Goal: Task Accomplishment & Management: Use online tool/utility

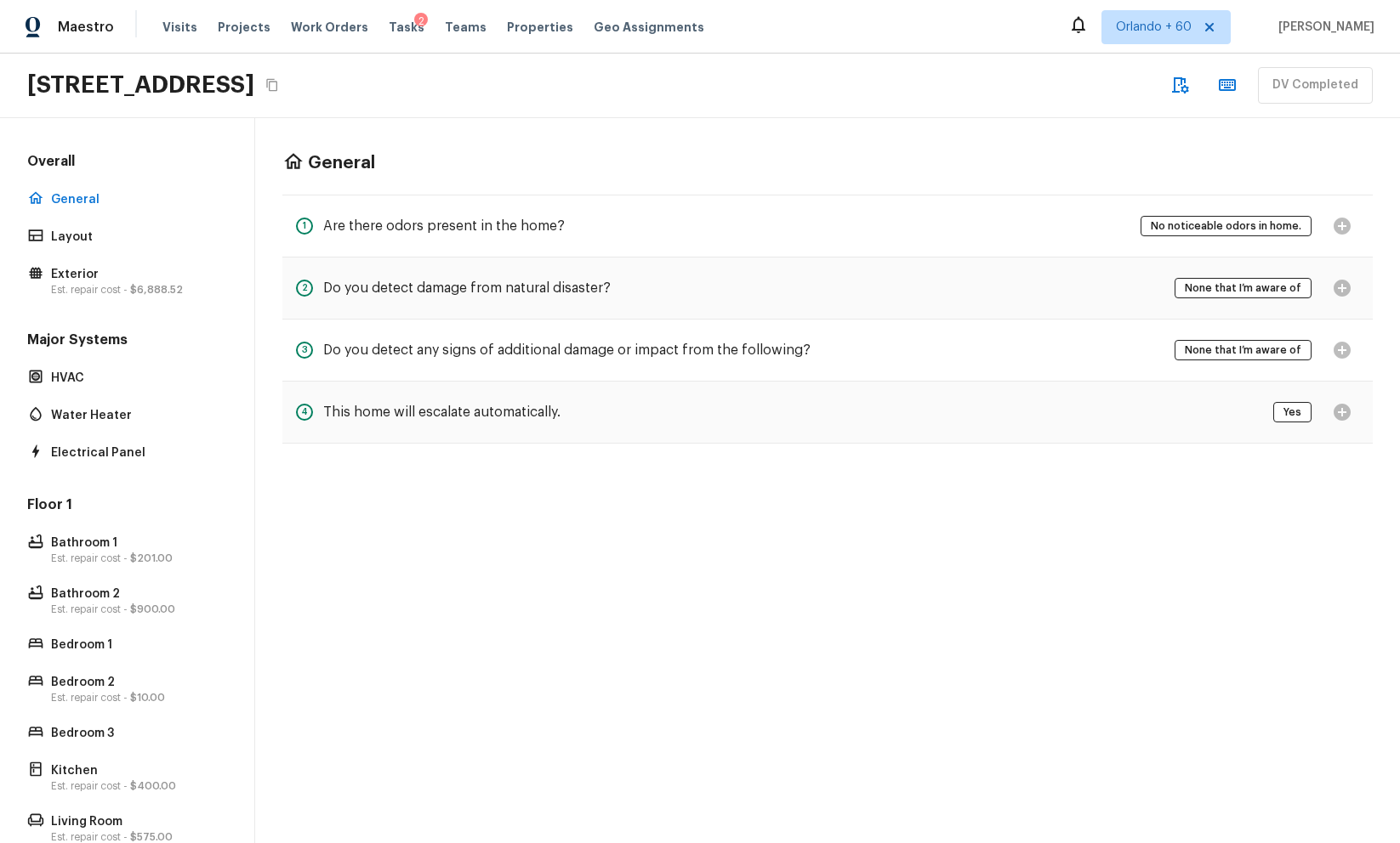
click at [1227, 408] on div "4 This home will escalate automatically. Yes" at bounding box center [827, 411] width 1090 height 61
click at [1232, 408] on div "4 This home will escalate automatically. Yes" at bounding box center [827, 411] width 1090 height 61
click at [1346, 406] on div "Yes" at bounding box center [1317, 411] width 86 height 34
click at [1352, 269] on div "2 Do you detect damage from natural disaster? None that I’m aware of" at bounding box center [827, 288] width 1090 height 61
click at [1350, 268] on div "2 Do you detect damage from natural disaster? None that I’m aware of" at bounding box center [827, 288] width 1090 height 61
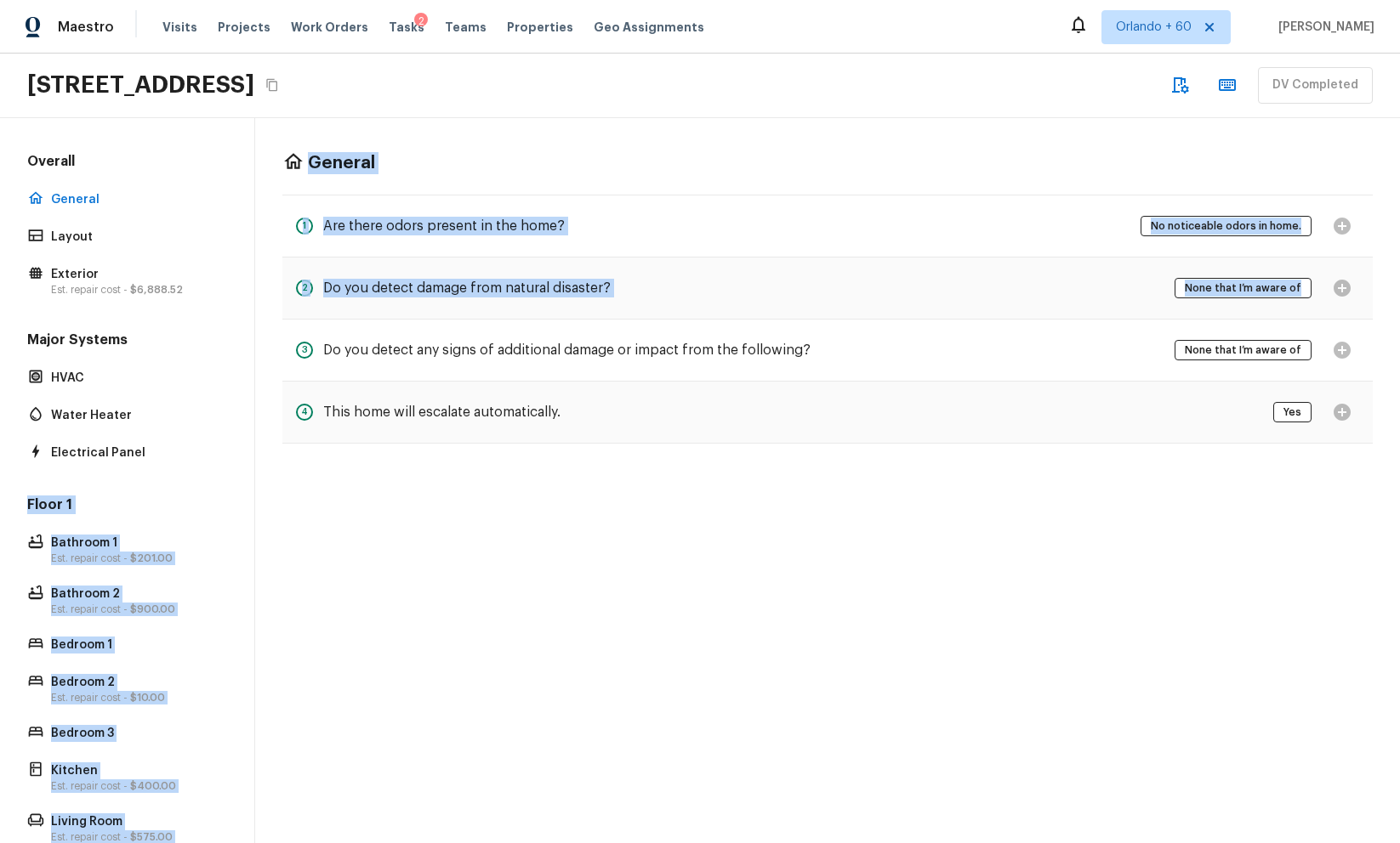
drag, startPoint x: 1339, startPoint y: 264, endPoint x: 118, endPoint y: 498, distance: 1243.2
click at [156, 476] on div "Overall General Layout Exterior Est. repair cost - $6,888.52 Major Systems HVAC…" at bounding box center [700, 480] width 1400 height 725
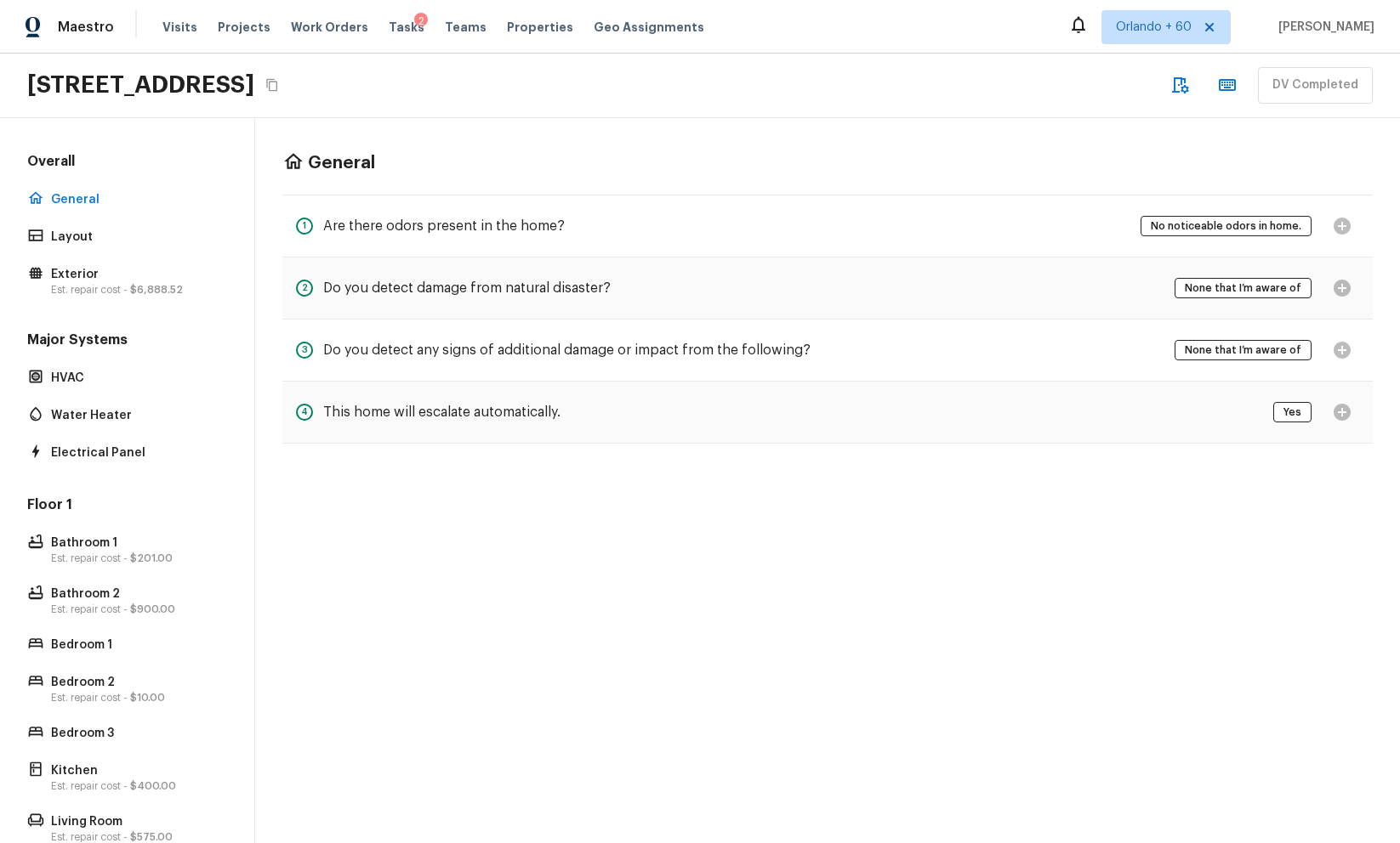
click at [409, 510] on div "General 1 Are there odors present in the home? No noticeable odors in home. 2 D…" at bounding box center [827, 480] width 1145 height 725
click at [142, 268] on p "Exterior" at bounding box center [136, 274] width 170 height 17
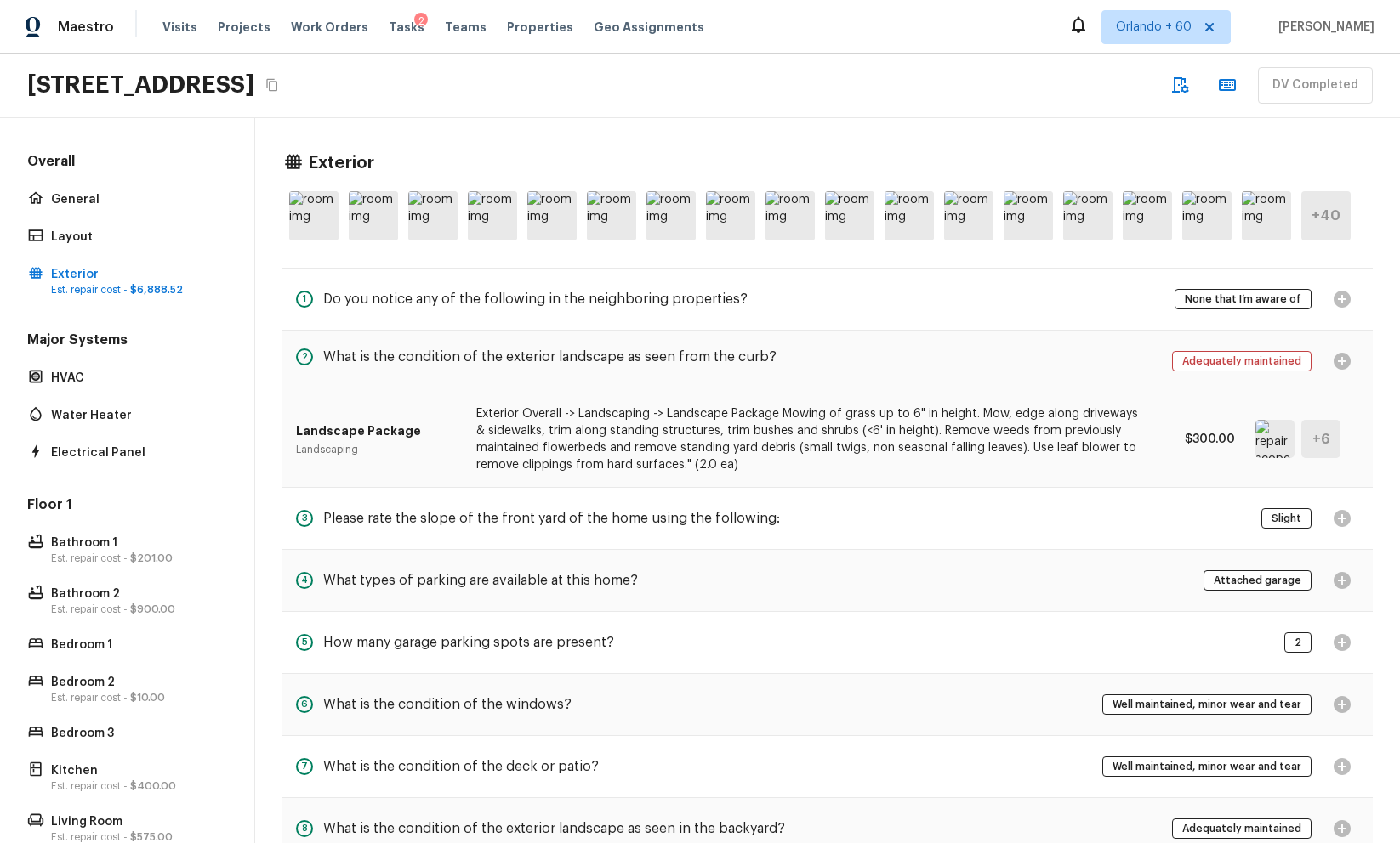
click at [1130, 412] on p "Exterior Overall -> Landscaping -> Landscape Package Mowing of grass up to 6" i…" at bounding box center [807, 439] width 663 height 68
click at [1141, 301] on div "1 Do you notice any of the following in the neighboring properties? None that I…" at bounding box center [827, 299] width 1090 height 61
click at [1147, 224] on img at bounding box center [1147, 216] width 50 height 49
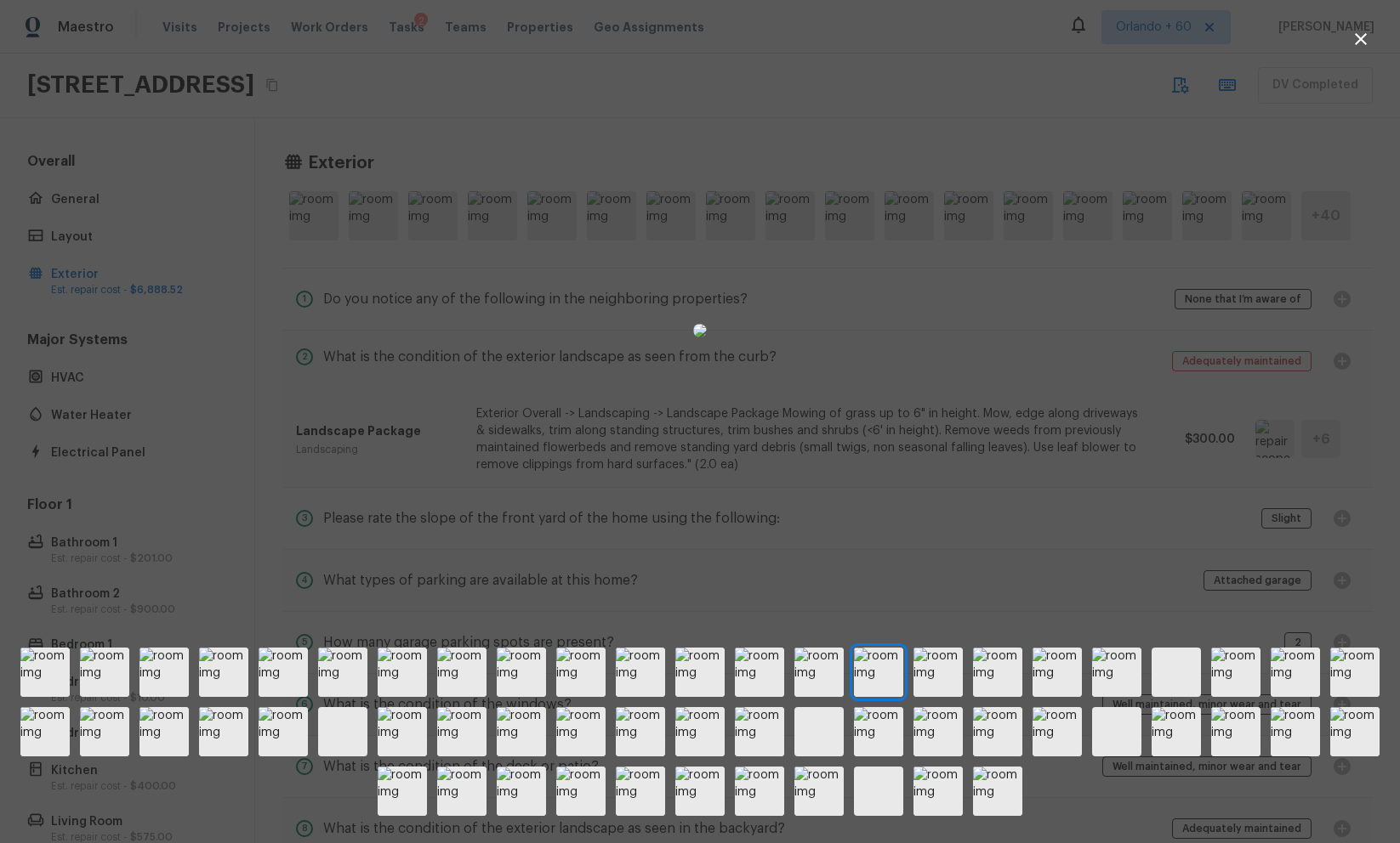
click at [1037, 405] on div at bounding box center [700, 331] width 1400 height 607
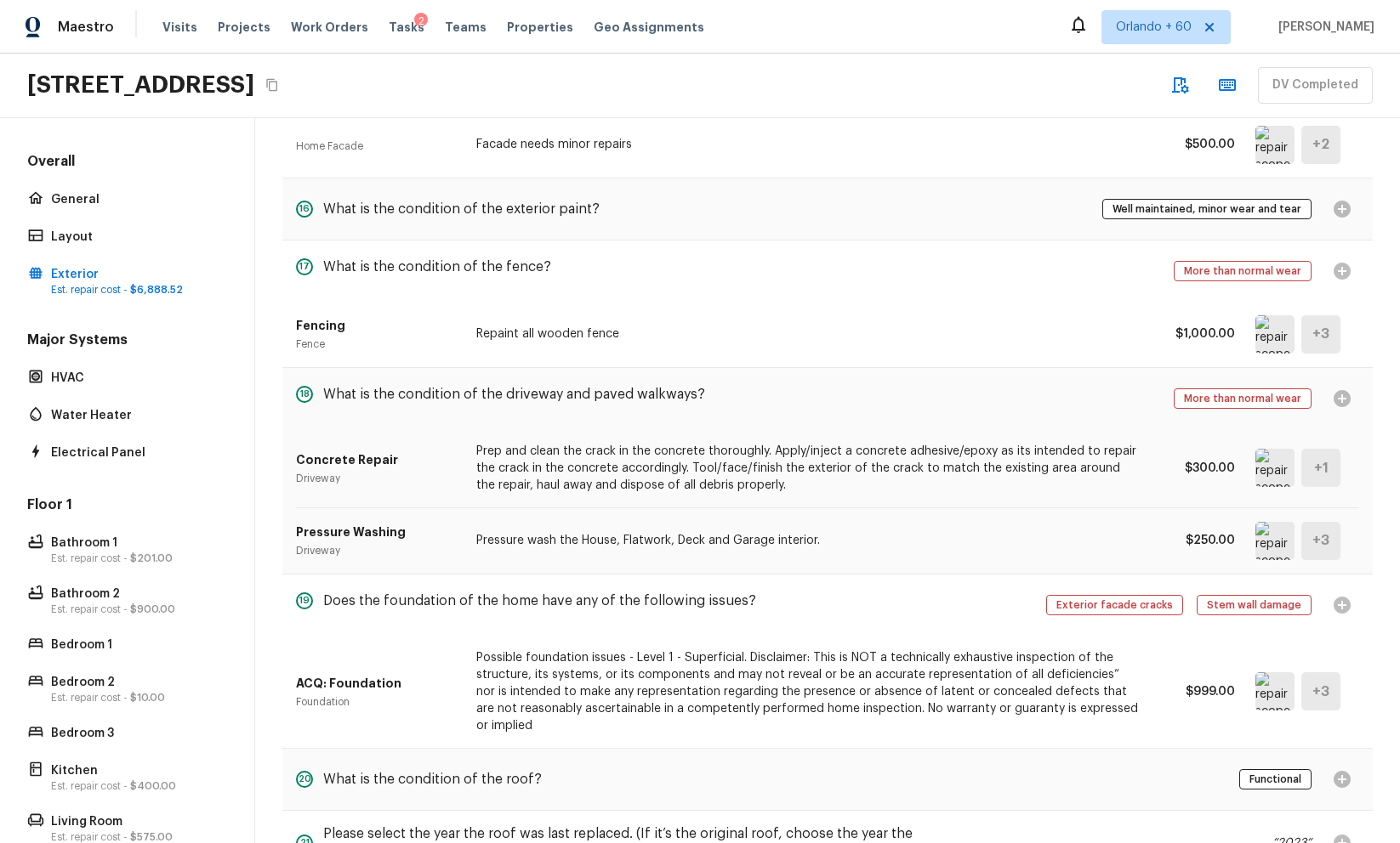
click at [1009, 587] on div "19 Does the foundation of the home have any of the following issues? Exterior f…" at bounding box center [827, 605] width 1090 height 61
click at [1009, 674] on p "Possible foundation issues - Level 1 - Superficial. Disclaimer: This is NOT a t…" at bounding box center [807, 692] width 663 height 85
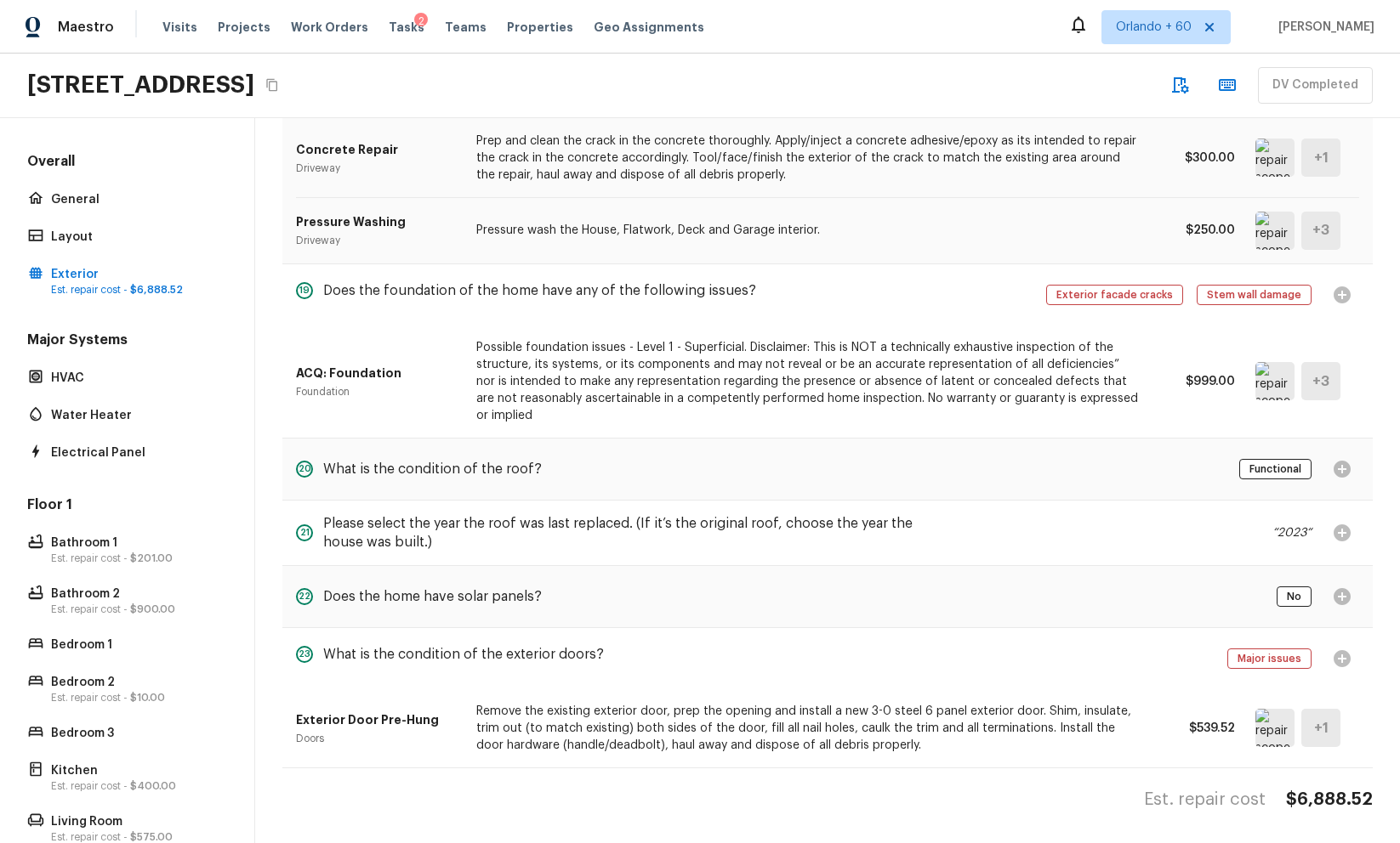
scroll to position [1559, 0]
click at [1009, 675] on div "23 What is the condition of the exterior doors? Major issues" at bounding box center [827, 657] width 1090 height 61
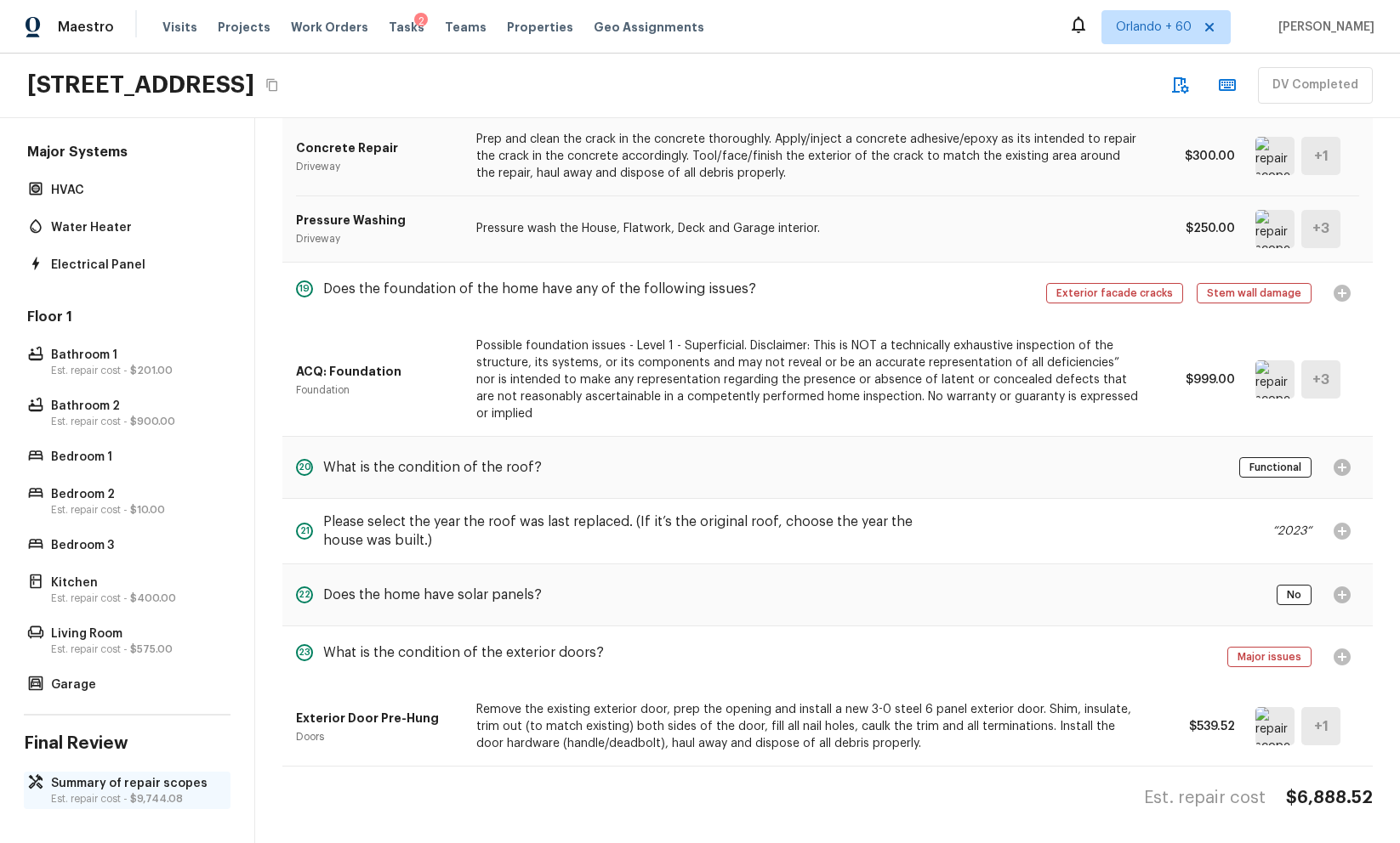
click at [68, 772] on div "Summary of repair scopes Est. repair cost - $9,744.08" at bounding box center [127, 790] width 206 height 38
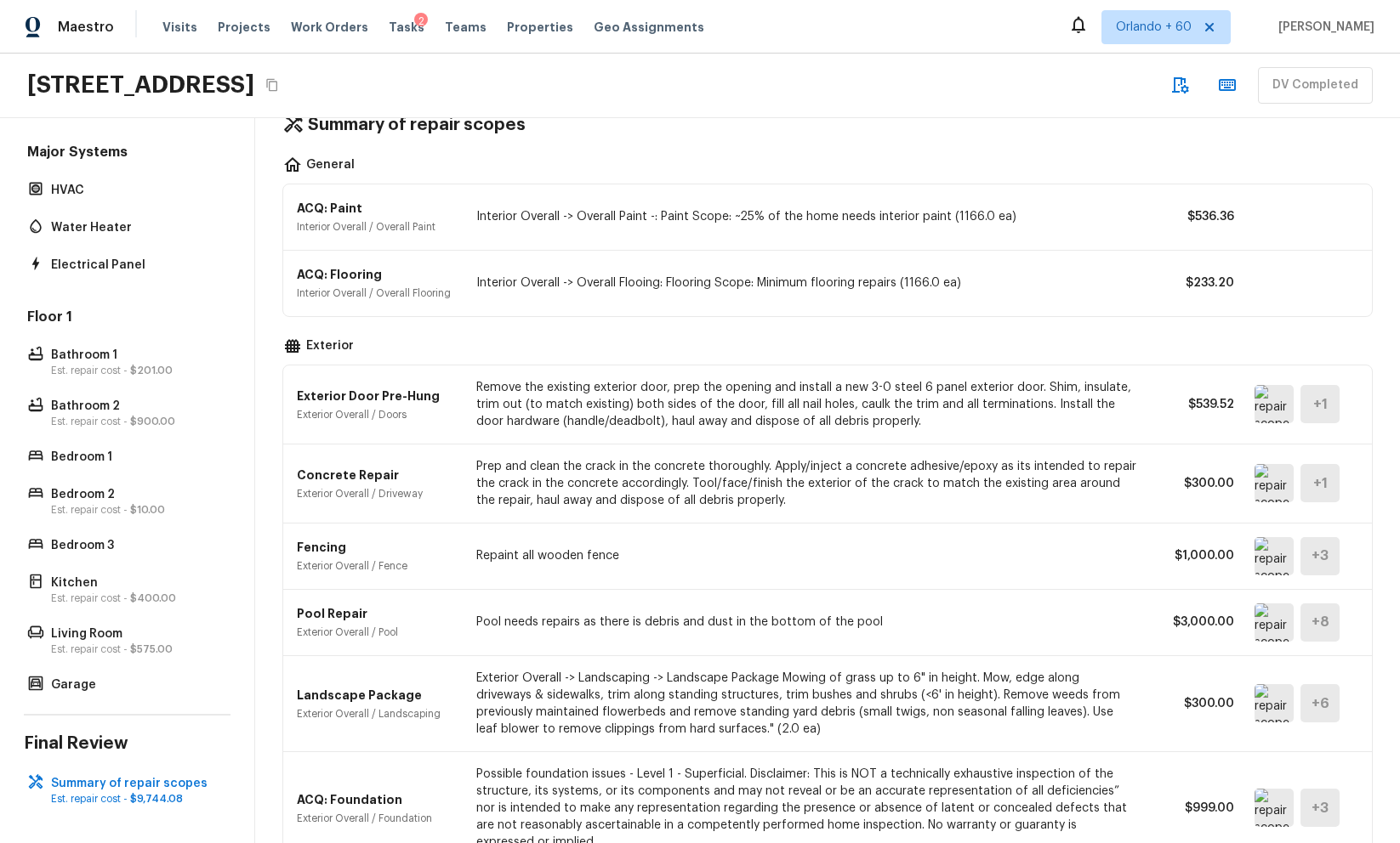
scroll to position [0, 0]
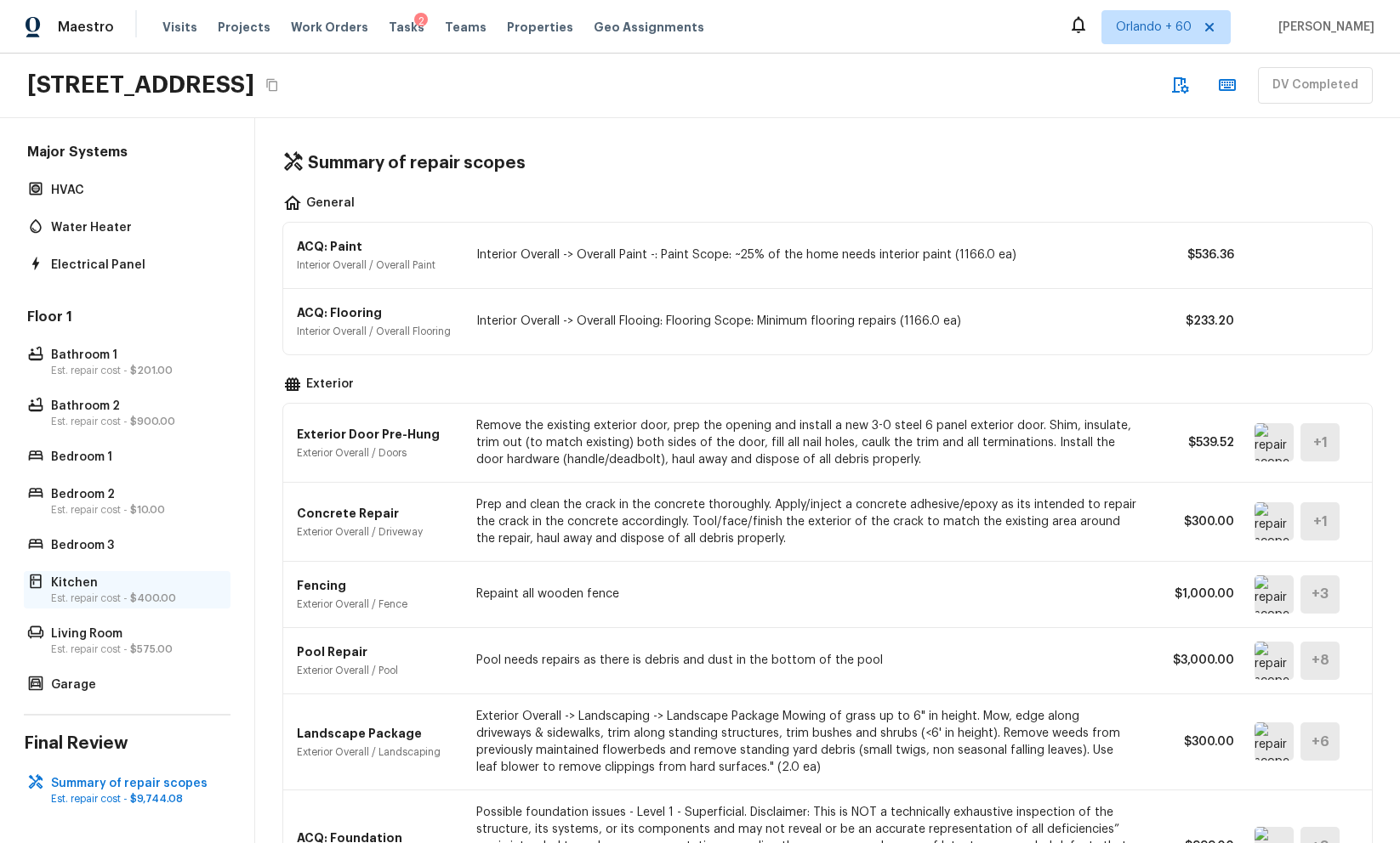
click at [121, 597] on p "Est. repair cost - $400.00" at bounding box center [136, 598] width 170 height 14
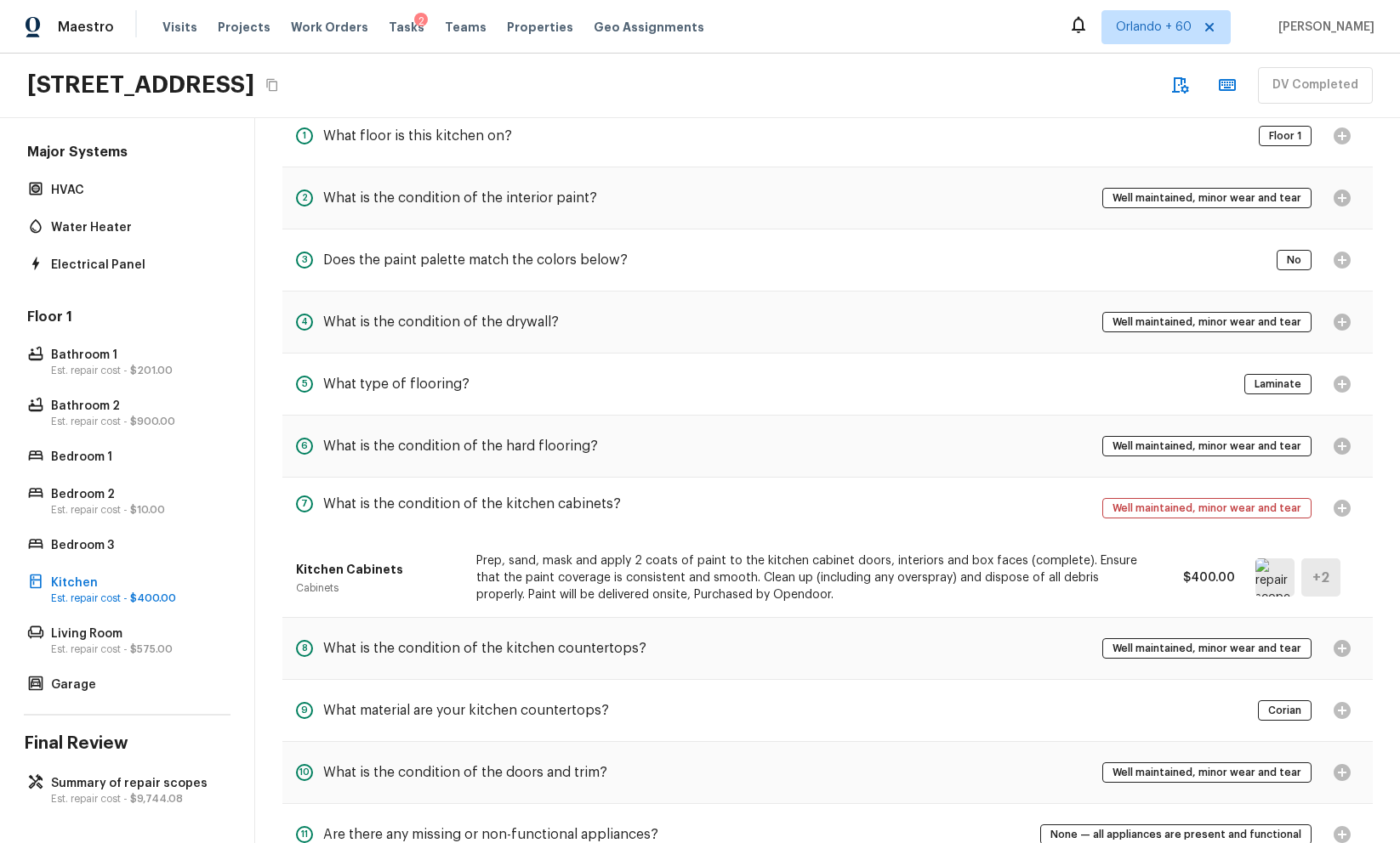
scroll to position [387, 0]
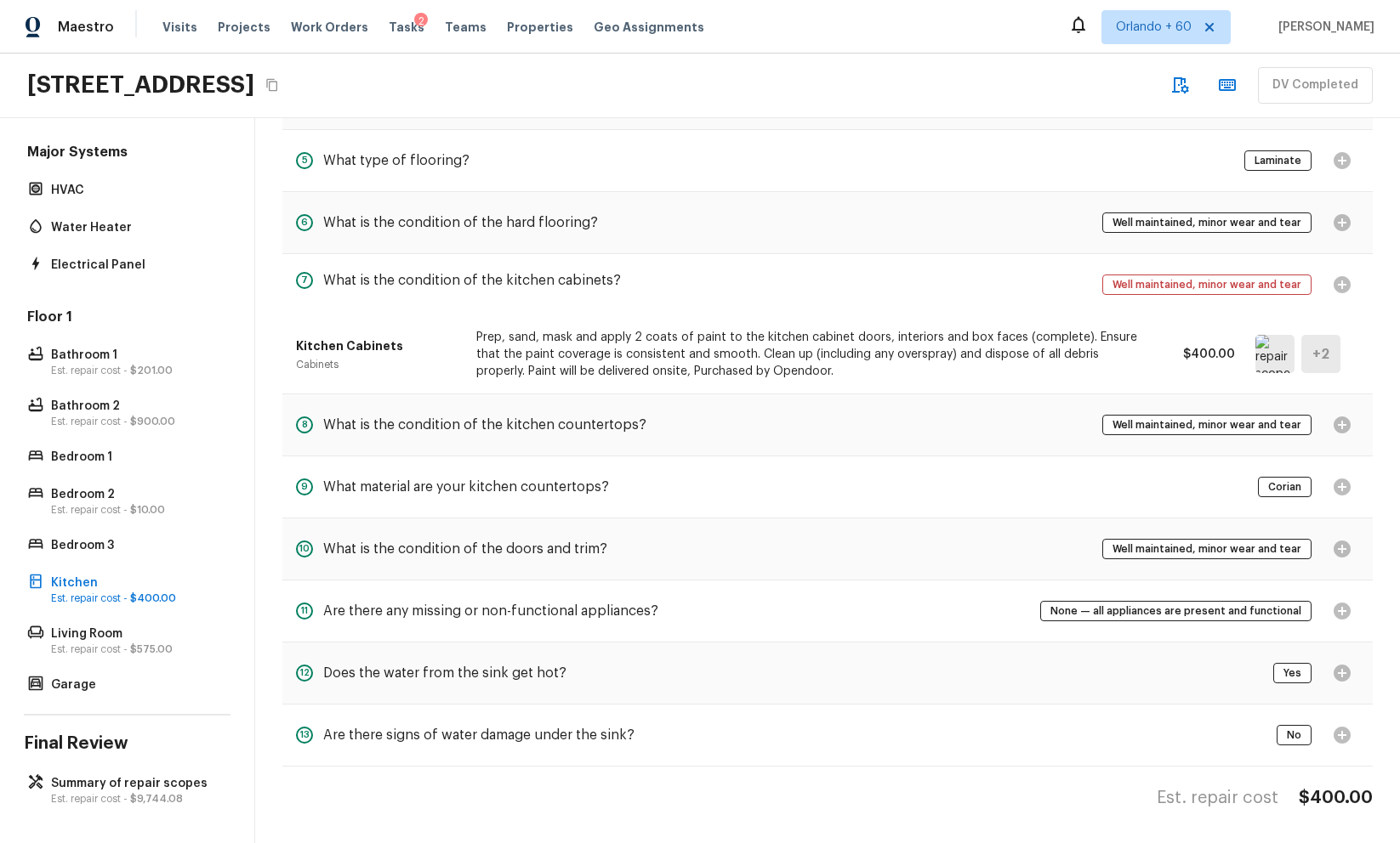
click at [1335, 684] on div "Yes" at bounding box center [1317, 673] width 86 height 34
click at [1335, 667] on div "Yes" at bounding box center [1317, 673] width 86 height 34
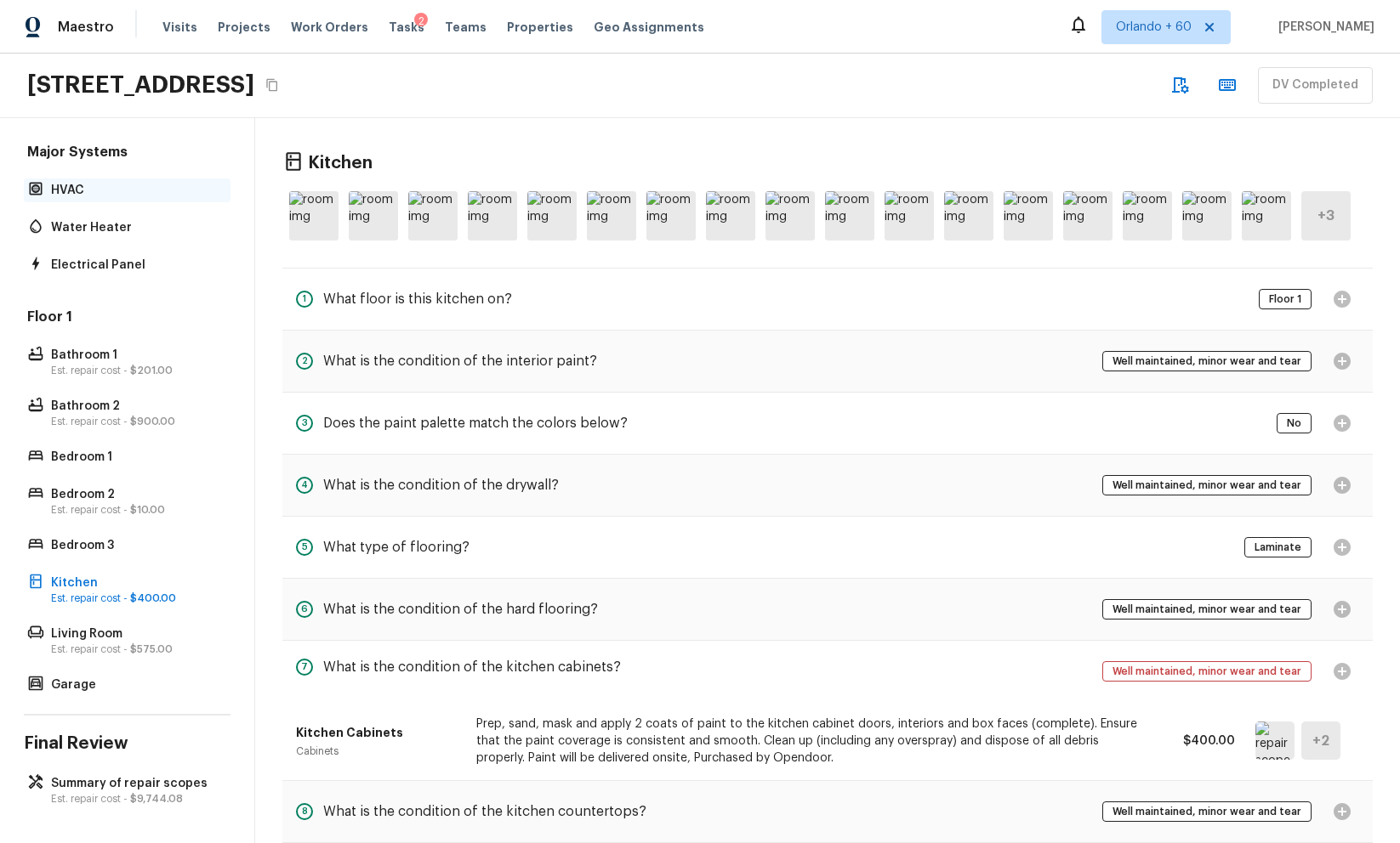
scroll to position [0, 0]
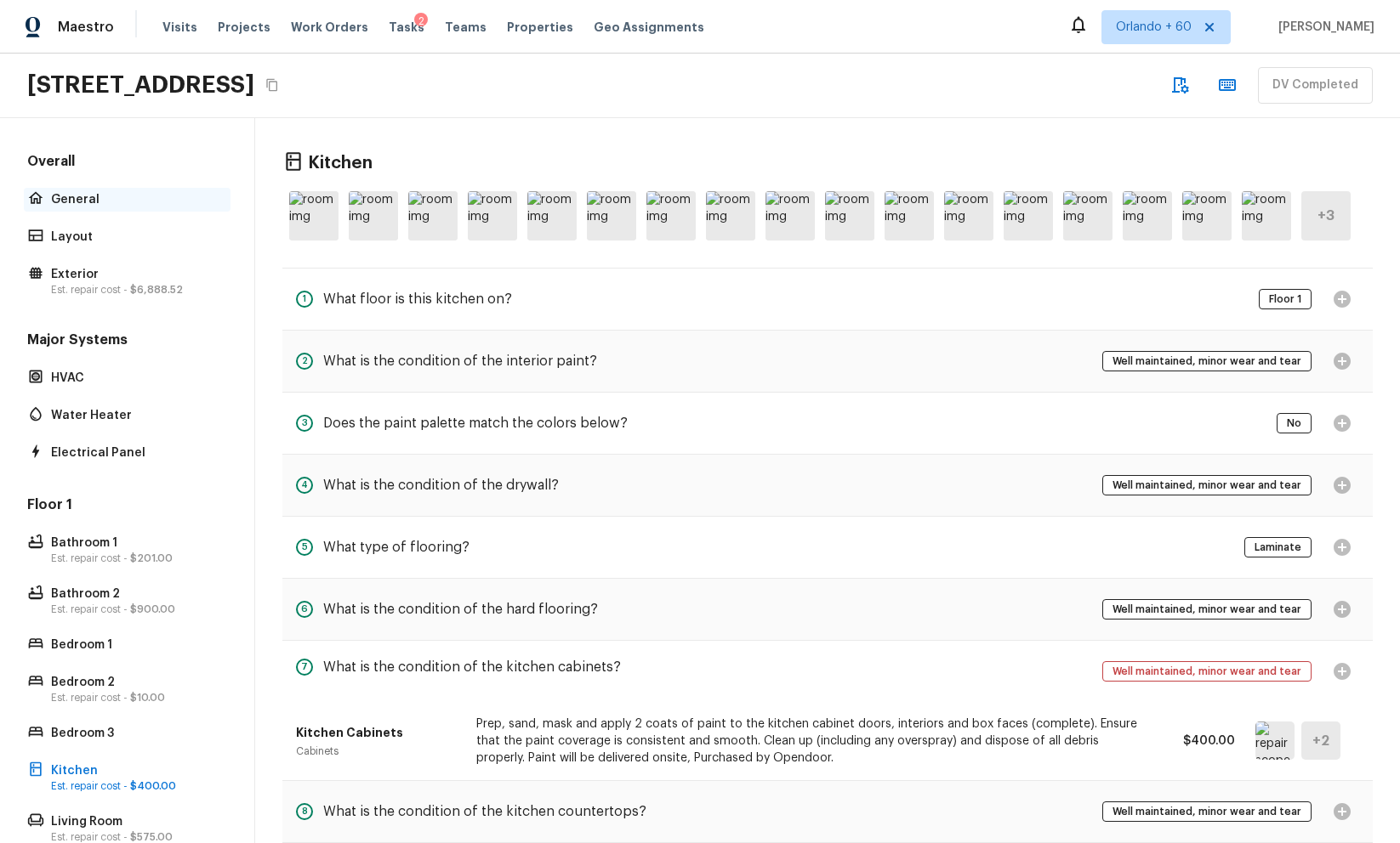
click at [139, 206] on p "General" at bounding box center [136, 200] width 170 height 17
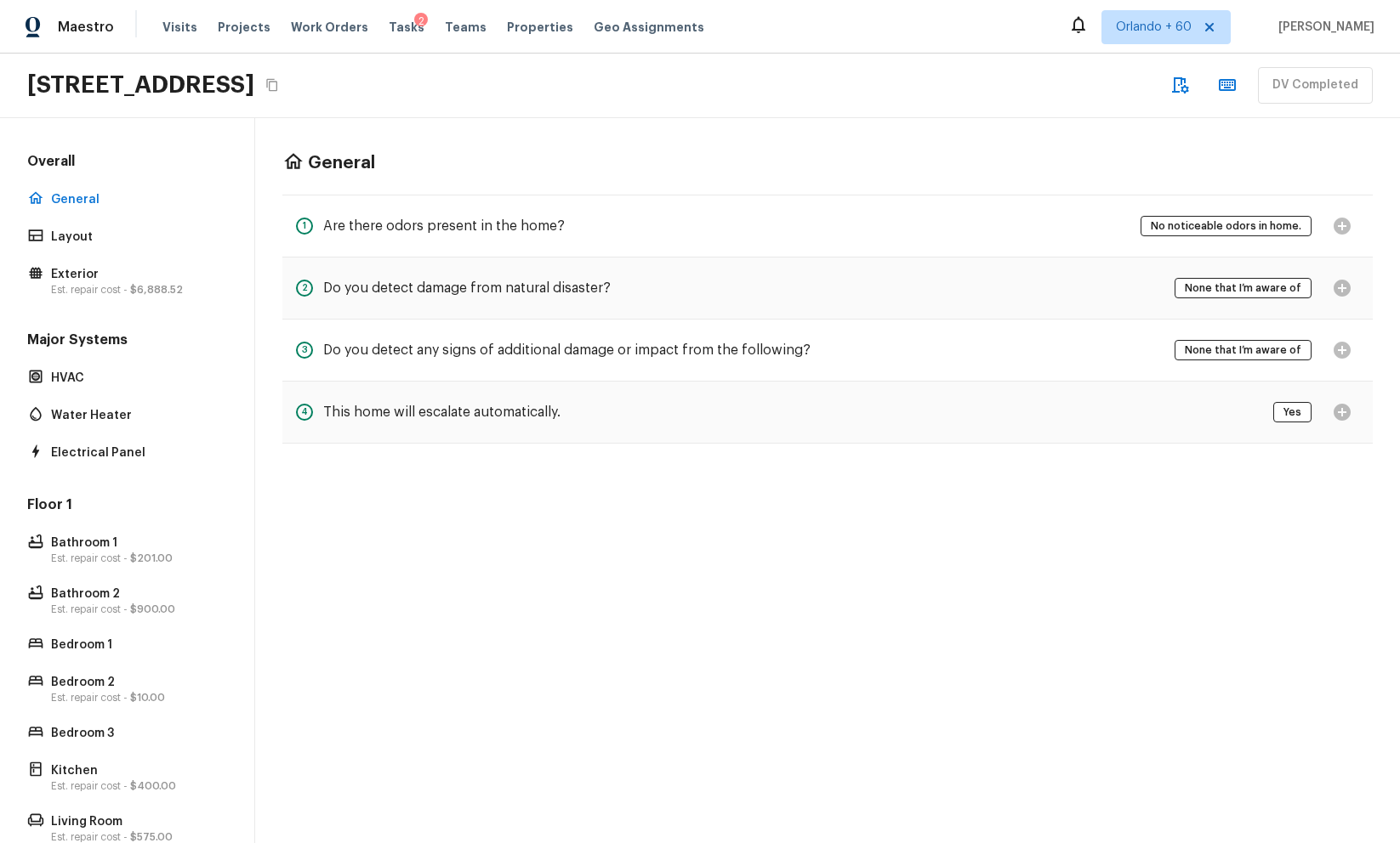
click at [451, 594] on div "General 1 Are there odors present in the home? No noticeable odors in home. 2 D…" at bounding box center [827, 480] width 1145 height 725
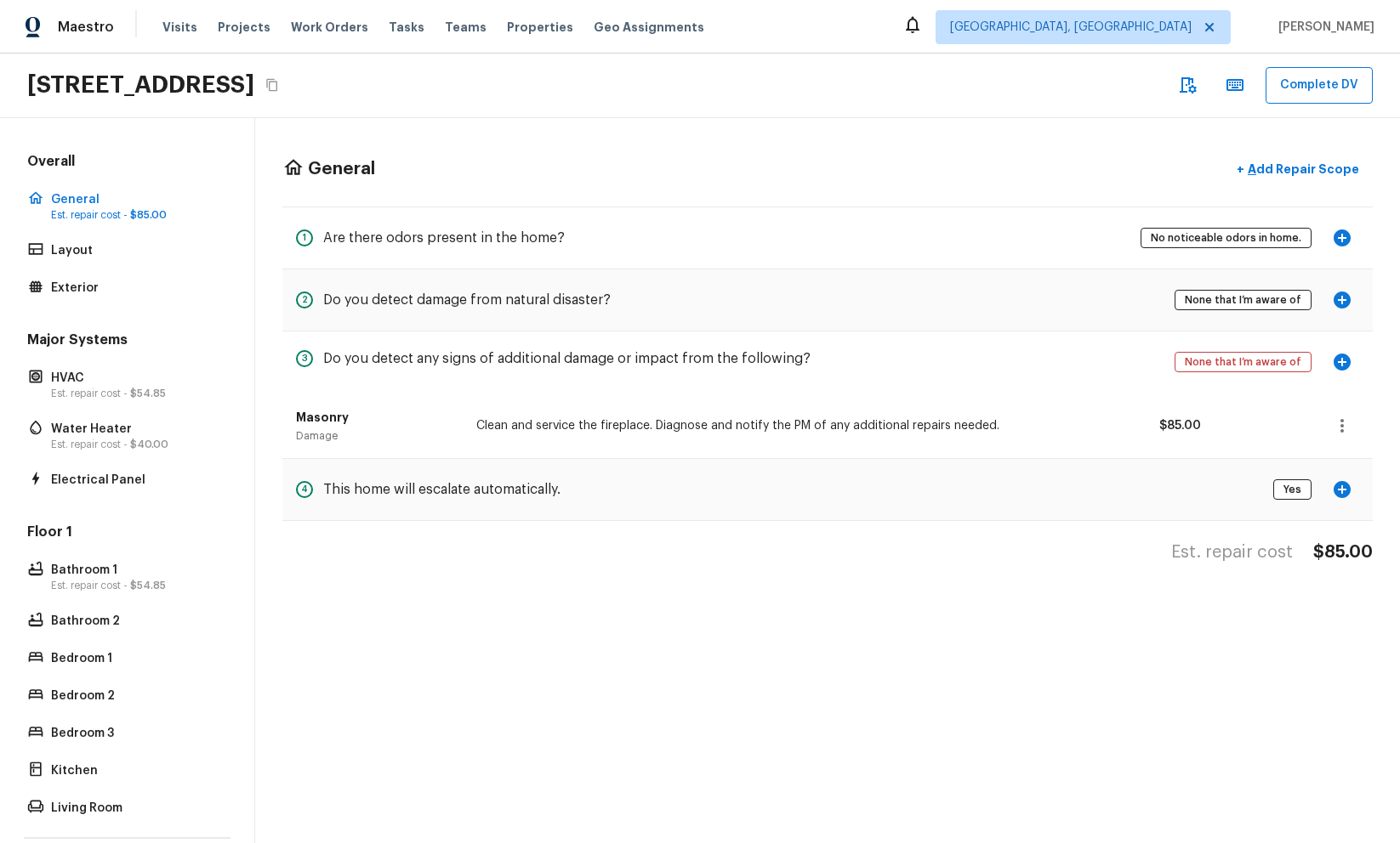
click at [853, 159] on div "General + Add Repair Scope" at bounding box center [827, 170] width 1090 height 35
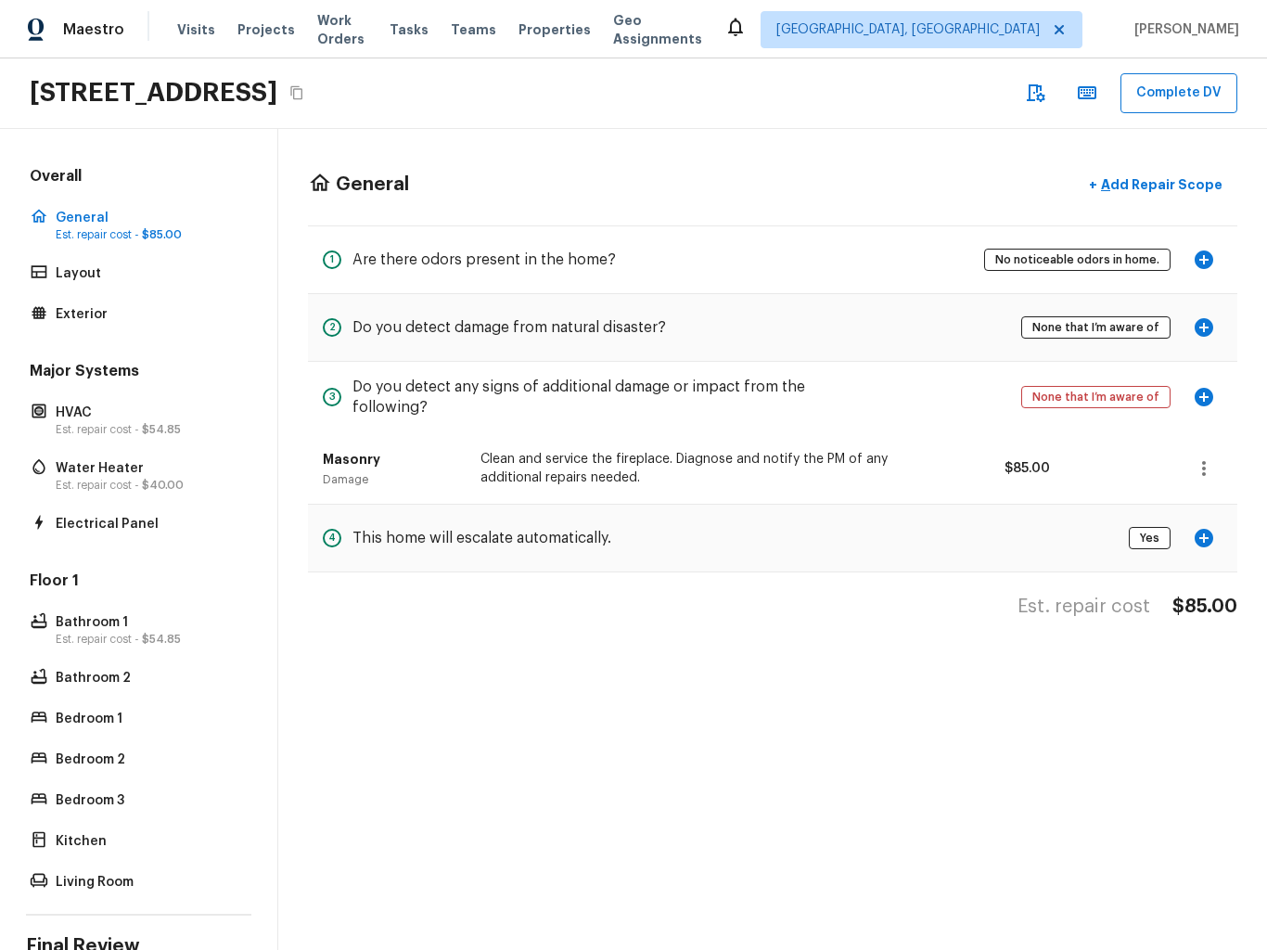
click at [1205, 467] on icon "button" at bounding box center [1204, 468] width 4 height 15
click at [1201, 499] on li "Edit" at bounding box center [1209, 522] width 86 height 56
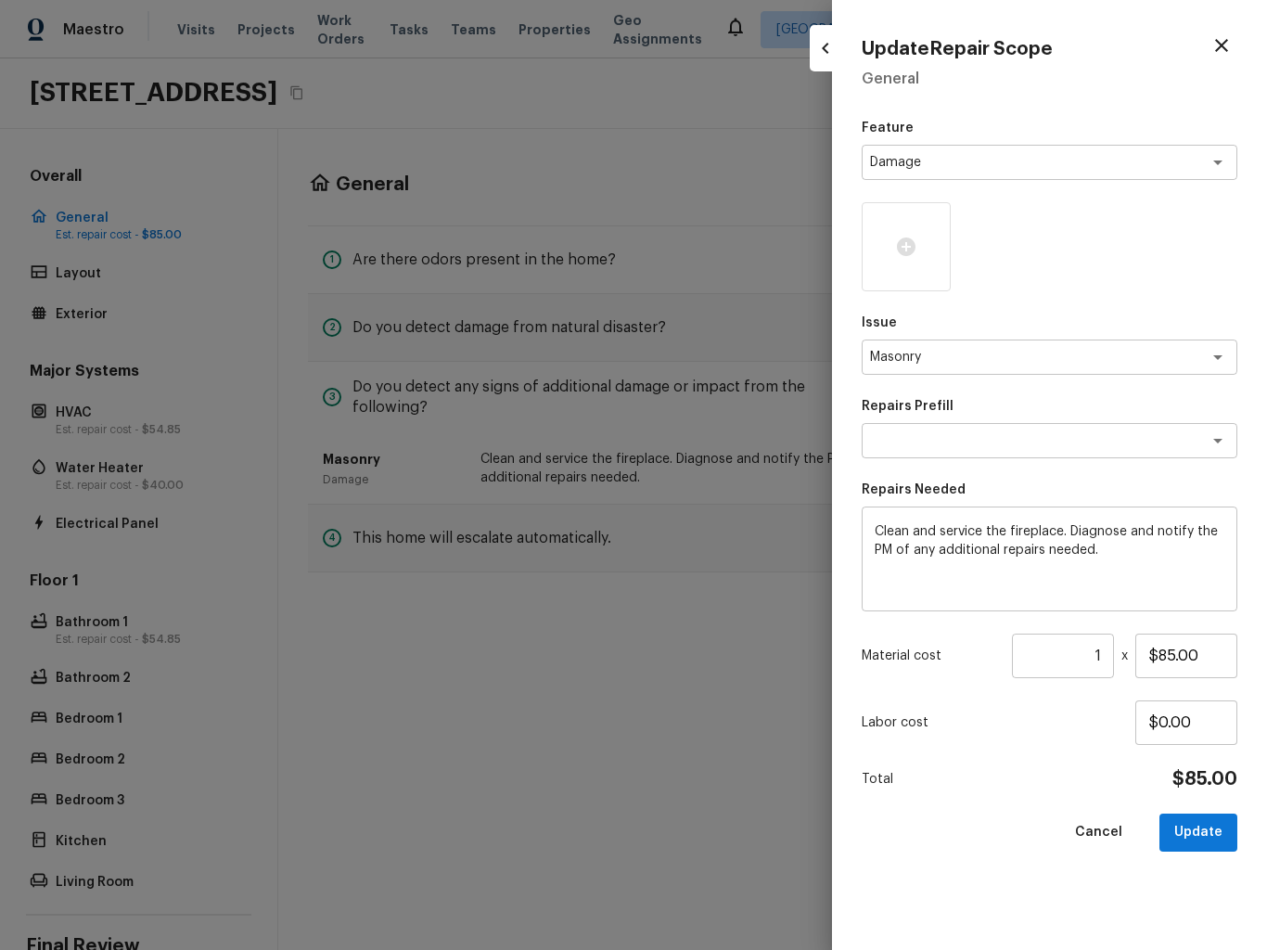
click at [903, 250] on icon at bounding box center [906, 246] width 19 height 19
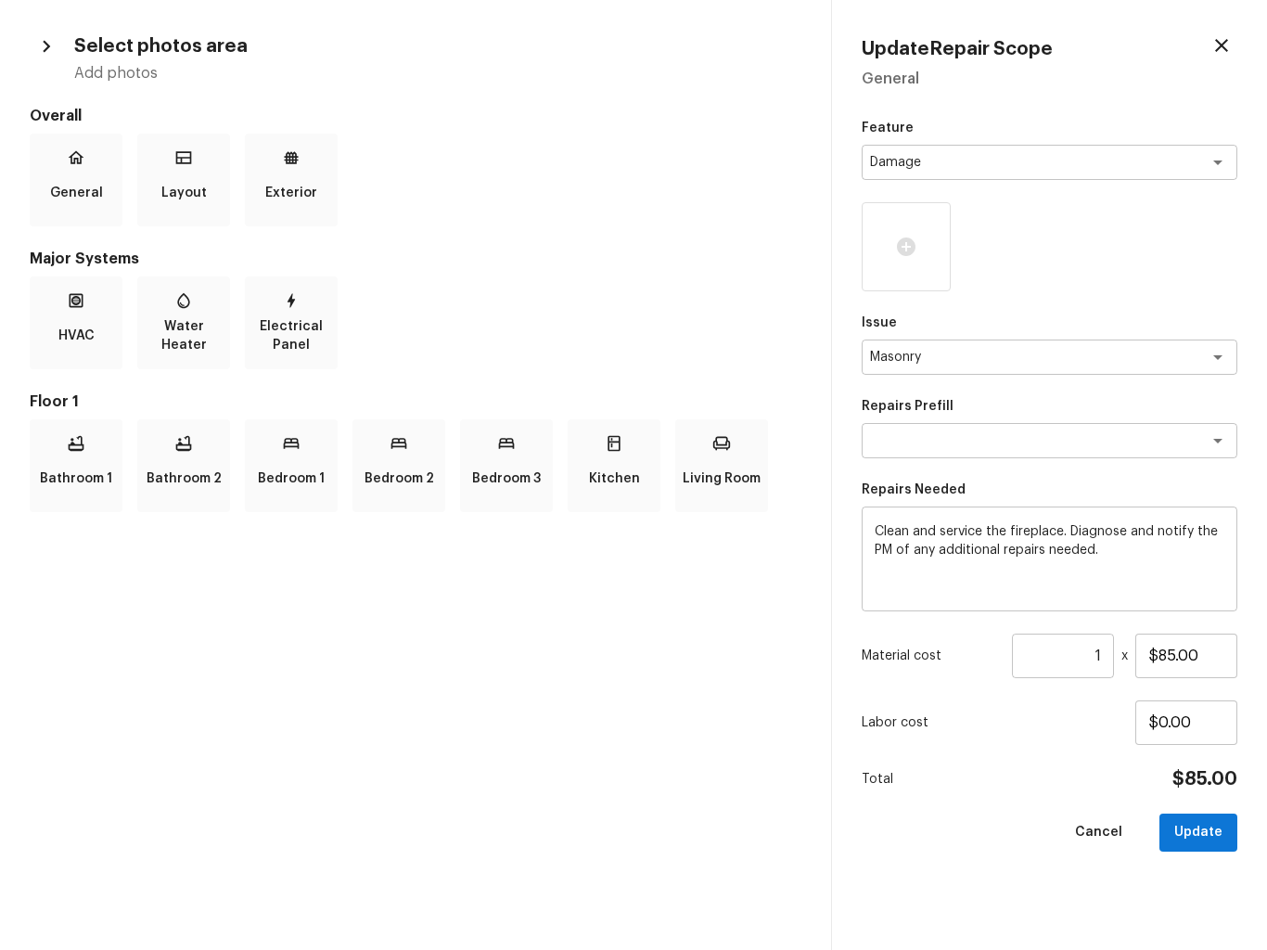
click at [282, 178] on p "Exterior" at bounding box center [291, 192] width 52 height 37
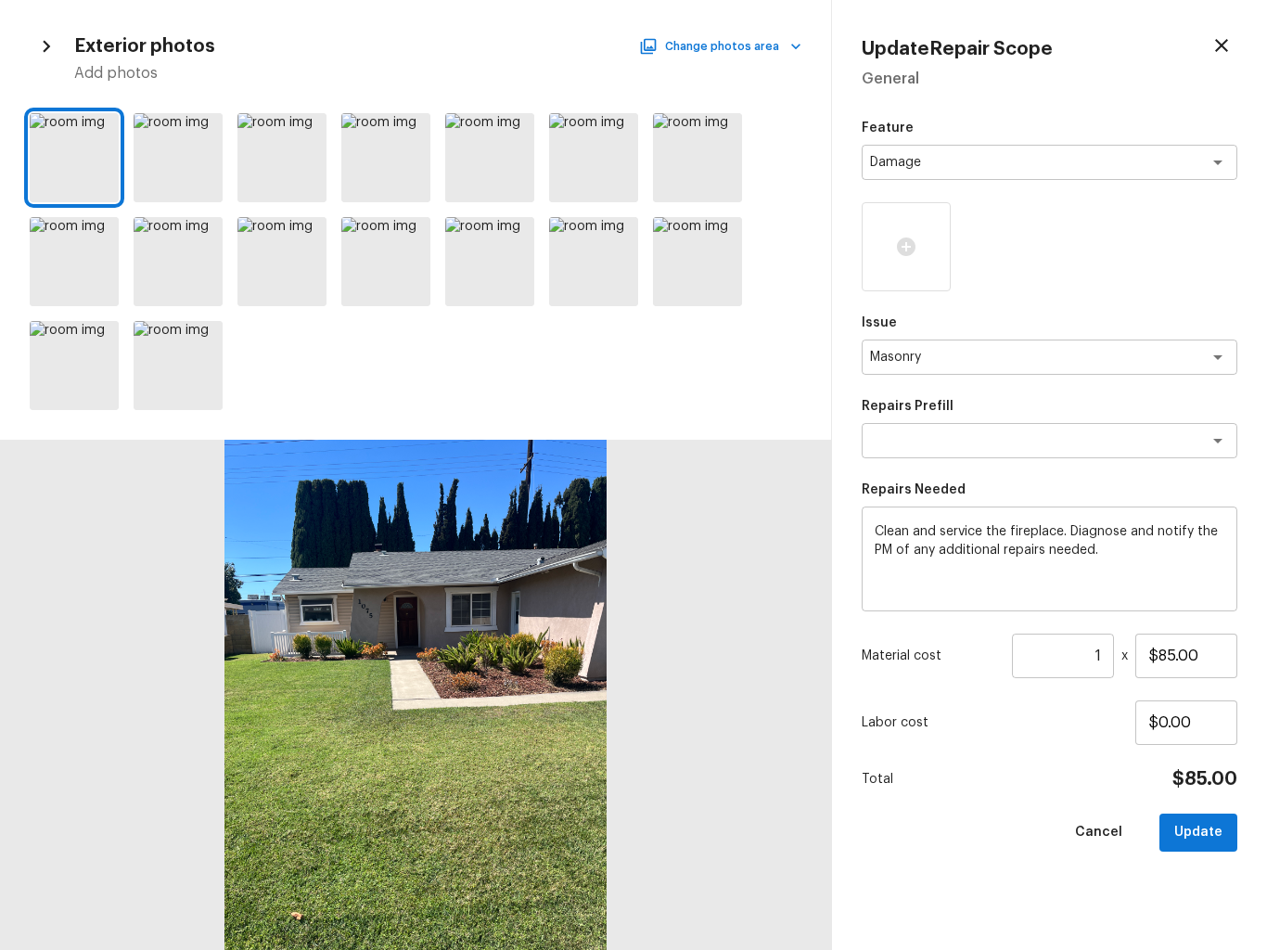
click at [1216, 50] on icon "button" at bounding box center [1221, 45] width 13 height 13
type input "$0.00"
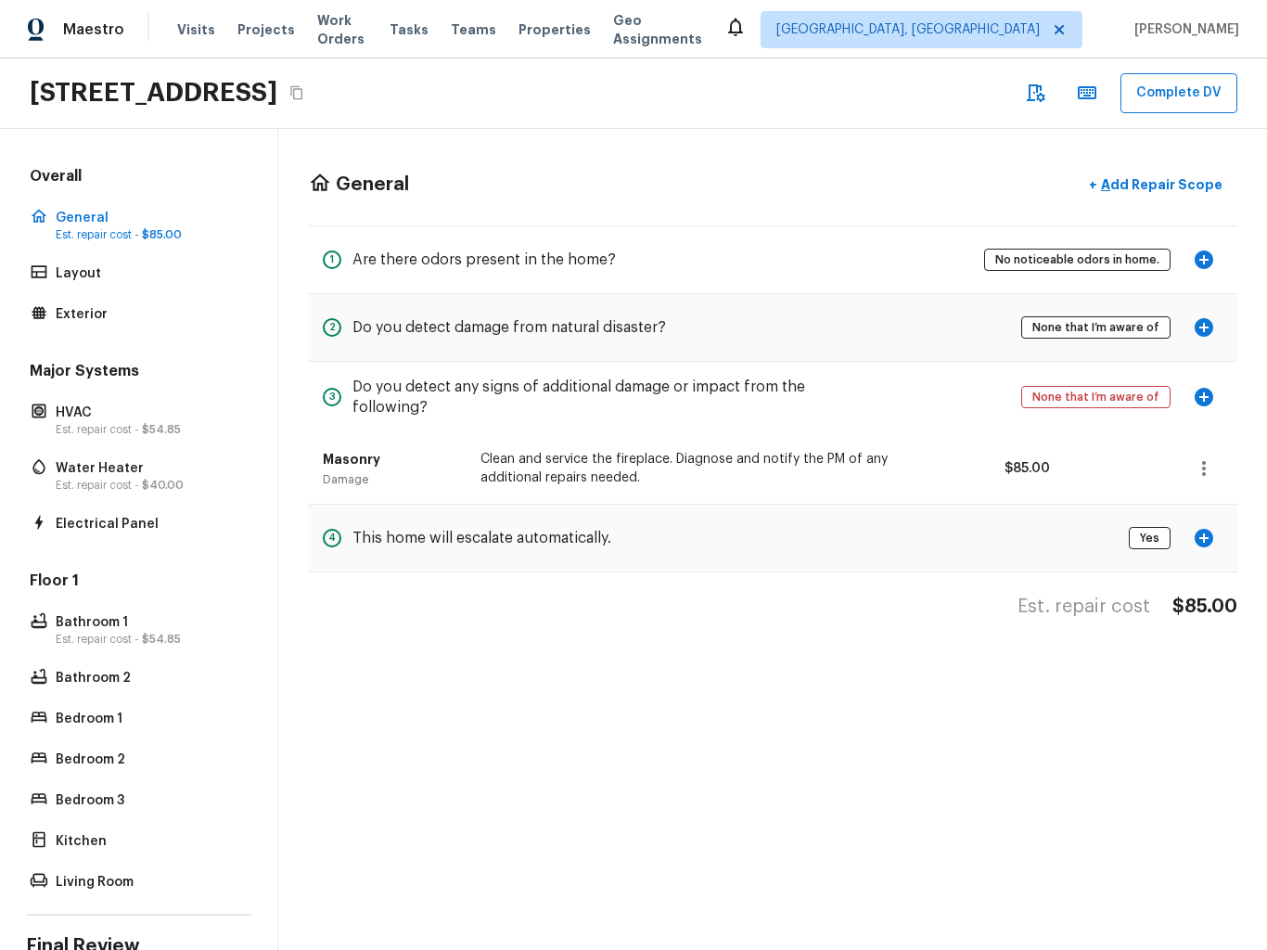
click at [634, 334] on h5 "Do you detect damage from natural disaster?" at bounding box center [509, 327] width 314 height 20
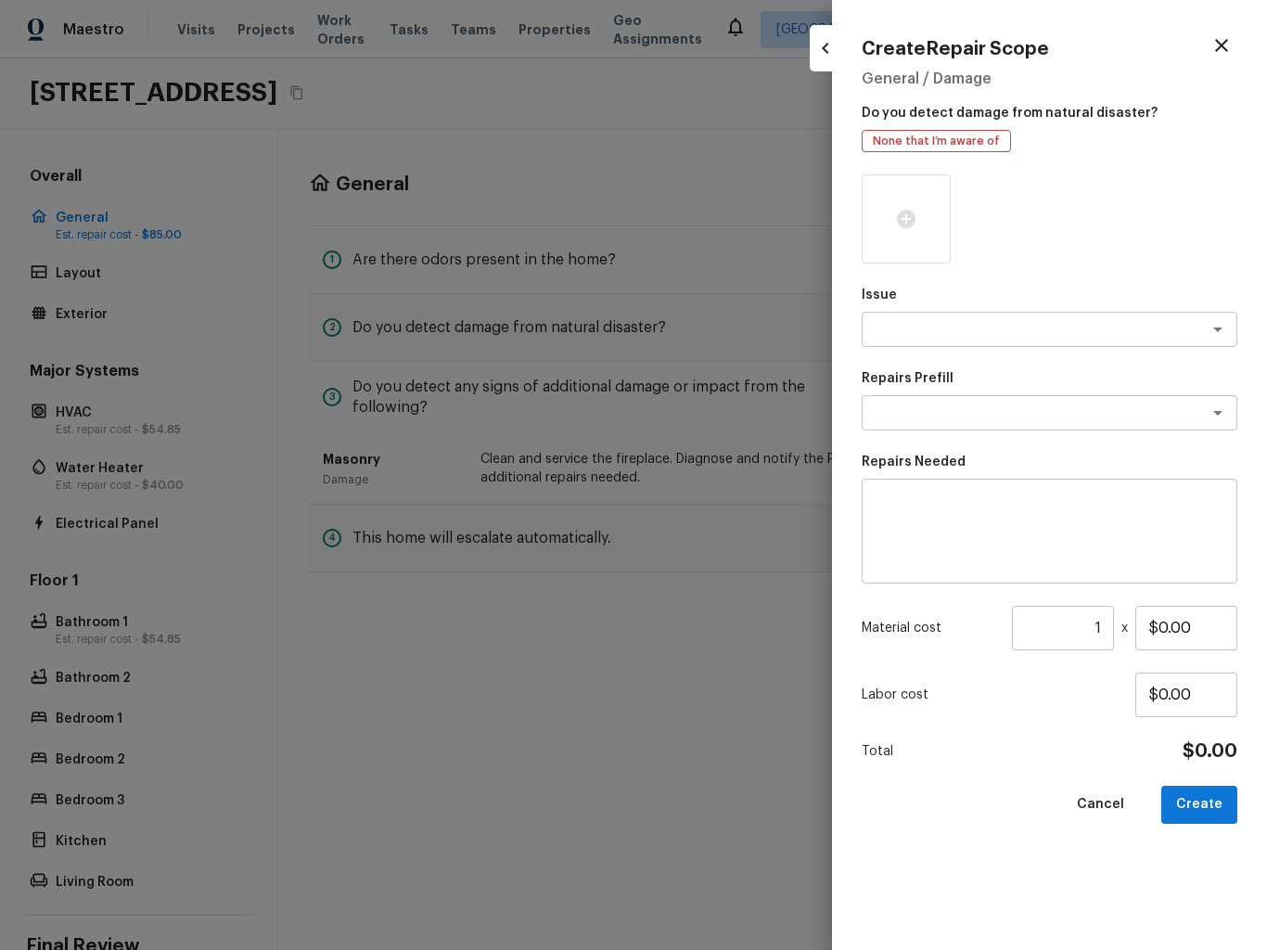
click at [906, 226] on icon at bounding box center [906, 219] width 19 height 19
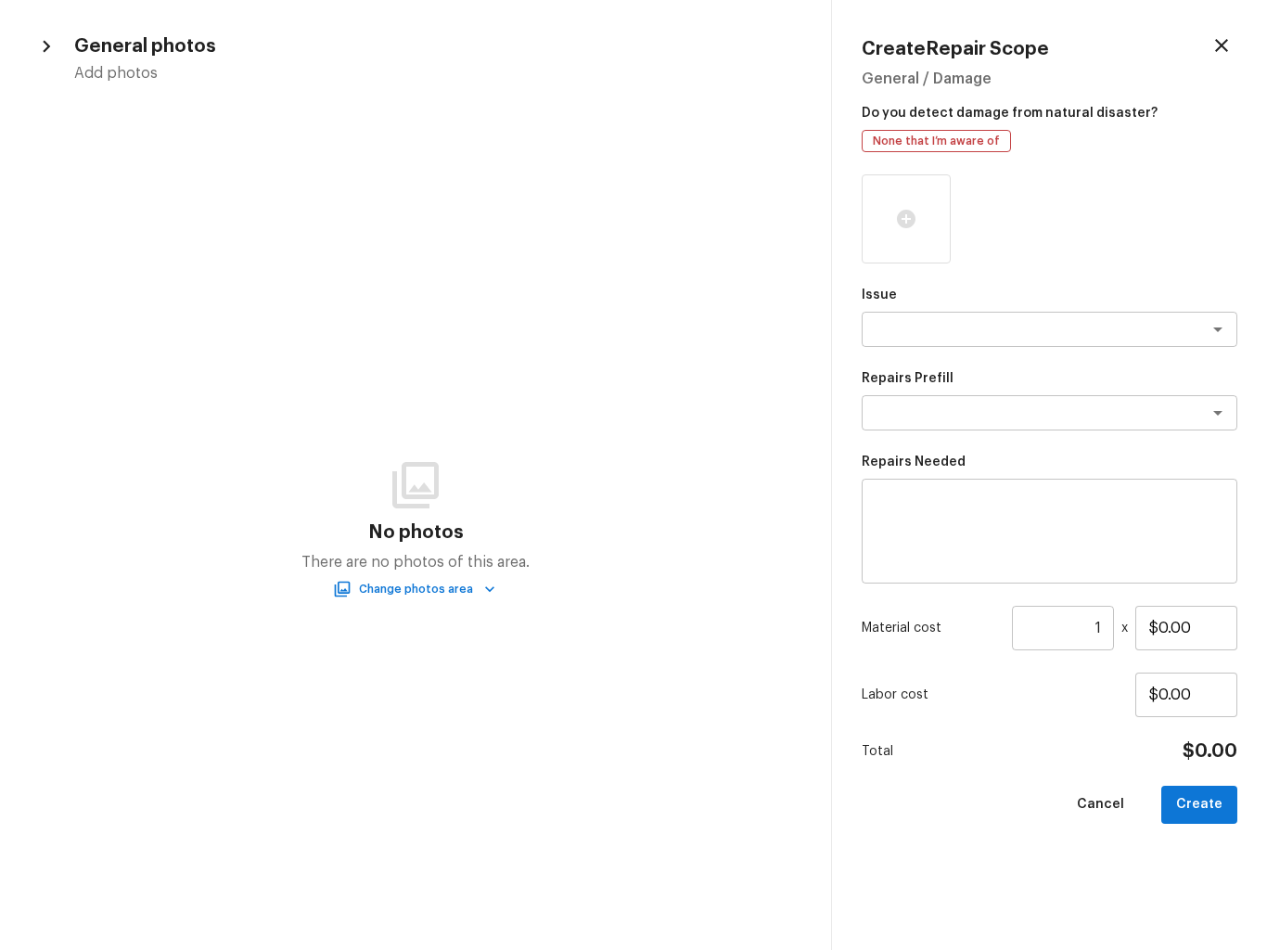
click at [1221, 43] on icon "button" at bounding box center [1221, 45] width 22 height 22
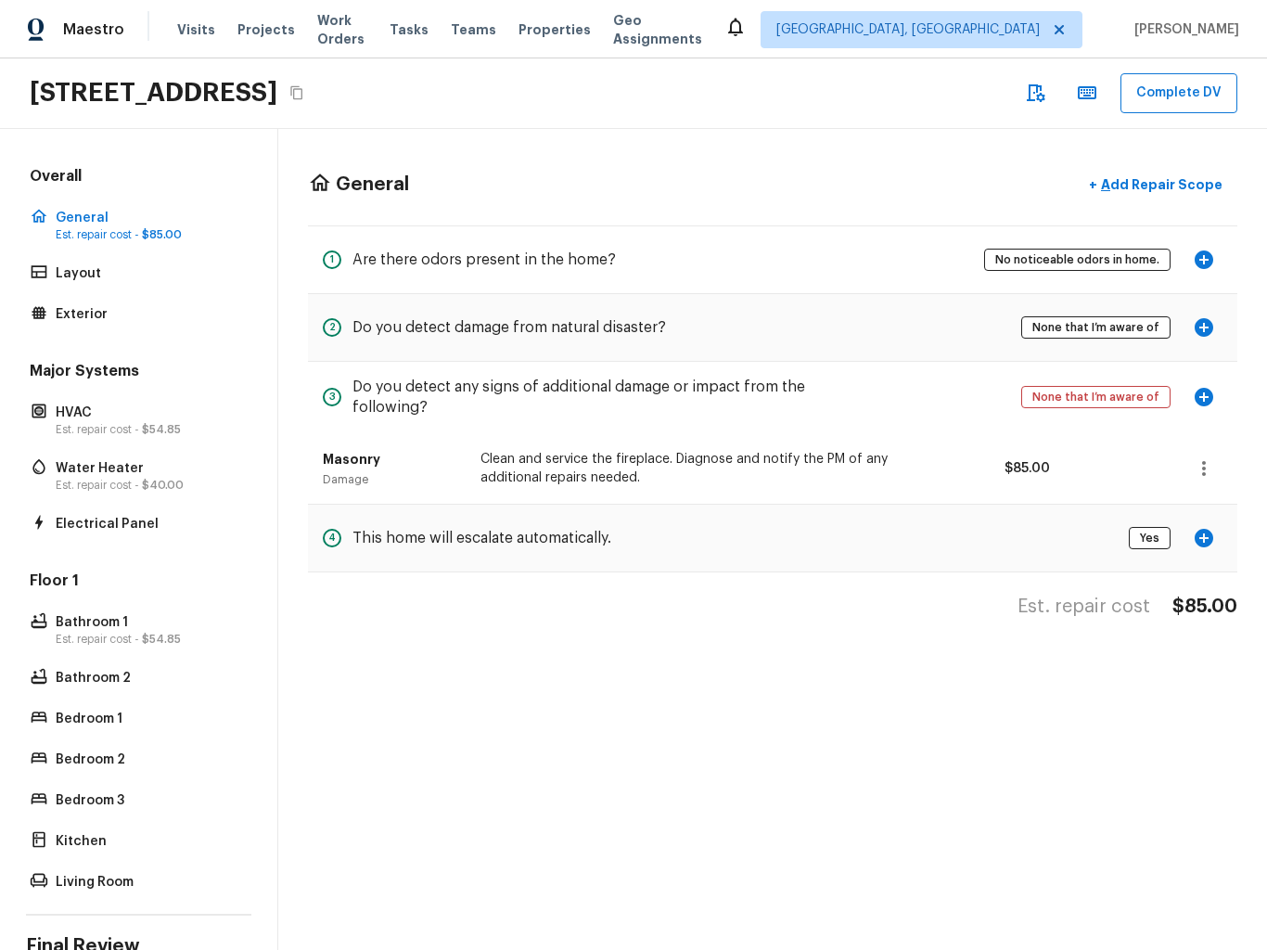
click at [88, 481] on p "Est. repair cost - $40.00" at bounding box center [148, 485] width 185 height 15
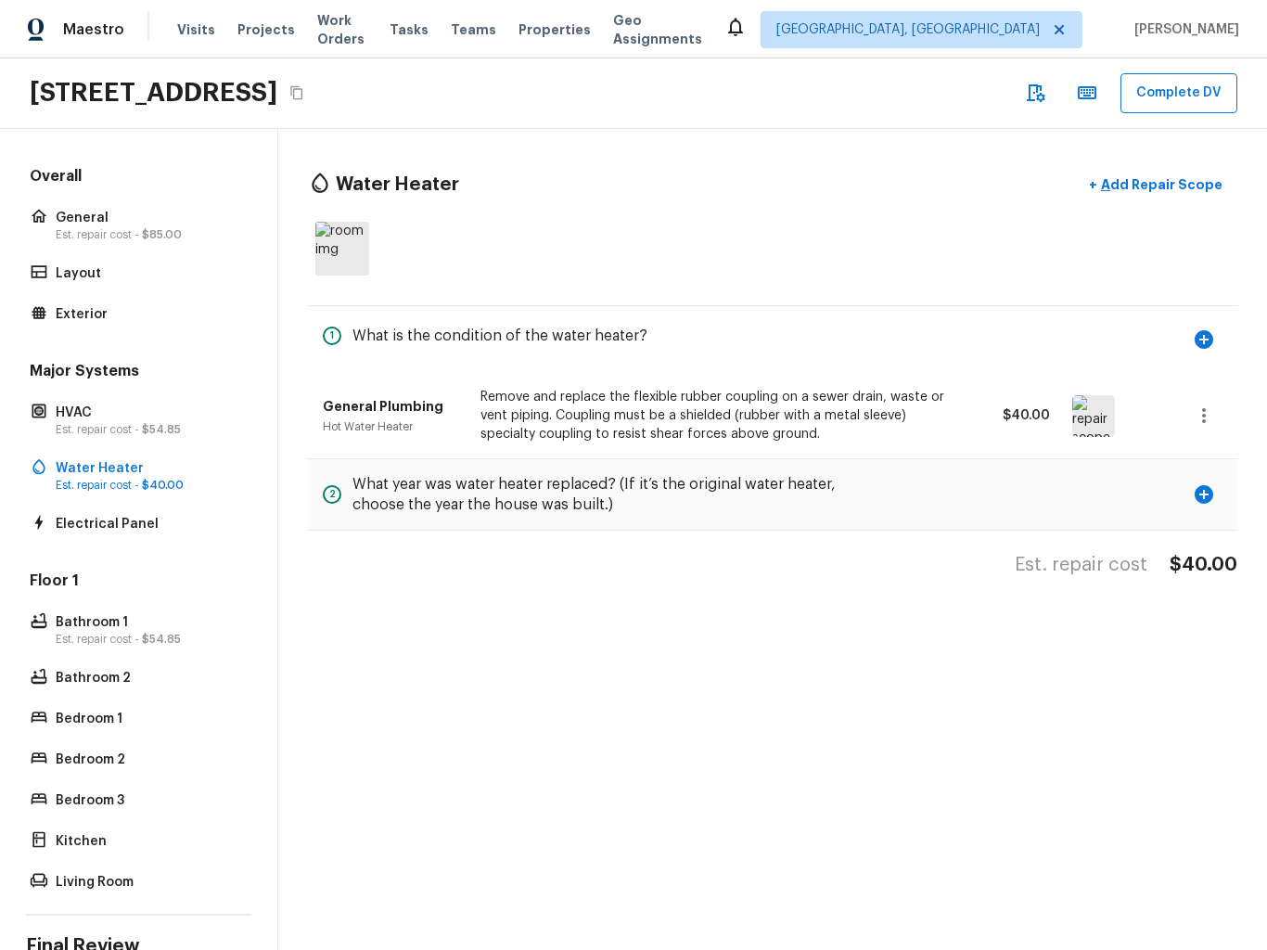
click at [499, 321] on div "1 What is the condition of the water heater?" at bounding box center [485, 339] width 325 height 37
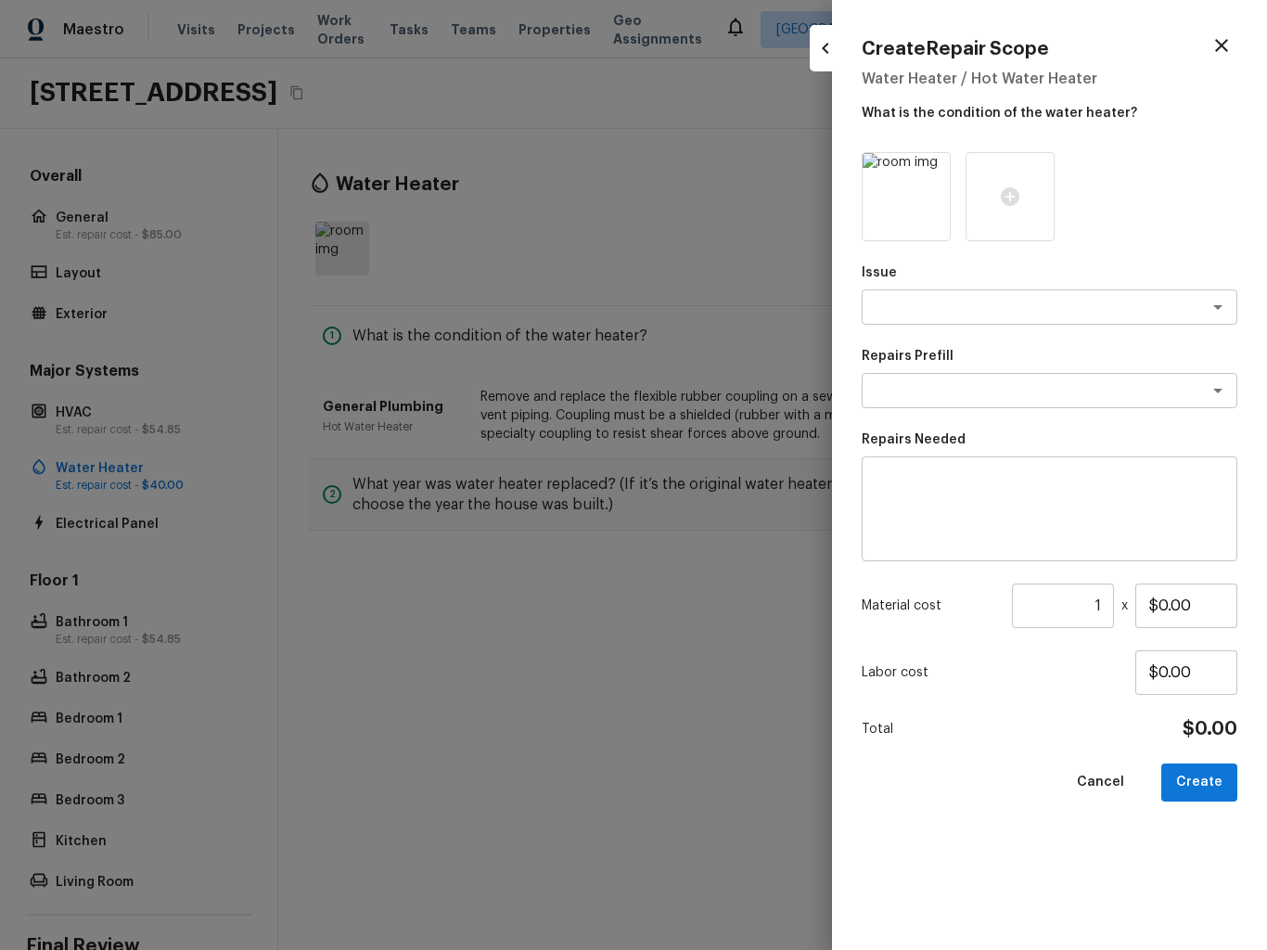
click at [1037, 190] on div at bounding box center [1010, 196] width 89 height 89
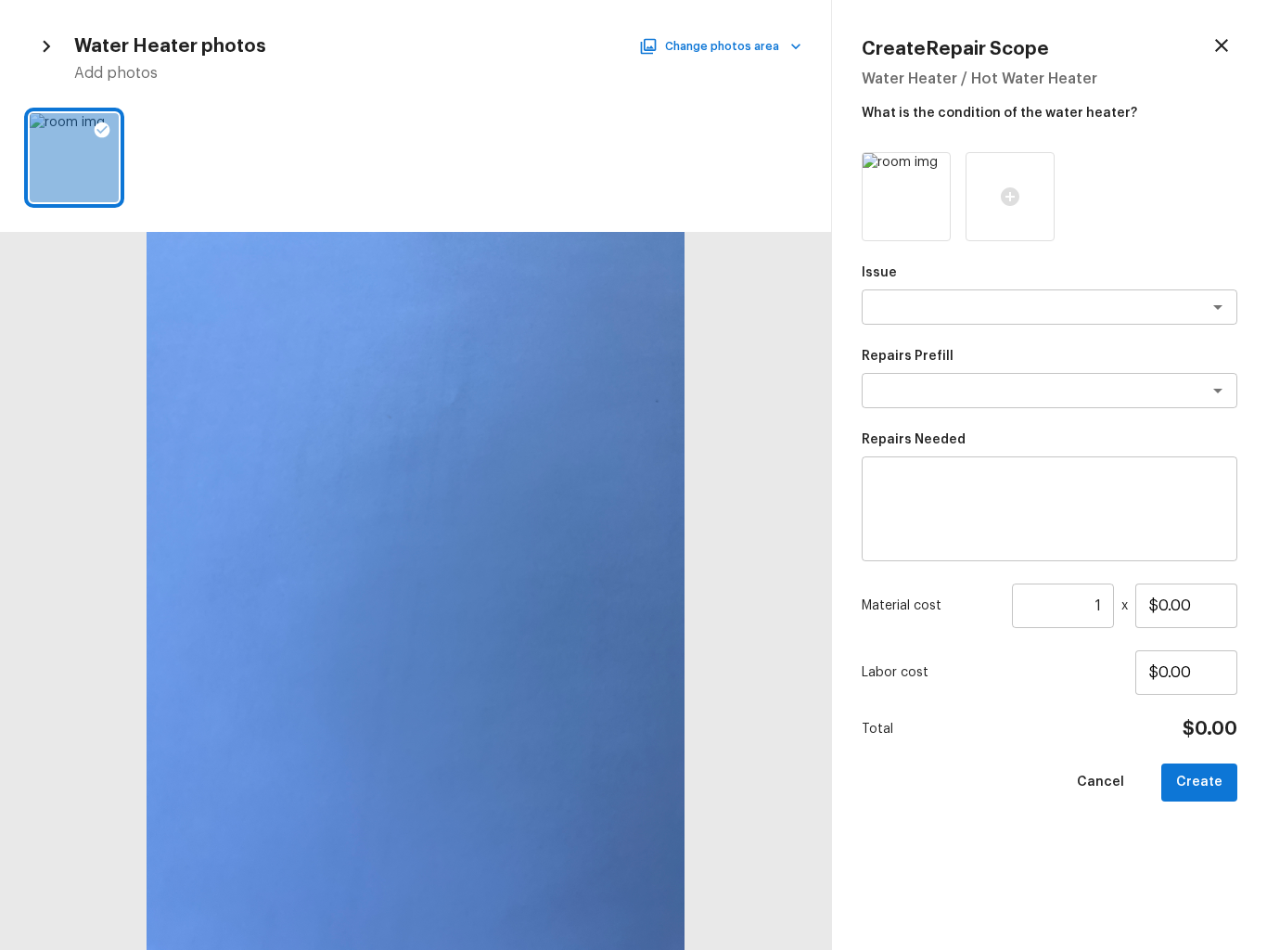
click at [1224, 49] on icon "button" at bounding box center [1221, 45] width 13 height 13
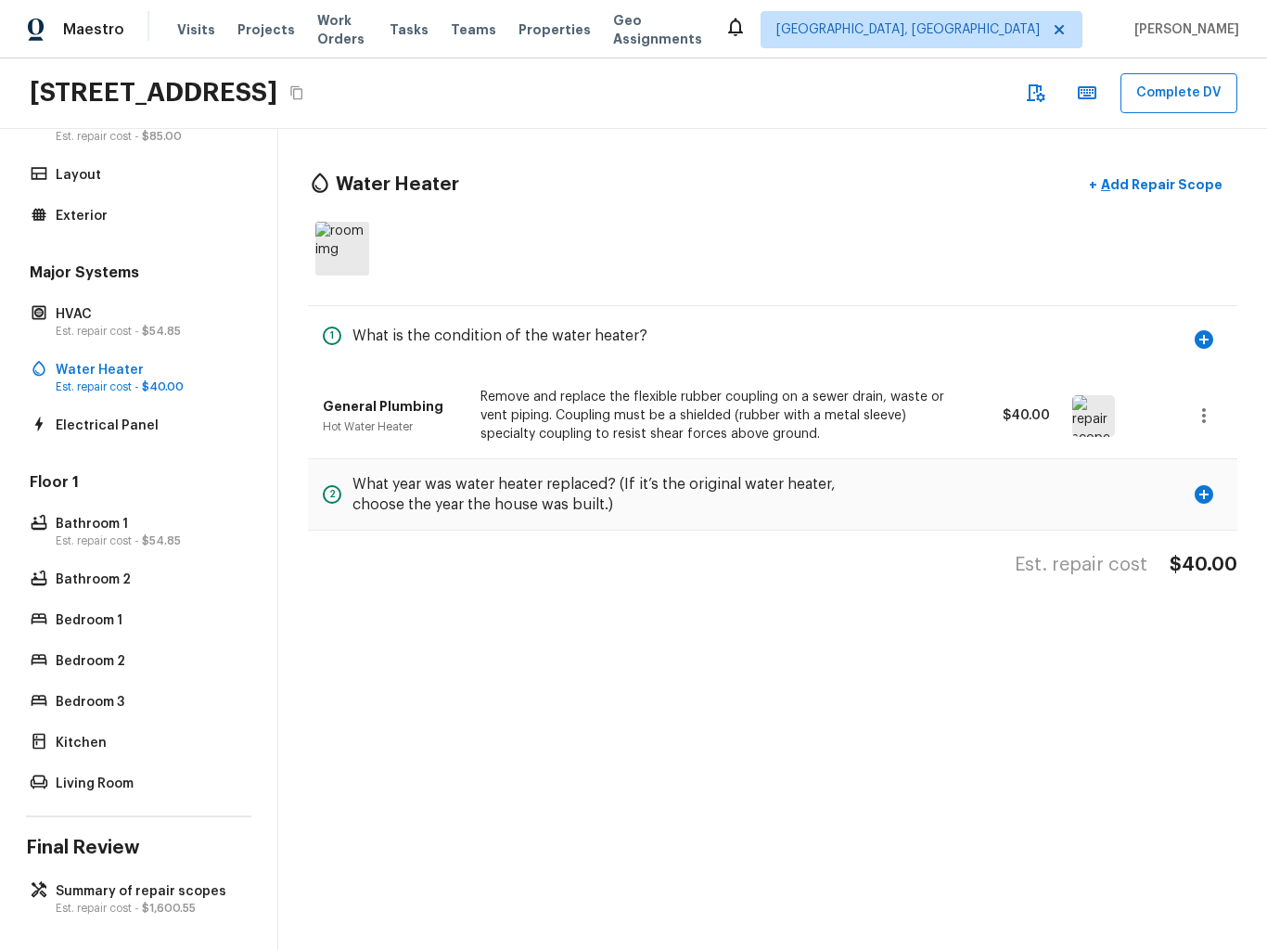
scroll to position [105, 0]
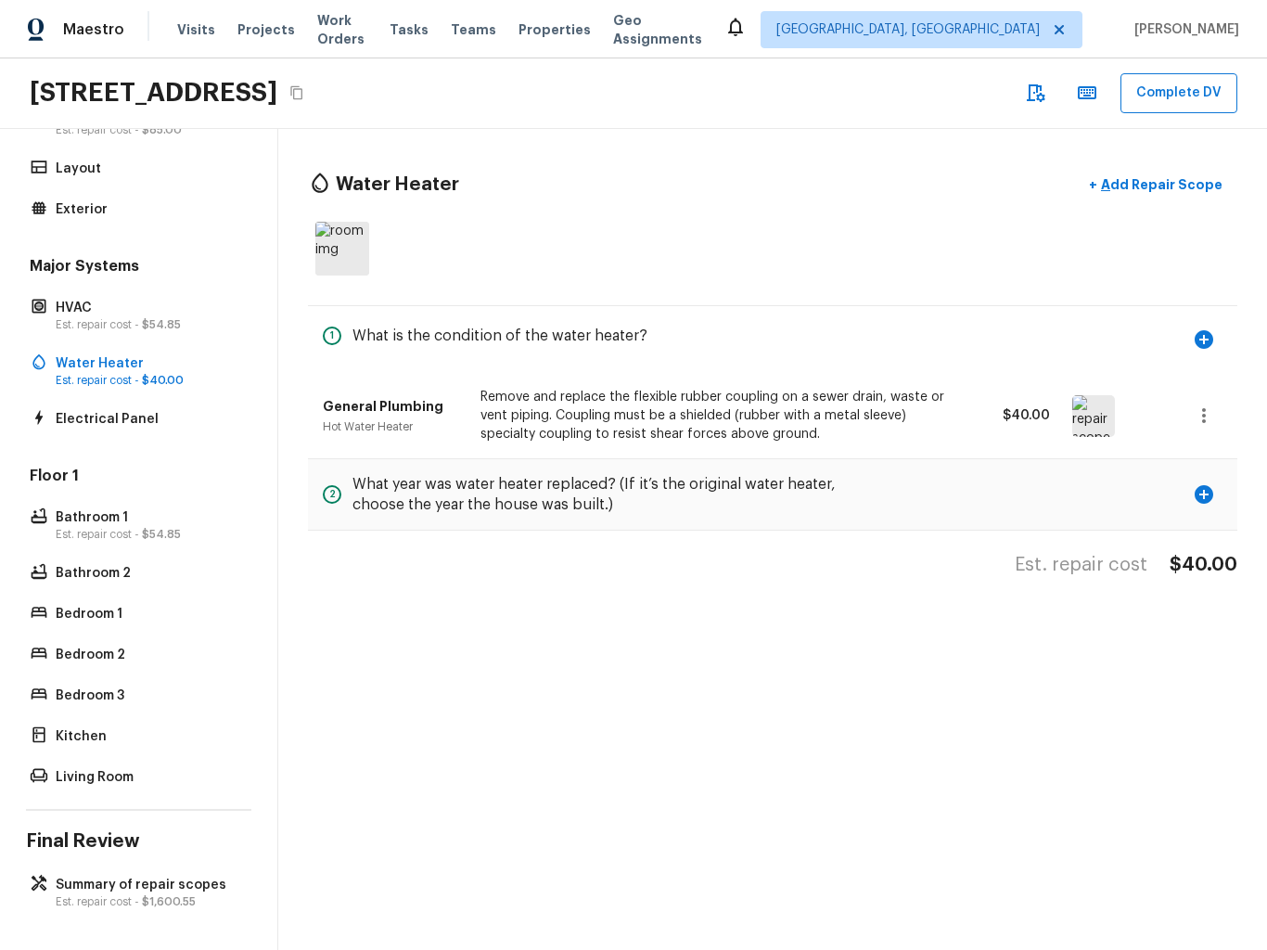
click at [103, 883] on p "Summary of repair scopes" at bounding box center [148, 885] width 185 height 19
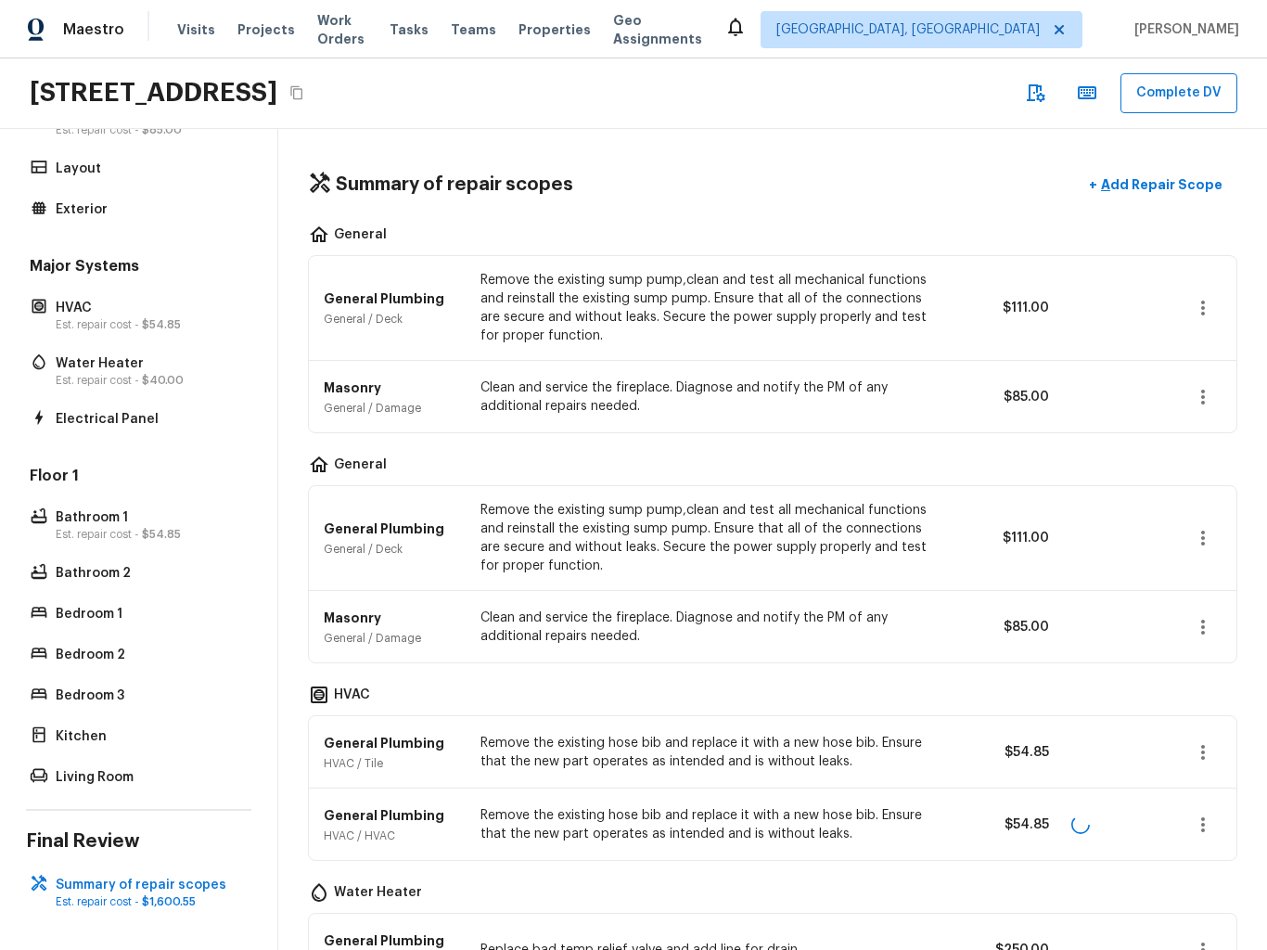
click at [105, 896] on p "Est. repair cost - $1,600.55" at bounding box center [148, 901] width 185 height 15
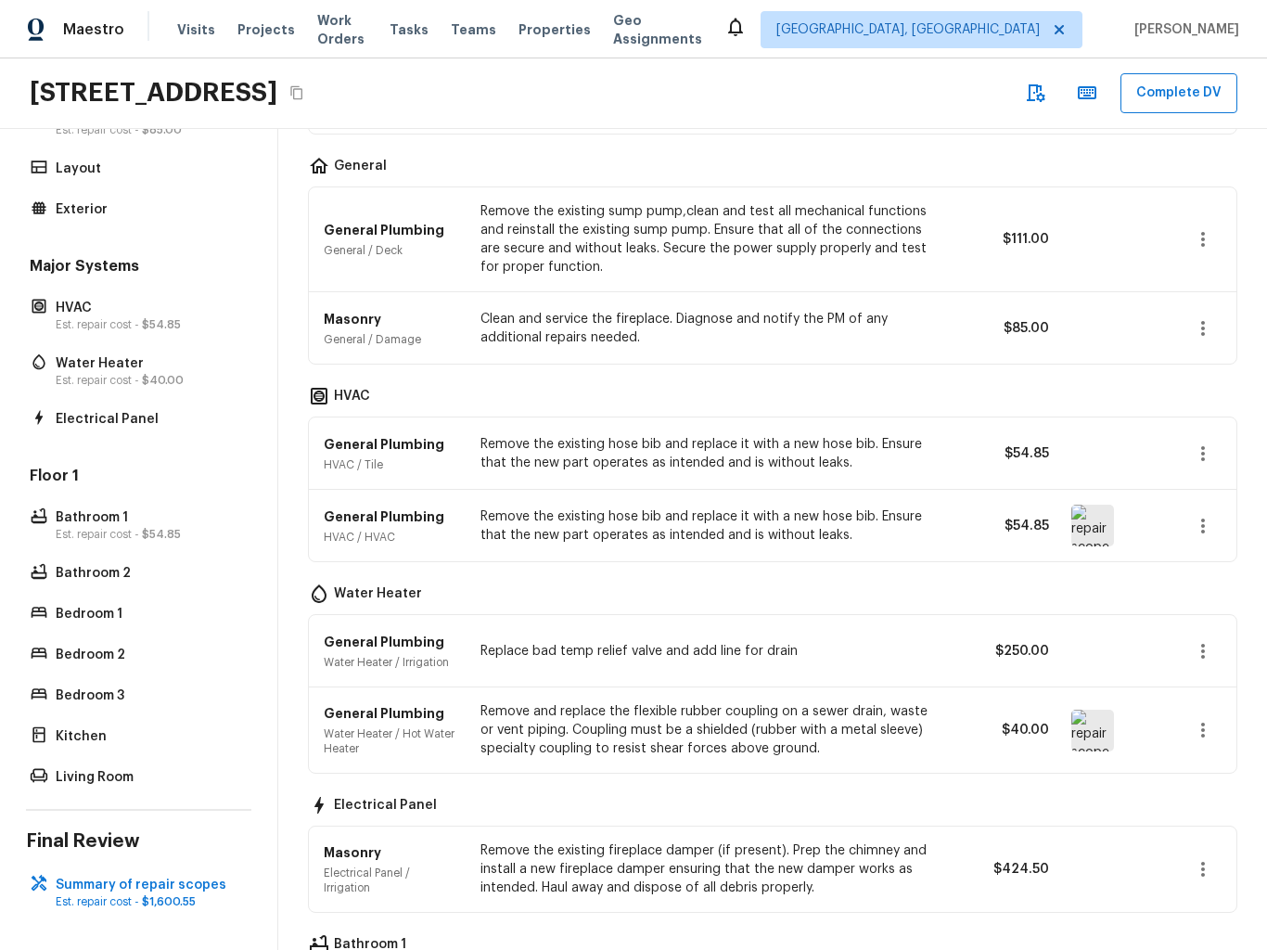
scroll to position [39, 0]
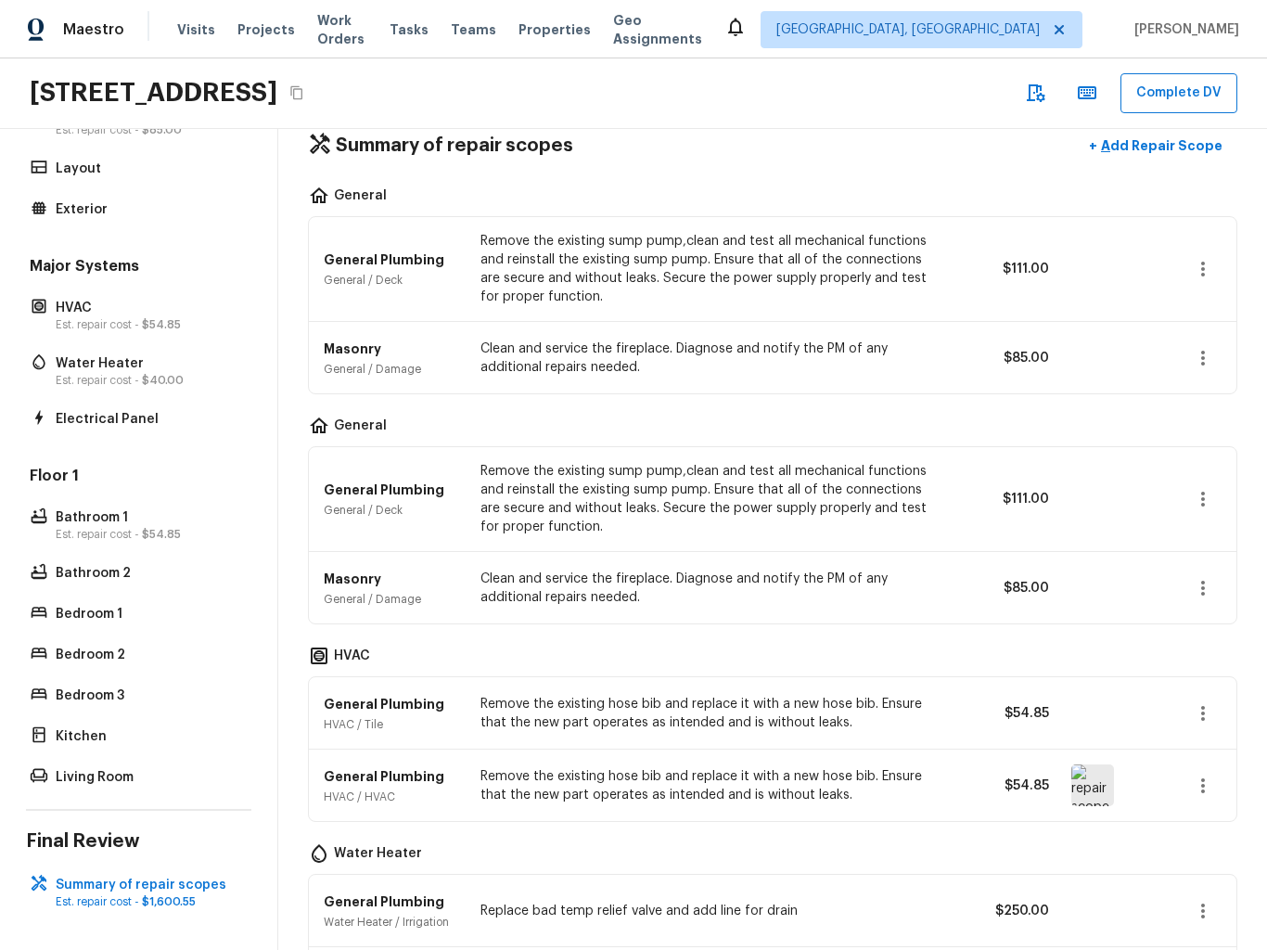
click at [1185, 147] on p "Add Repair Scope" at bounding box center [1159, 145] width 125 height 19
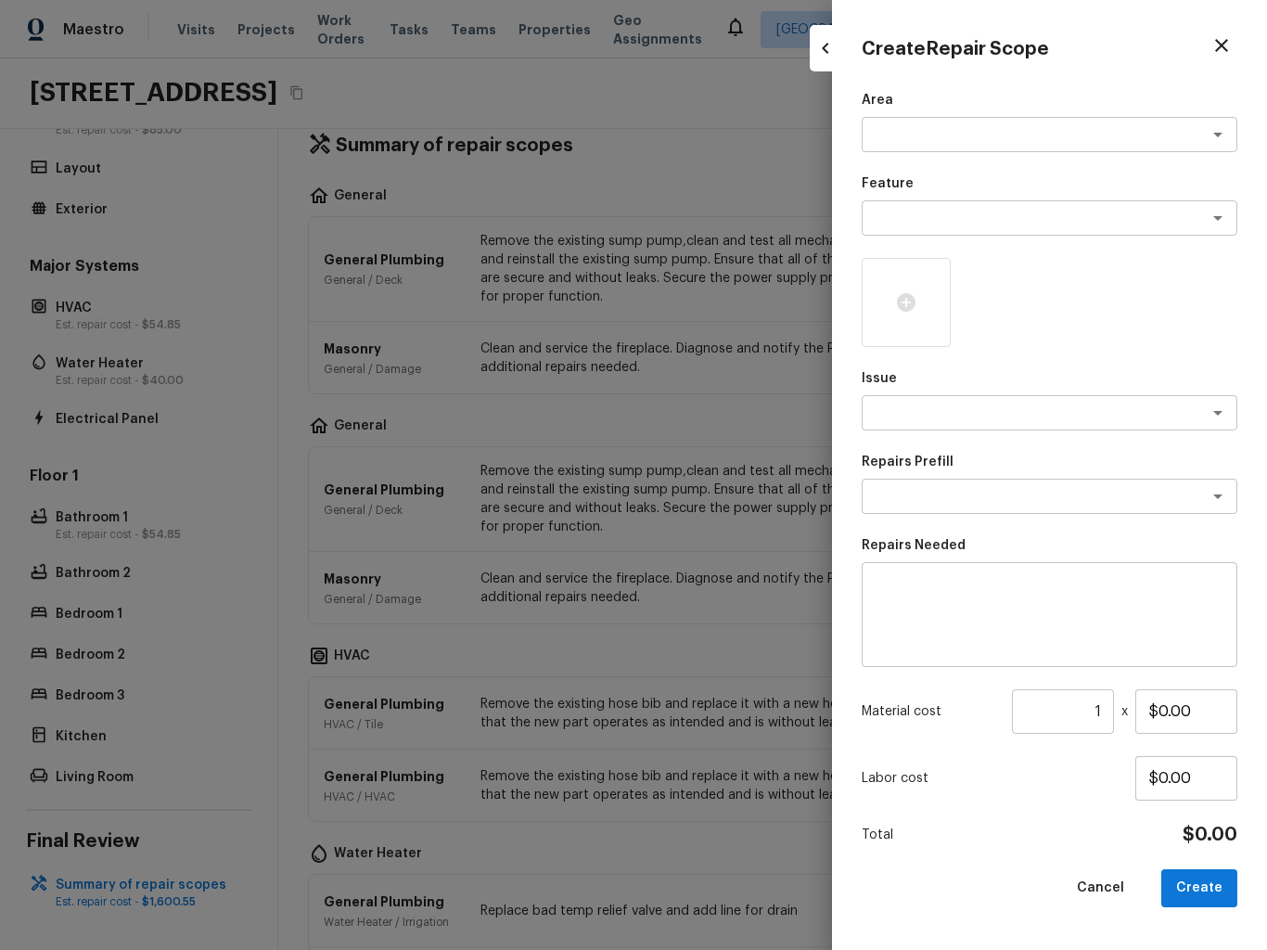
click at [906, 319] on div at bounding box center [906, 302] width 89 height 89
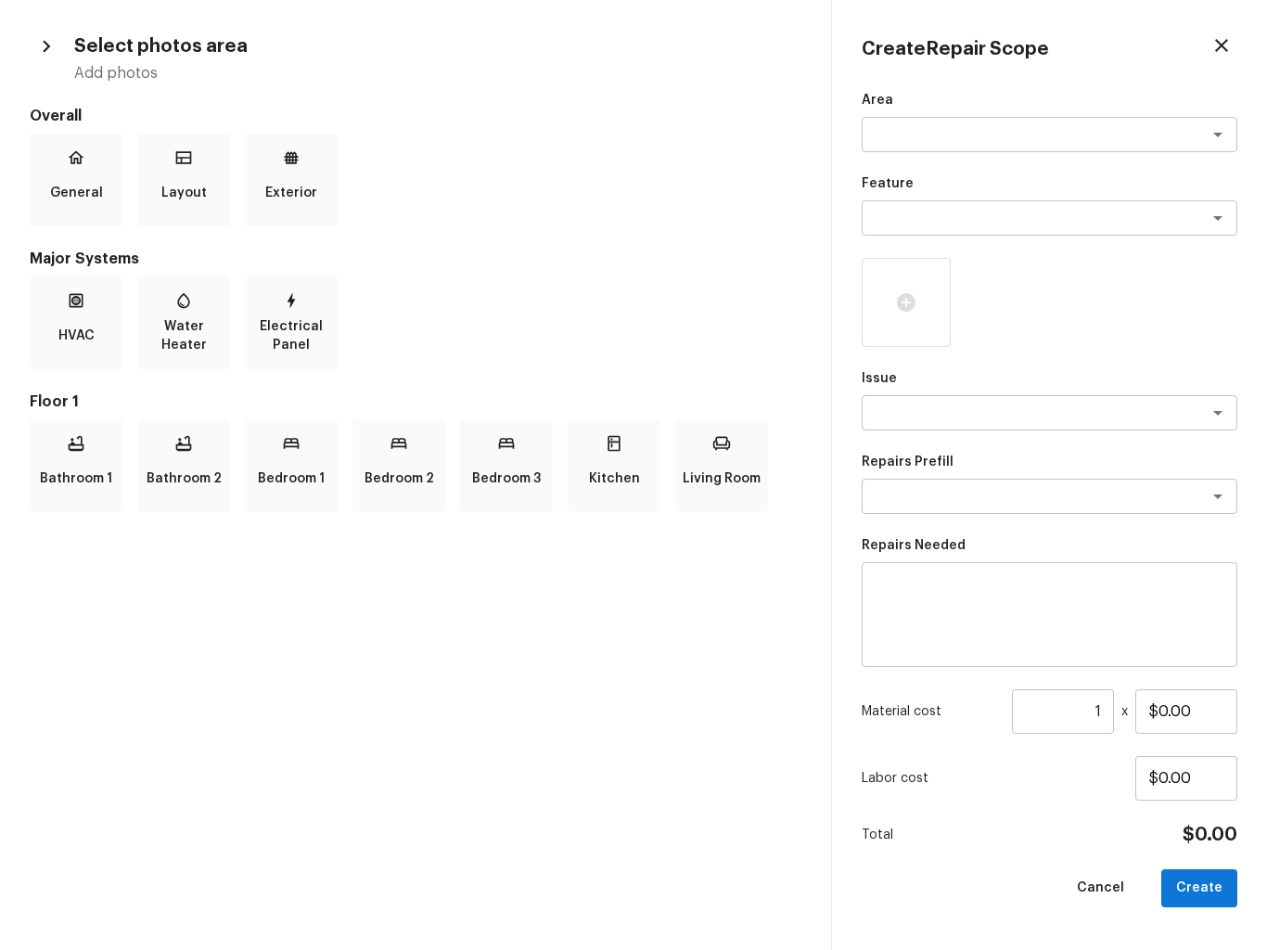
click at [1226, 46] on icon "button" at bounding box center [1221, 45] width 22 height 22
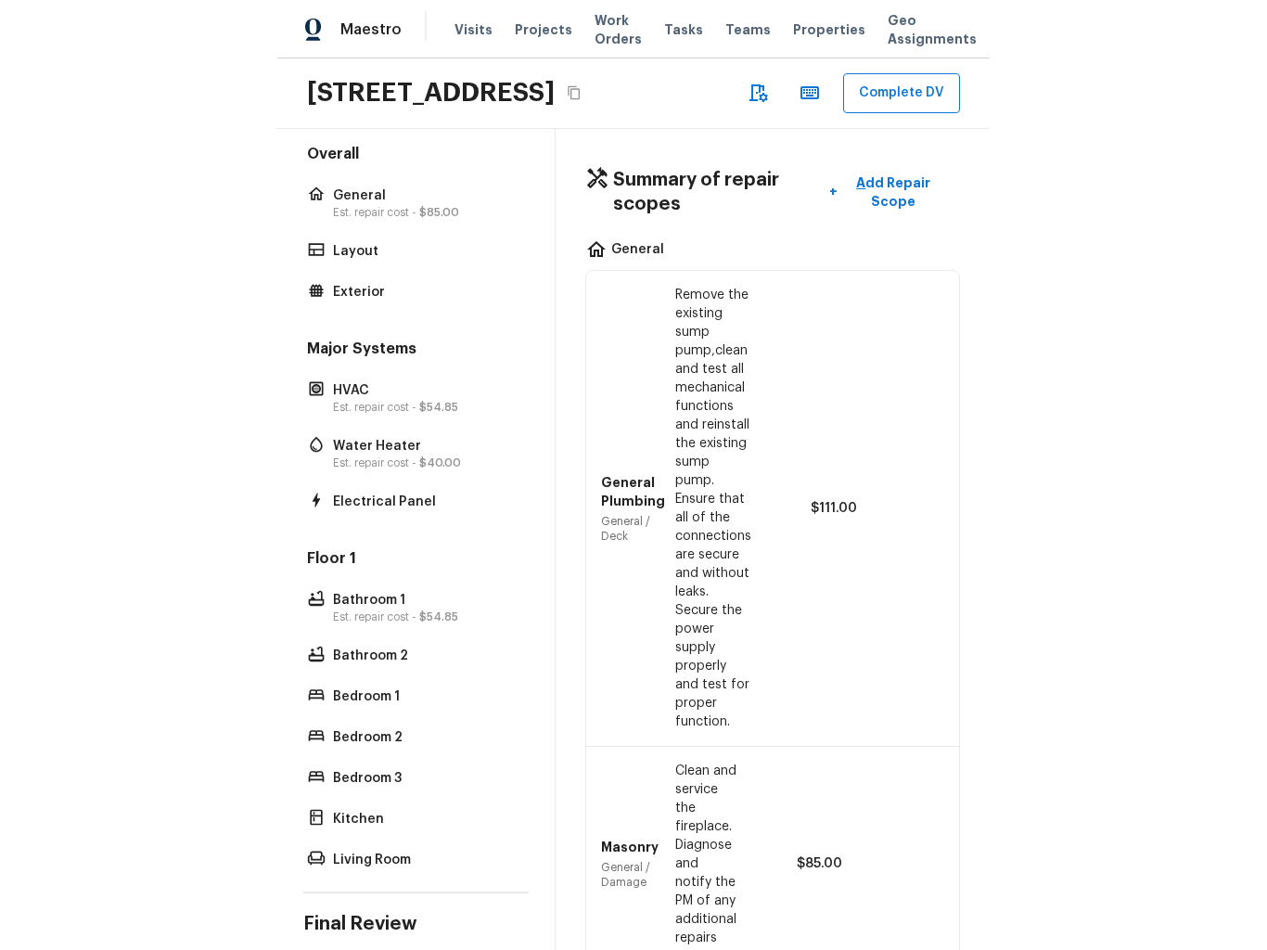
scroll to position [0, 0]
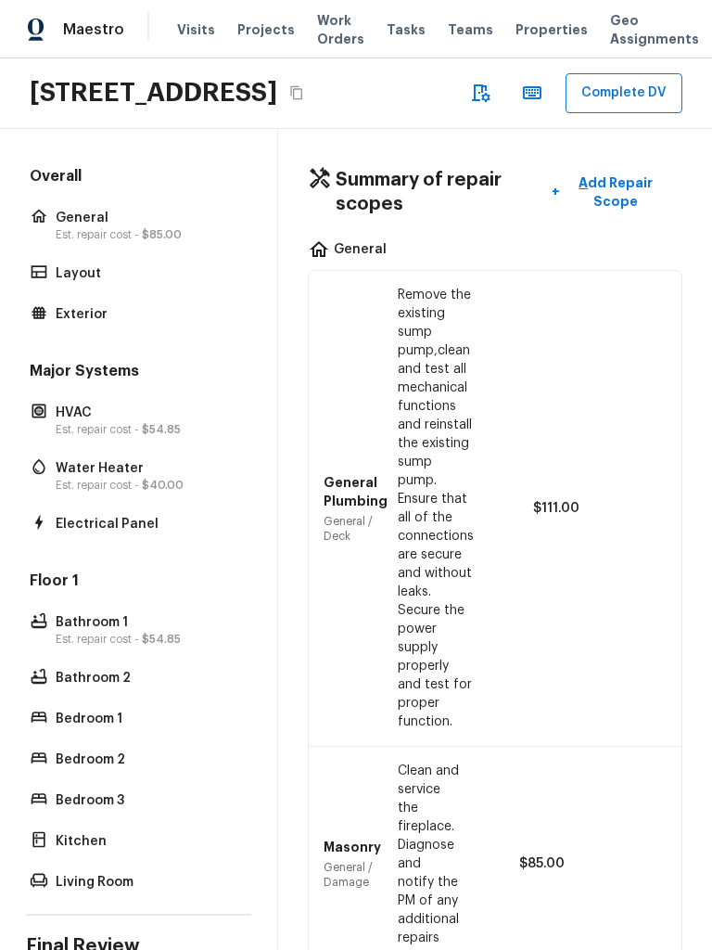
click at [173, 240] on span "$85.00" at bounding box center [162, 234] width 40 height 11
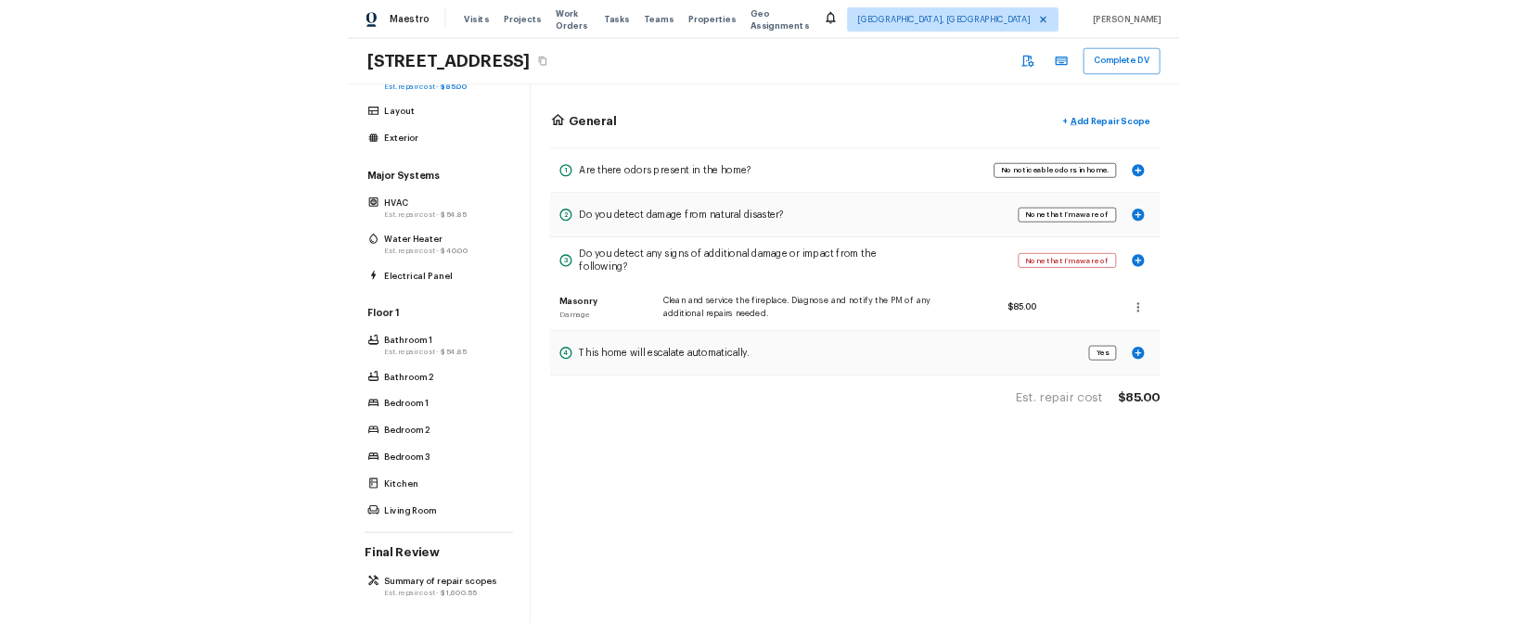
scroll to position [105, 0]
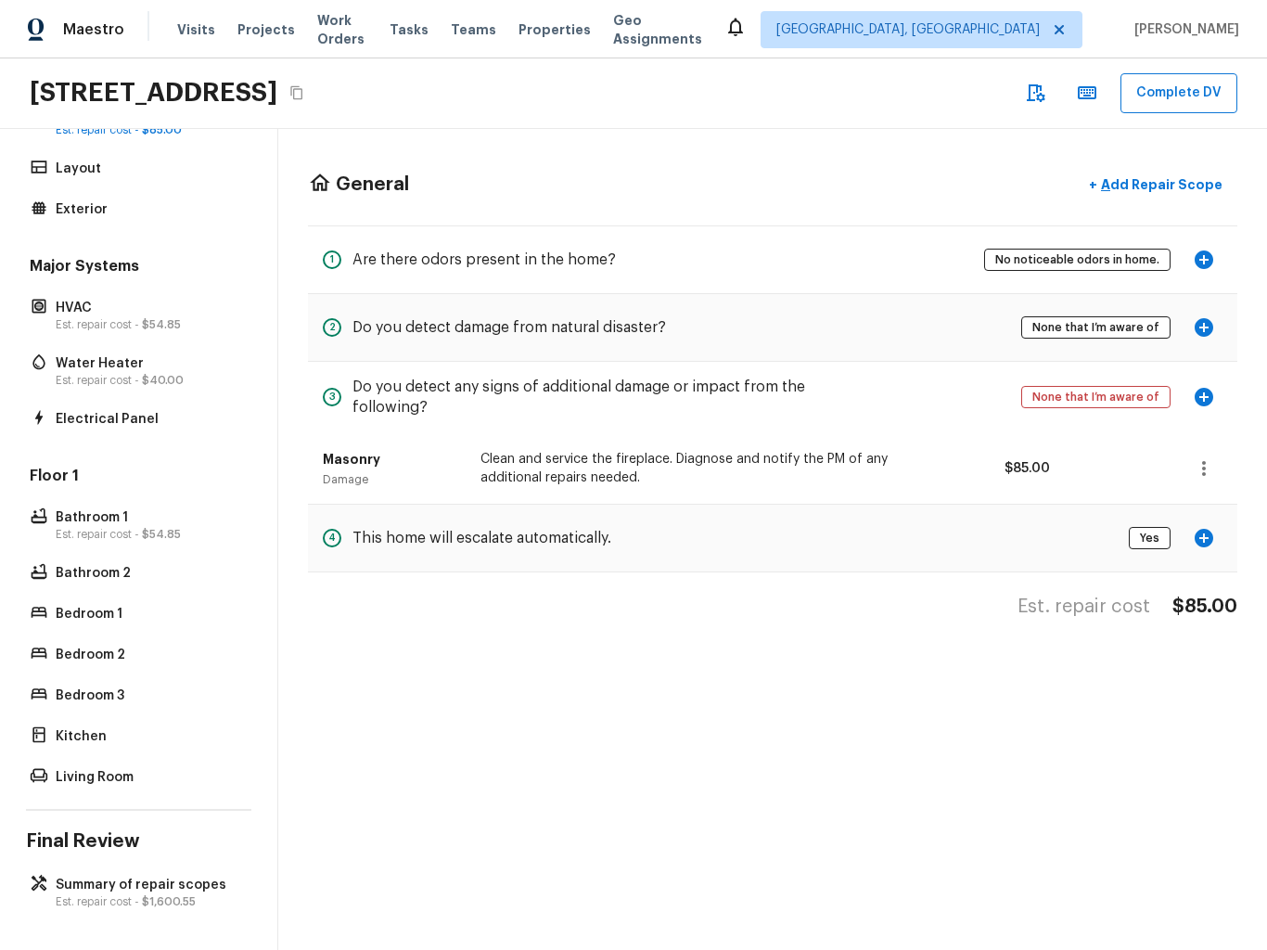
click at [1178, 190] on p "Add Repair Scope" at bounding box center [1159, 184] width 125 height 19
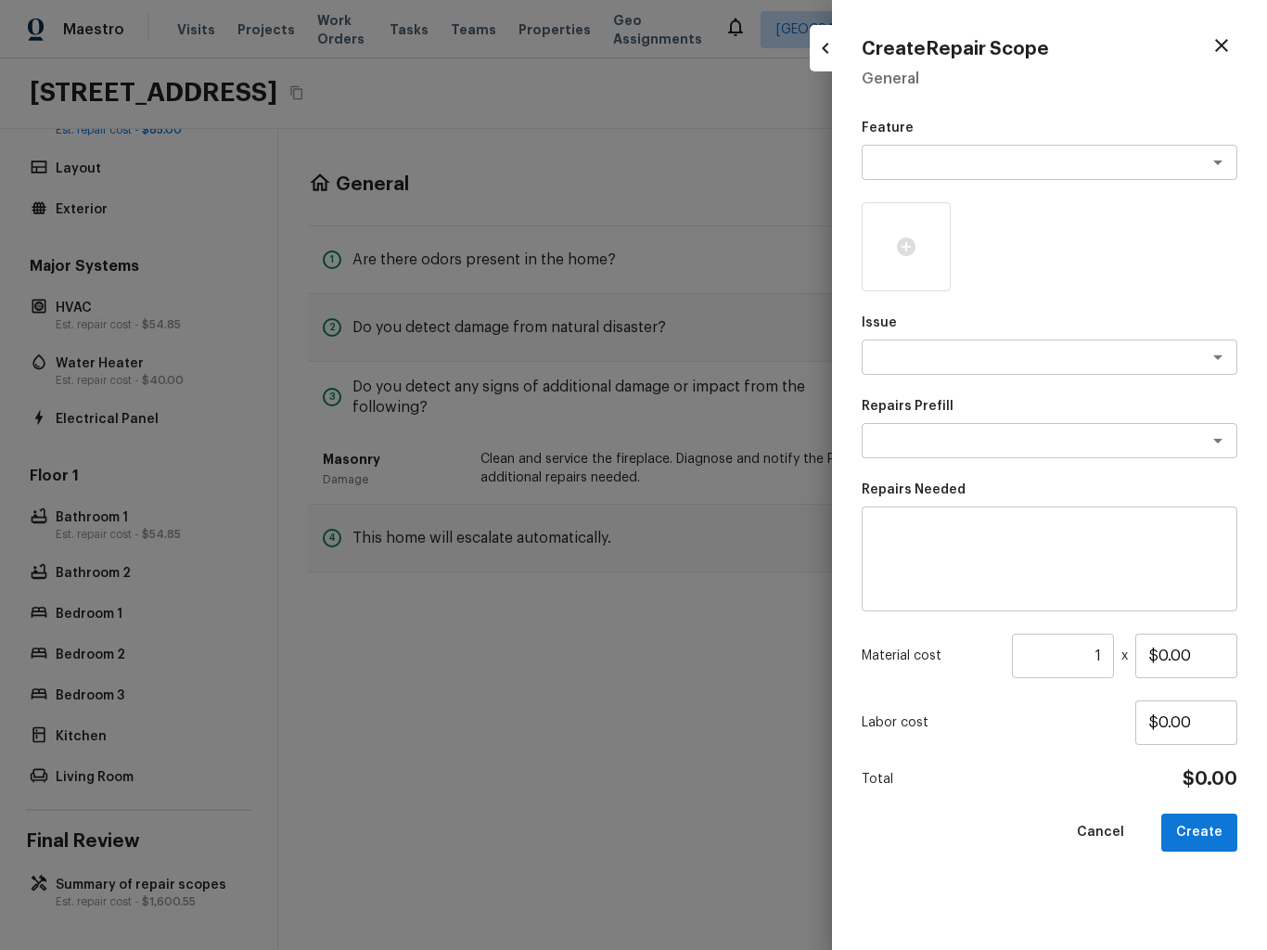
click at [817, 47] on icon "button" at bounding box center [825, 48] width 22 height 22
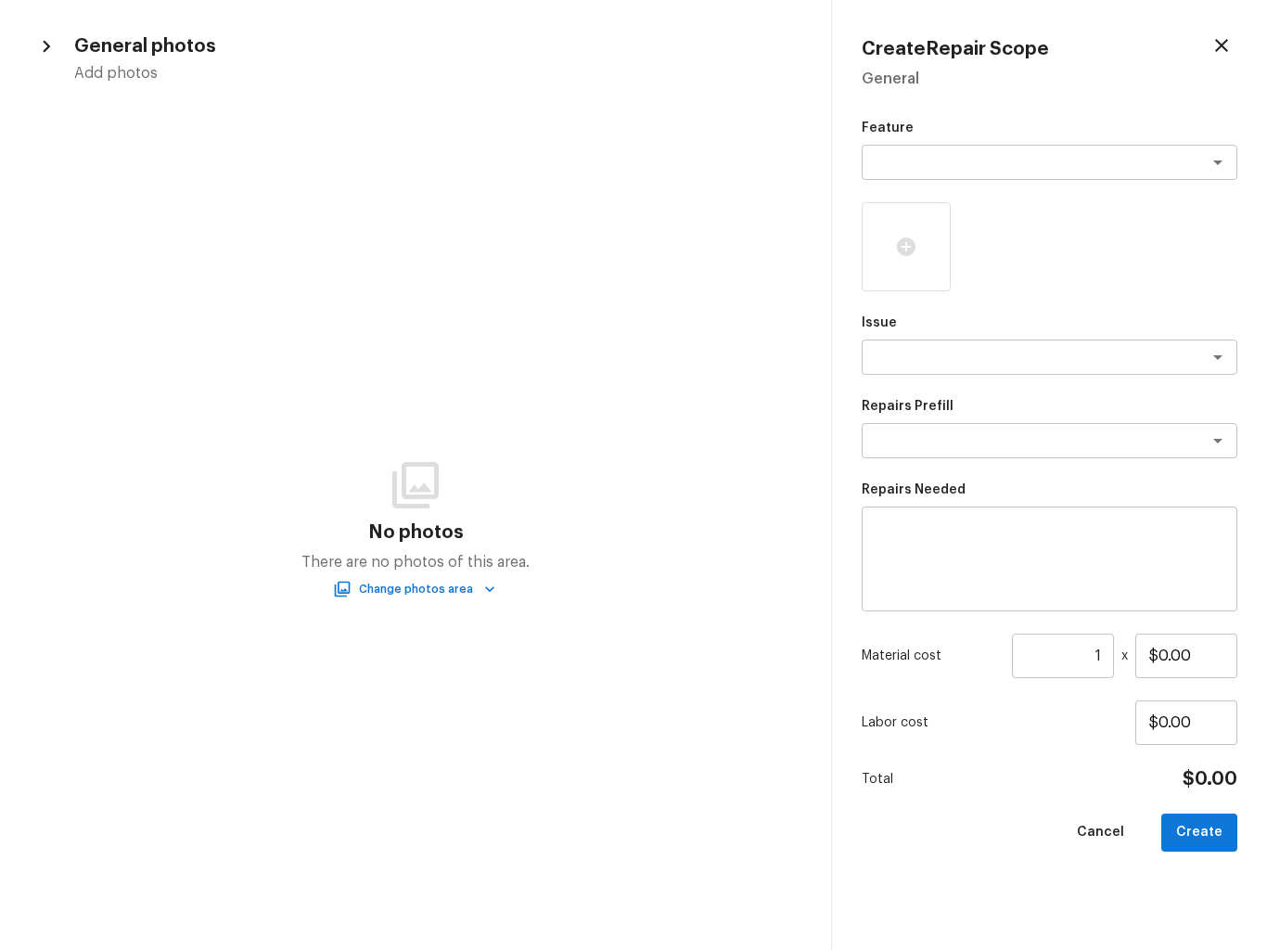
click at [1223, 43] on icon "button" at bounding box center [1221, 45] width 13 height 13
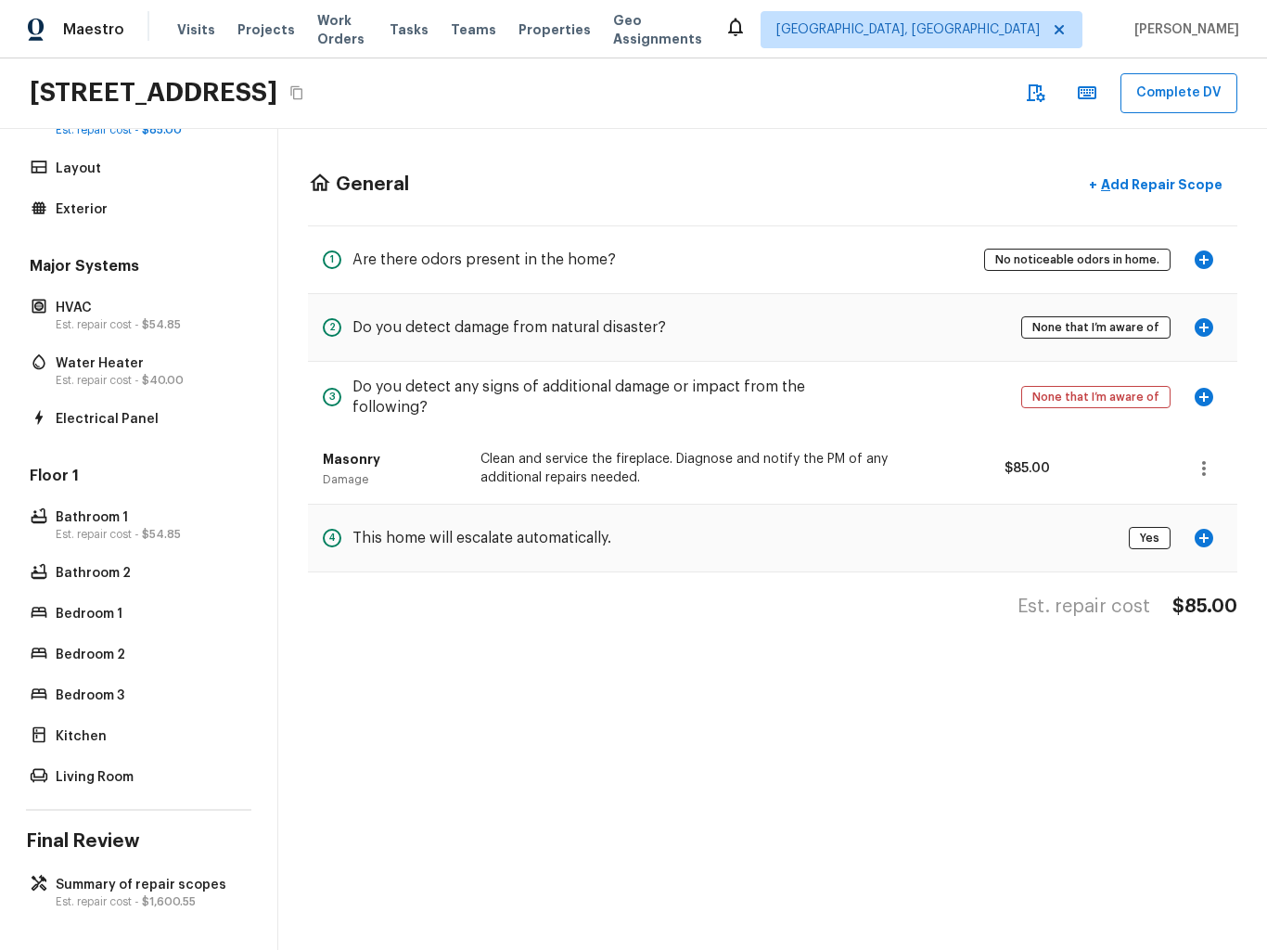
click at [111, 358] on p "Water Heater" at bounding box center [148, 363] width 185 height 19
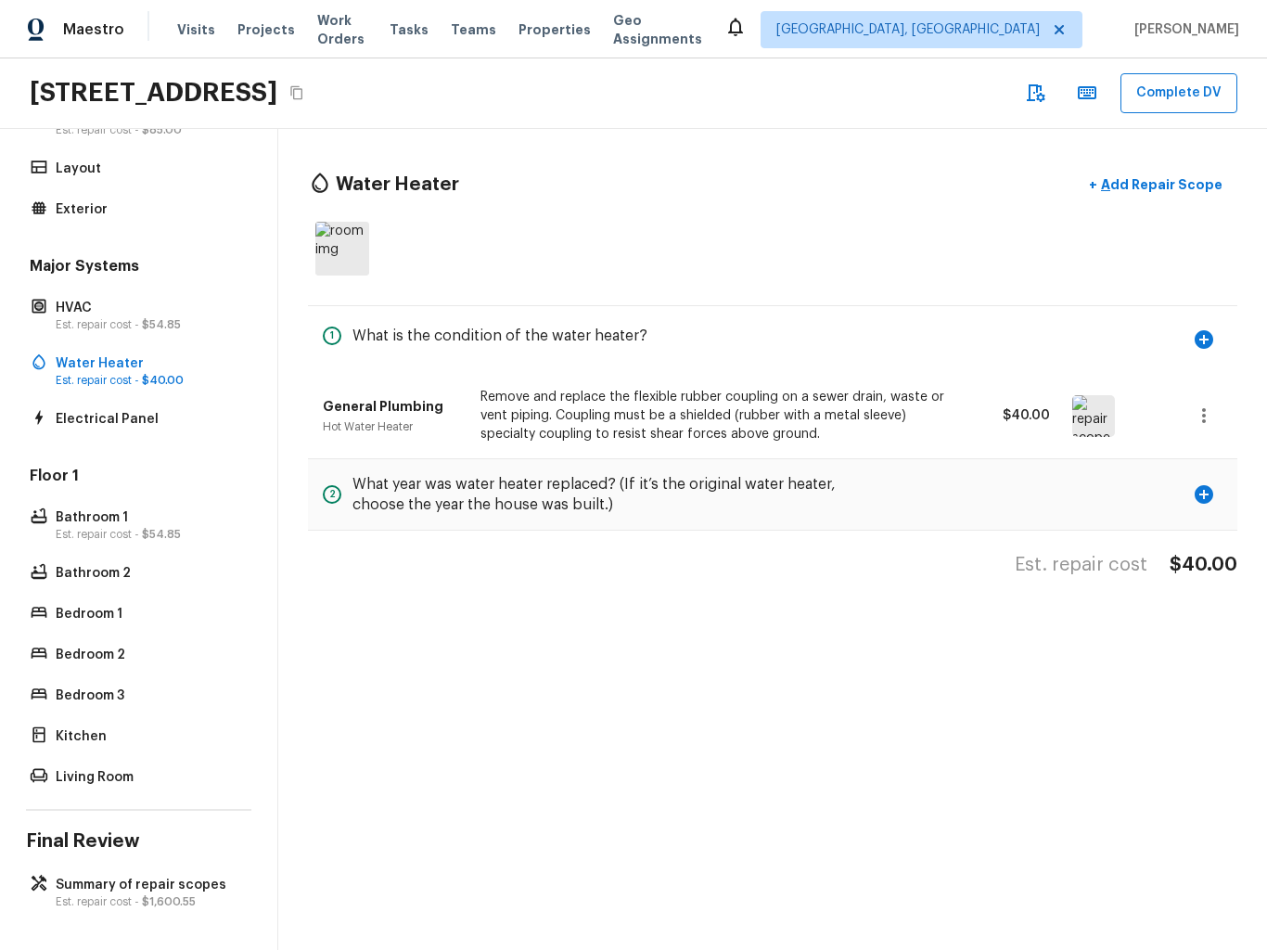
click at [760, 348] on div "1 What is the condition of the water heater?" at bounding box center [772, 339] width 929 height 67
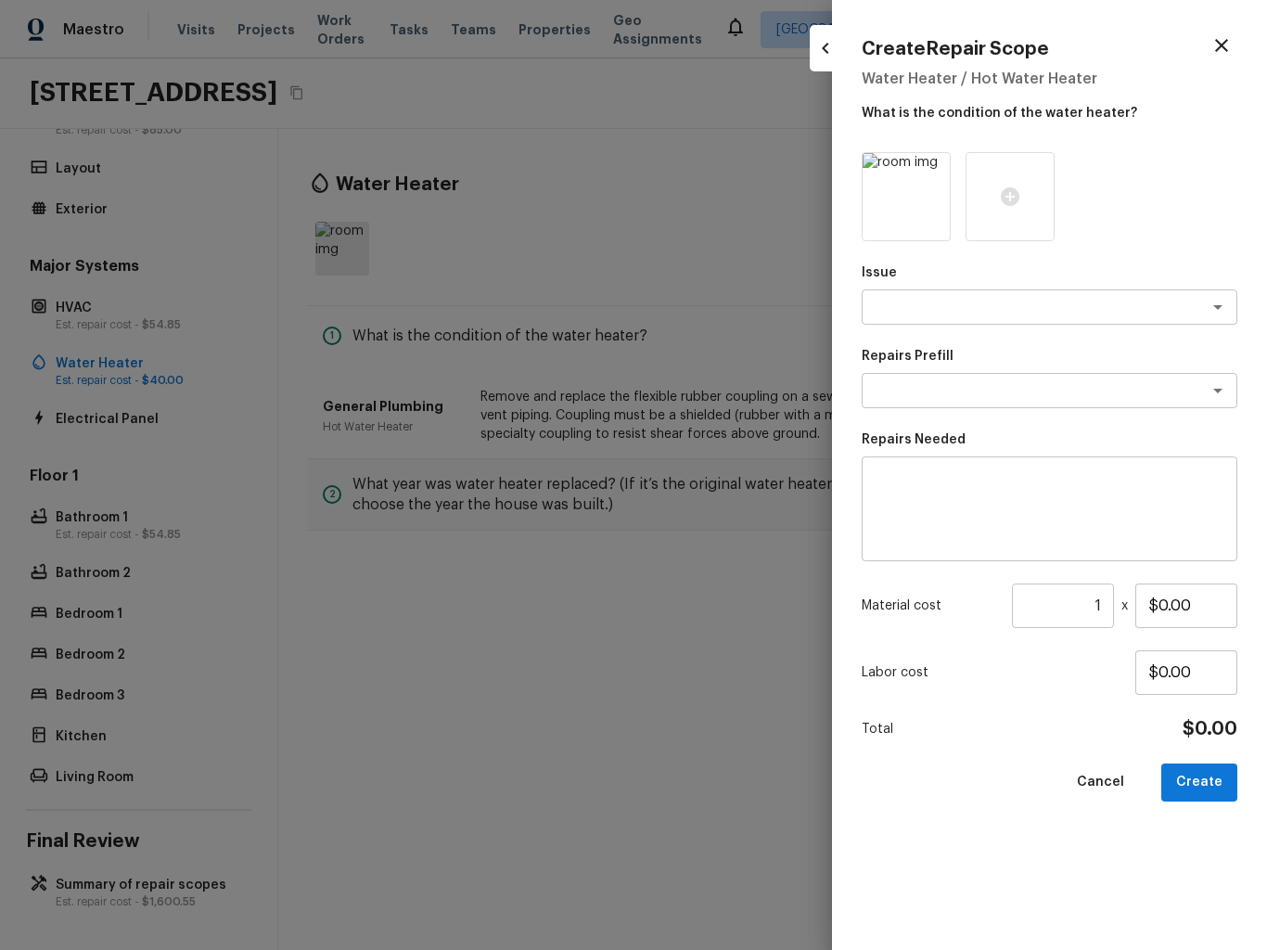
click at [818, 56] on icon "button" at bounding box center [825, 48] width 22 height 22
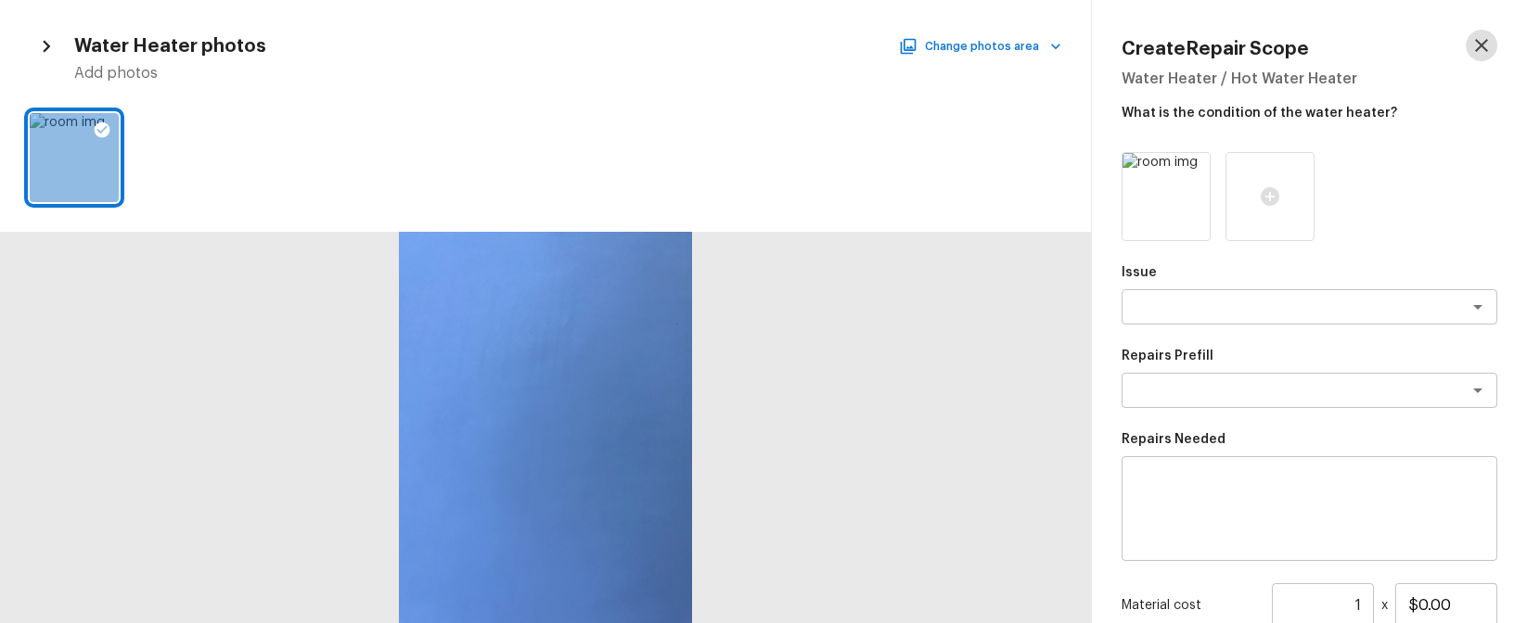
click at [1489, 32] on button "button" at bounding box center [1482, 46] width 32 height 32
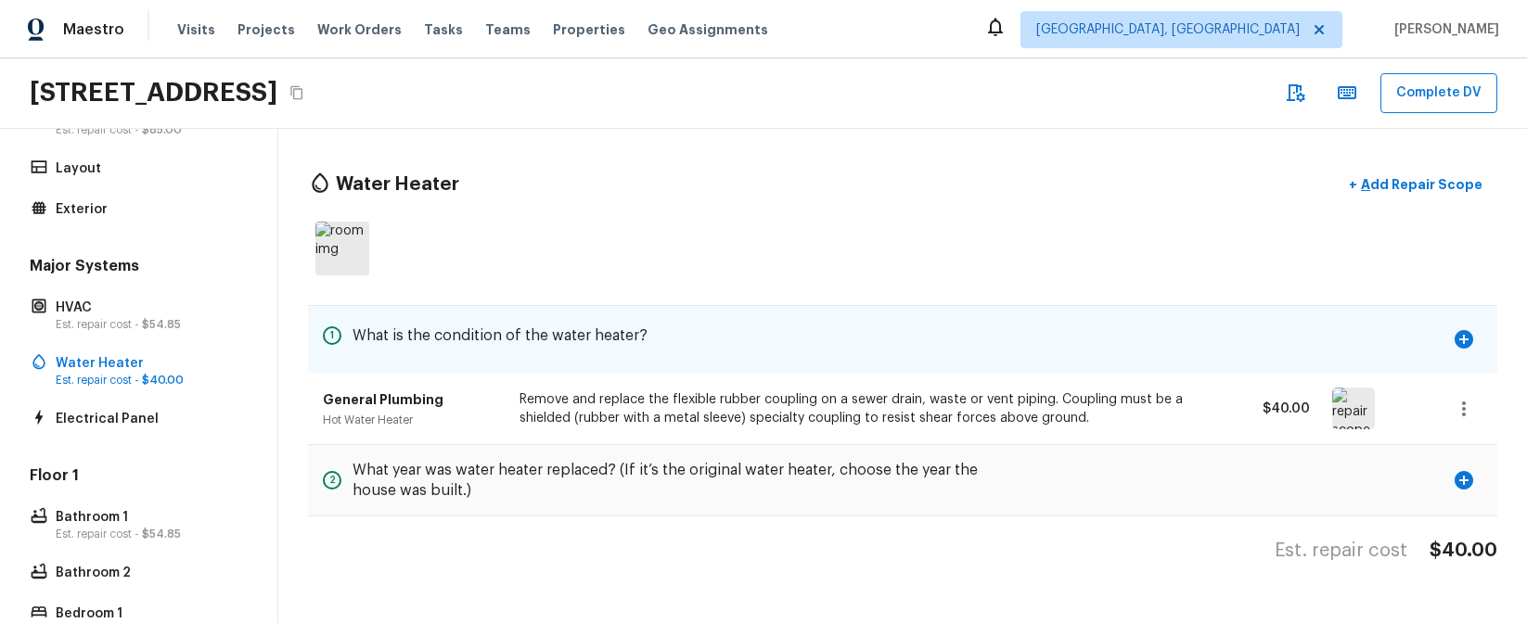
click at [816, 363] on div "1 What is the condition of the water heater?" at bounding box center [902, 339] width 1189 height 67
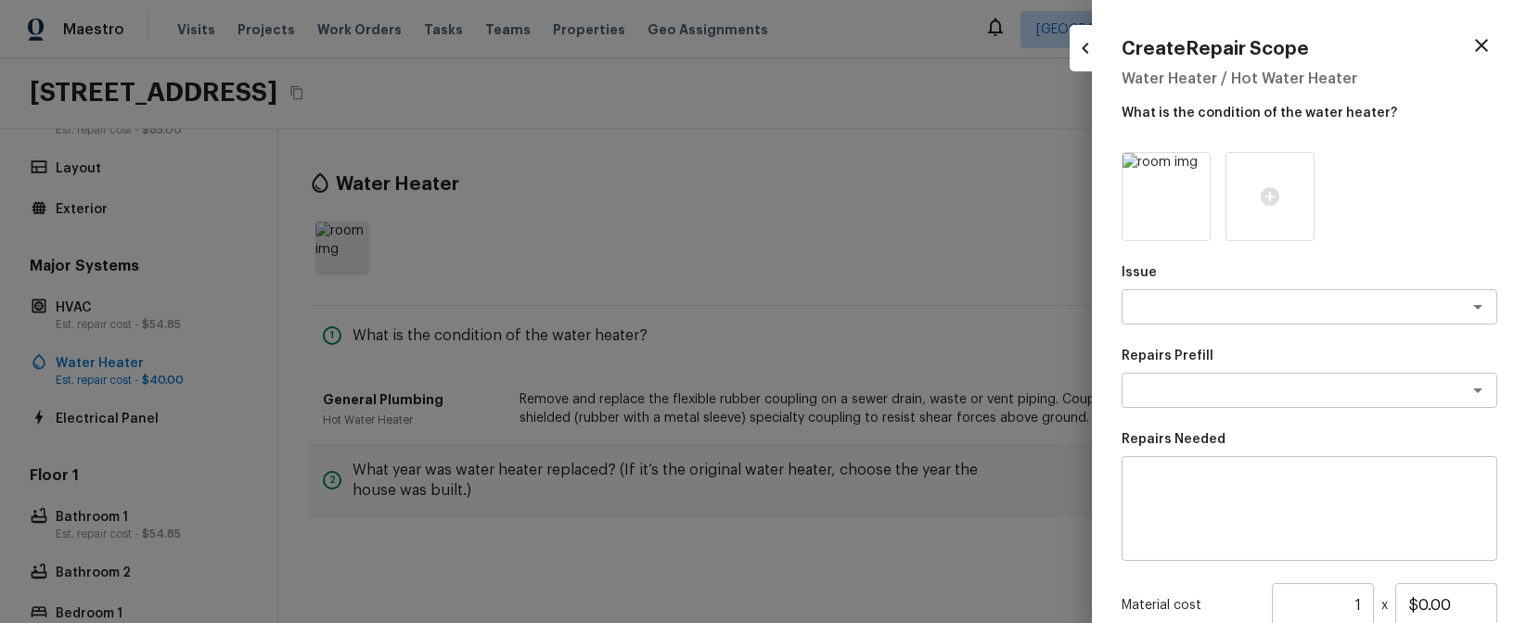
click at [851, 259] on div at bounding box center [763, 311] width 1527 height 623
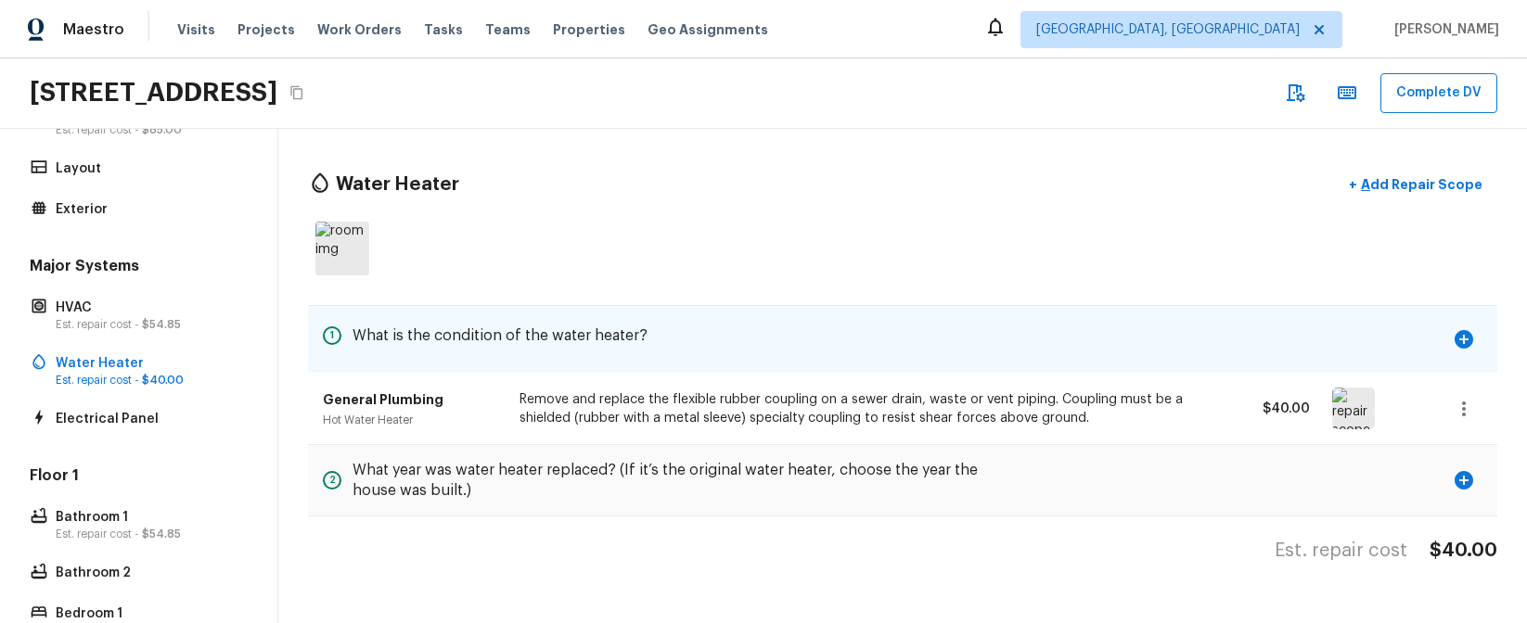
click at [806, 332] on div "1 What is the condition of the water heater?" at bounding box center [902, 339] width 1189 height 67
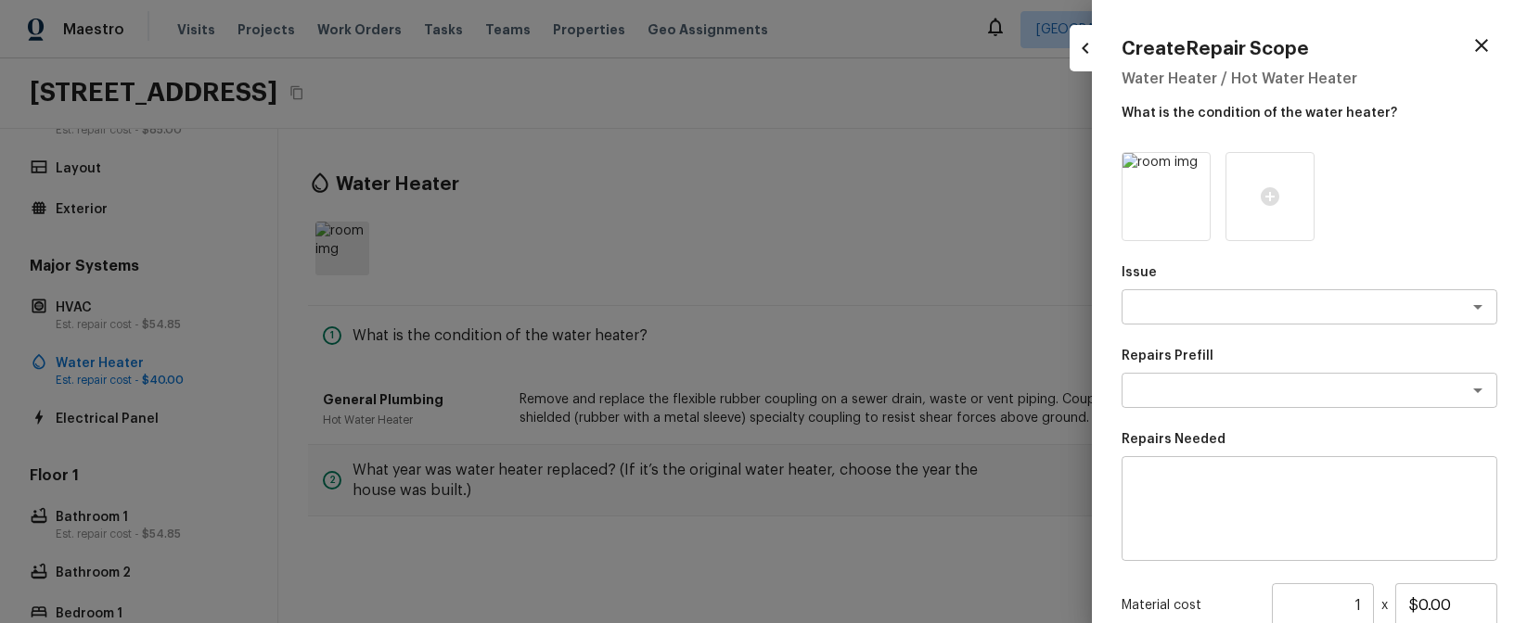
click at [854, 202] on div at bounding box center [763, 311] width 1527 height 623
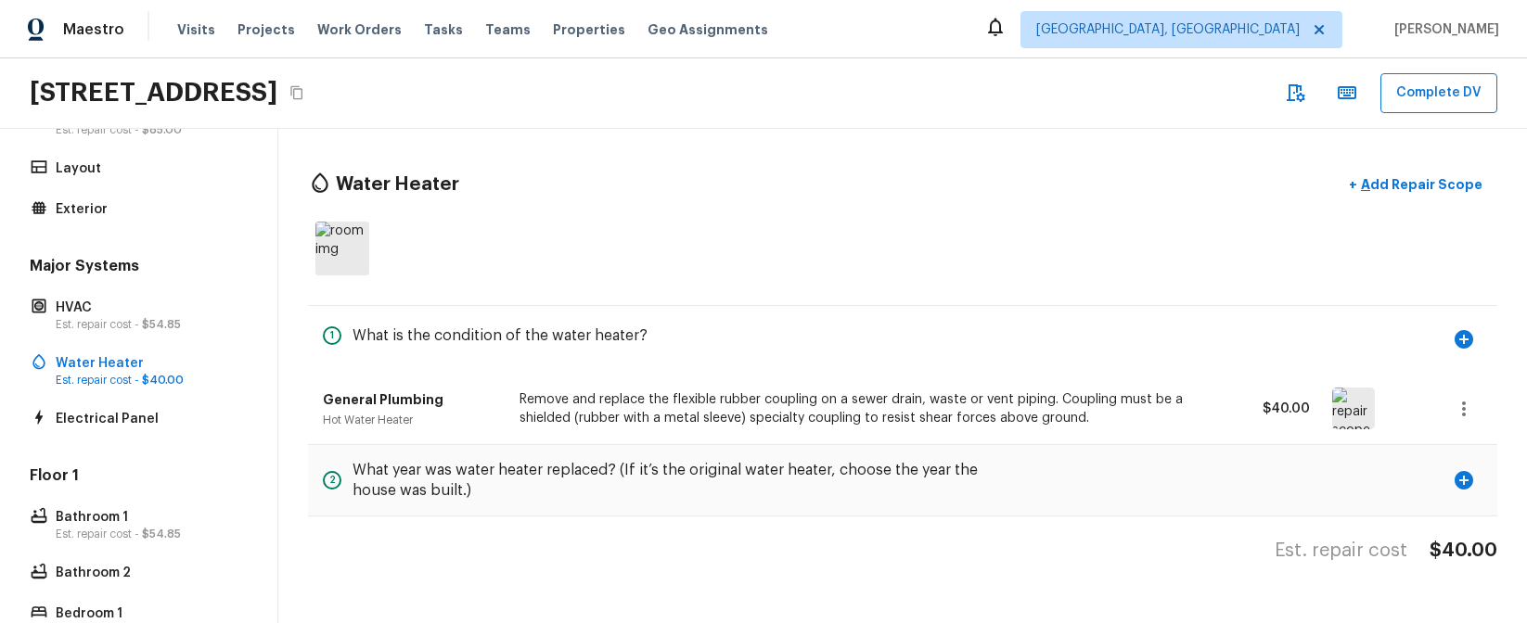
click at [840, 234] on div at bounding box center [902, 248] width 1189 height 69
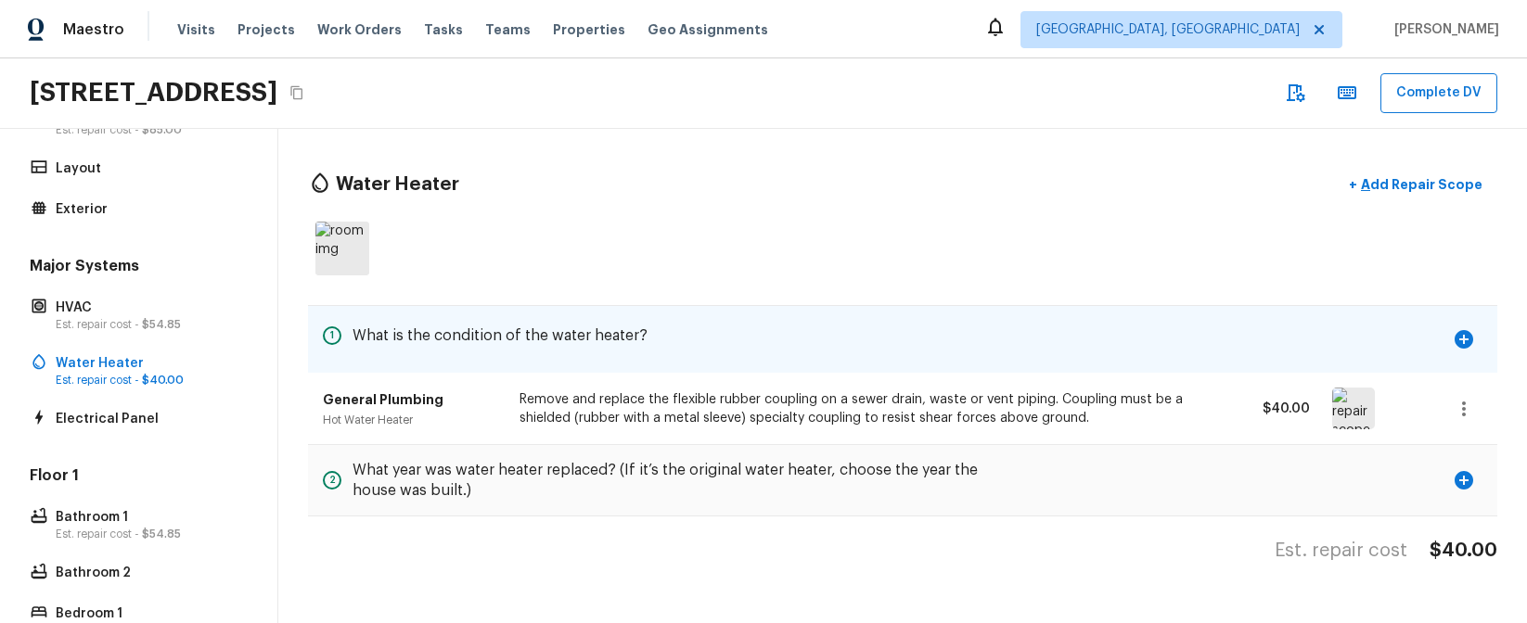
click at [743, 322] on div "1 What is the condition of the water heater?" at bounding box center [902, 339] width 1189 height 67
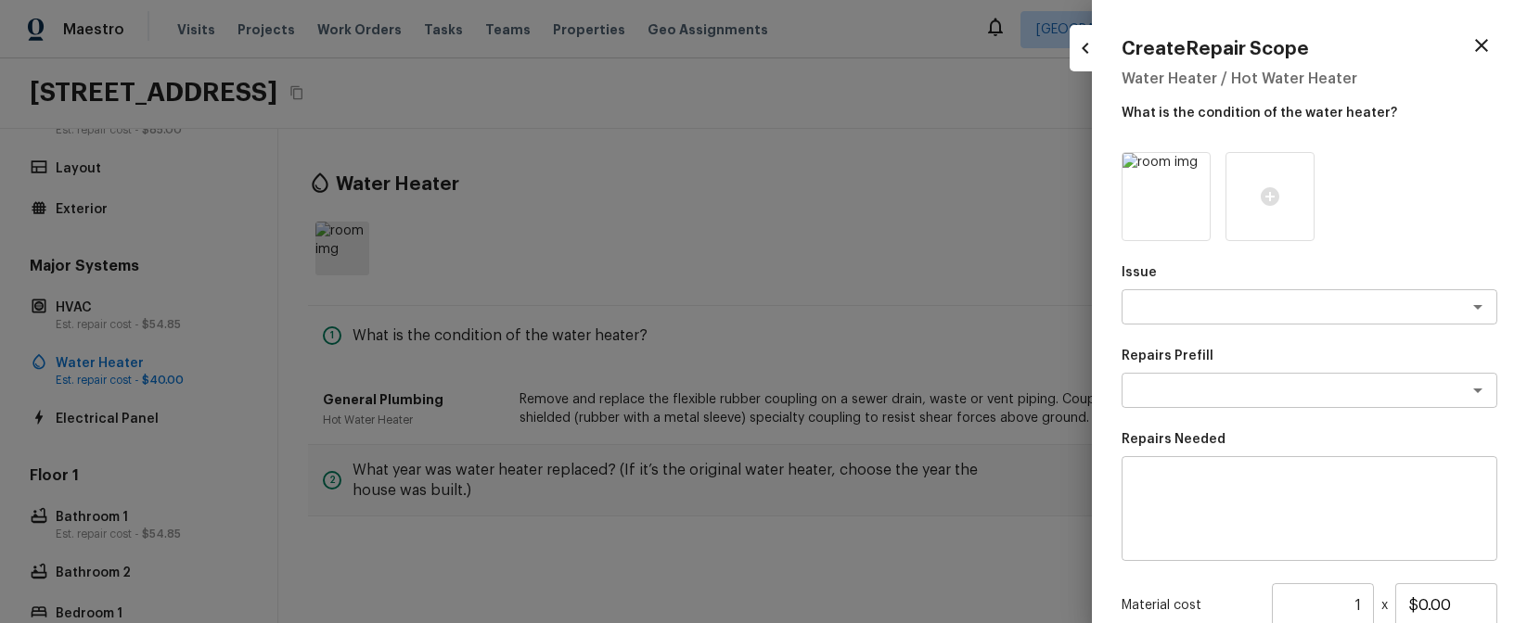
click at [971, 175] on div at bounding box center [763, 311] width 1527 height 623
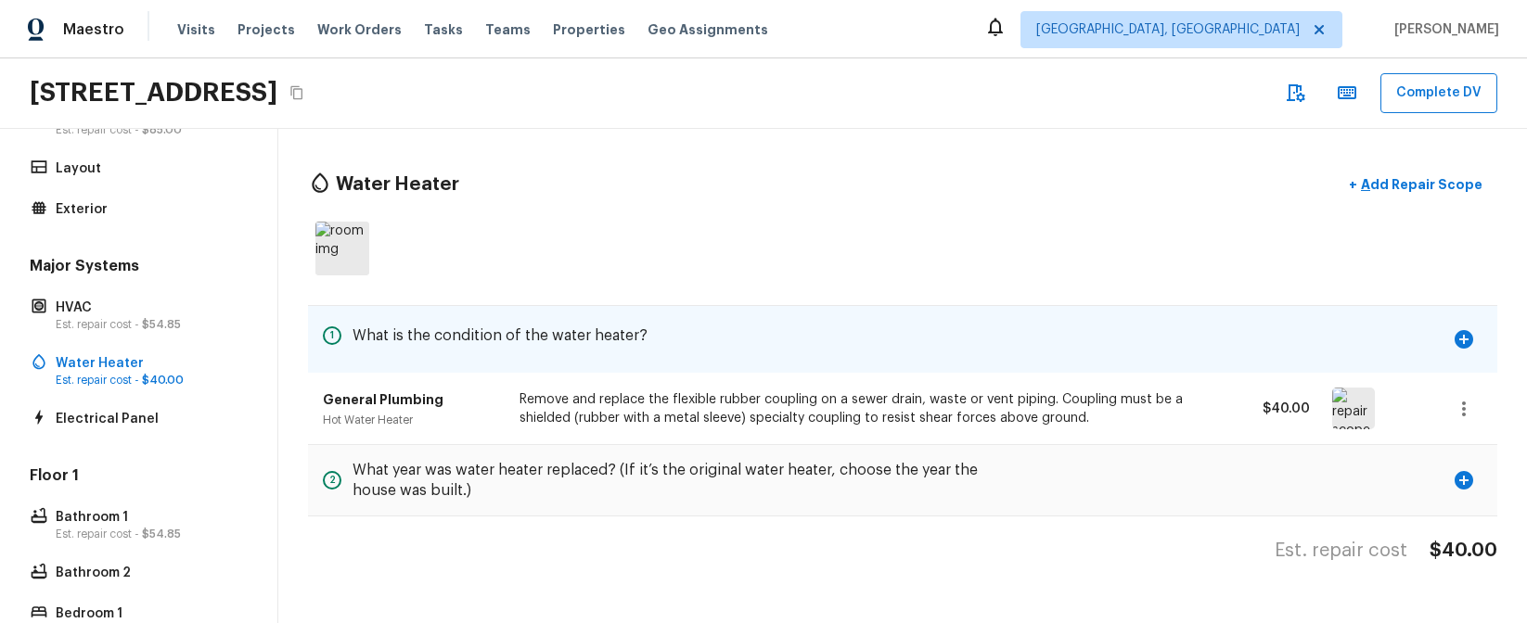
click at [1467, 336] on icon "button" at bounding box center [1463, 339] width 19 height 19
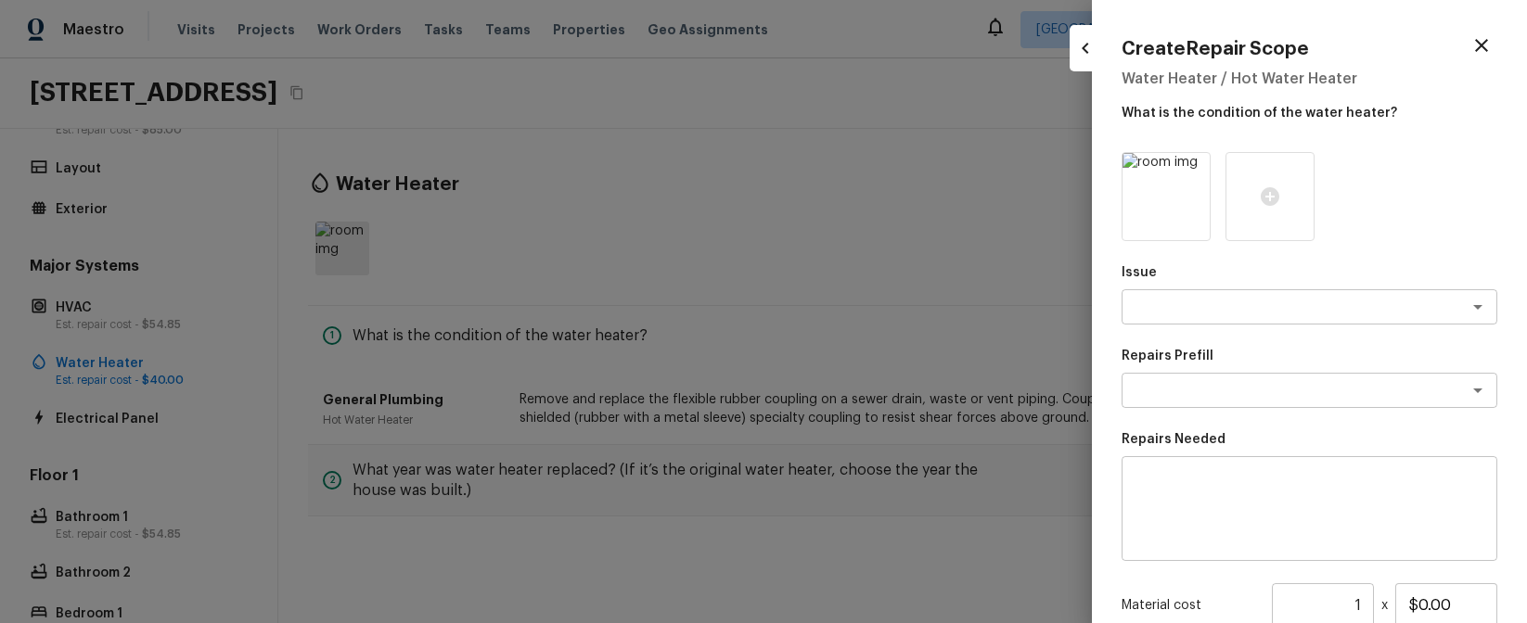
click at [1043, 196] on div at bounding box center [763, 311] width 1527 height 623
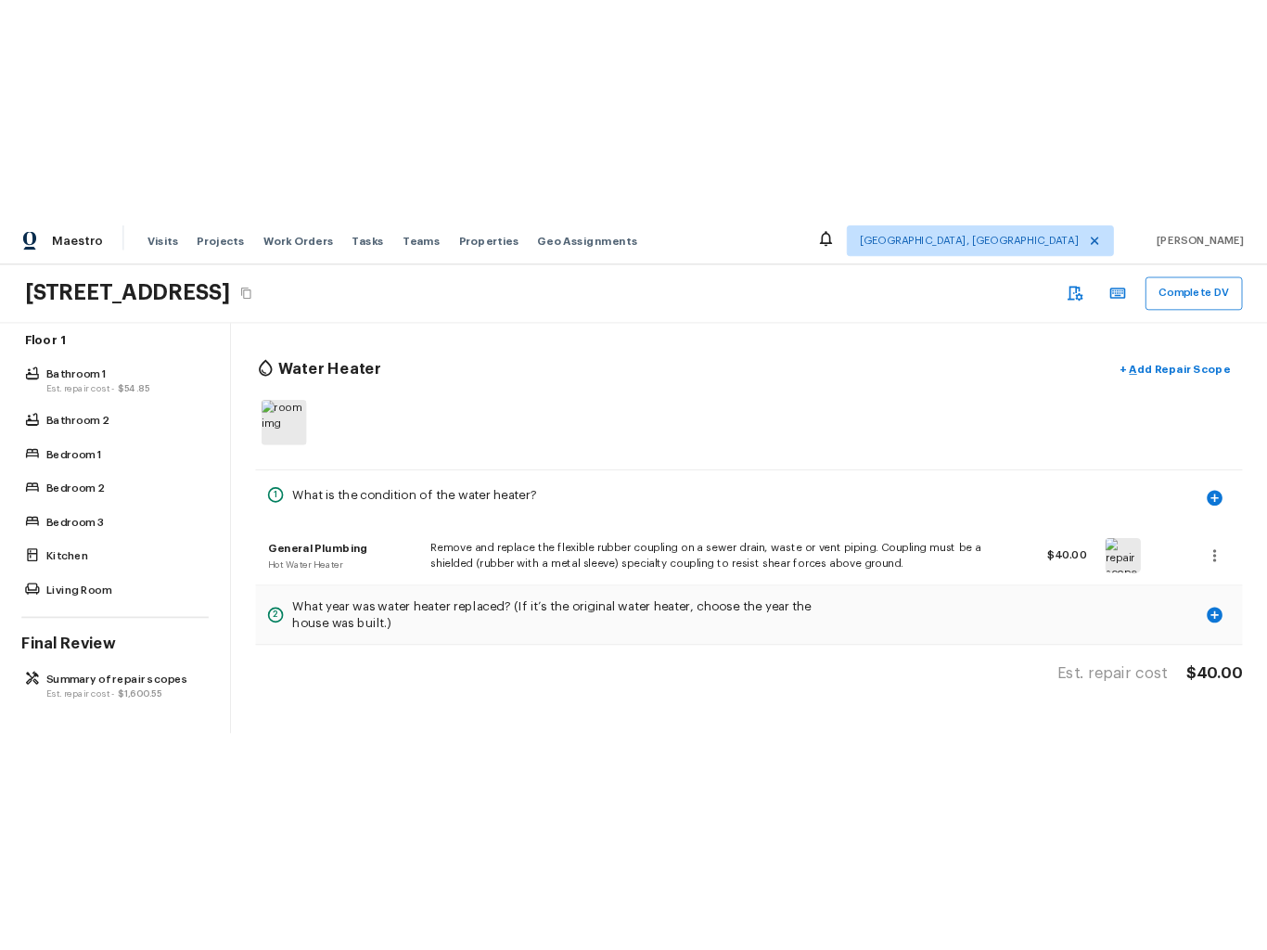
scroll to position [0, 0]
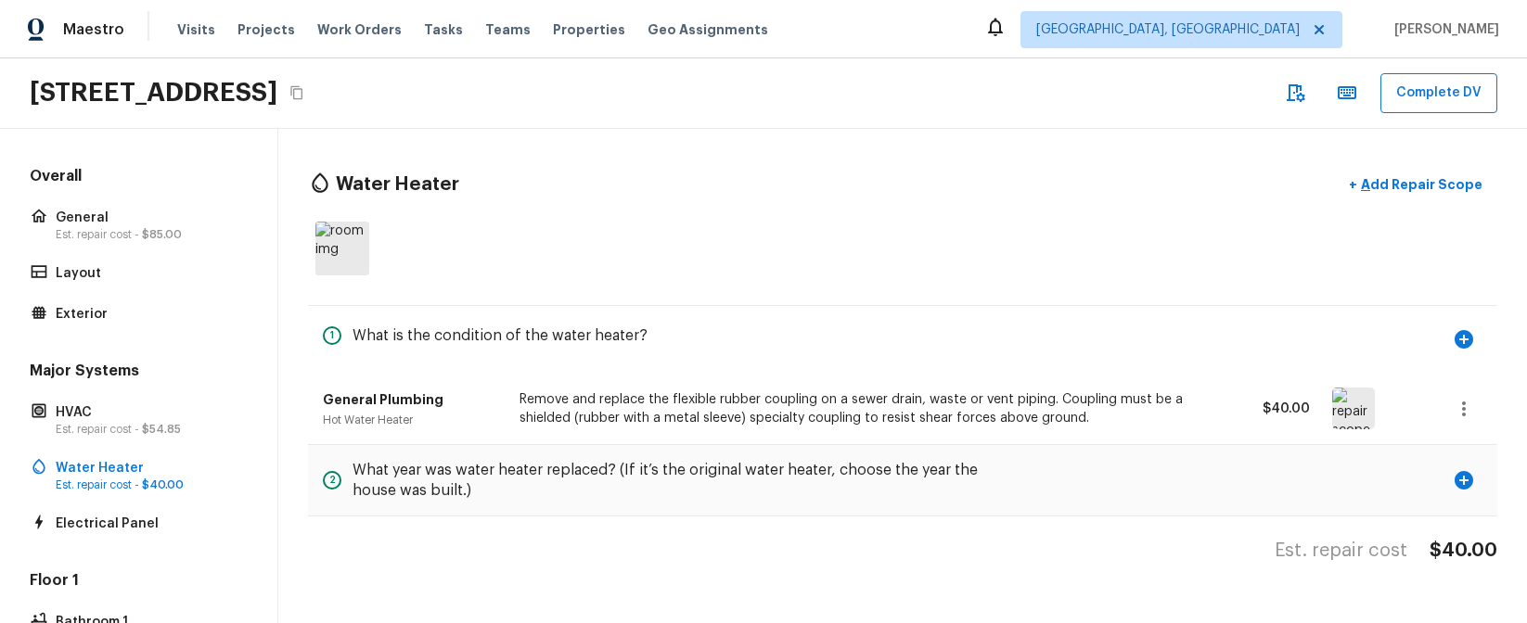
click at [612, 260] on div at bounding box center [902, 248] width 1189 height 69
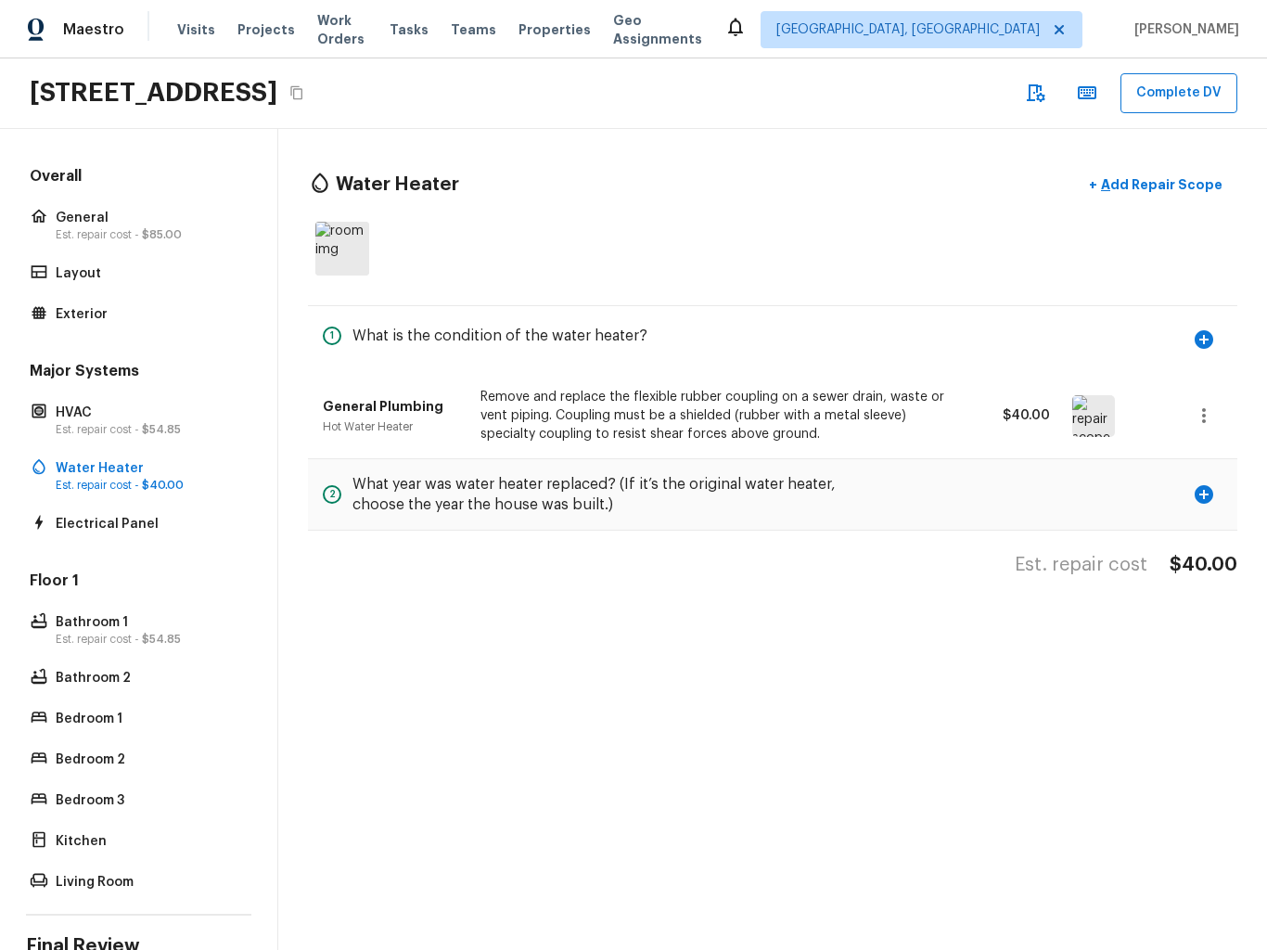
scroll to position [105, 0]
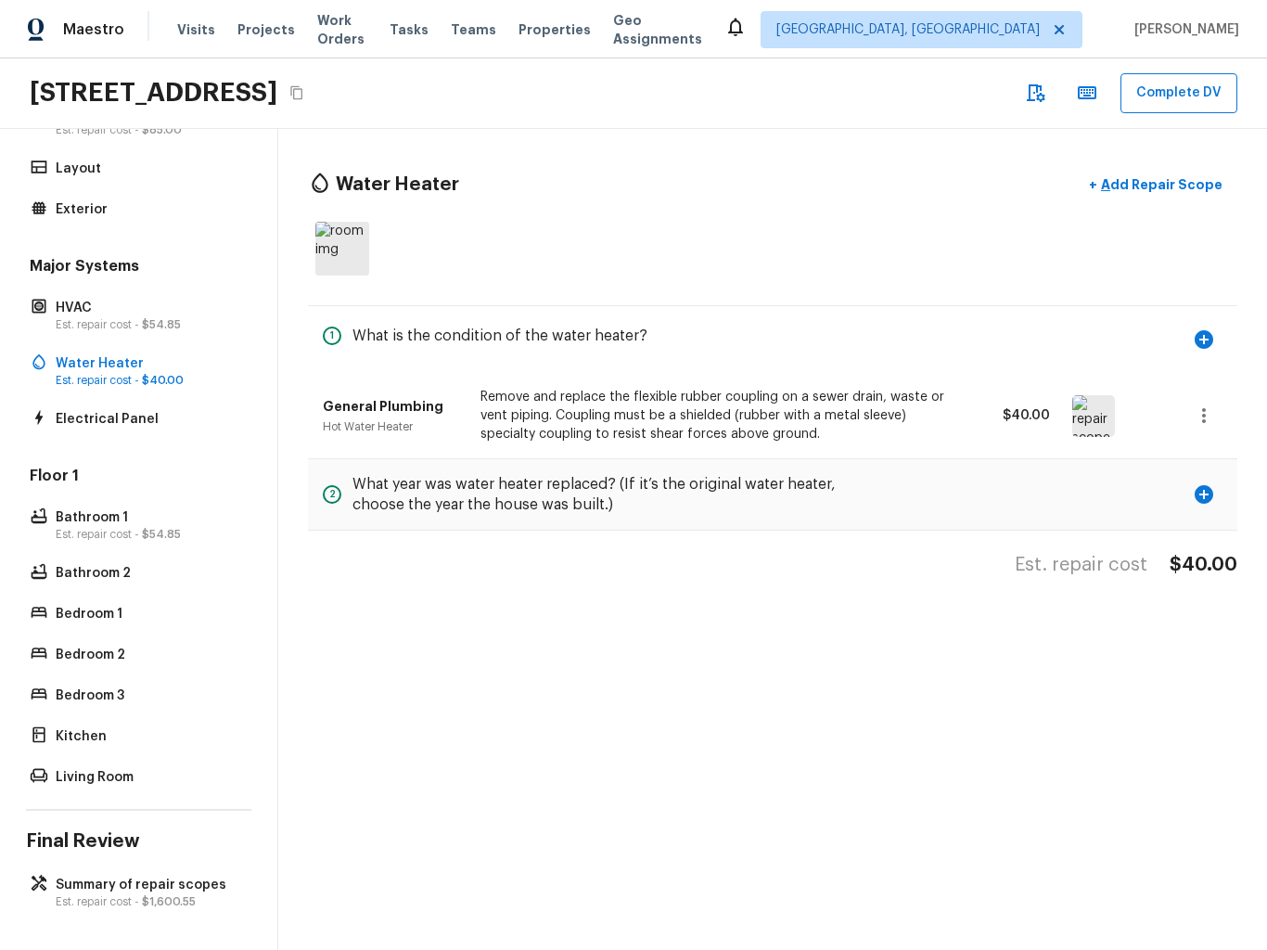
click at [1031, 101] on icon "button" at bounding box center [1036, 93] width 19 height 18
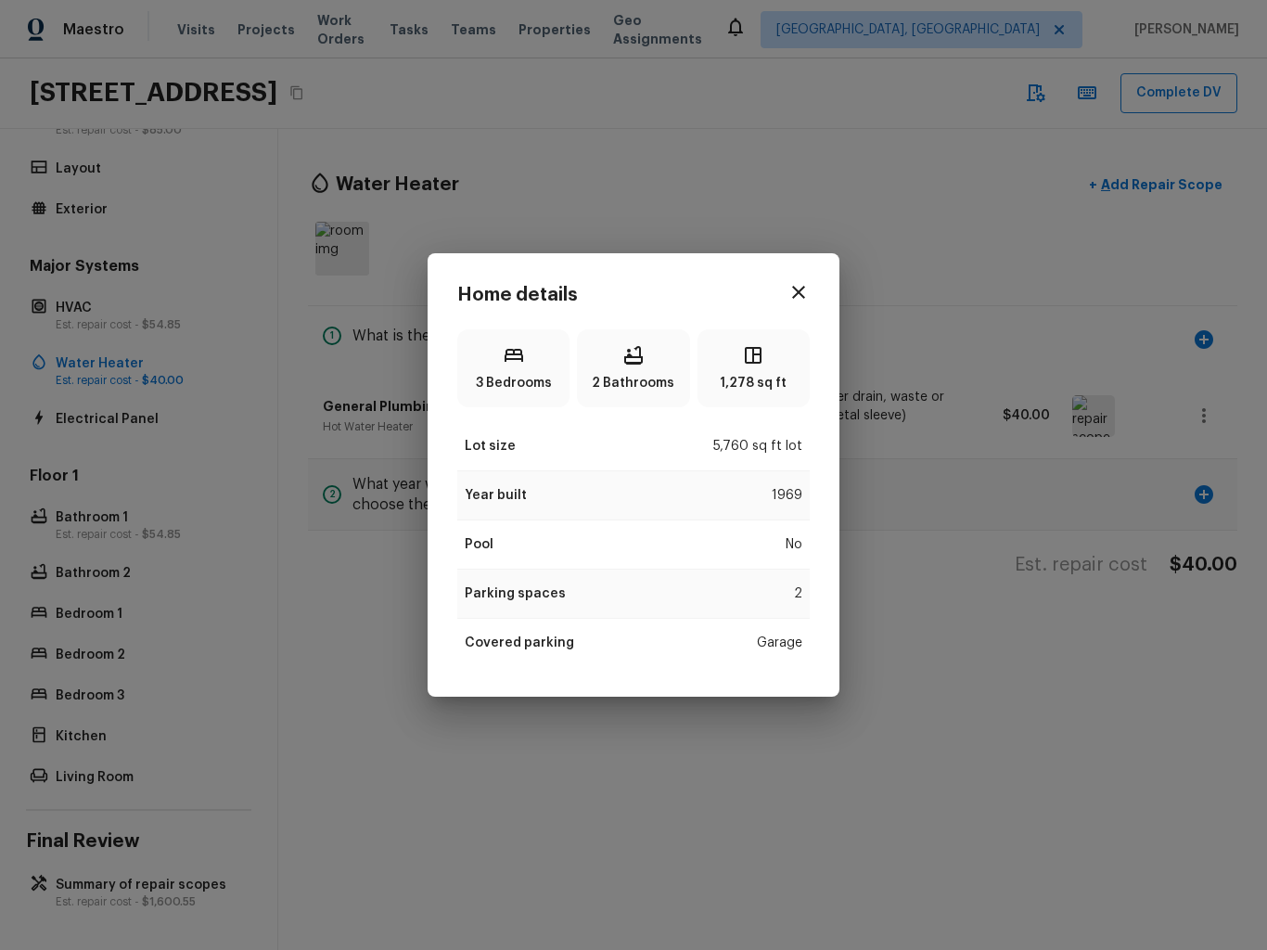
click at [878, 159] on div "Home details 3 Bedrooms 2 Bathrooms 1,278 sq ft Lot size 5,760 sq ft lot Year b…" at bounding box center [633, 475] width 1267 height 950
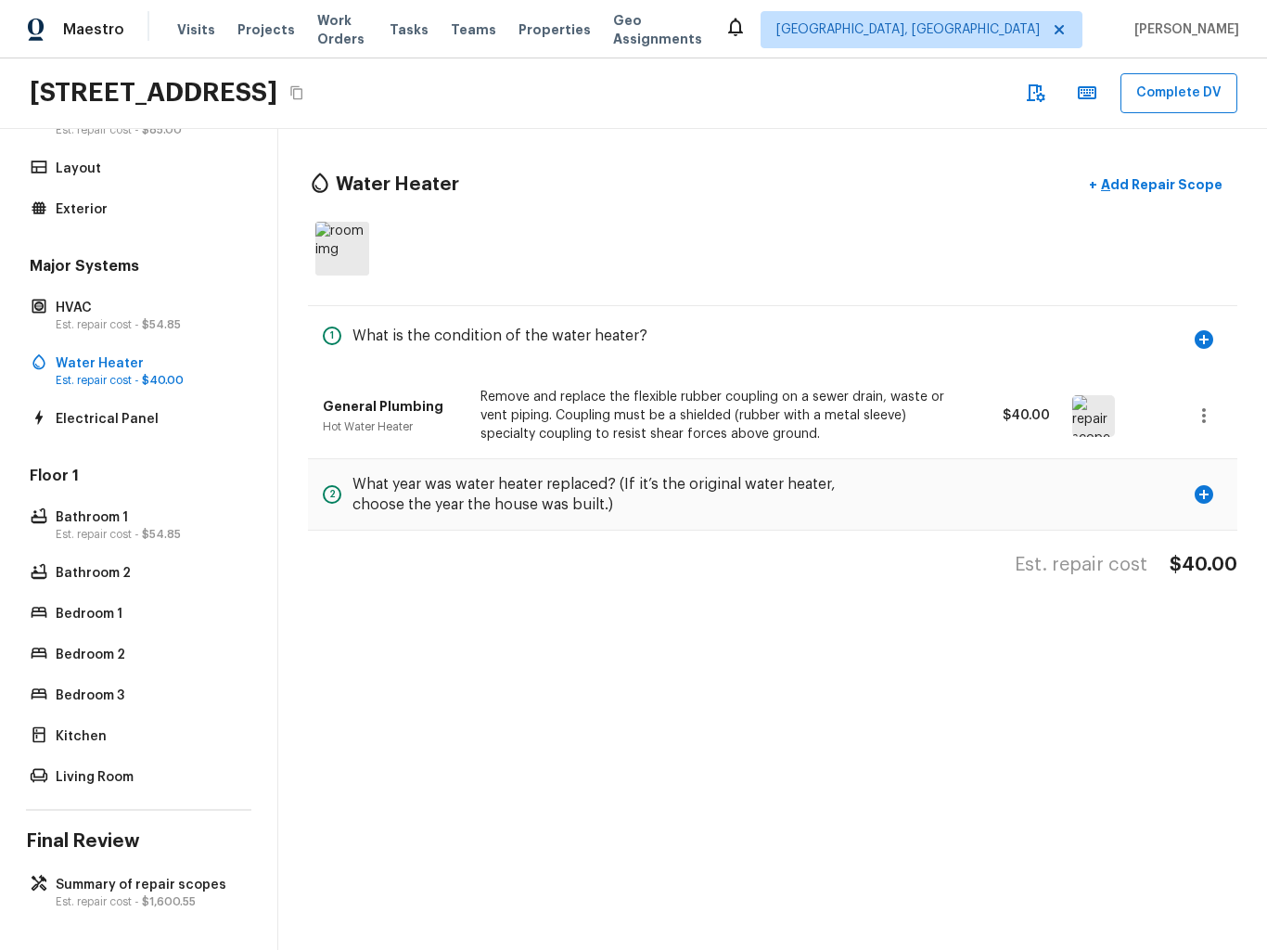
click at [1090, 93] on icon "button" at bounding box center [1087, 92] width 19 height 13
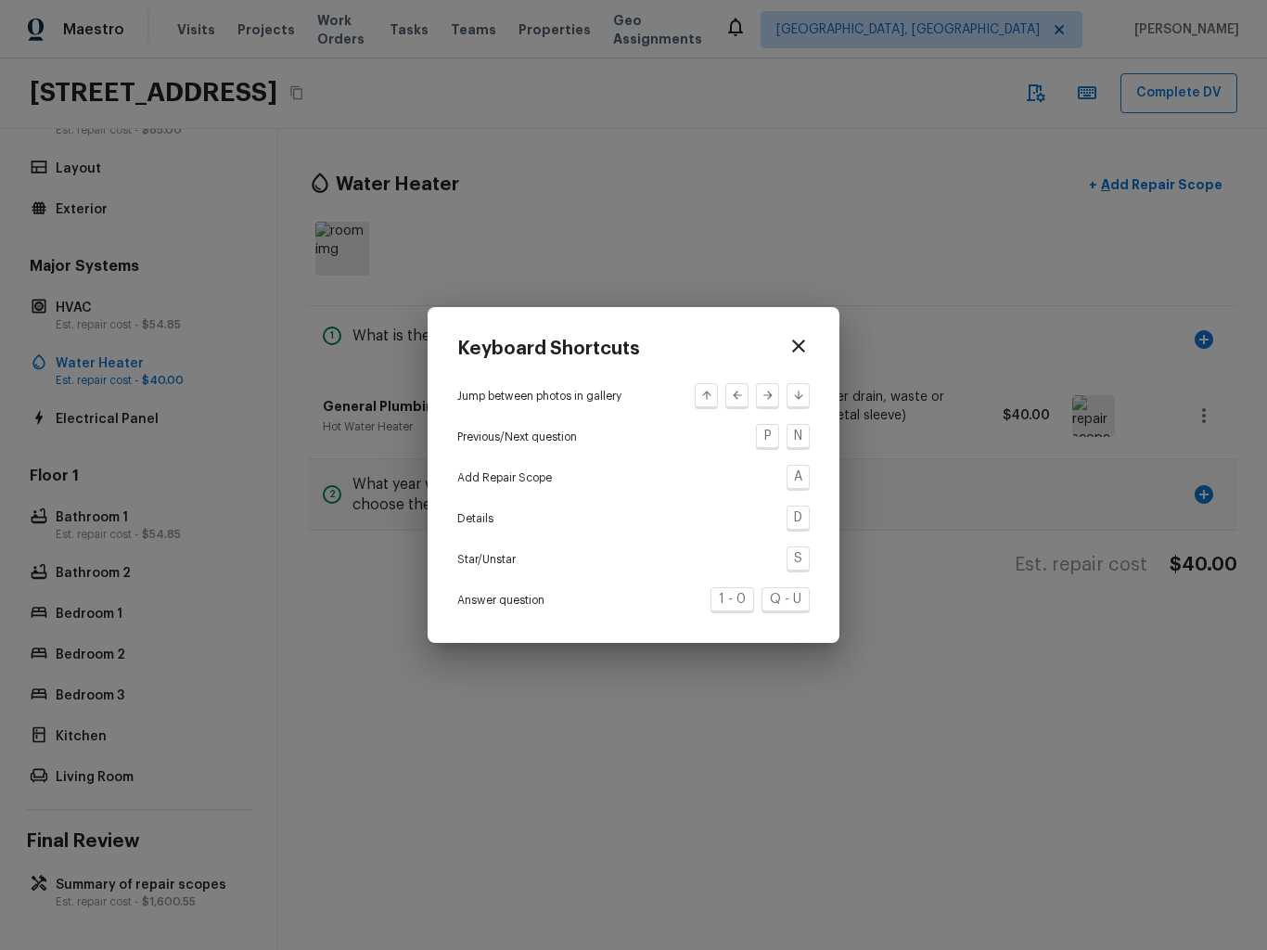
click at [805, 257] on div "Keyboard Shortcuts Jump between photos in gallery Previous/Next question P N Ad…" at bounding box center [633, 475] width 1267 height 950
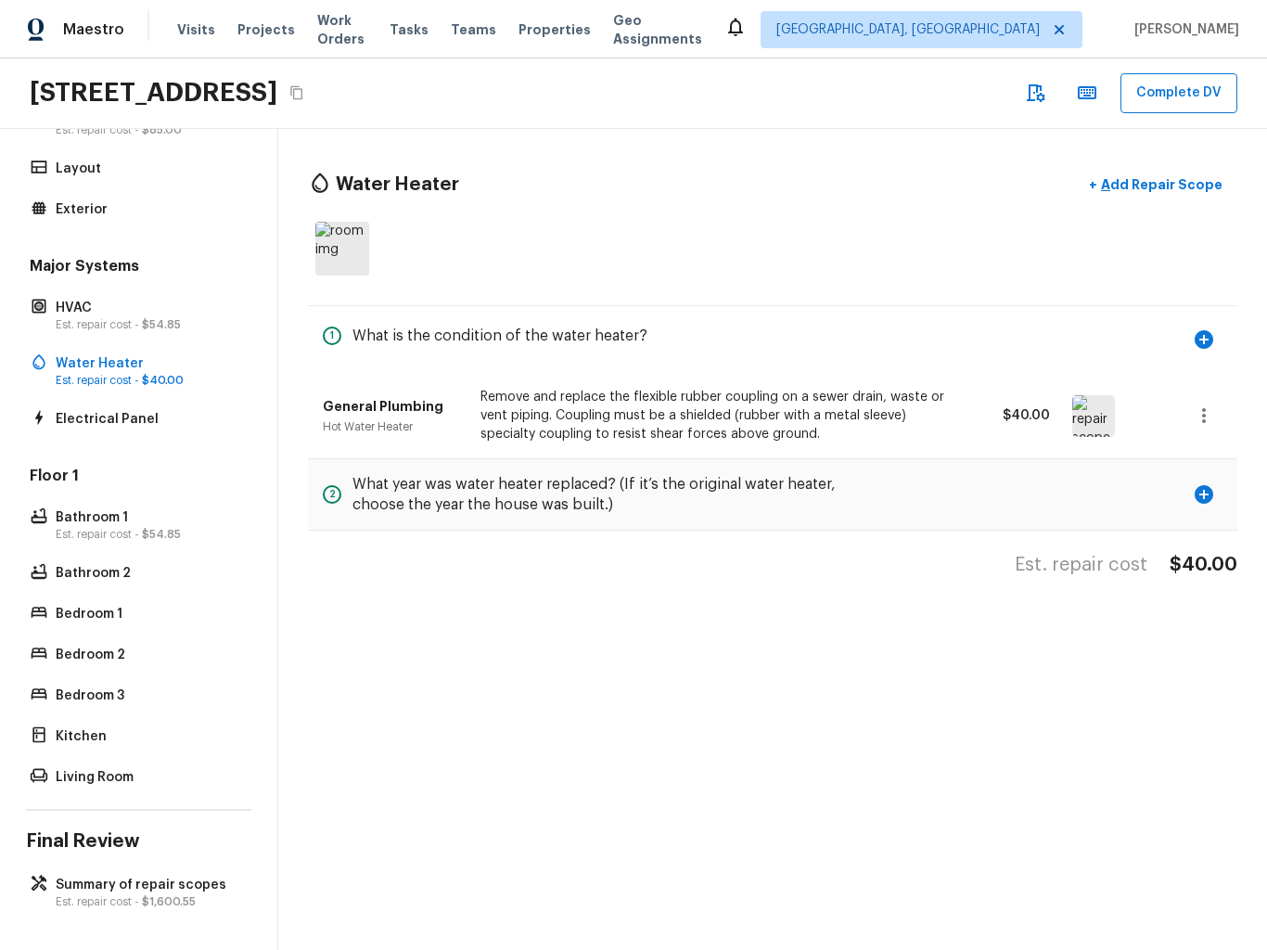
click at [1204, 416] on icon "button" at bounding box center [1204, 415] width 4 height 15
click at [1209, 417] on div at bounding box center [633, 475] width 1267 height 950
click at [1147, 182] on p "Add Repair Scope" at bounding box center [1159, 184] width 125 height 19
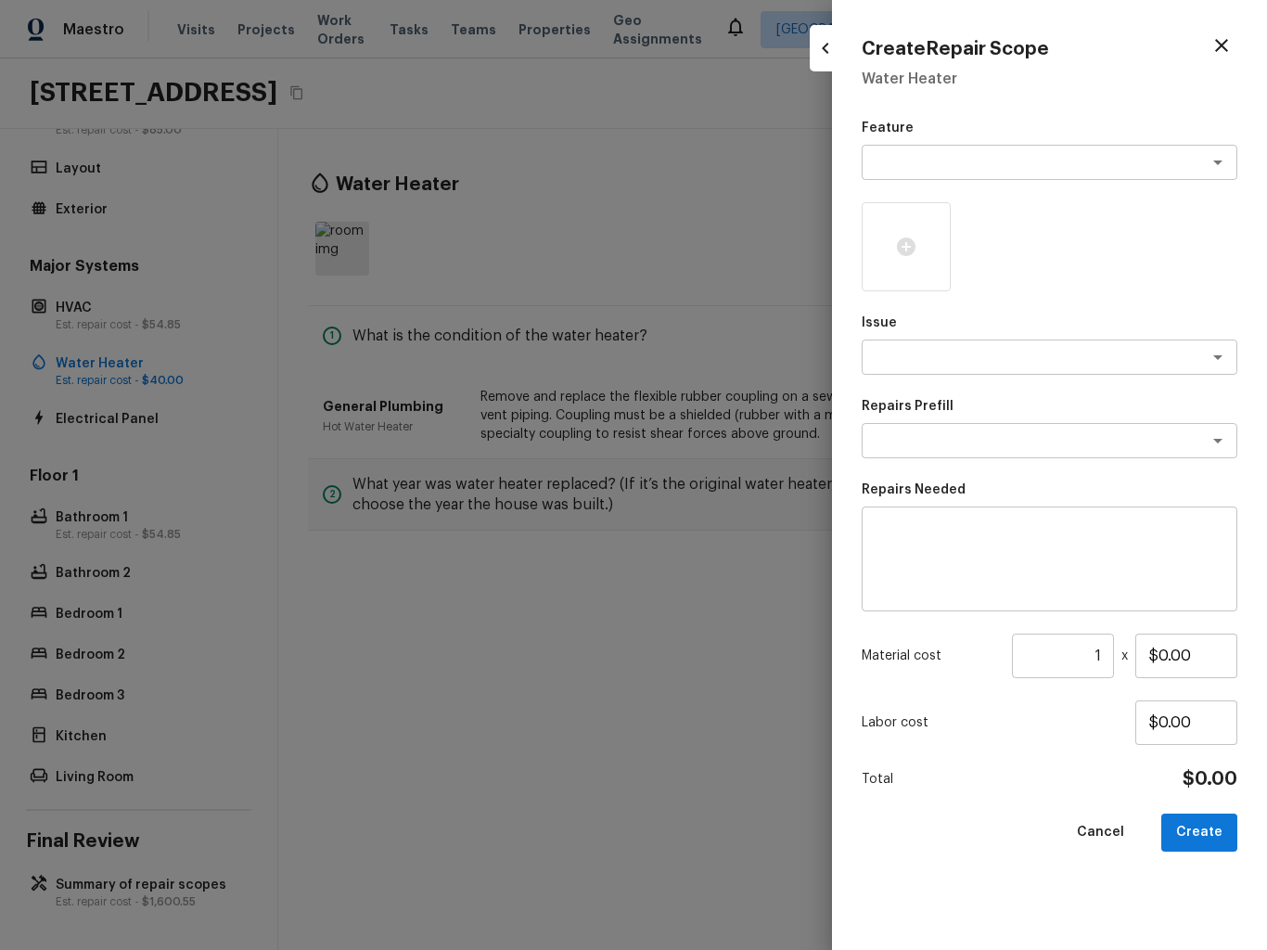
click at [593, 219] on div at bounding box center [633, 475] width 1267 height 950
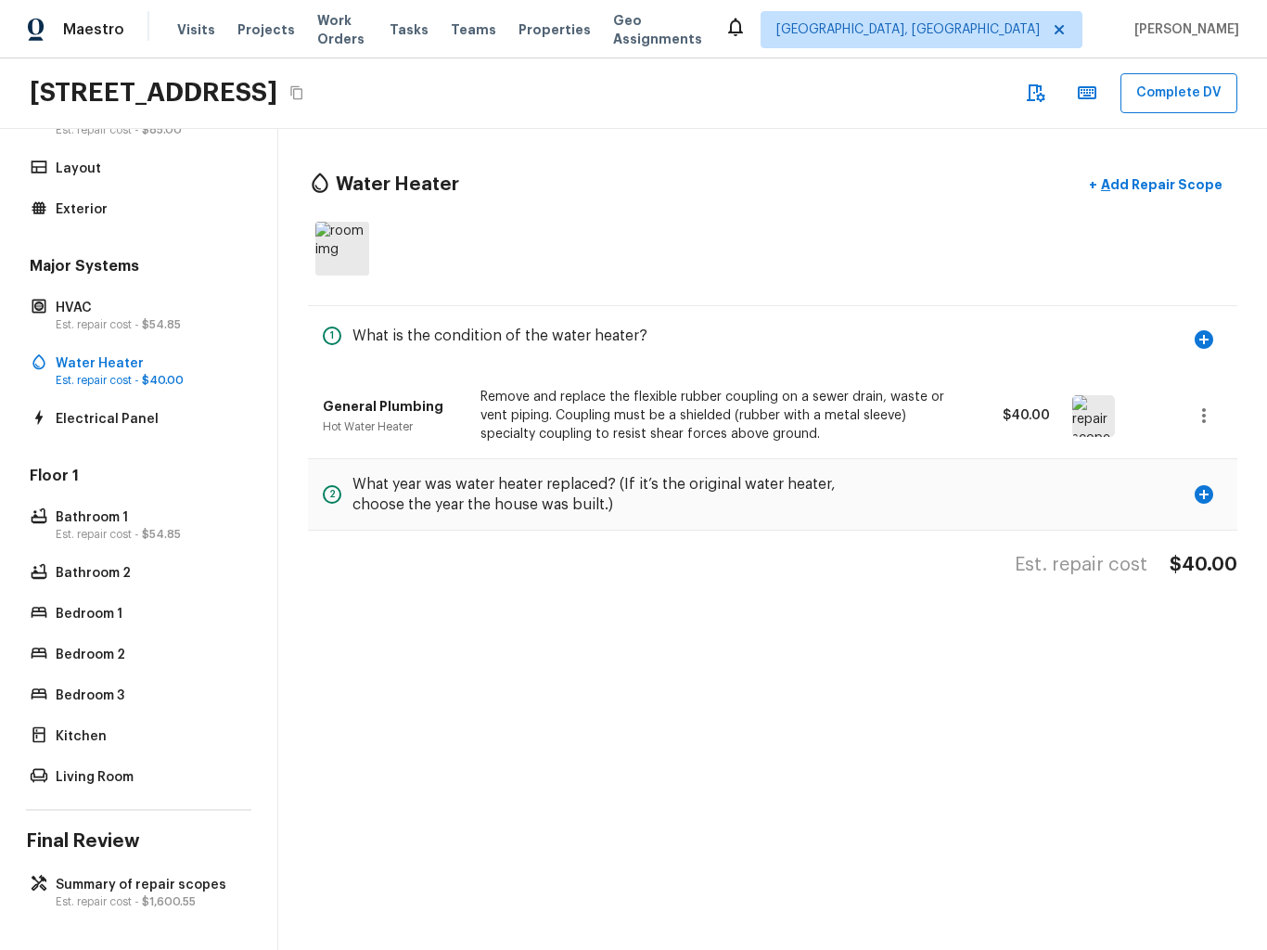
click at [186, 900] on span "$1,600.55" at bounding box center [169, 901] width 54 height 11
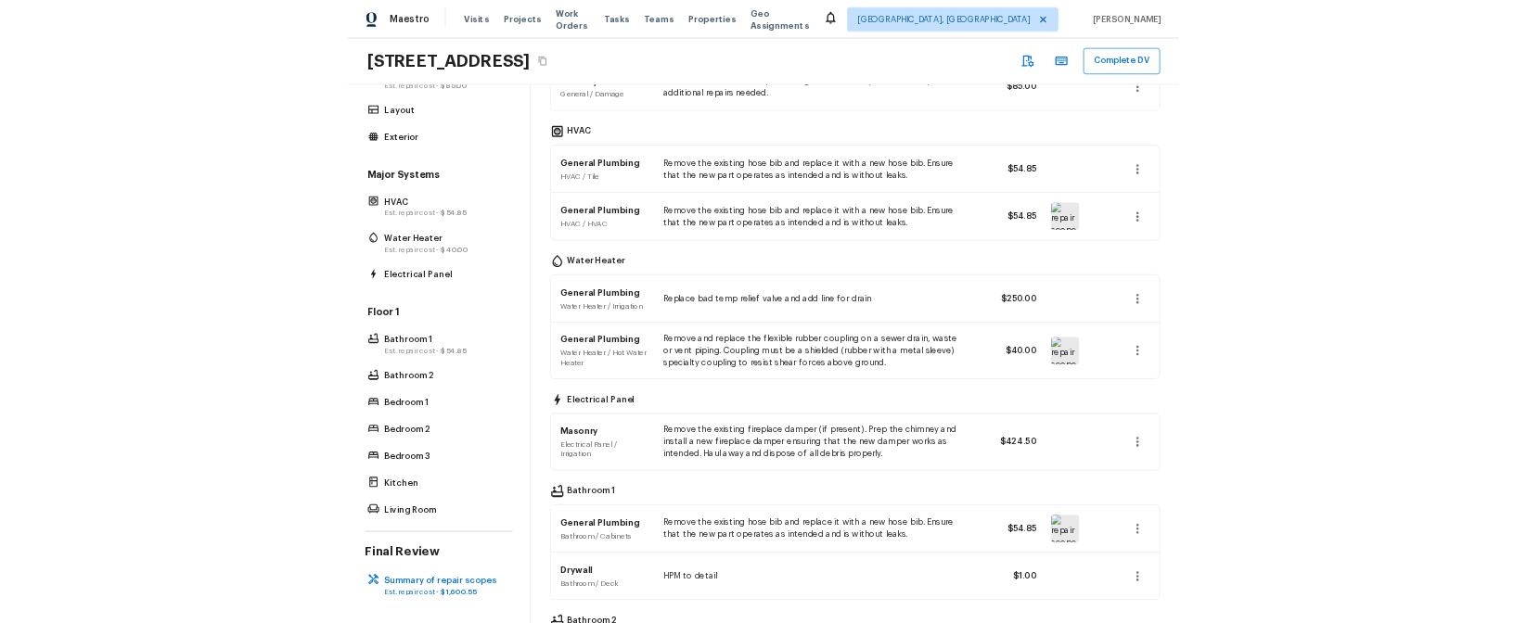
scroll to position [787, 0]
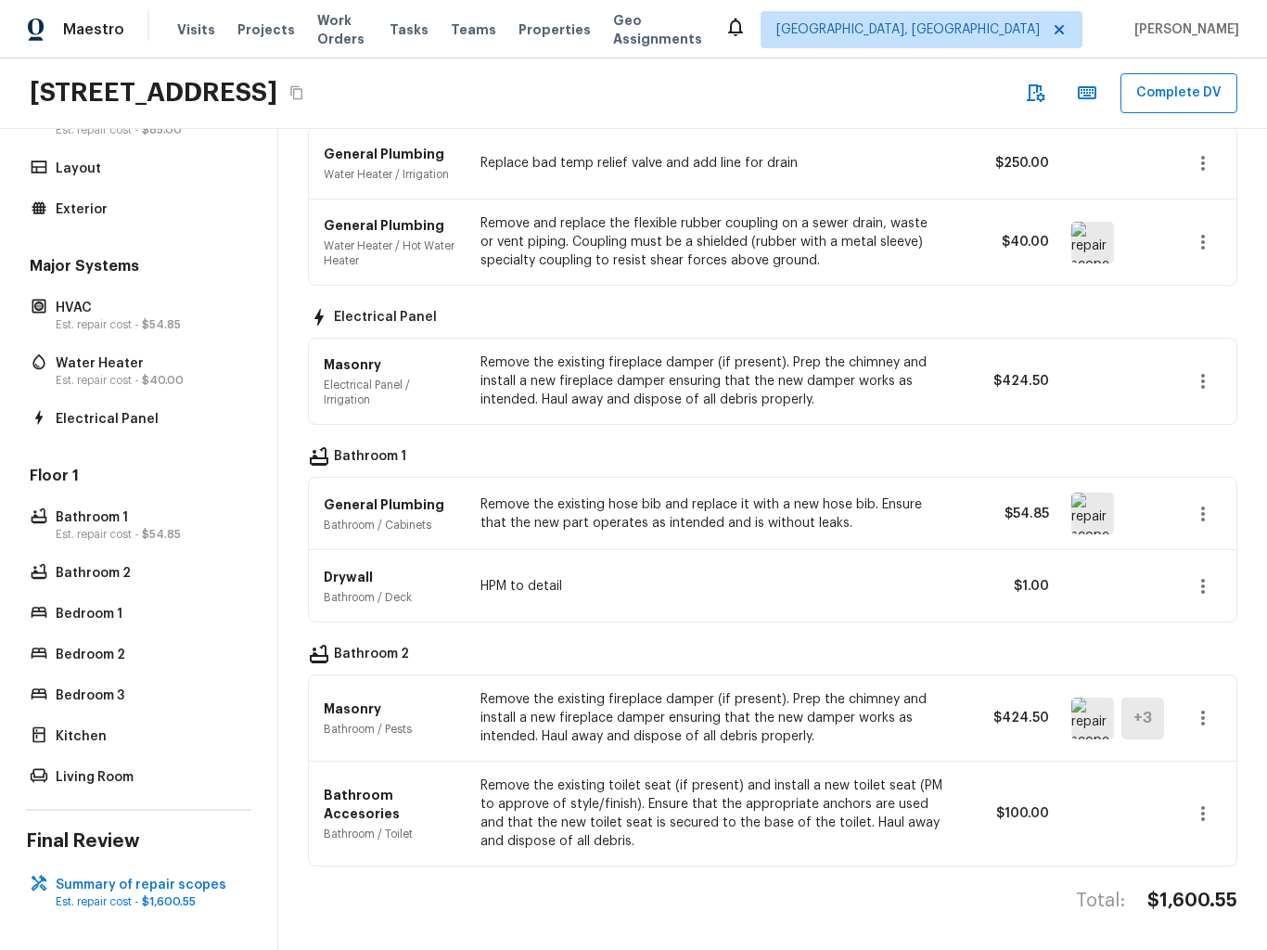
click at [1102, 732] on img at bounding box center [1092, 719] width 43 height 42
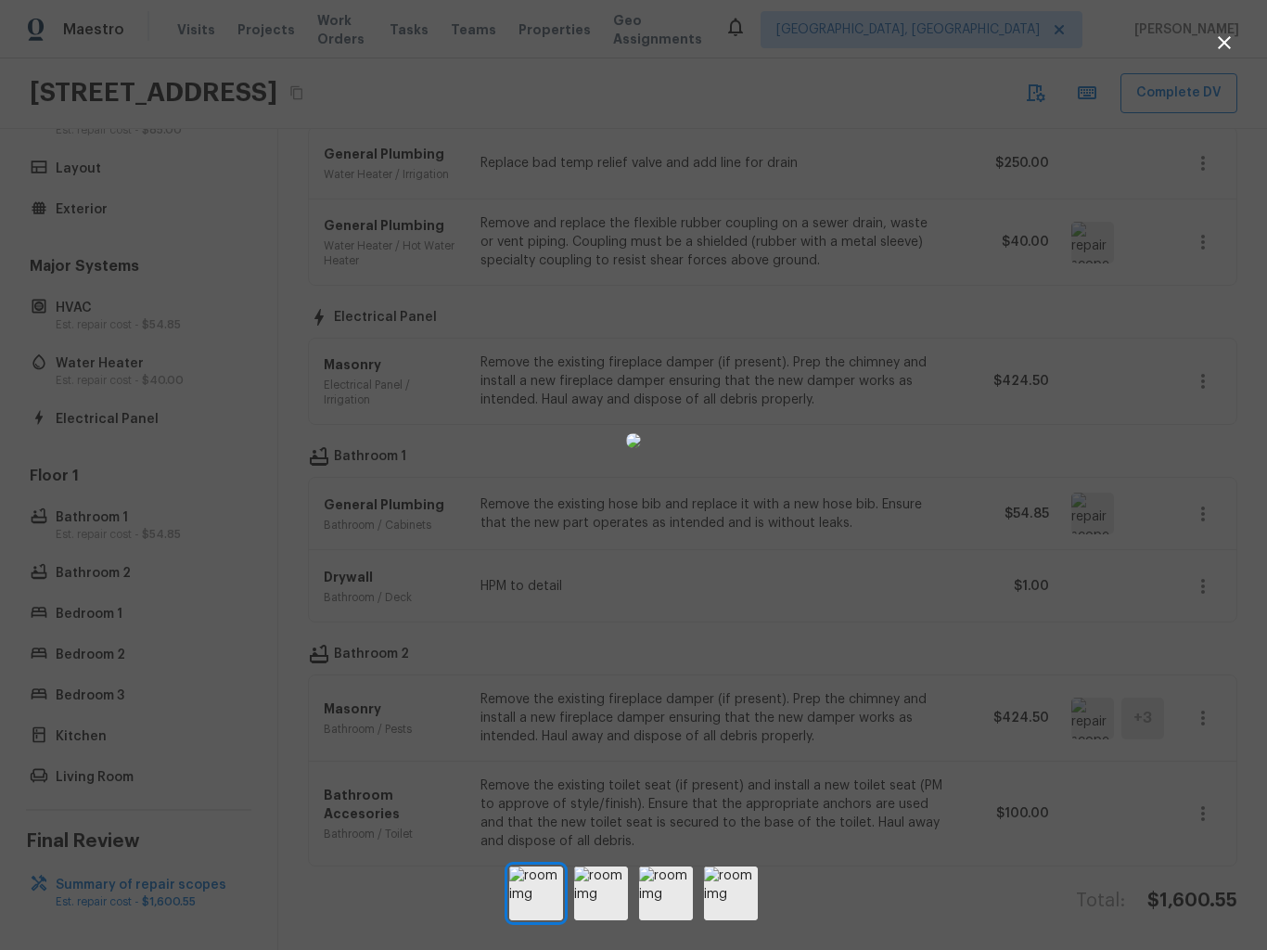
click at [1238, 47] on button "button" at bounding box center [1224, 42] width 37 height 37
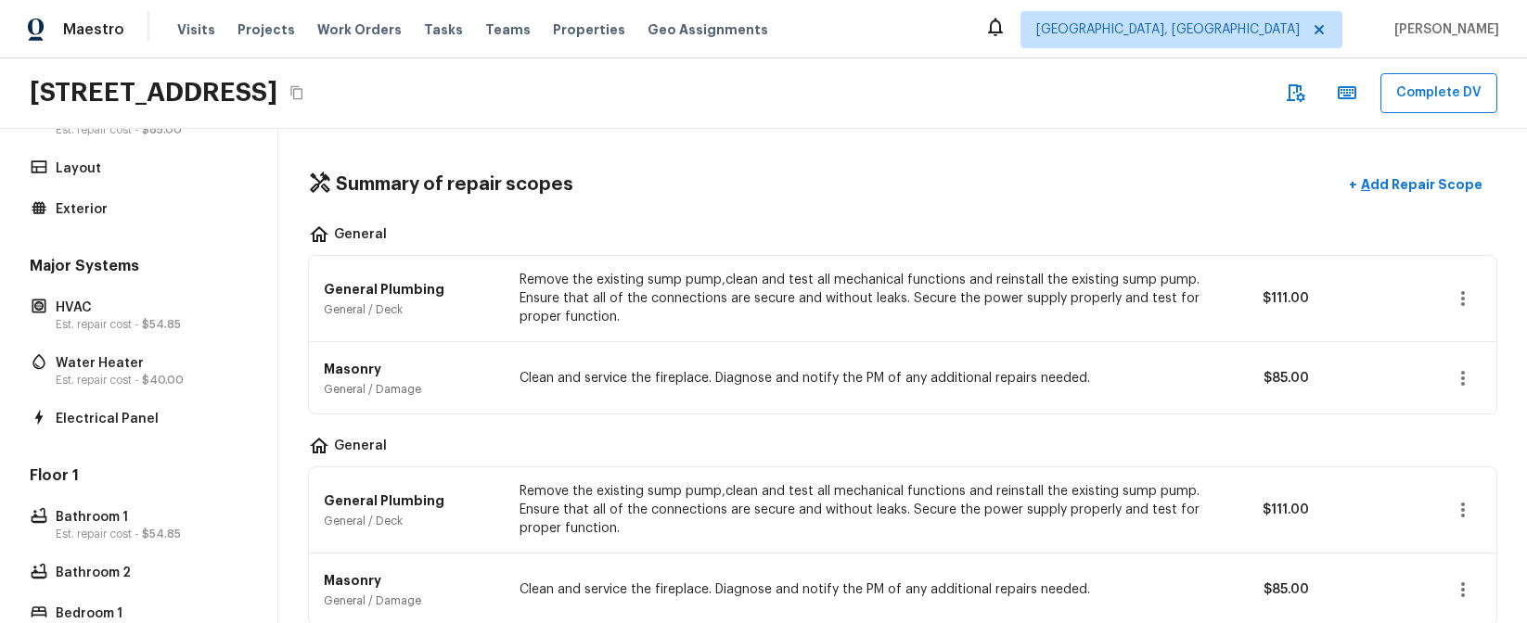
scroll to position [0, 0]
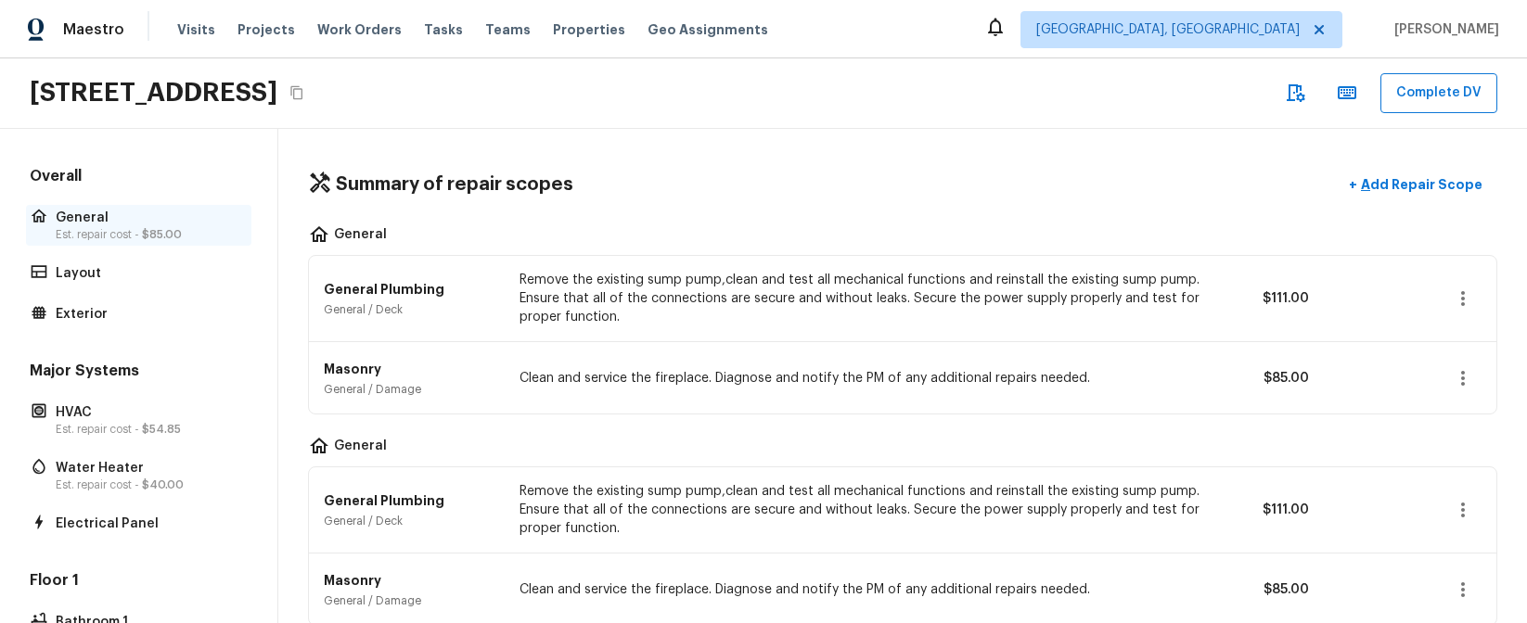
click at [168, 229] on span "$85.00" at bounding box center [162, 234] width 40 height 11
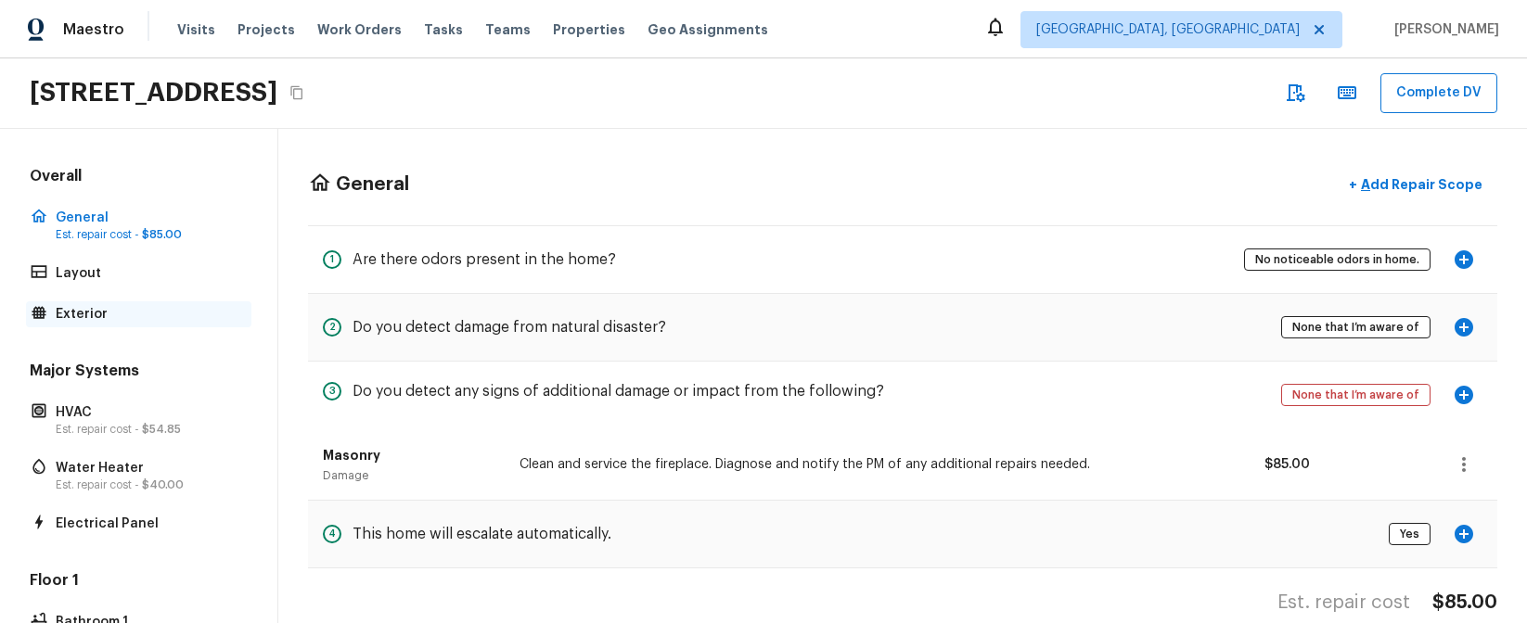
click at [158, 318] on p "Exterior" at bounding box center [148, 314] width 185 height 19
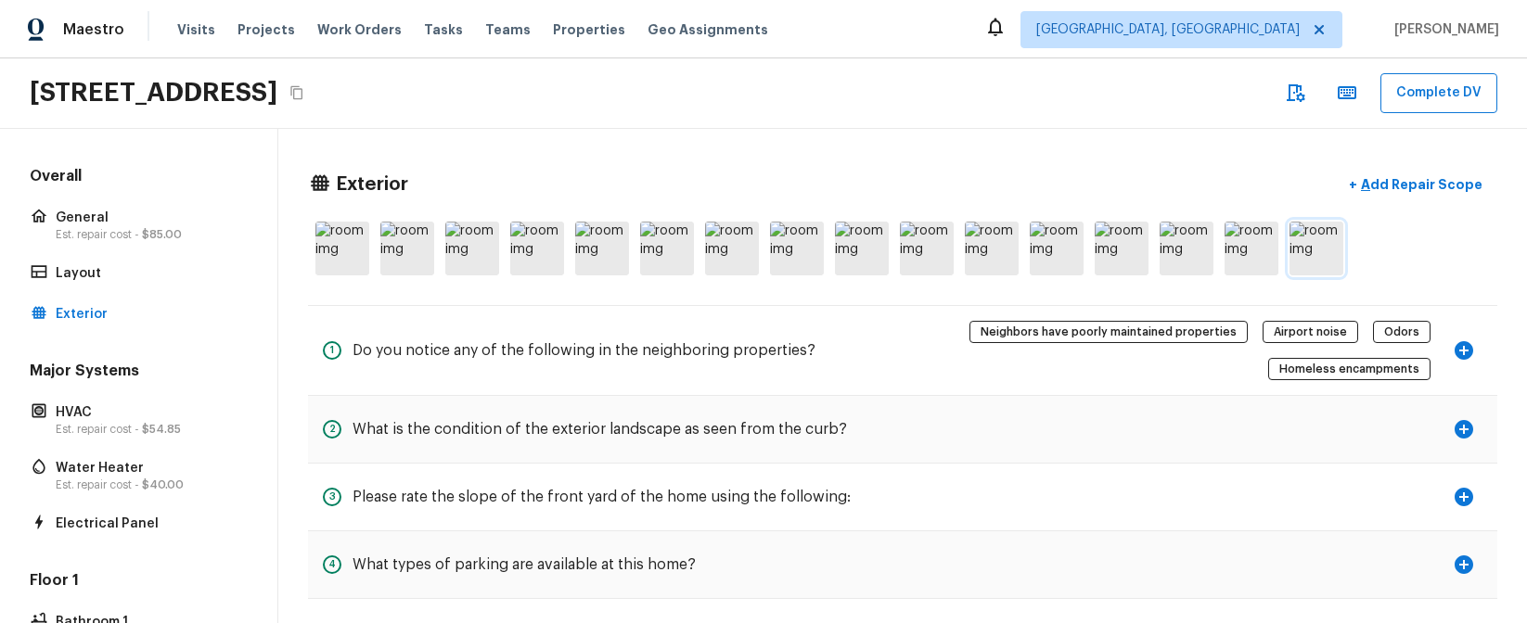
click at [1300, 234] on img at bounding box center [1316, 249] width 54 height 54
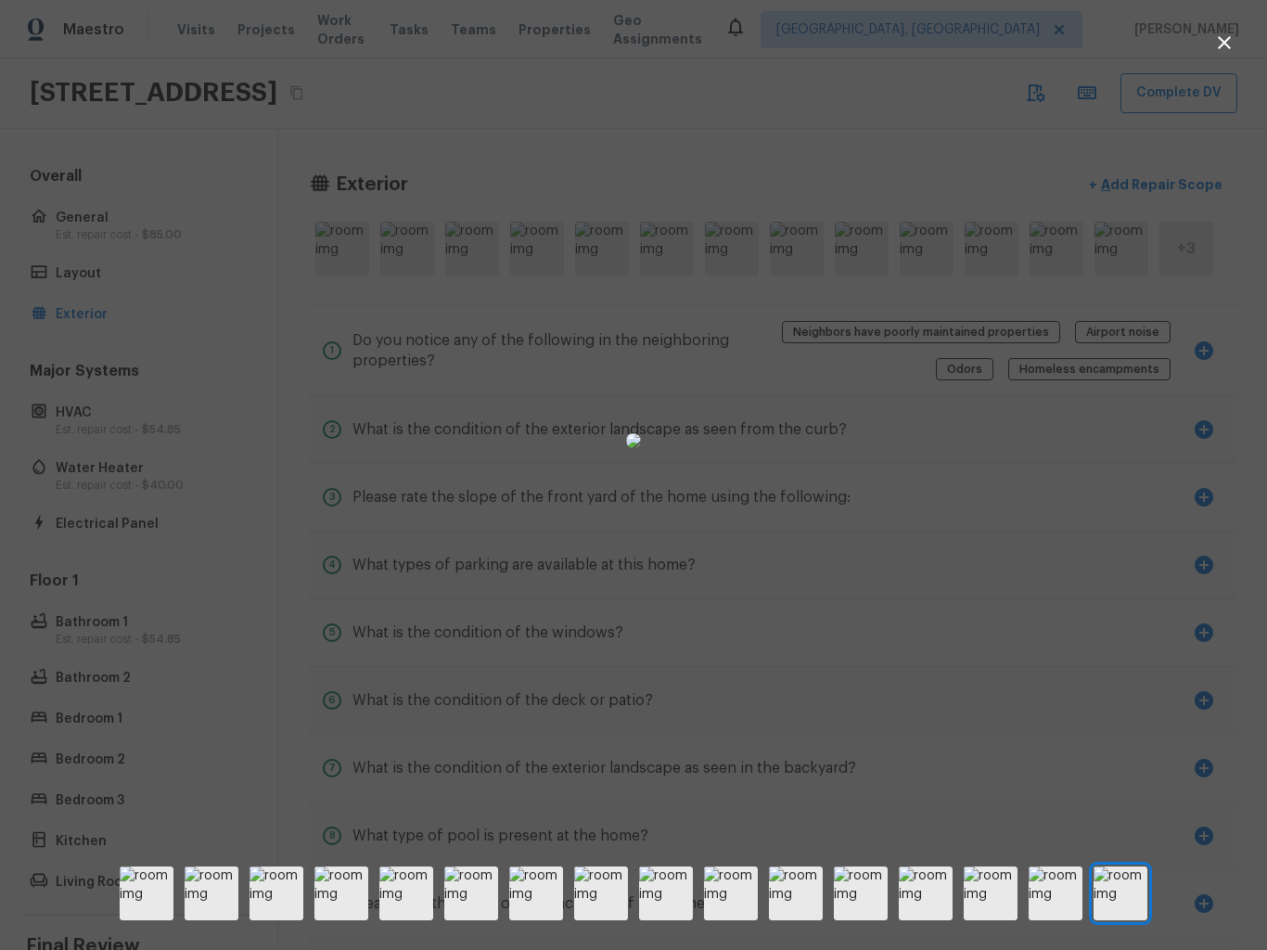
click at [1220, 39] on icon "button" at bounding box center [1224, 42] width 13 height 13
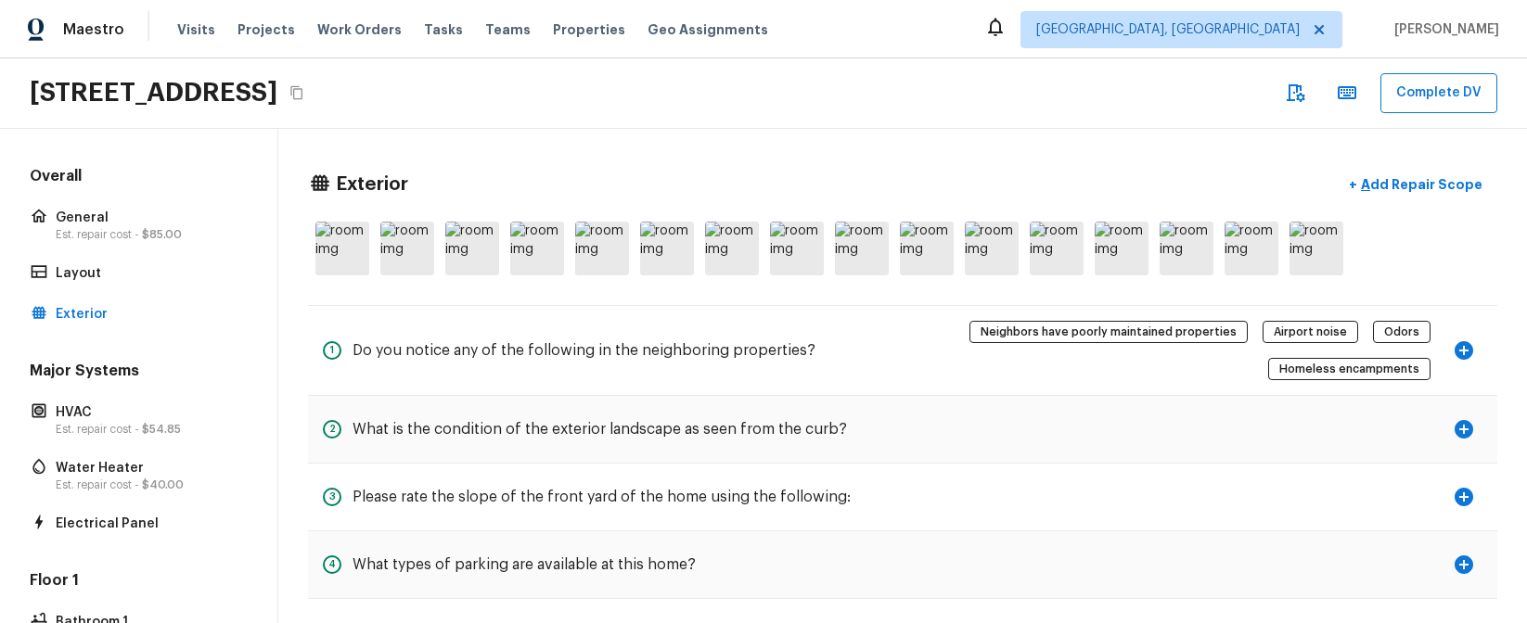
click at [1311, 92] on button "button" at bounding box center [1294, 92] width 37 height 37
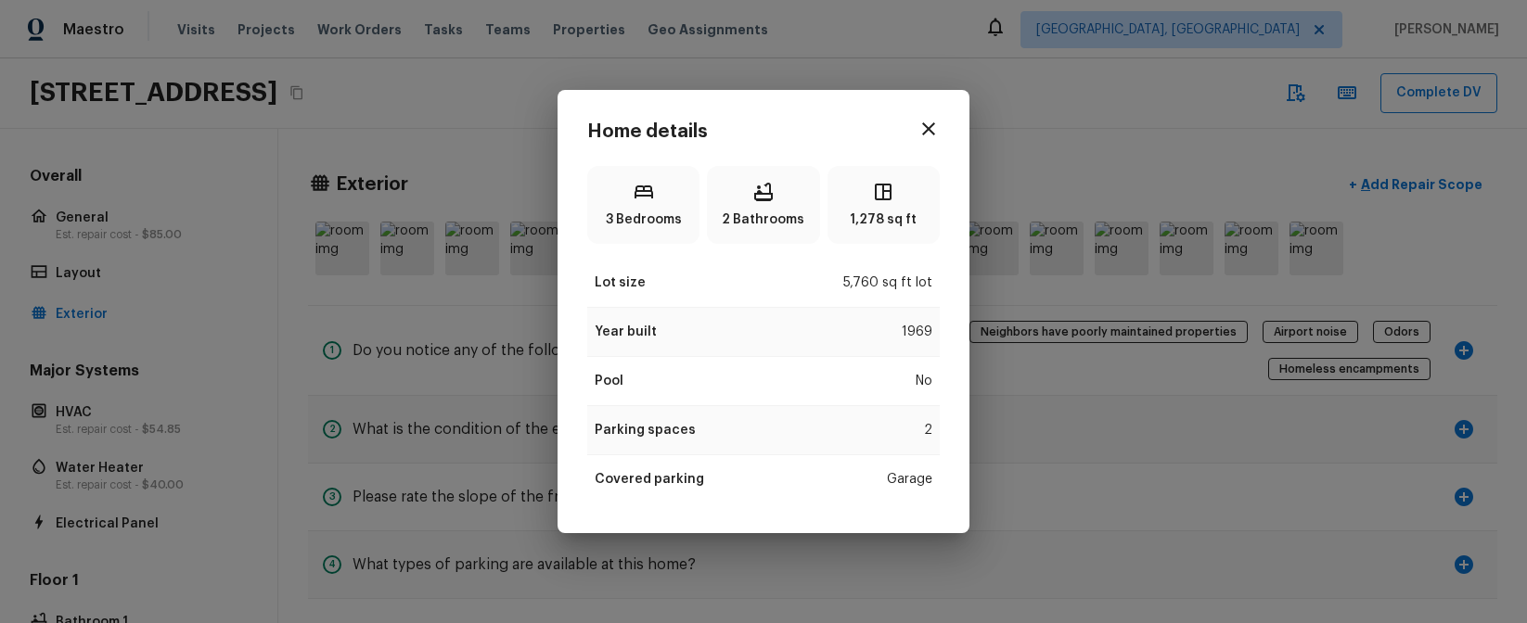
click at [1145, 174] on div "Home details 3 Bedrooms 2 Bathrooms 1,278 sq ft Lot size 5,760 sq ft lot Year b…" at bounding box center [763, 311] width 1527 height 623
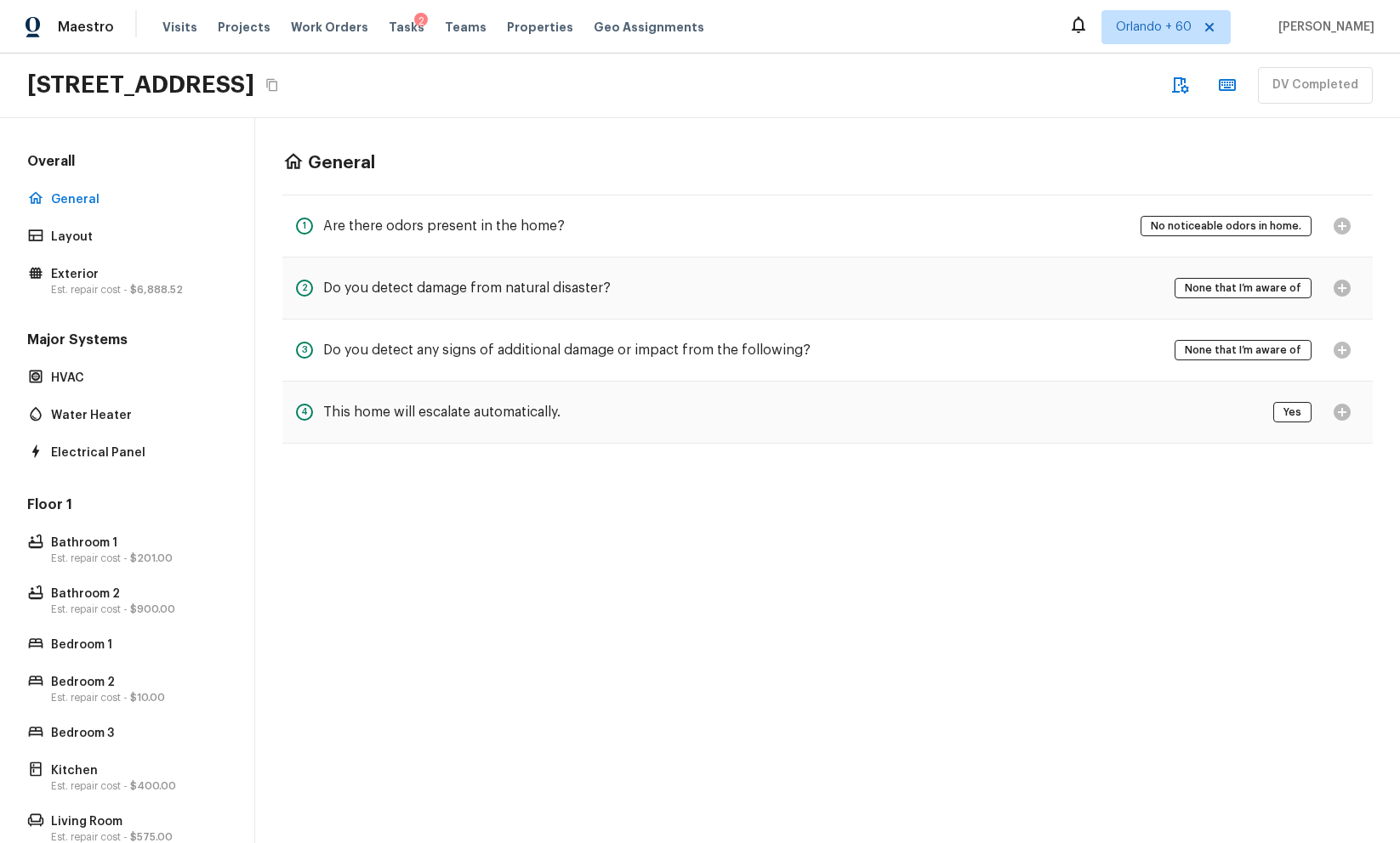
click at [1181, 81] on icon "button" at bounding box center [1179, 85] width 20 height 20
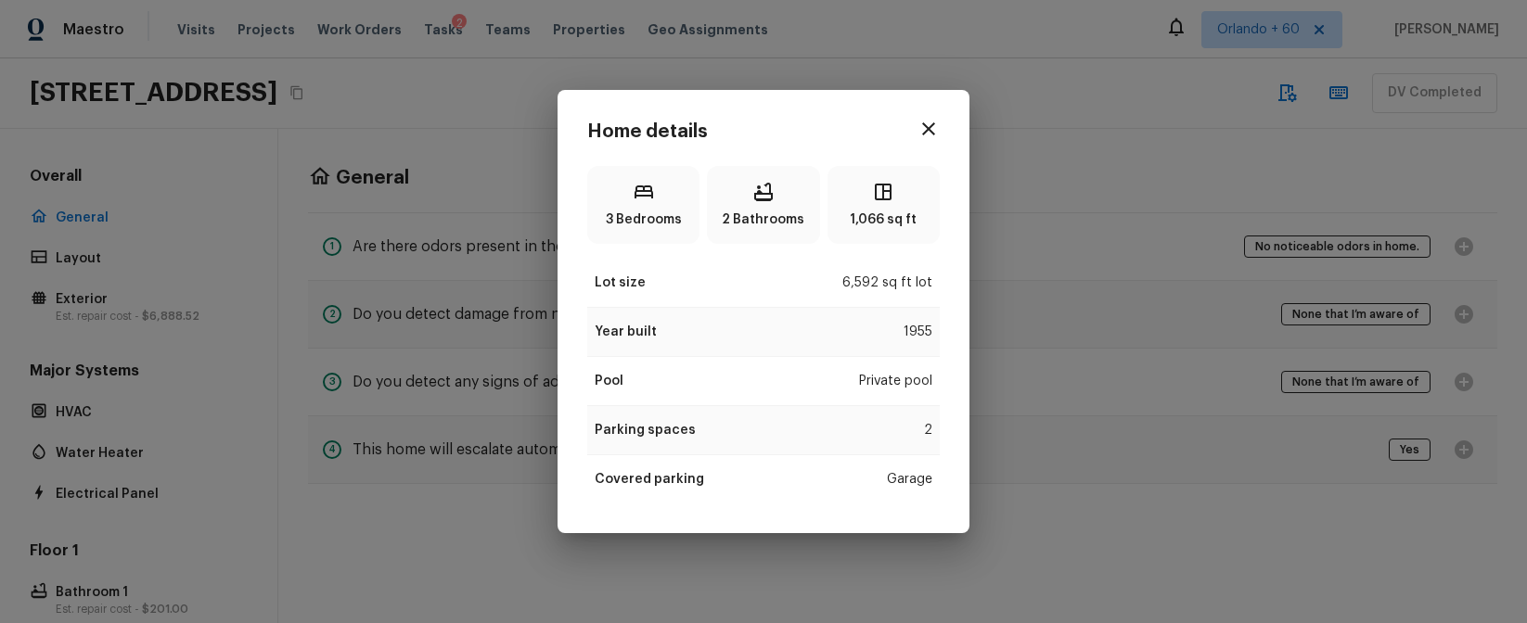
click at [929, 140] on button "button" at bounding box center [928, 128] width 37 height 37
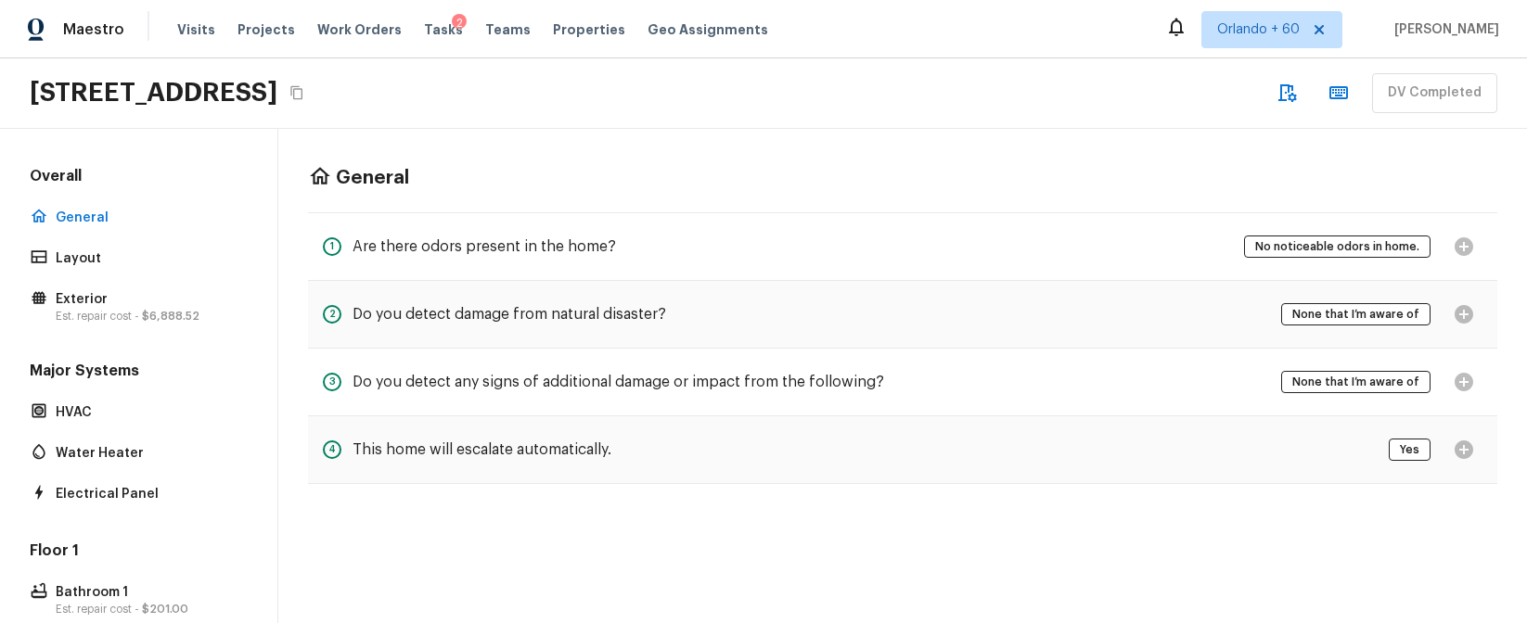
click at [1305, 88] on button "button" at bounding box center [1286, 92] width 37 height 37
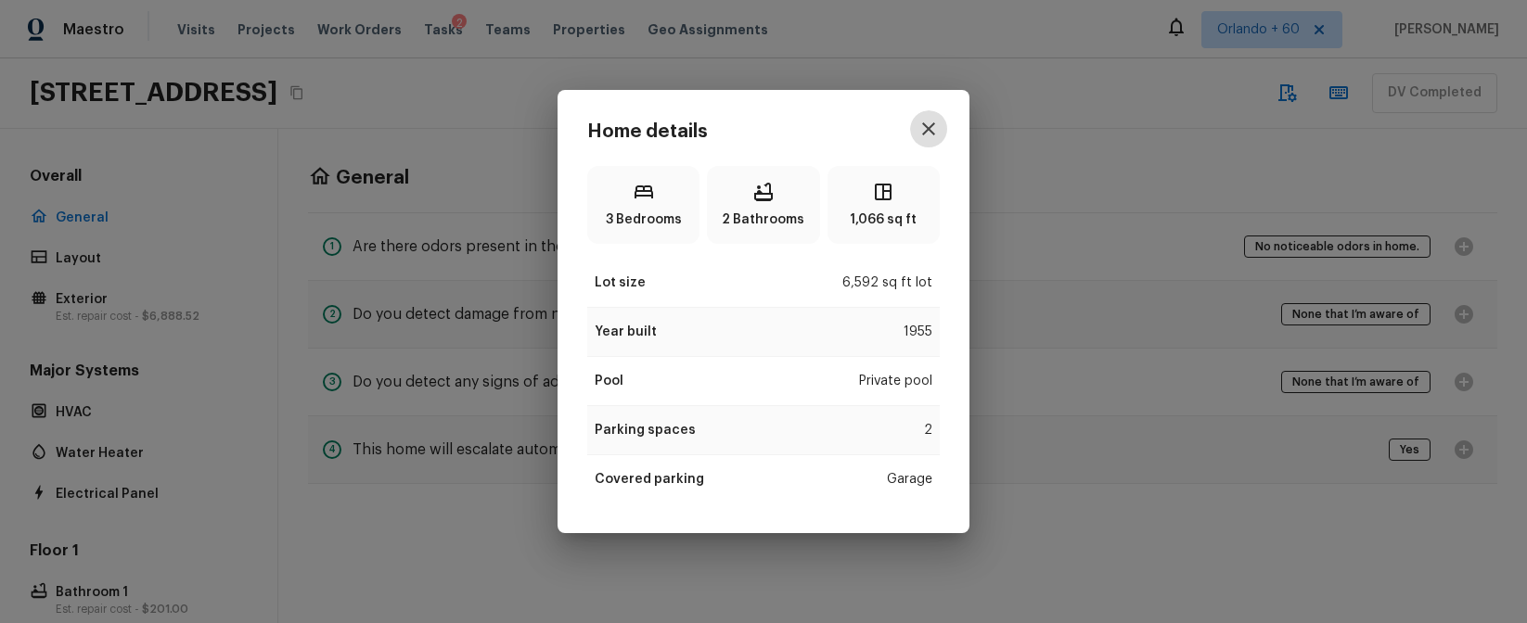
click at [929, 131] on icon "button" at bounding box center [928, 128] width 13 height 13
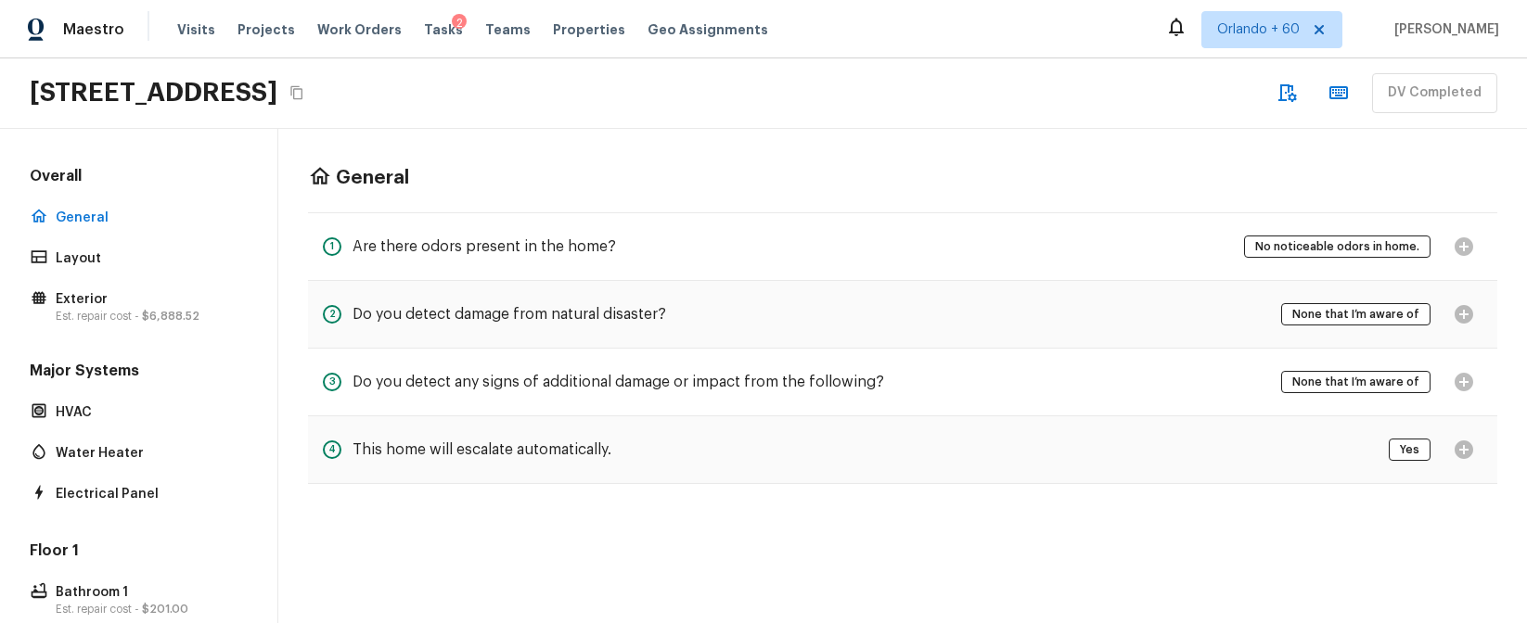
click at [928, 133] on div "General 1 Are there odors present in the home? No noticeable odors in home. 2 D…" at bounding box center [902, 325] width 1249 height 392
click at [141, 216] on p "General" at bounding box center [148, 218] width 185 height 19
click at [137, 246] on div "Layout" at bounding box center [138, 259] width 225 height 26
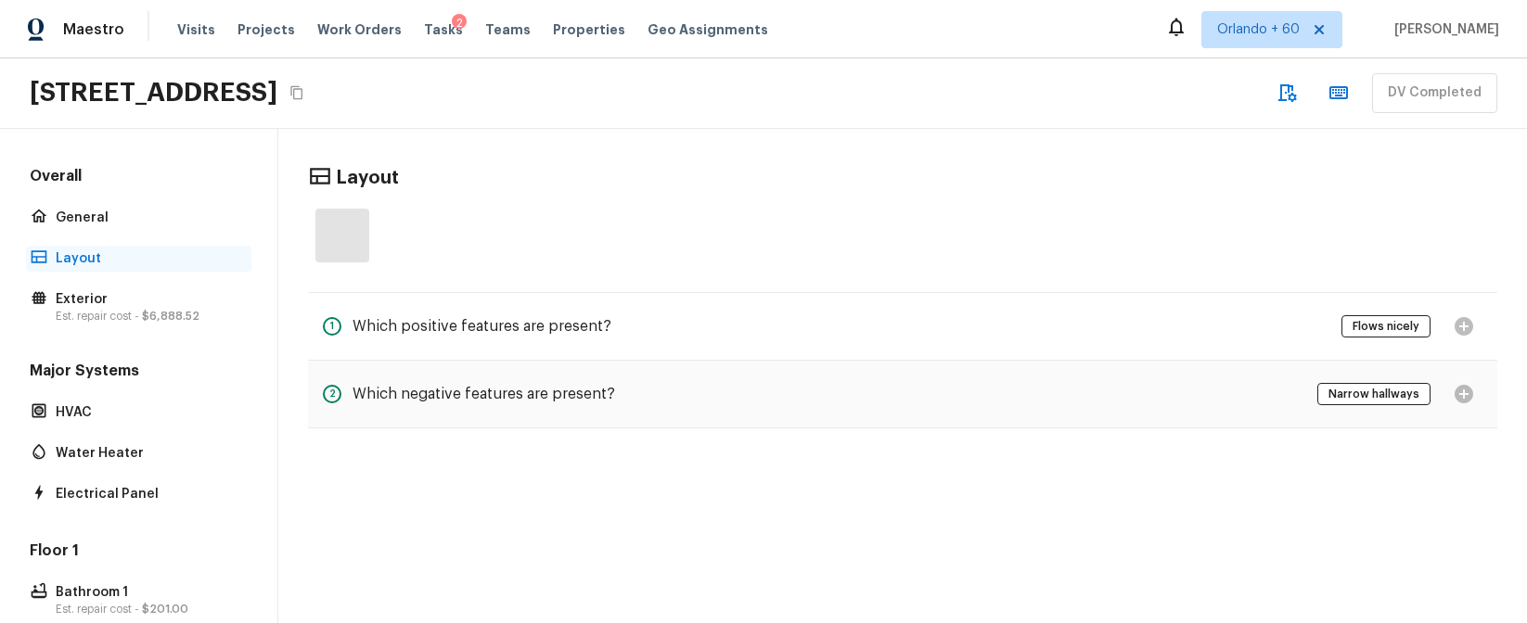
click at [134, 257] on p "Layout" at bounding box center [148, 259] width 185 height 19
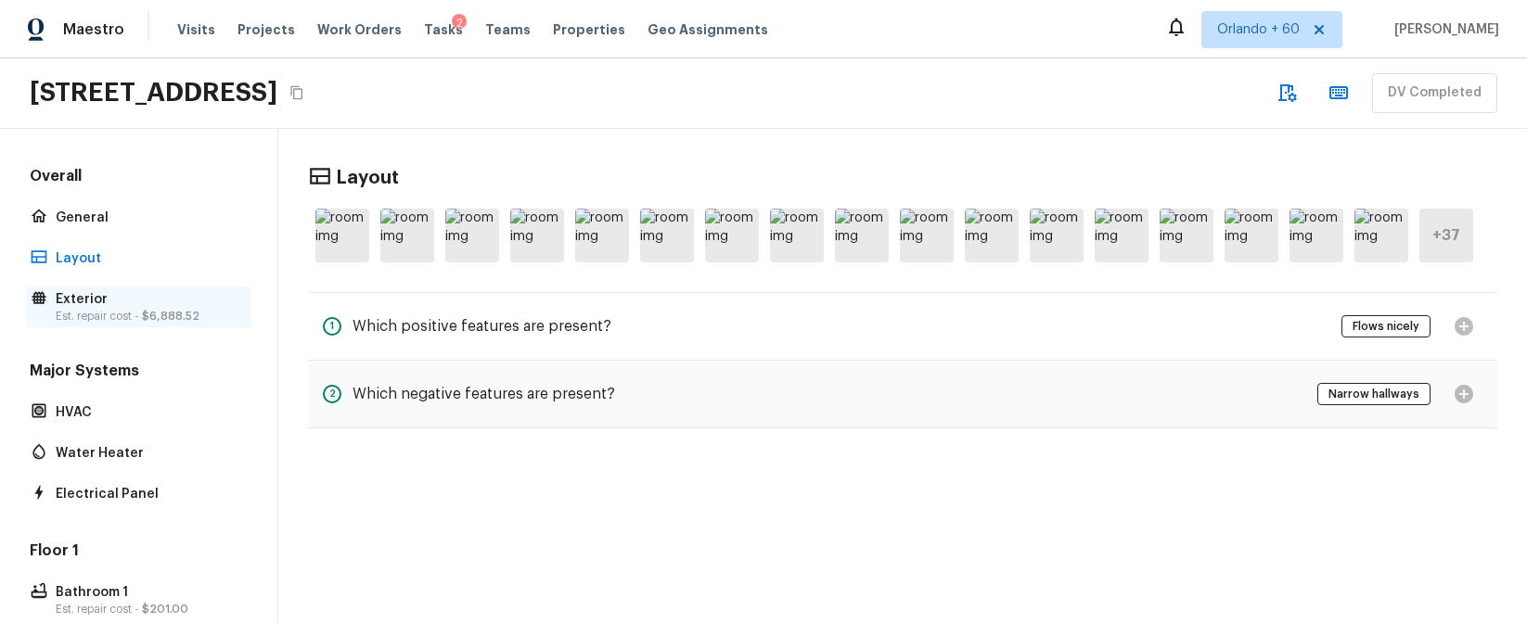
click at [155, 288] on div "Exterior Est. repair cost - $6,888.52" at bounding box center [138, 307] width 225 height 41
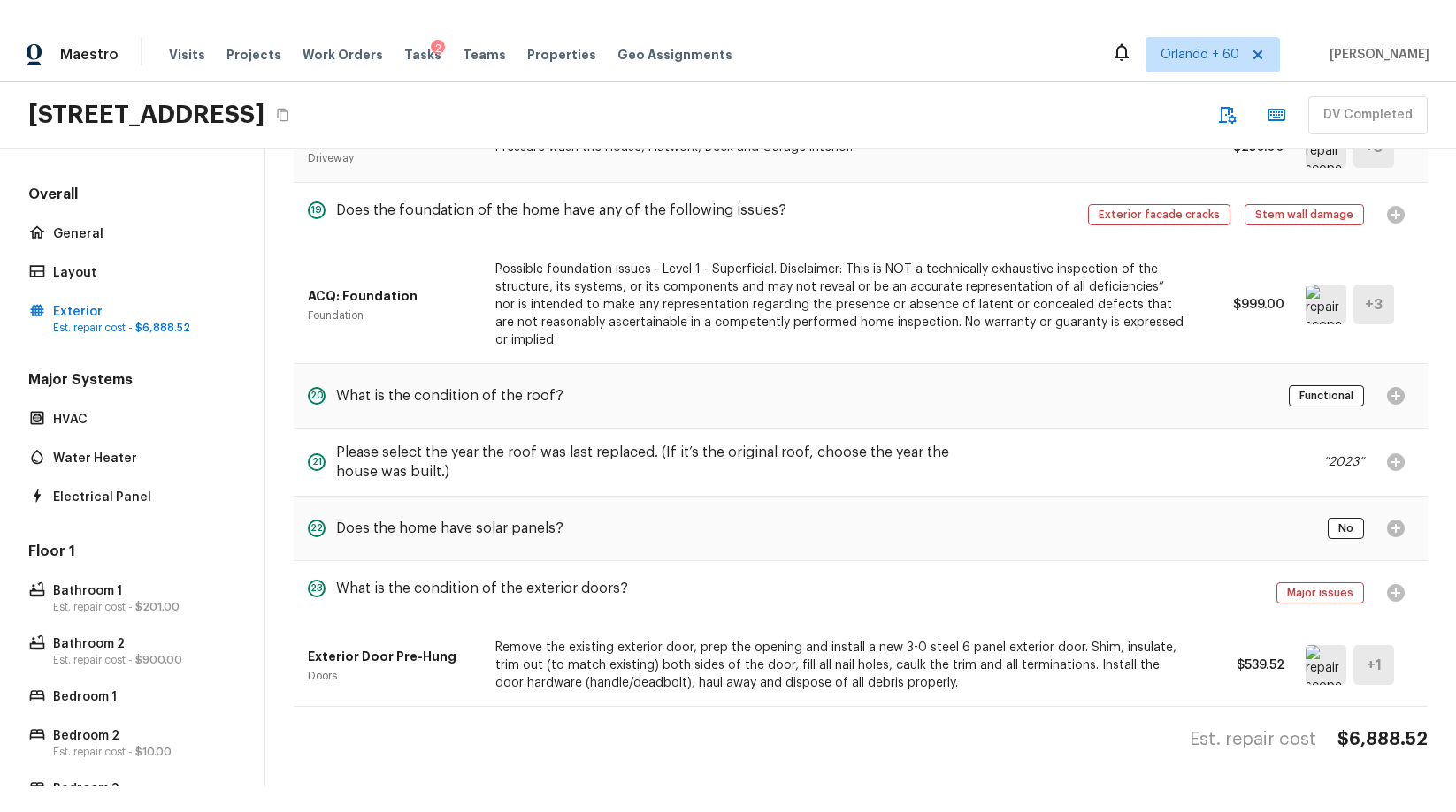
scroll to position [1686, 0]
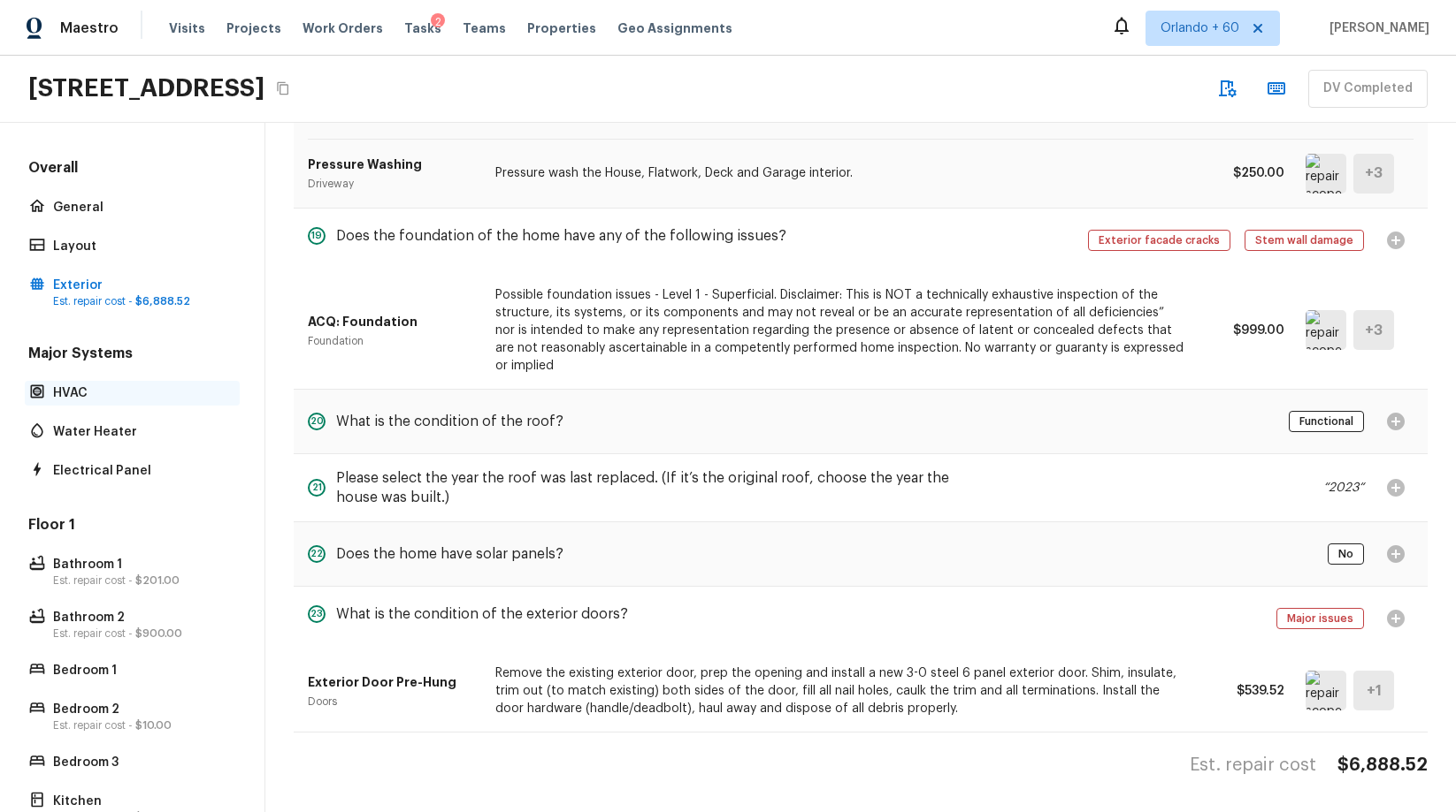
click at [104, 401] on div "HVAC" at bounding box center [132, 394] width 215 height 25
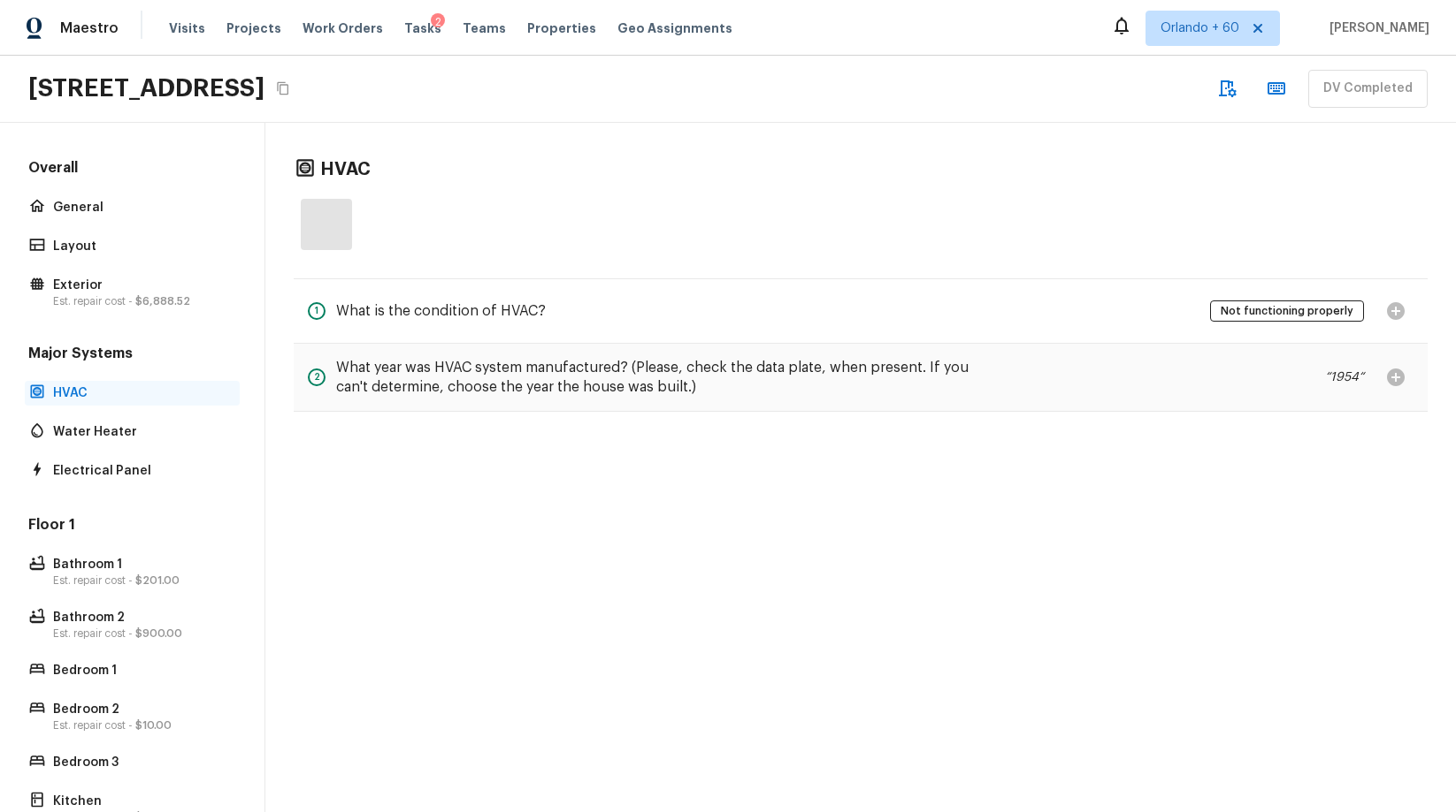
scroll to position [0, 0]
click at [128, 438] on p "Water Heater" at bounding box center [141, 432] width 176 height 18
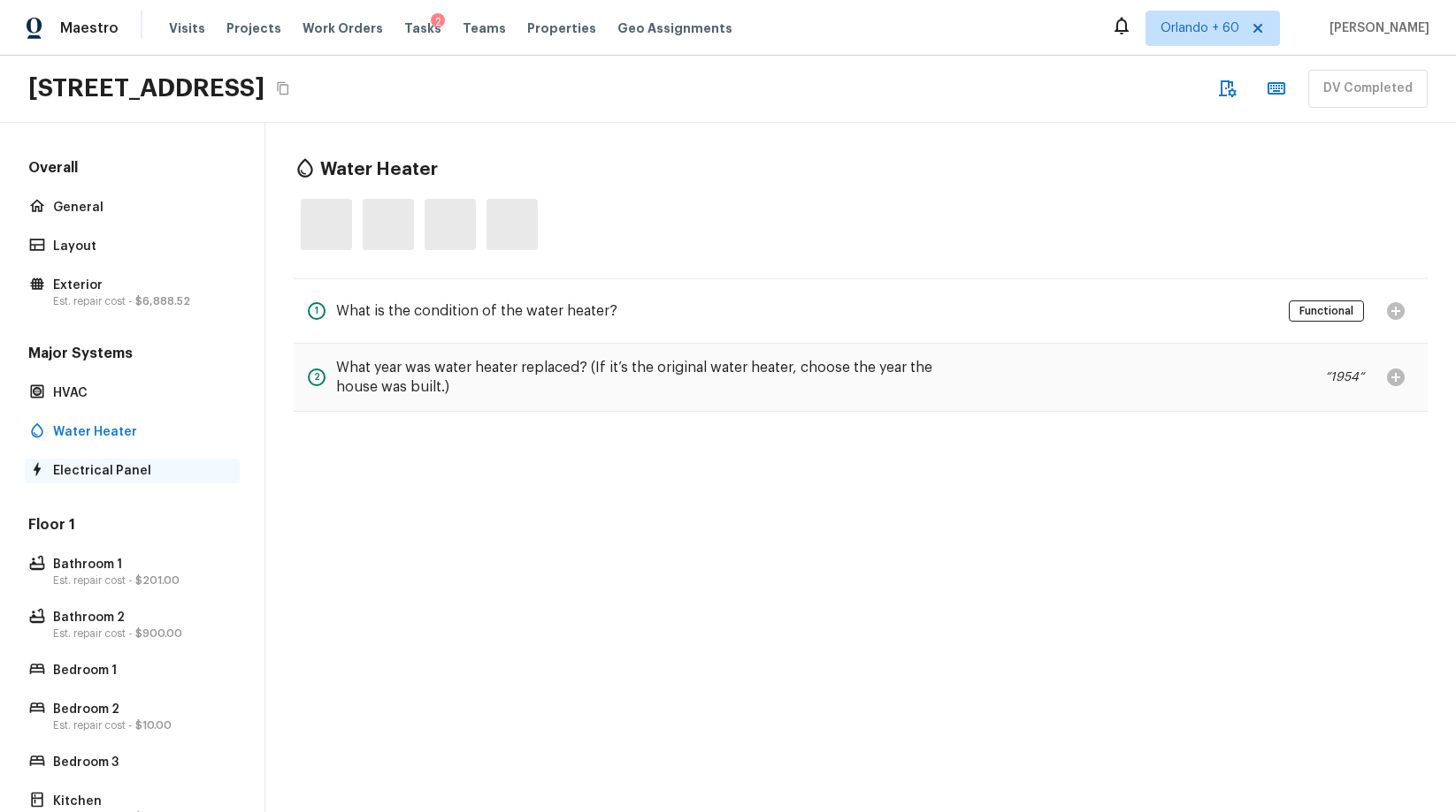
click at [134, 466] on p "Electrical Panel" at bounding box center [141, 471] width 176 height 18
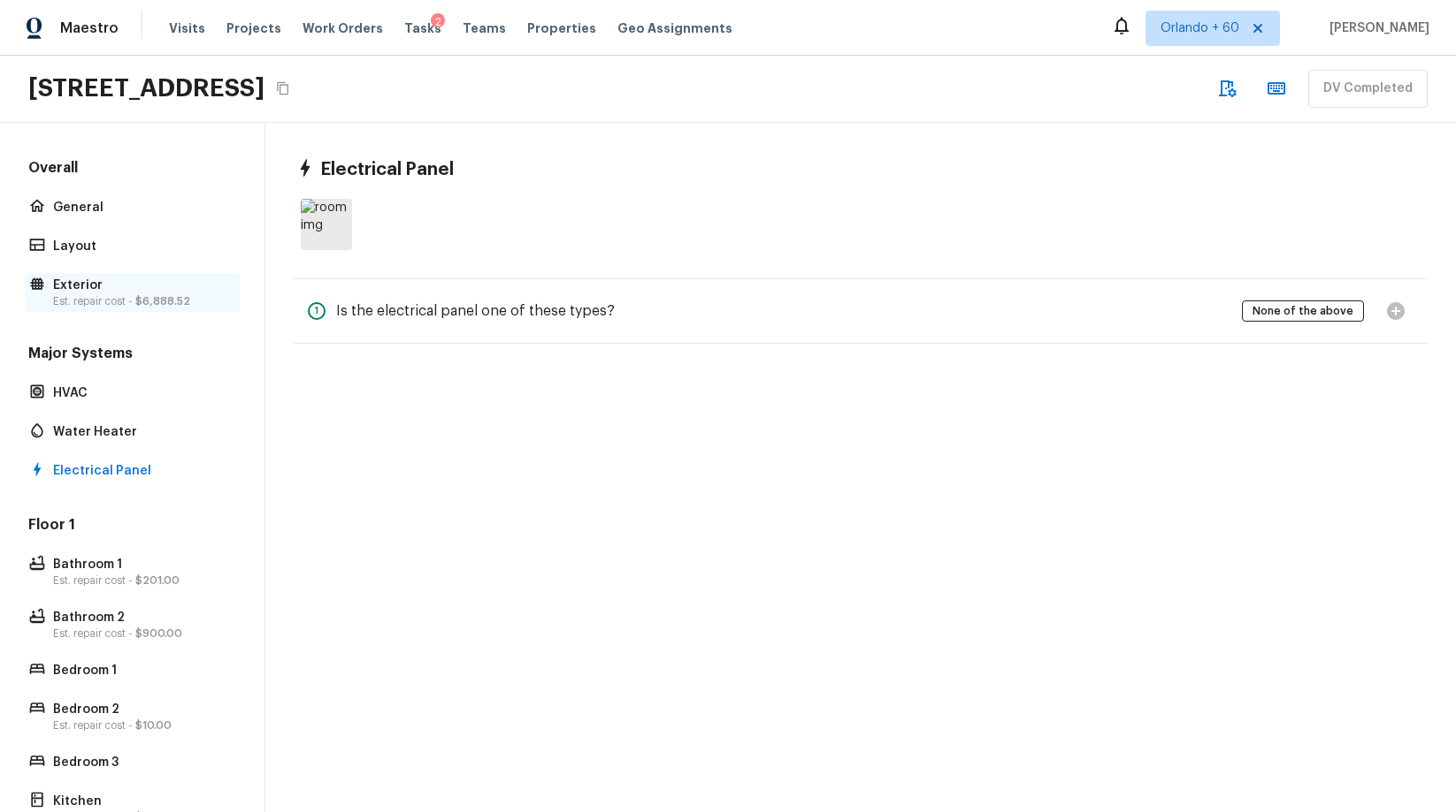
click at [126, 287] on p "Exterior" at bounding box center [141, 285] width 176 height 18
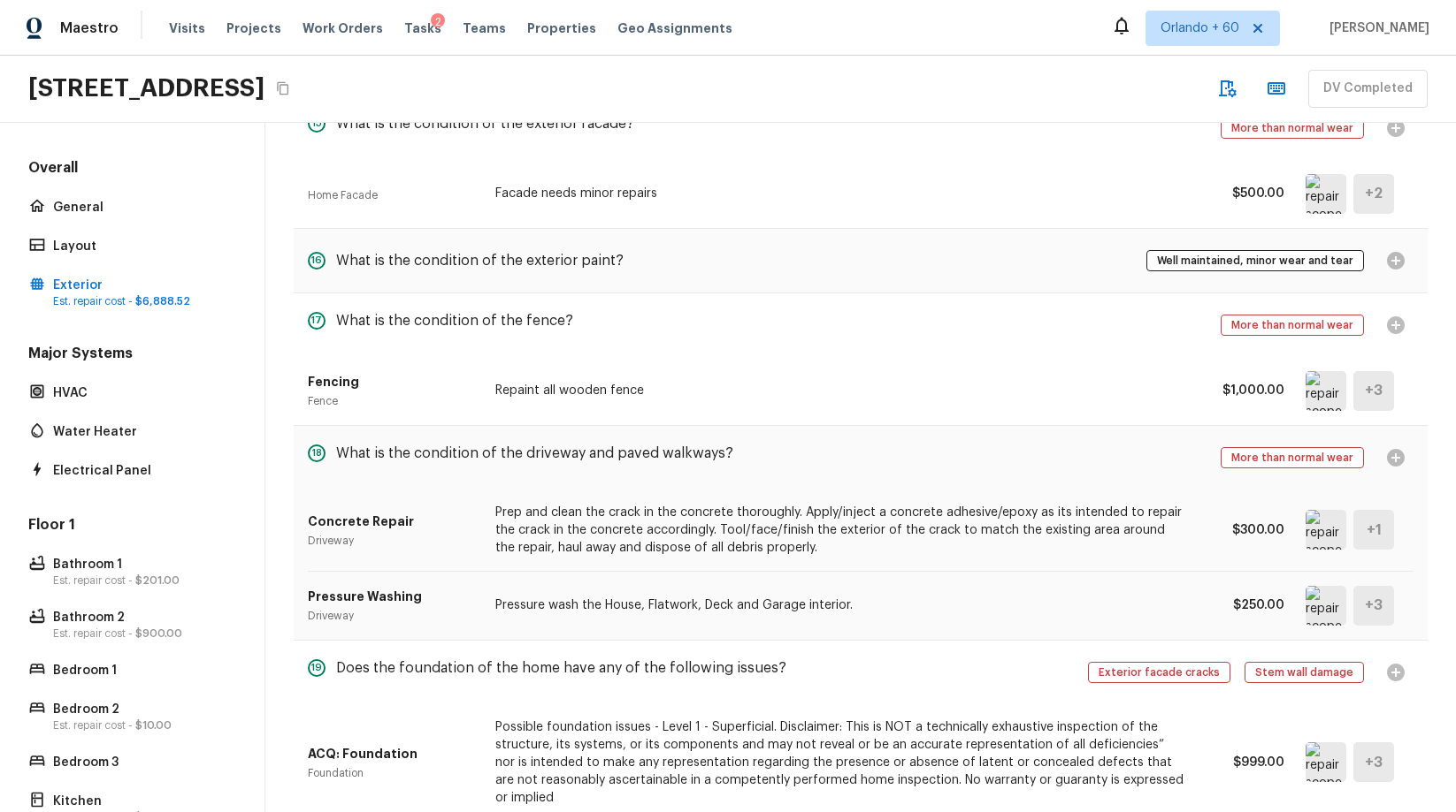
scroll to position [1686, 0]
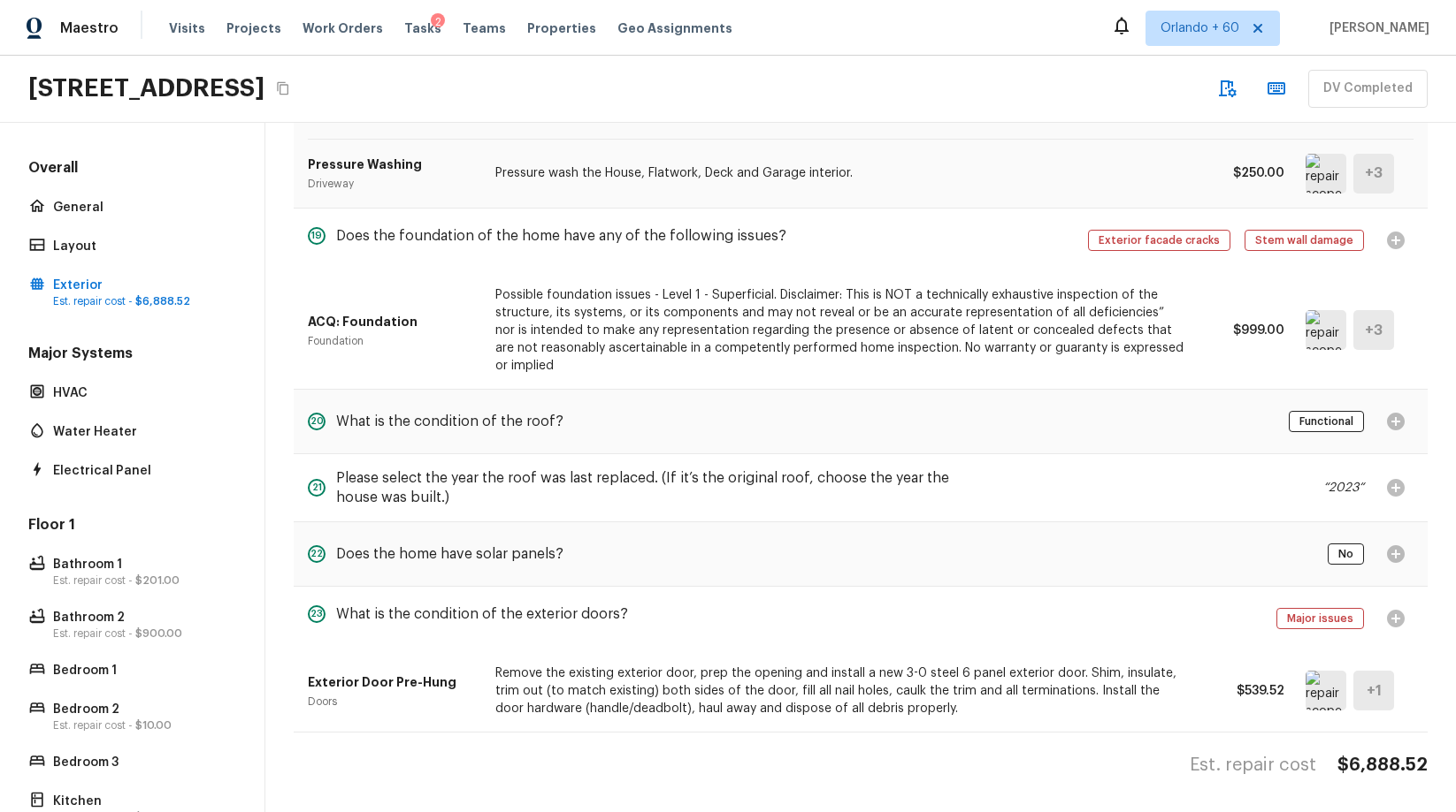
click at [1394, 238] on div "Exterior facade cracks Stem wall damage" at bounding box center [1250, 240] width 325 height 35
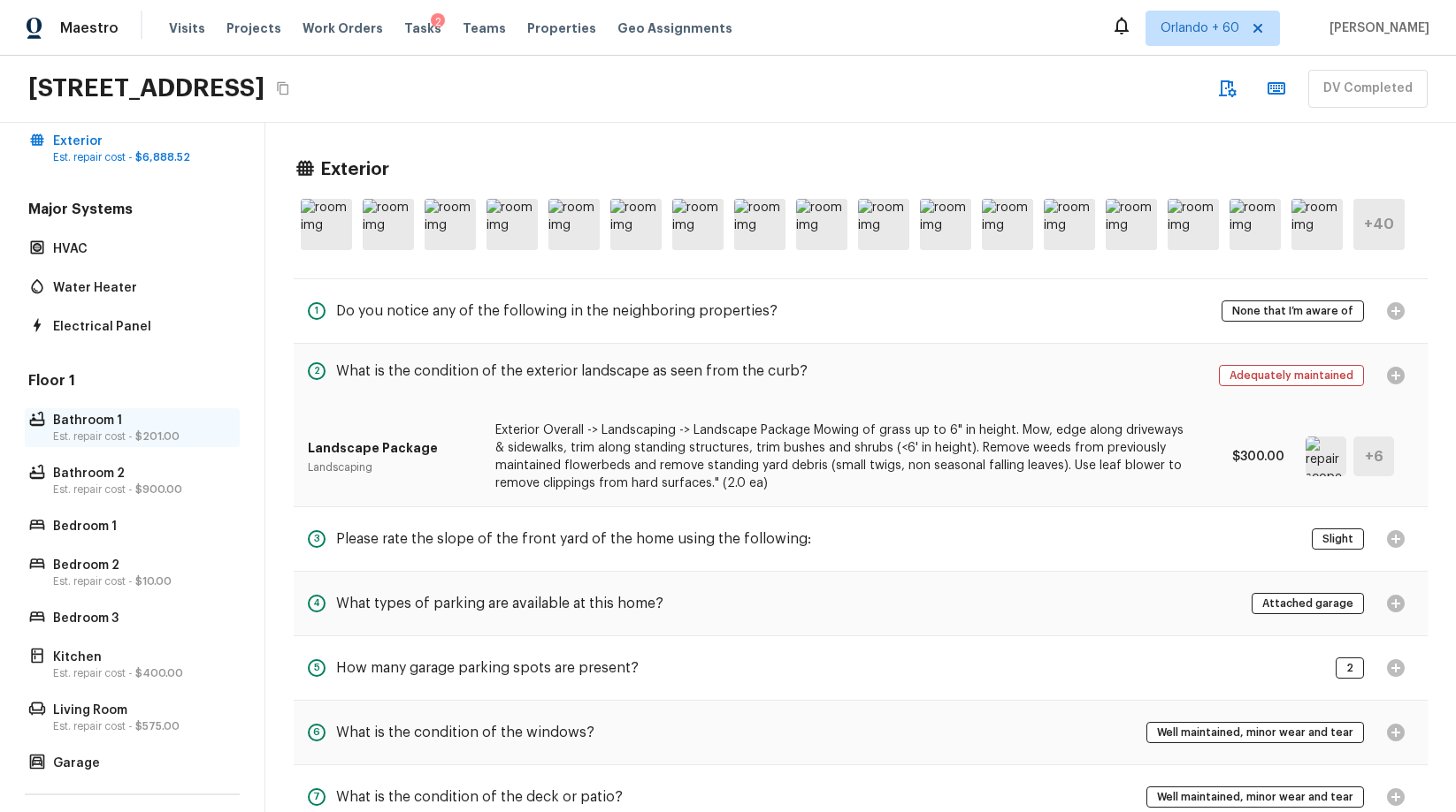
scroll to position [260, 0]
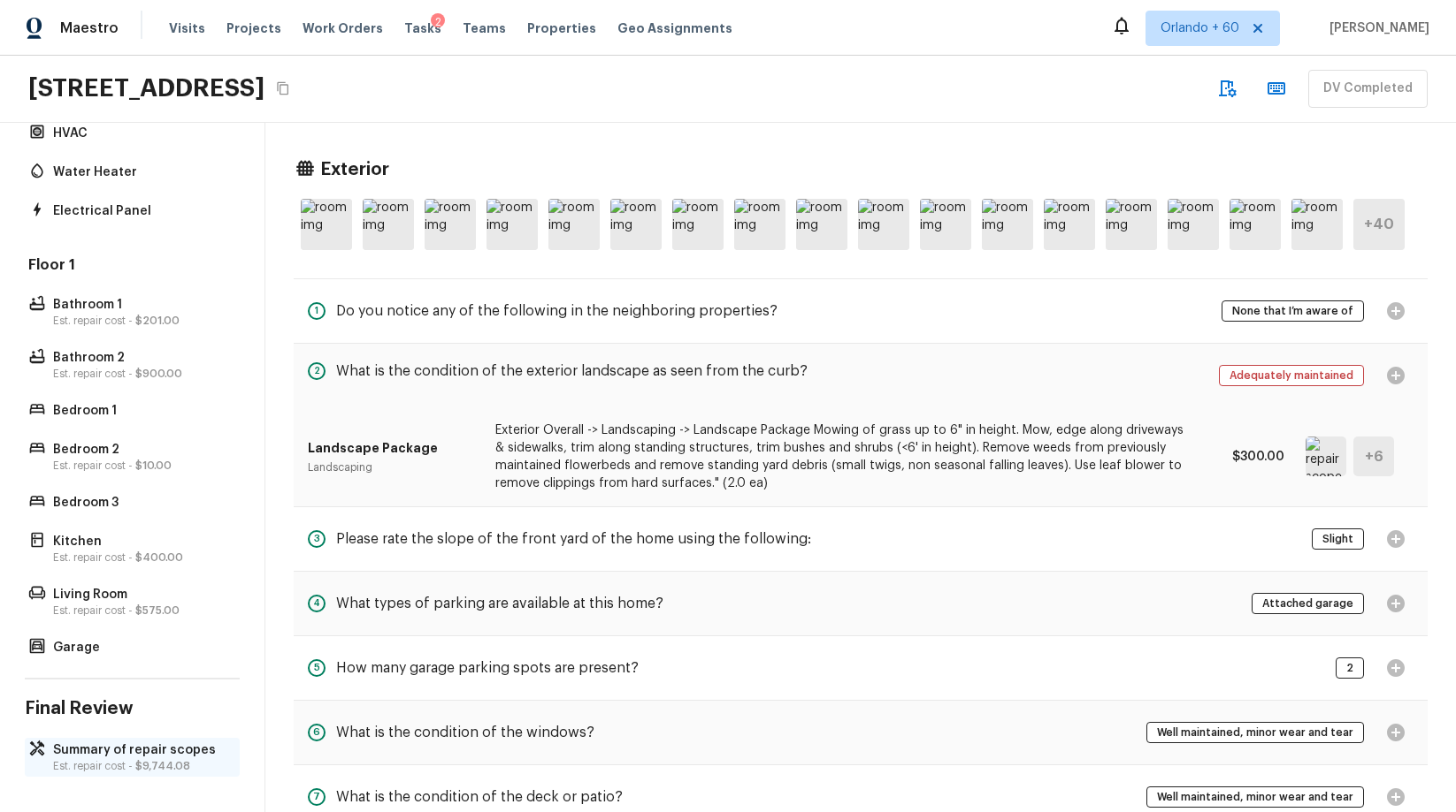
click at [143, 759] on div "Summary of repair scopes Est. repair cost - $9,744.08" at bounding box center [132, 758] width 215 height 39
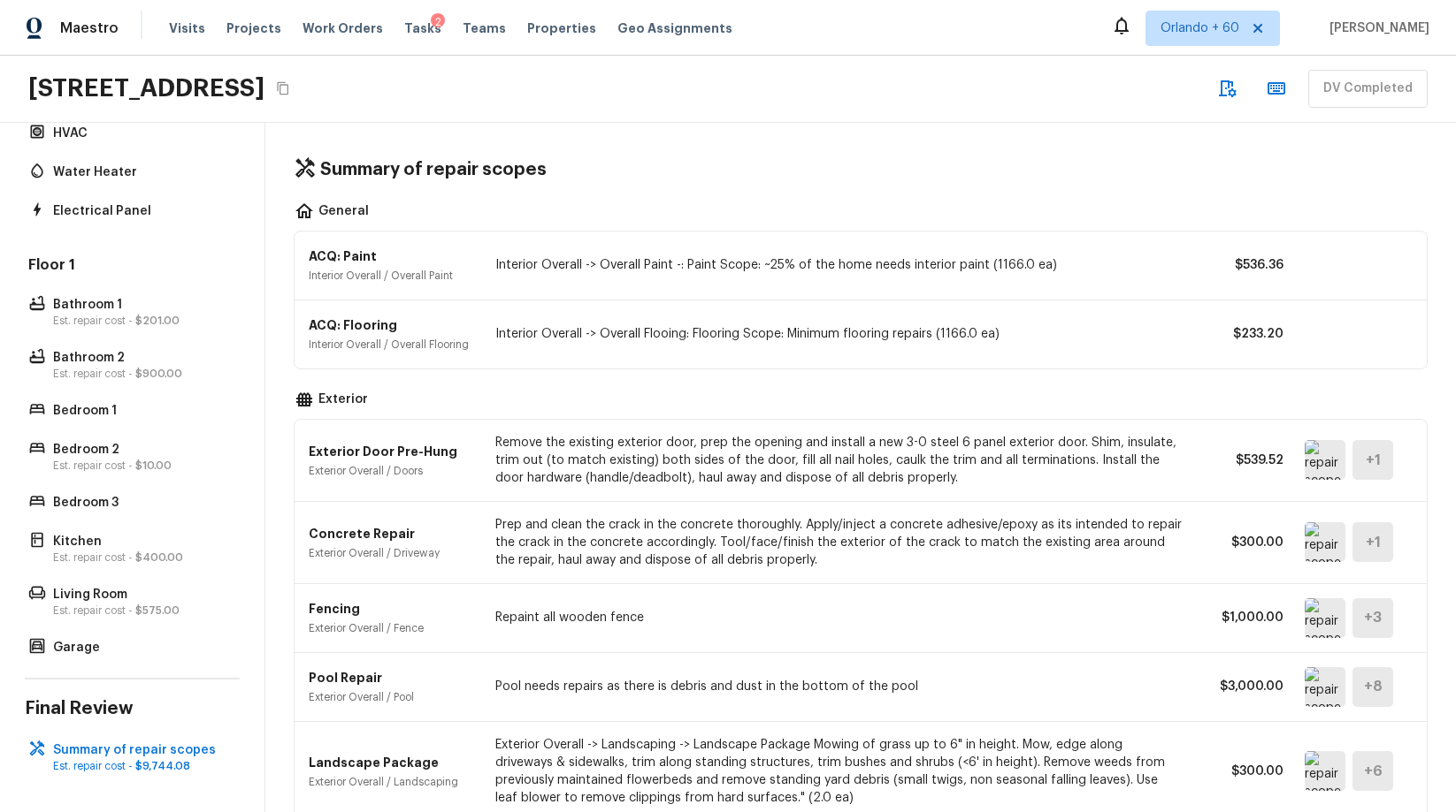
click at [163, 396] on div "Floor 1 Bathroom 1 Est. repair cost - $201.00 Bathroom 2 Est. repair cost - $90…" at bounding box center [132, 457] width 215 height 405
click at [154, 376] on span "$900.00" at bounding box center [158, 374] width 47 height 10
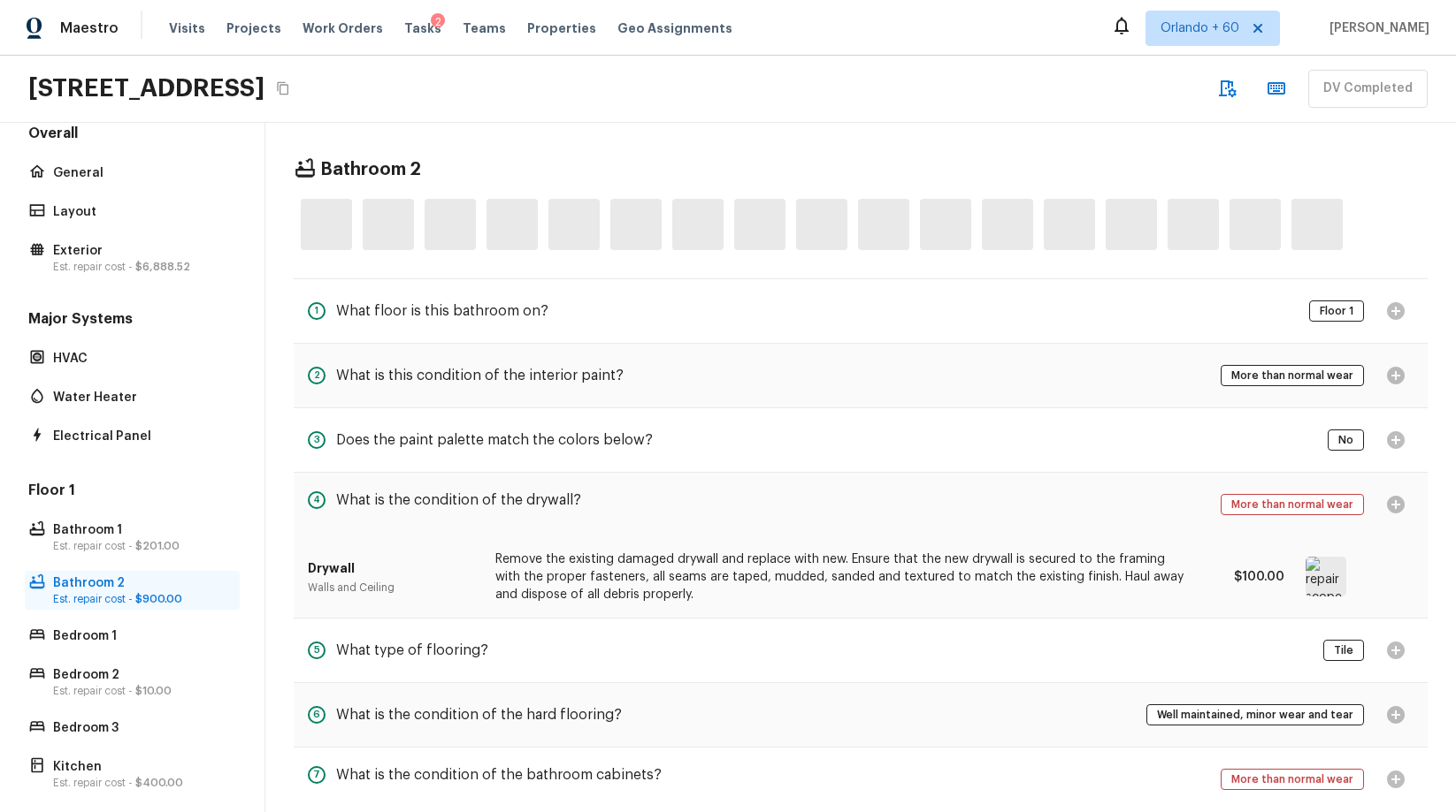
scroll to position [0, 0]
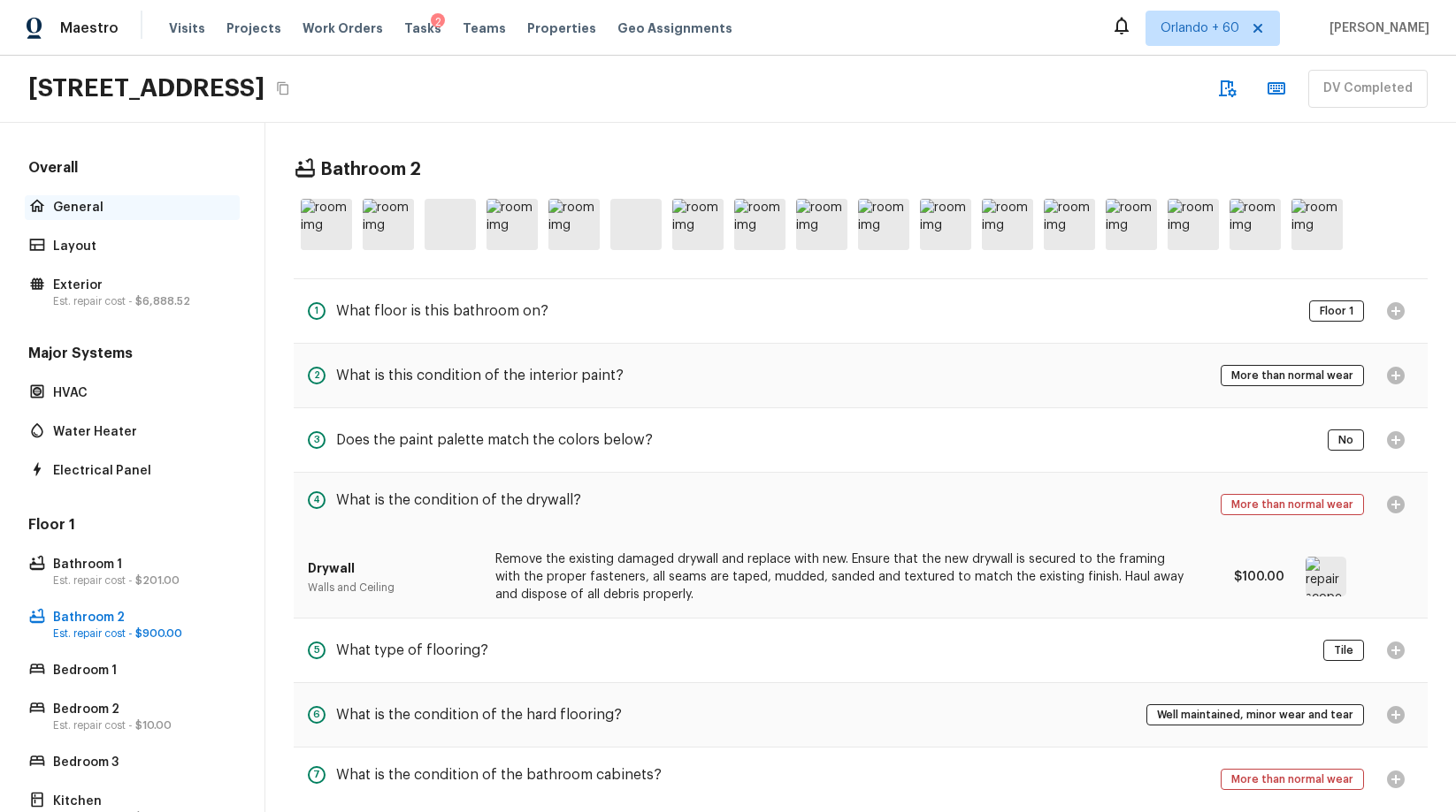
click at [145, 201] on p "General" at bounding box center [141, 208] width 176 height 18
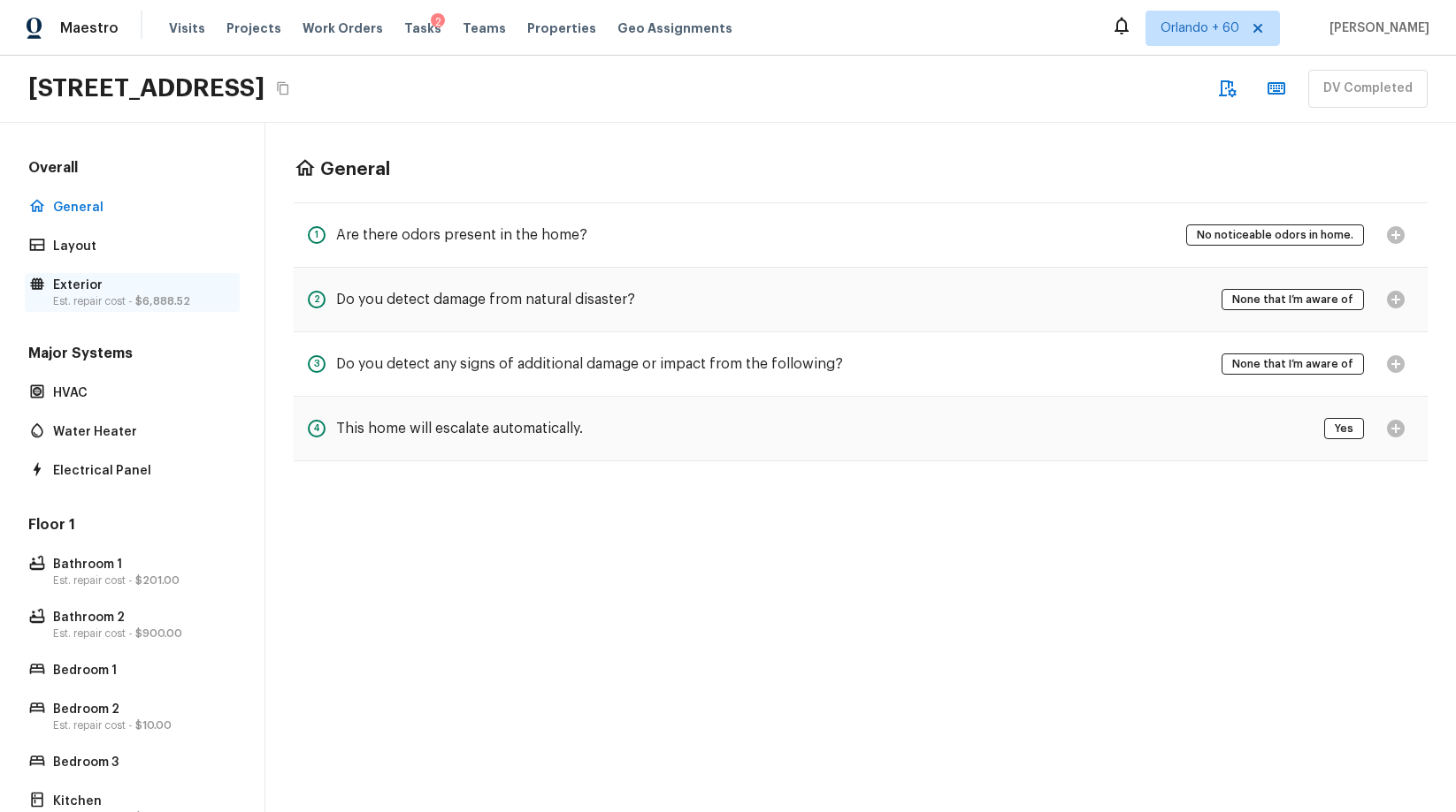
click at [88, 284] on p "Exterior" at bounding box center [141, 285] width 176 height 18
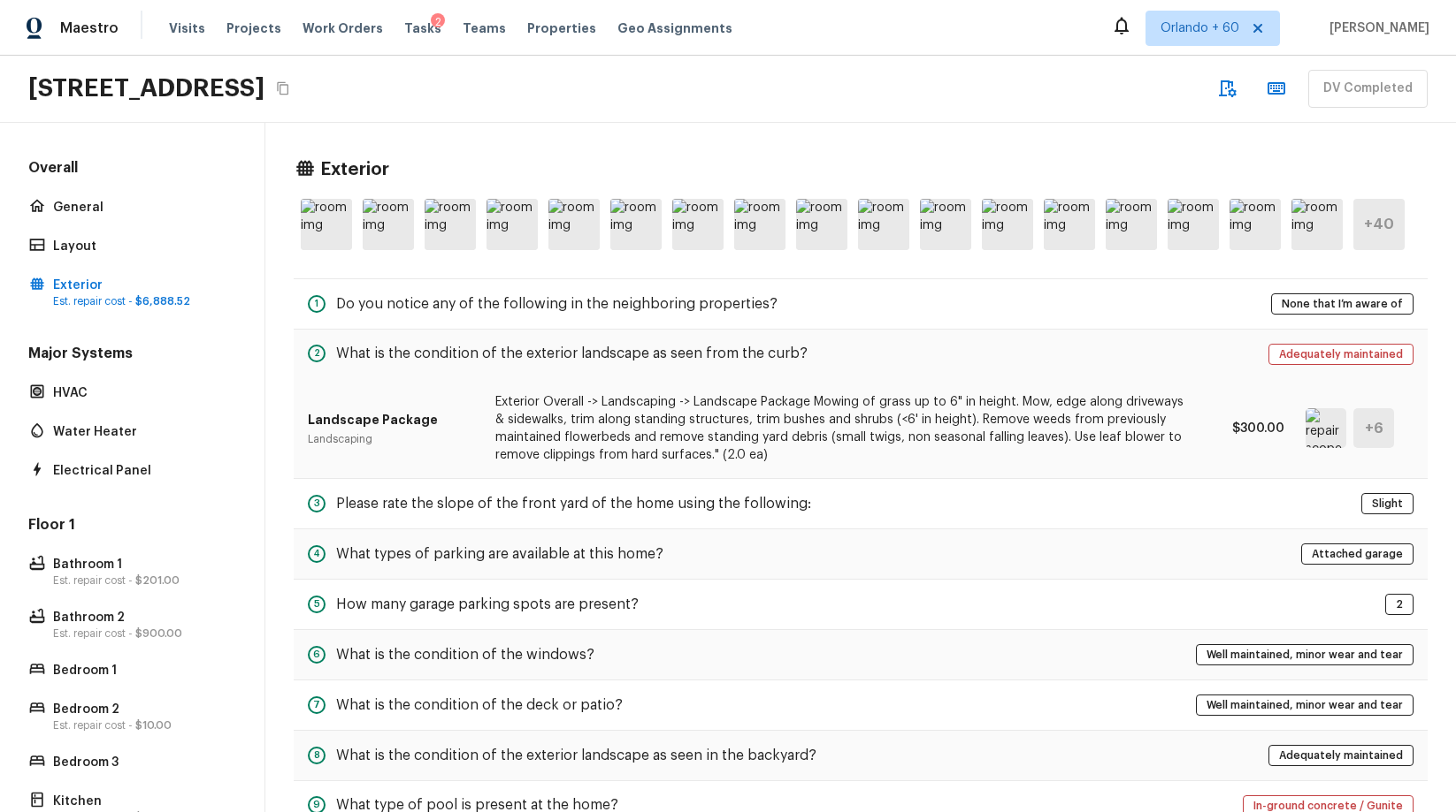
click at [20, 237] on div "Overall General Layout Exterior Est. repair cost - $6,888.52 Major Systems HVAC…" at bounding box center [133, 468] width 265 height 690
click at [46, 234] on div "Layout" at bounding box center [132, 247] width 215 height 25
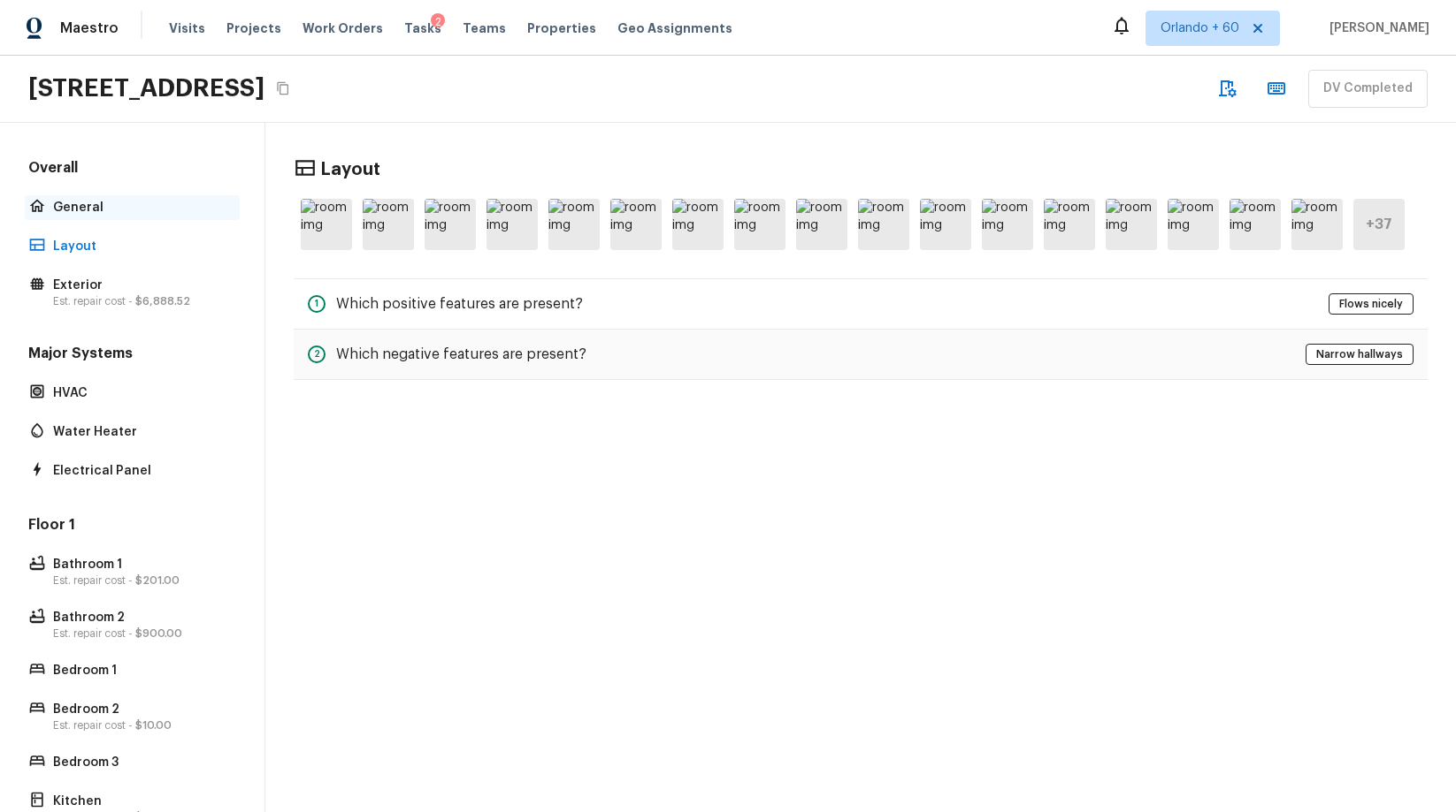
click at [62, 213] on p "General" at bounding box center [141, 208] width 176 height 18
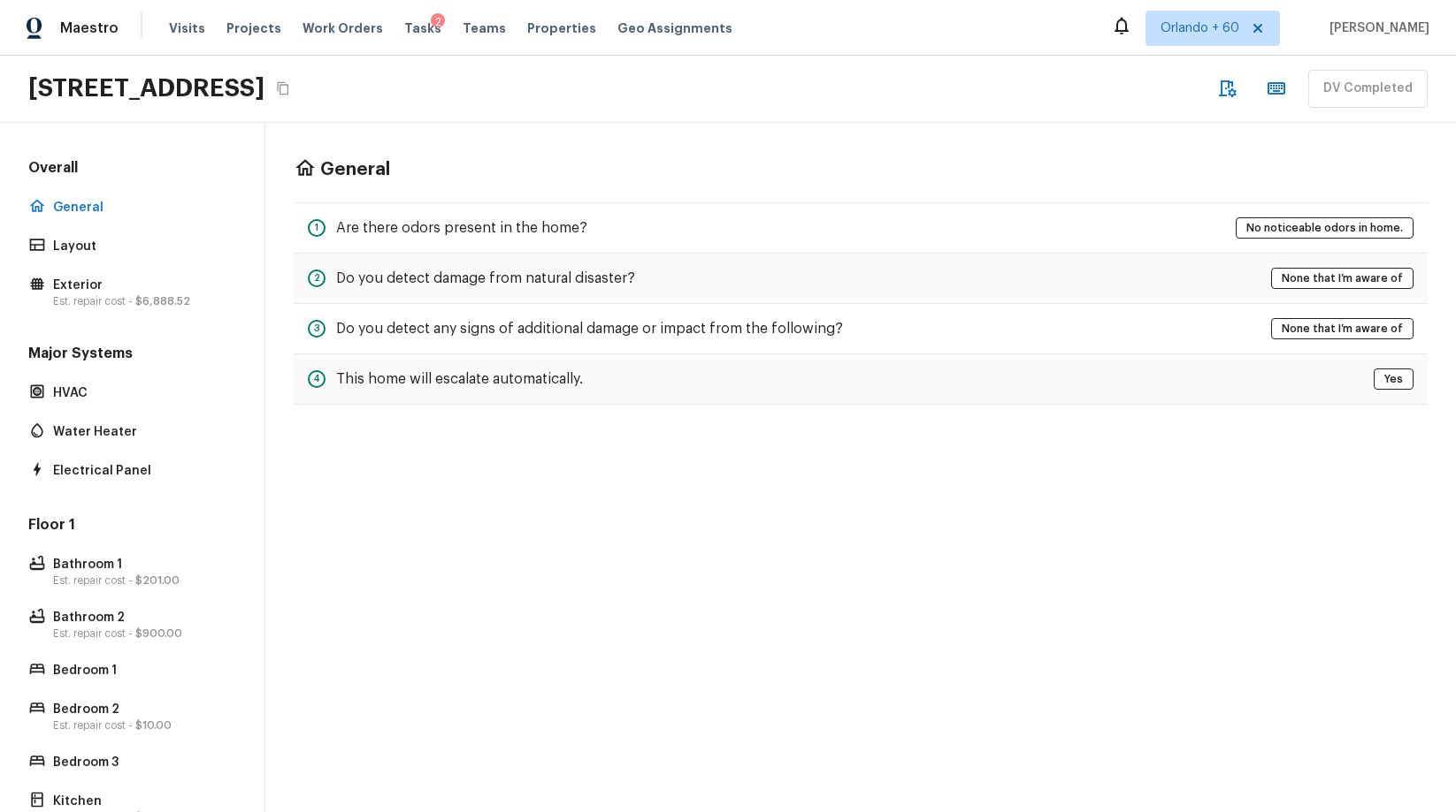
drag, startPoint x: 100, startPoint y: 469, endPoint x: 102, endPoint y: 445, distance: 24.1
click at [100, 469] on p "Electrical Panel" at bounding box center [141, 471] width 176 height 18
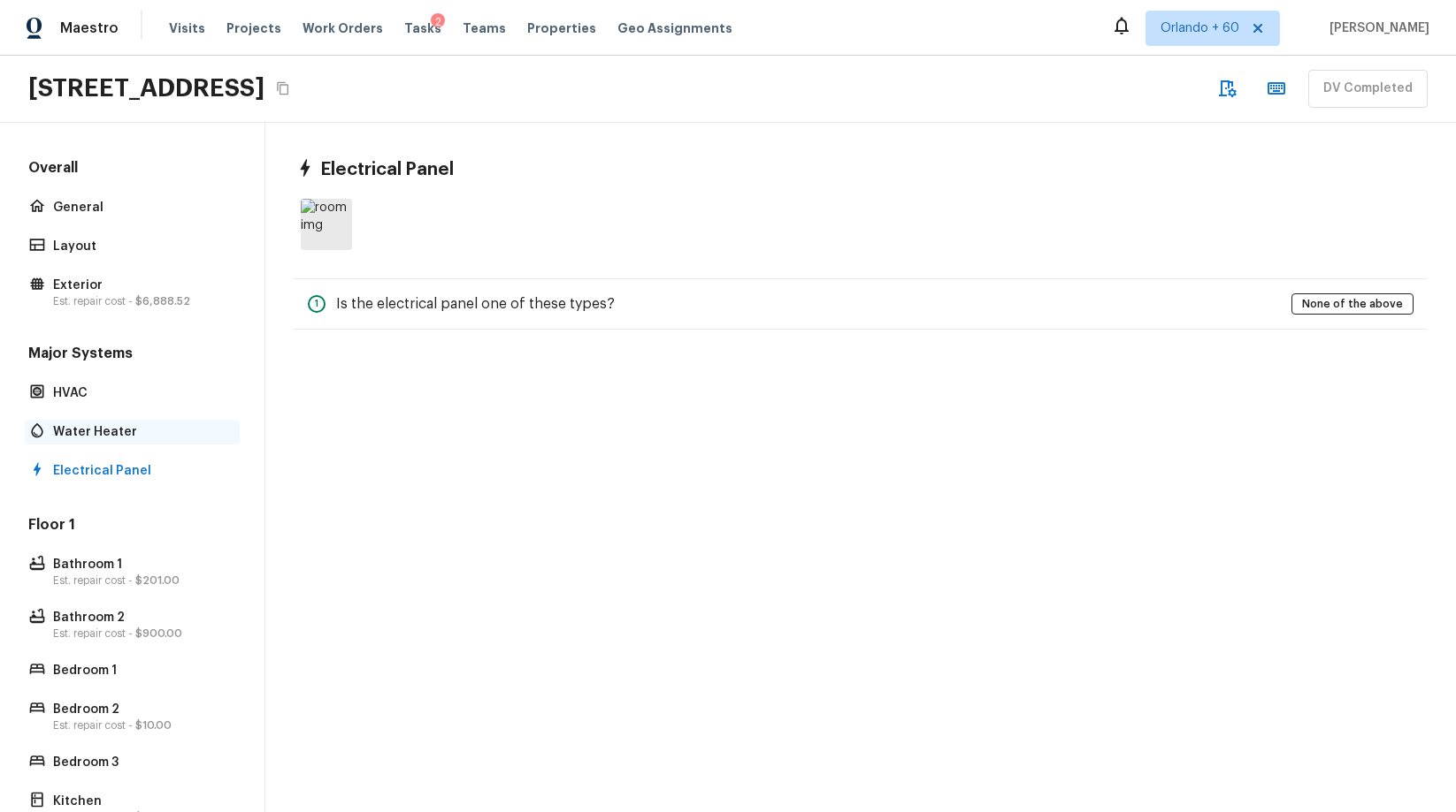
click at [107, 436] on p "Water Heater" at bounding box center [141, 432] width 176 height 18
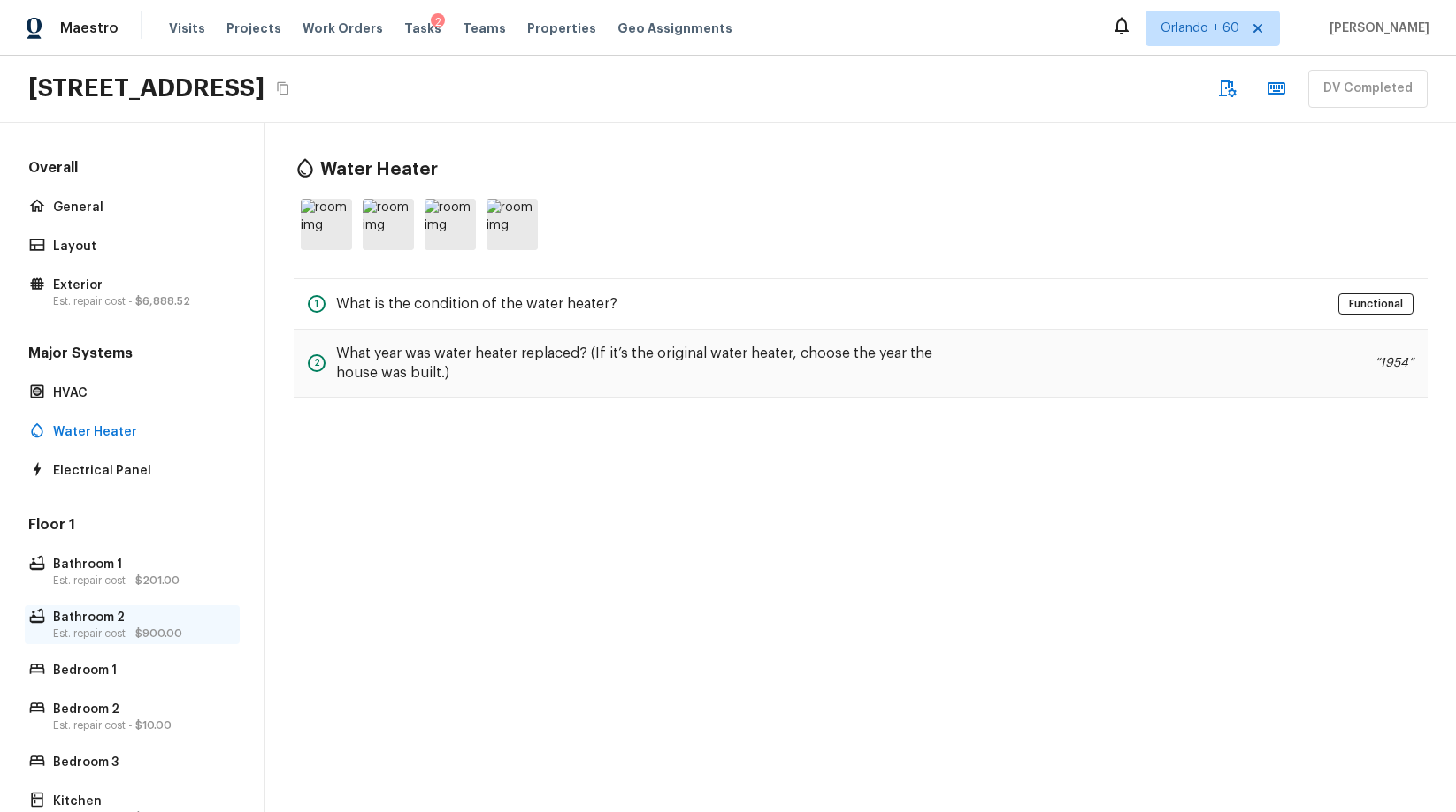
click at [145, 637] on span "$900.00" at bounding box center [158, 634] width 47 height 10
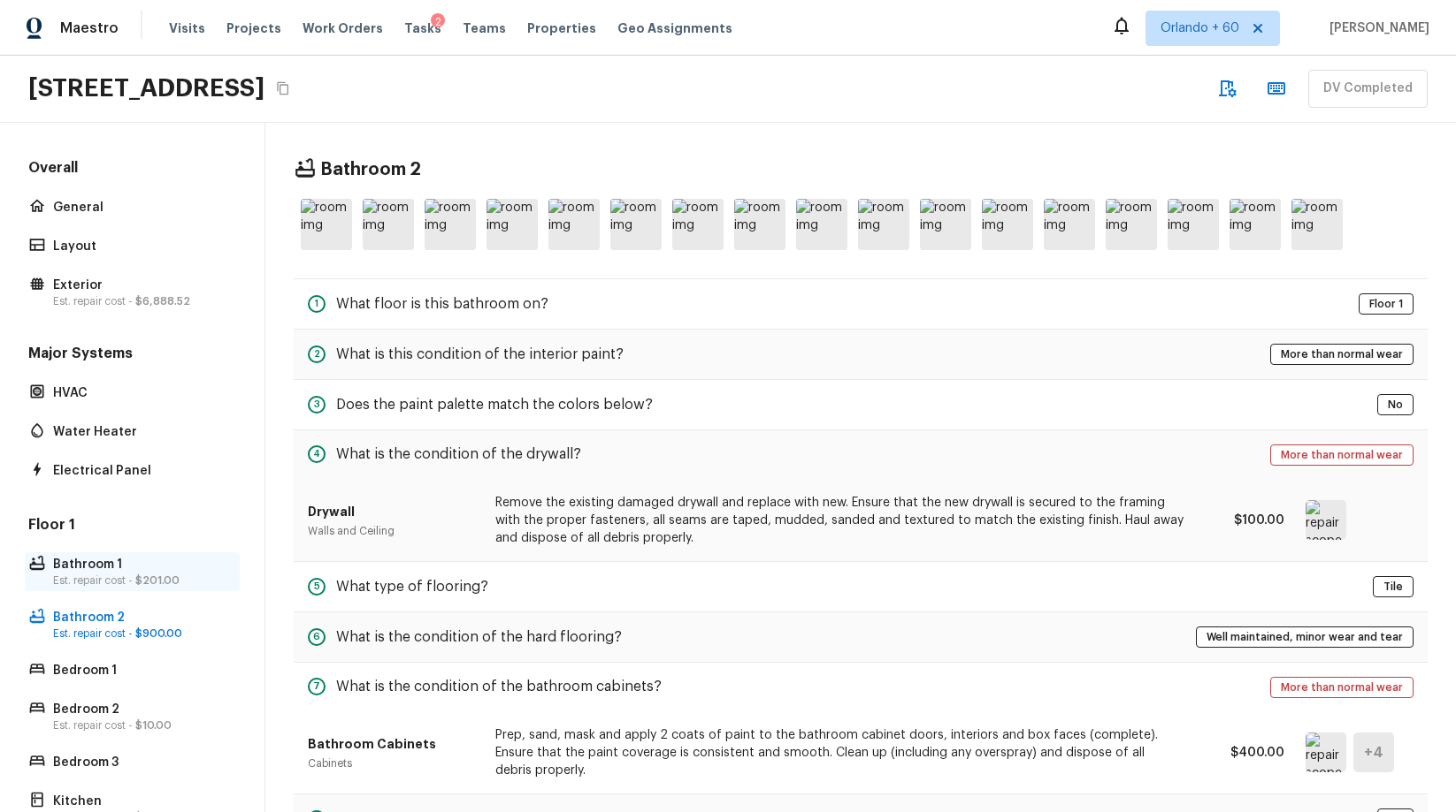
scroll to position [260, 0]
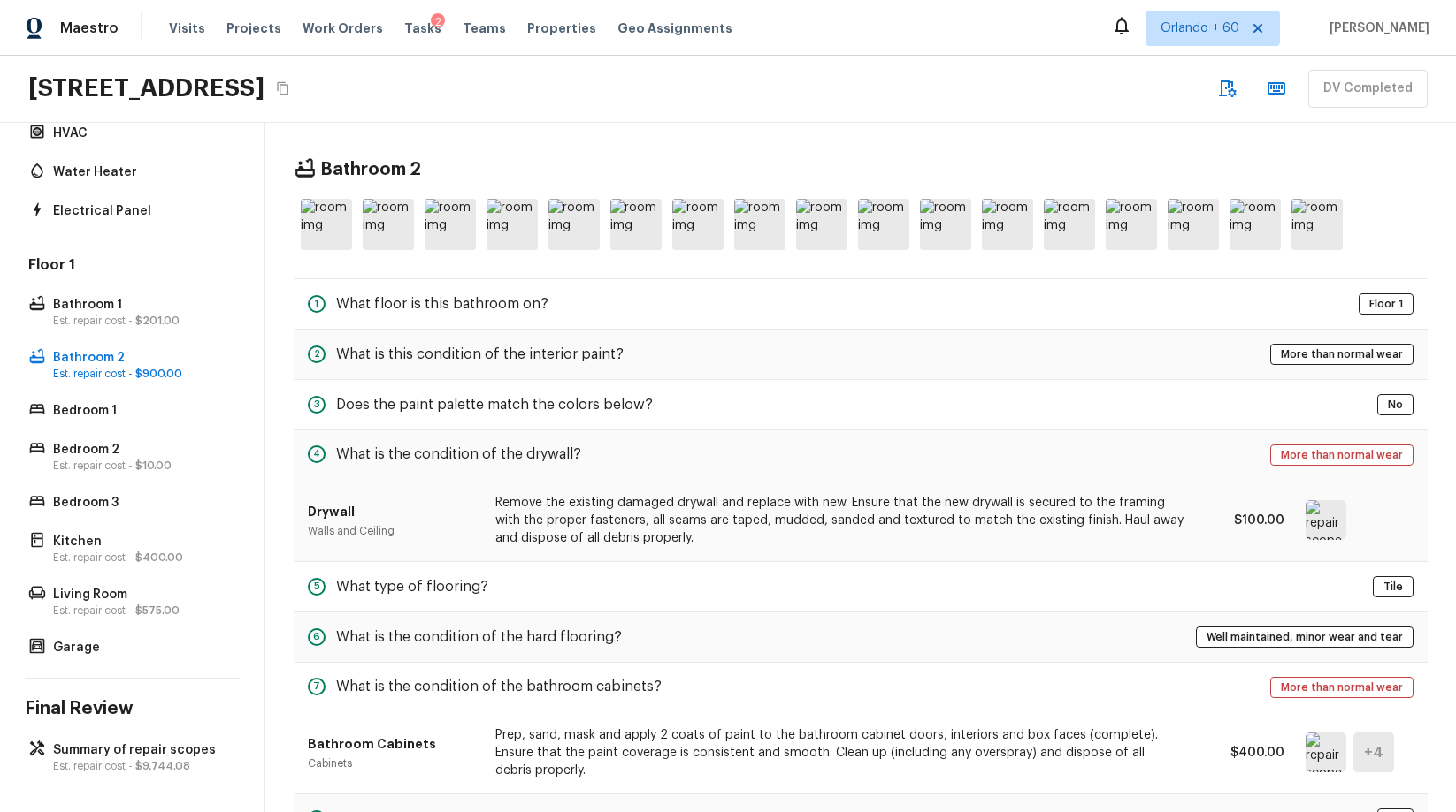
click at [121, 733] on div "Overall General Layout Exterior Est. repair cost - $6,888.52 Major Systems HVAC…" at bounding box center [133, 468] width 265 height 690
click at [121, 749] on p "Summary of repair scopes" at bounding box center [141, 750] width 176 height 18
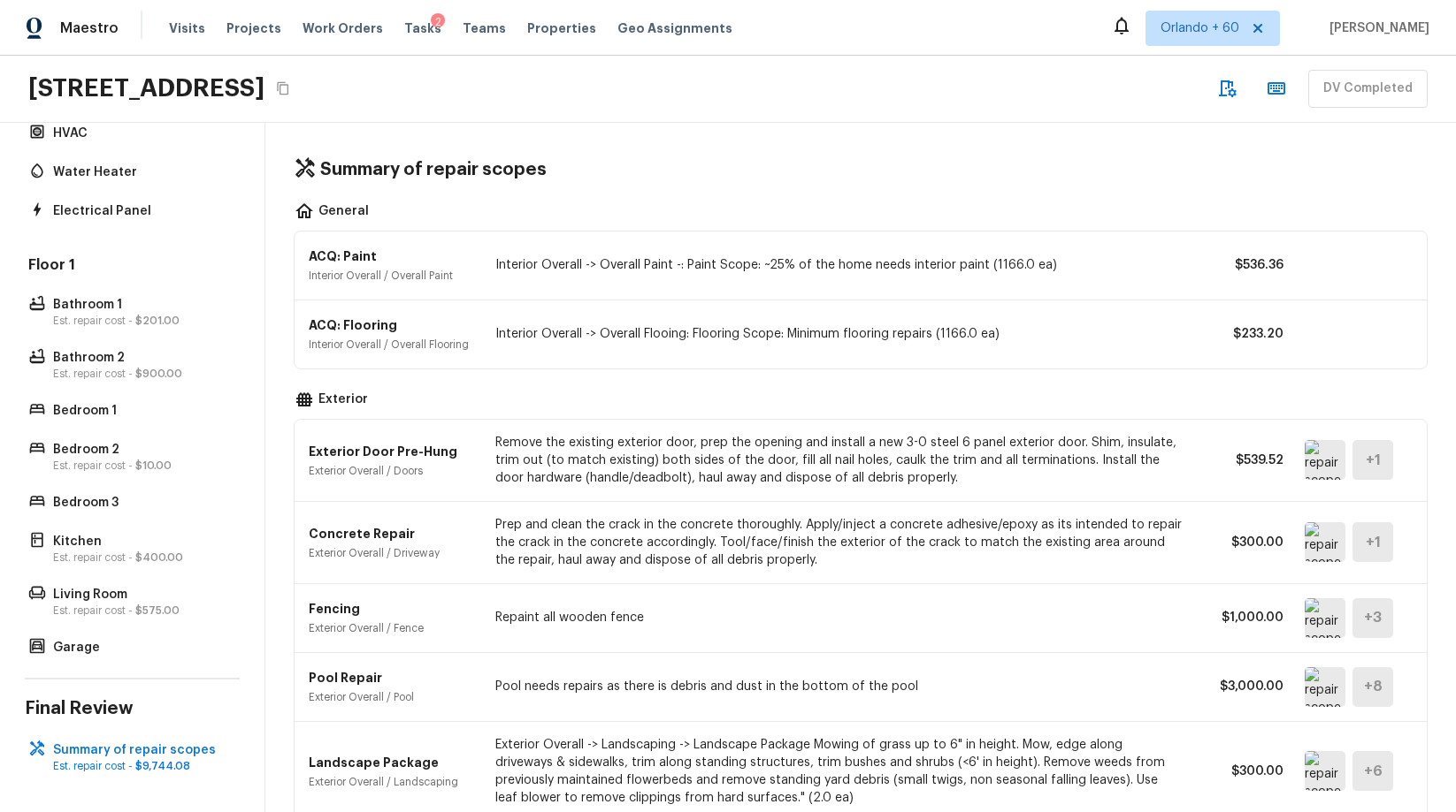
scroll to position [0, 0]
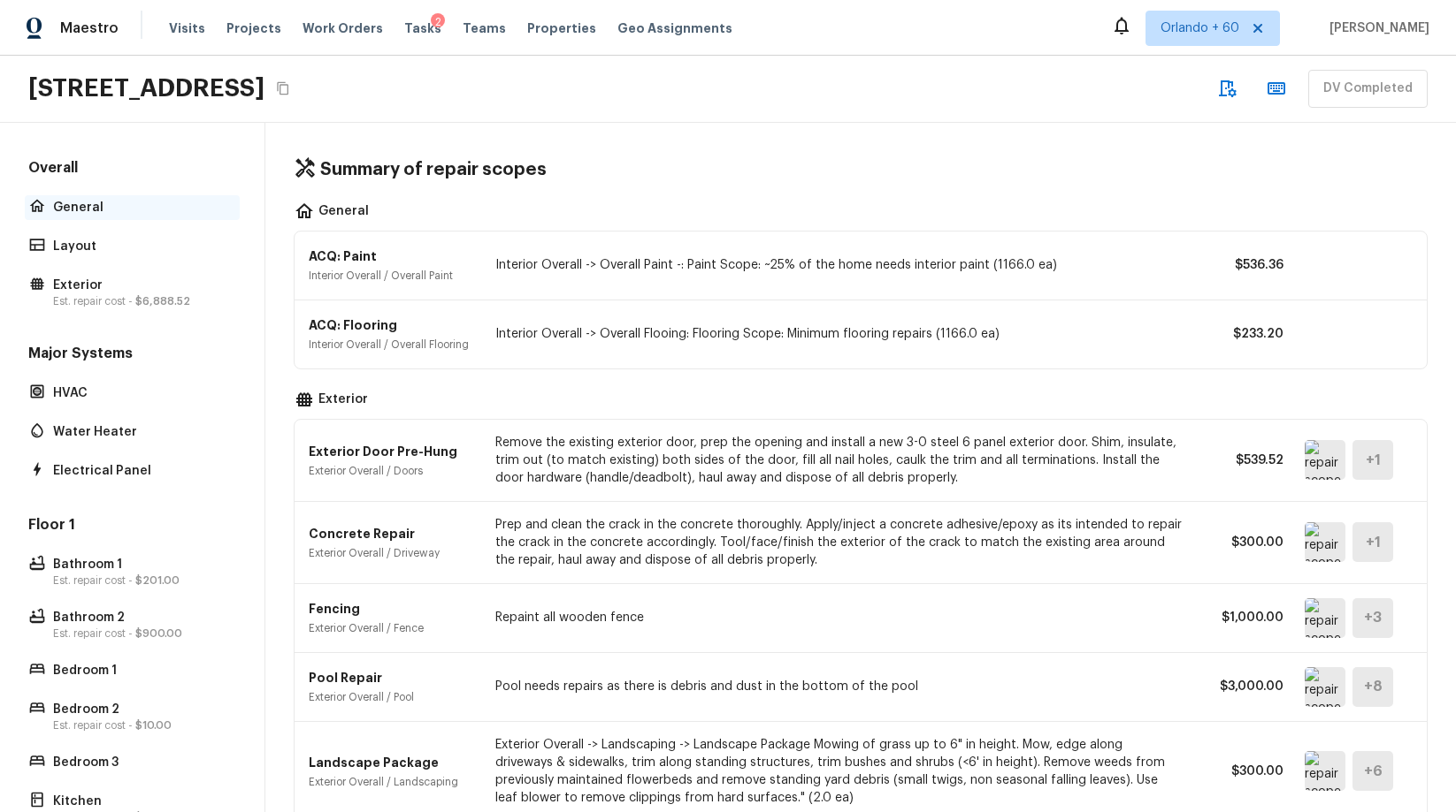
click at [92, 197] on div "General" at bounding box center [132, 208] width 215 height 25
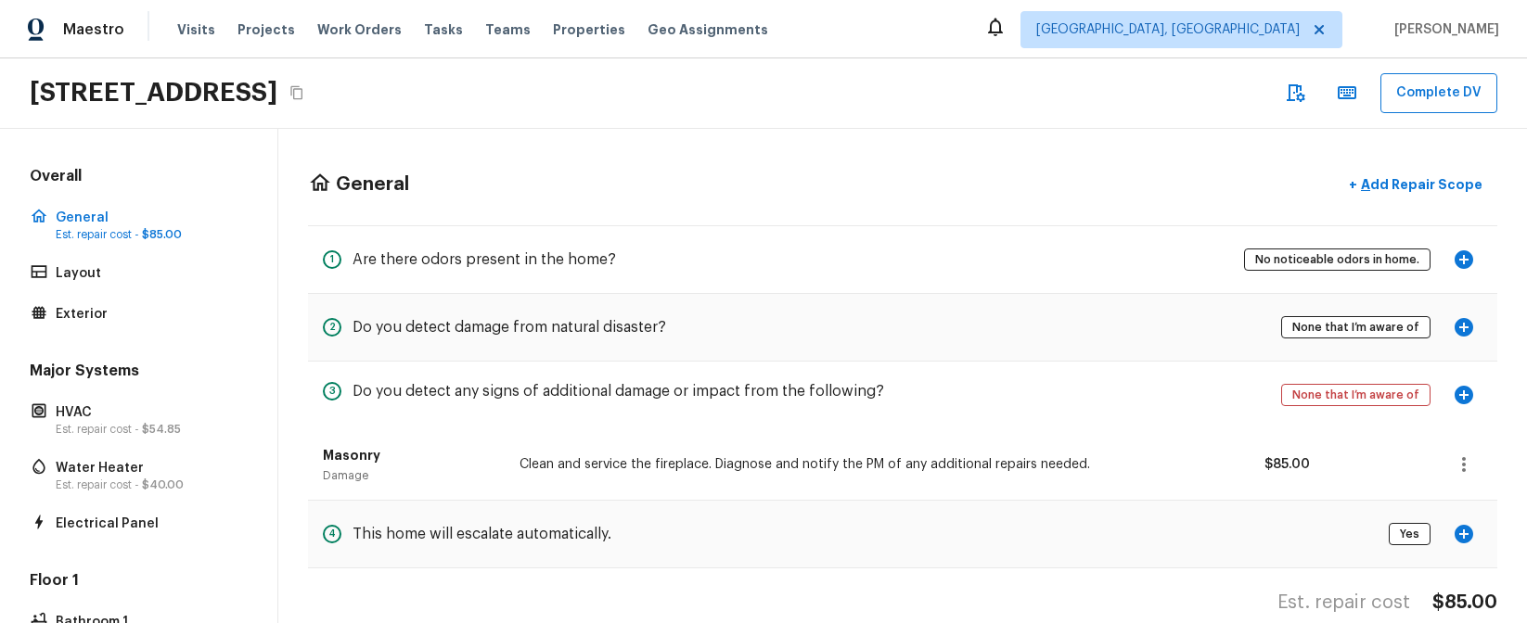
scroll to position [29, 0]
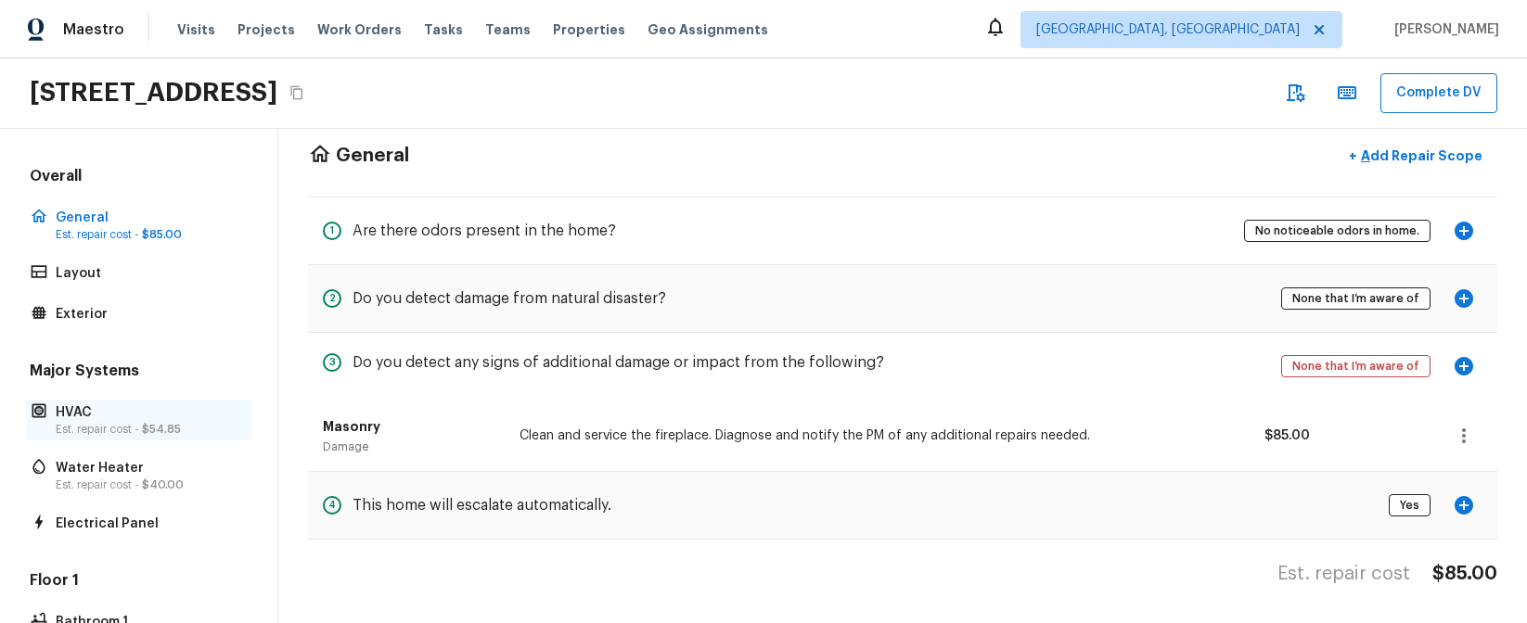
click at [160, 427] on span "$54.85" at bounding box center [161, 429] width 39 height 11
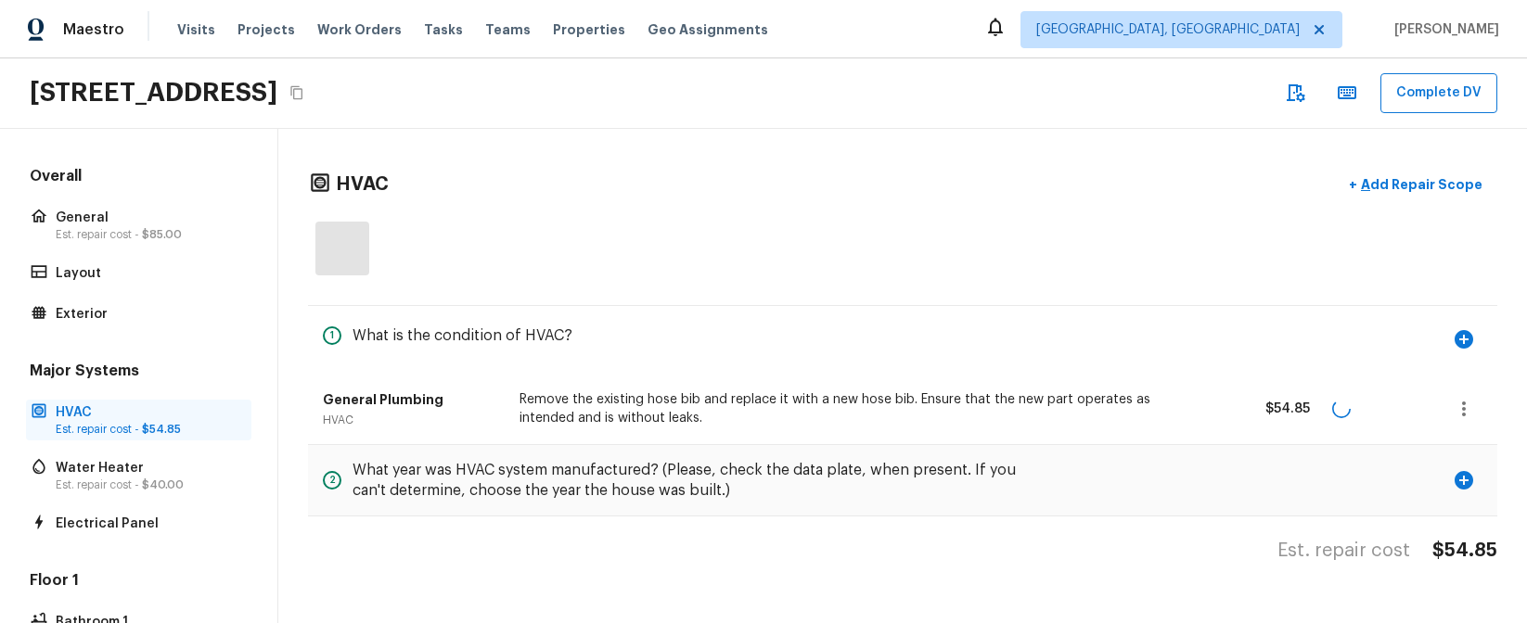
scroll to position [0, 0]
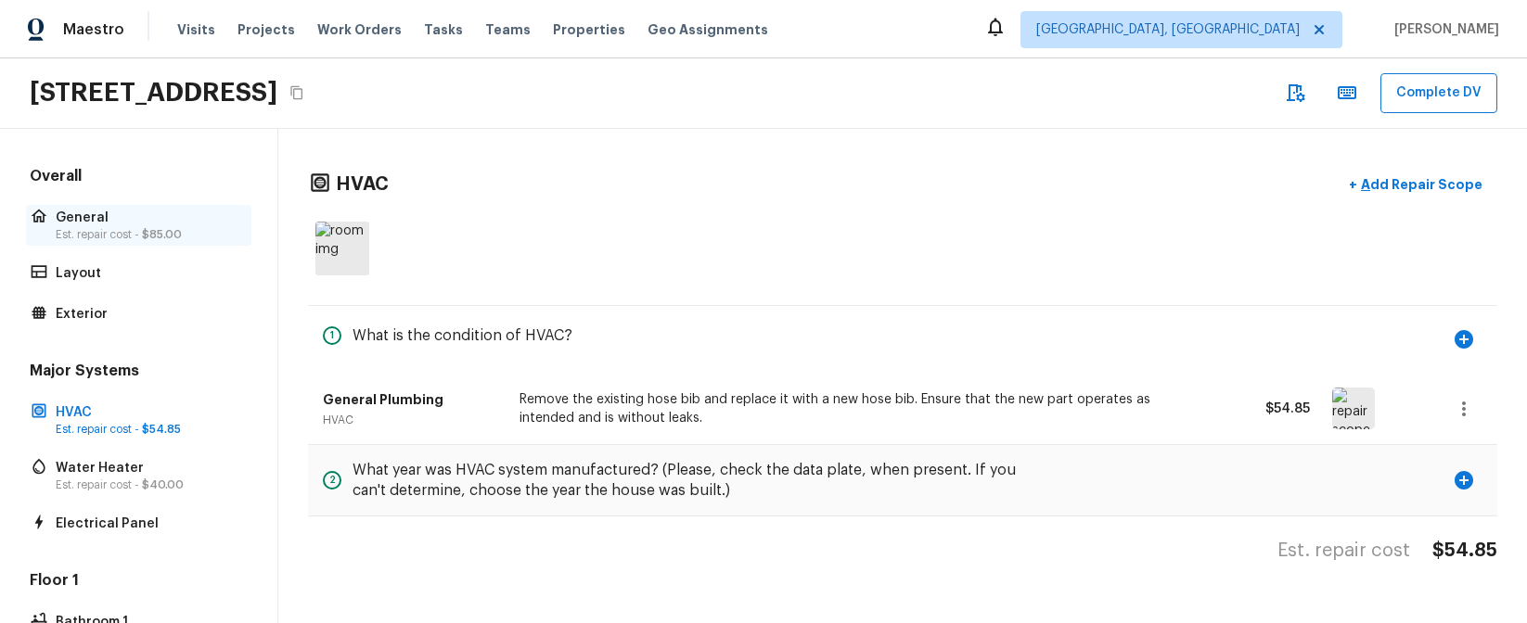
click at [80, 211] on p "General" at bounding box center [148, 218] width 185 height 19
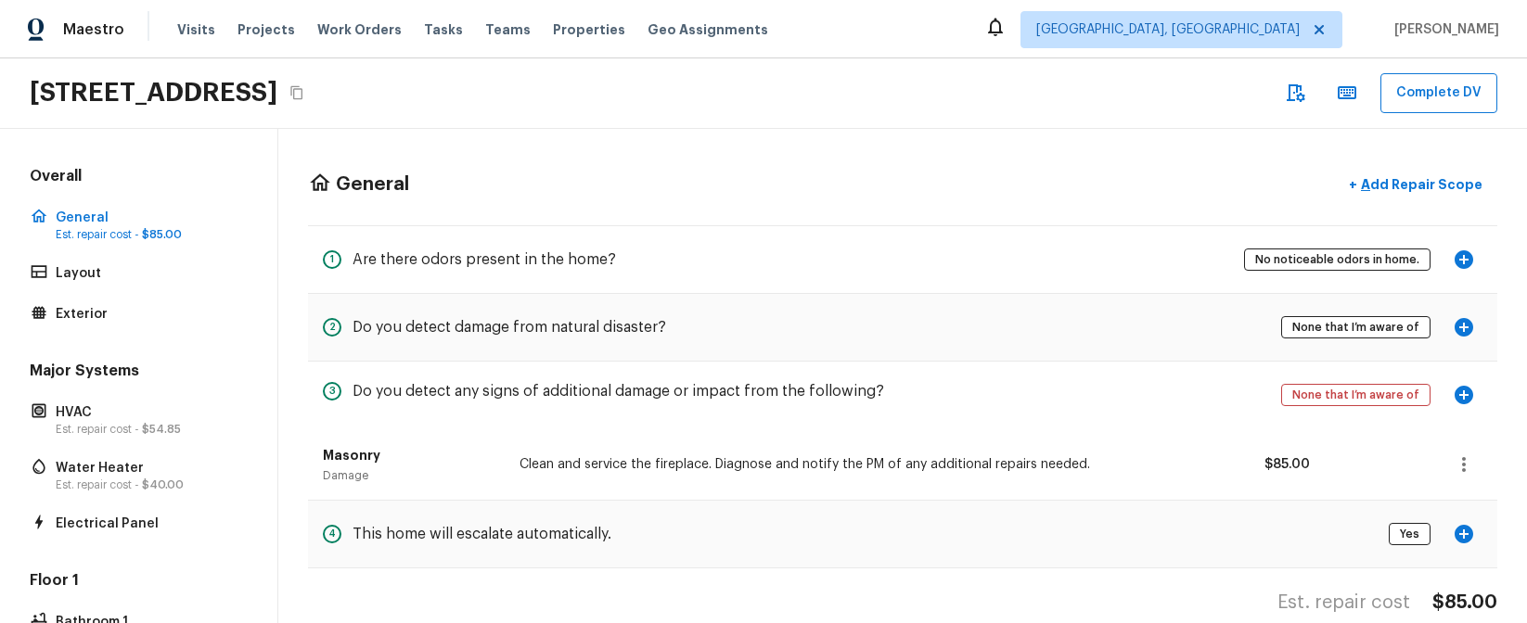
click at [1135, 102] on div "1075 S Clifpark Cir, Anaheim, CA 92805 Complete DV" at bounding box center [763, 93] width 1527 height 70
click at [1304, 98] on icon "button" at bounding box center [1295, 93] width 22 height 22
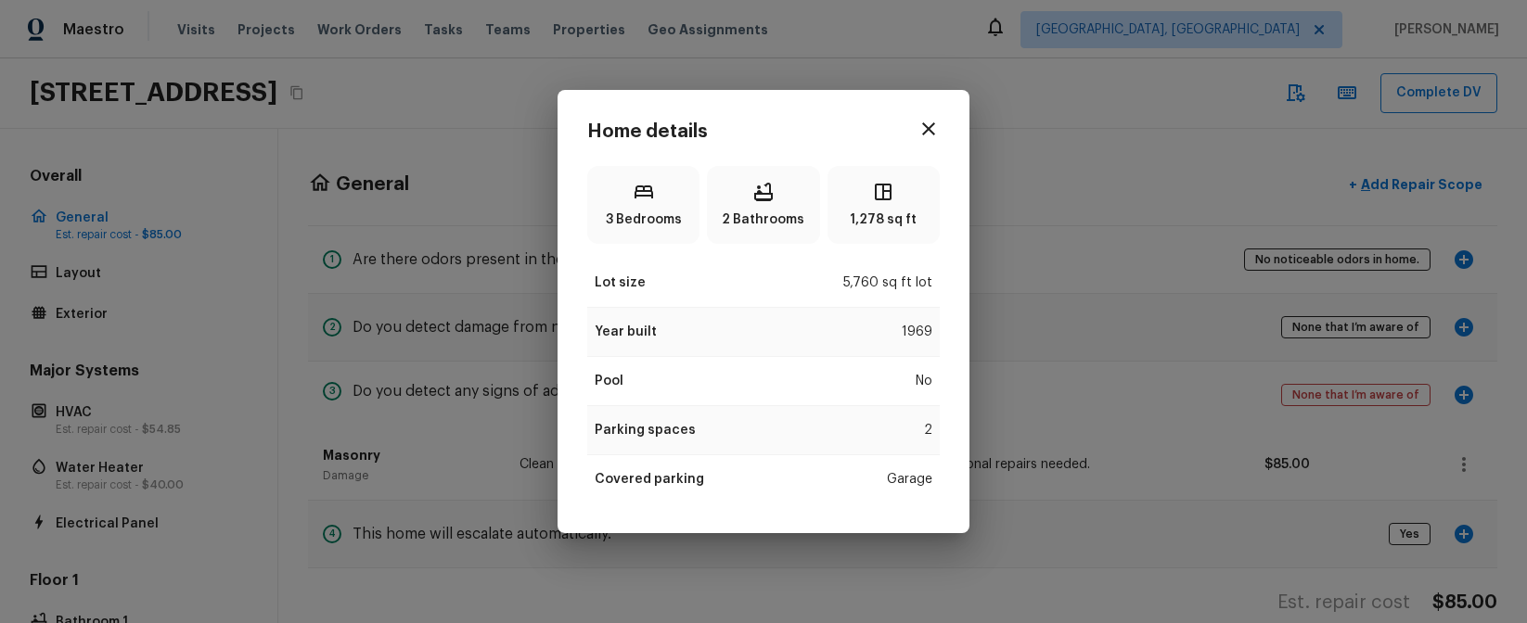
click at [931, 138] on icon "button" at bounding box center [928, 129] width 22 height 22
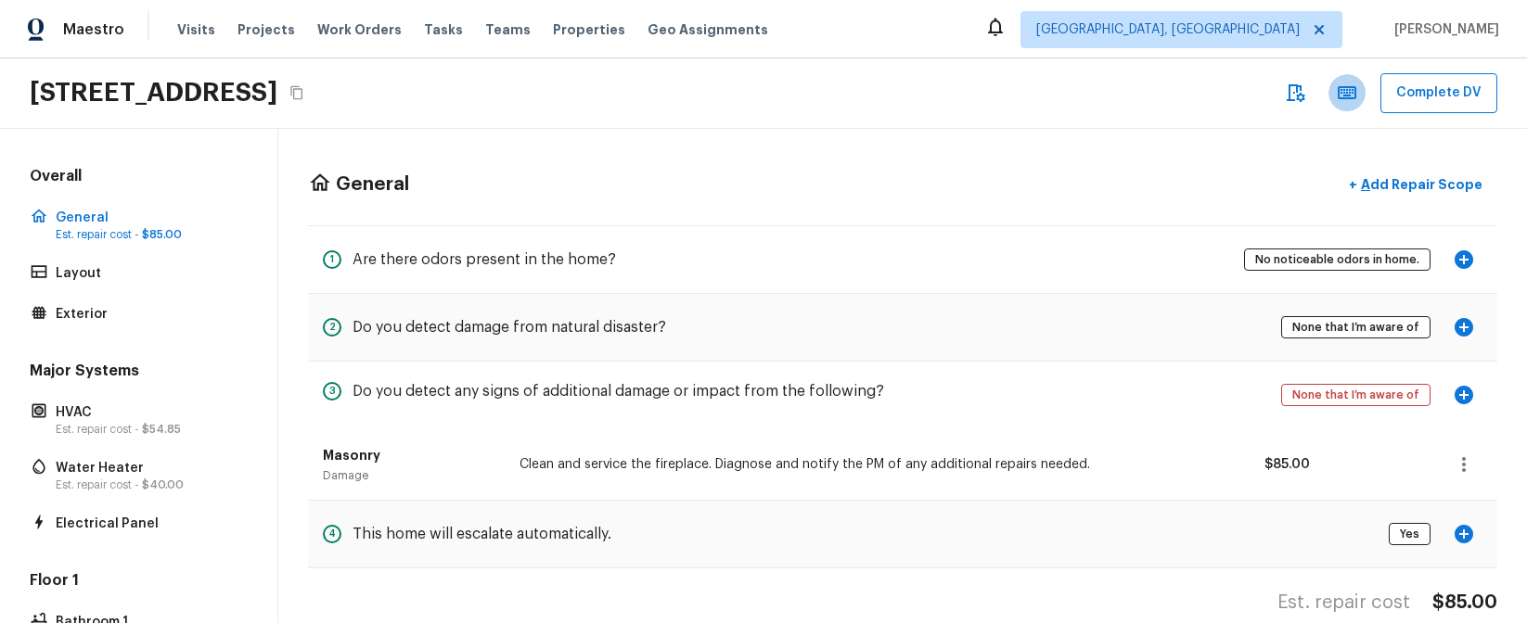
click at [1348, 101] on icon "button" at bounding box center [1347, 93] width 22 height 22
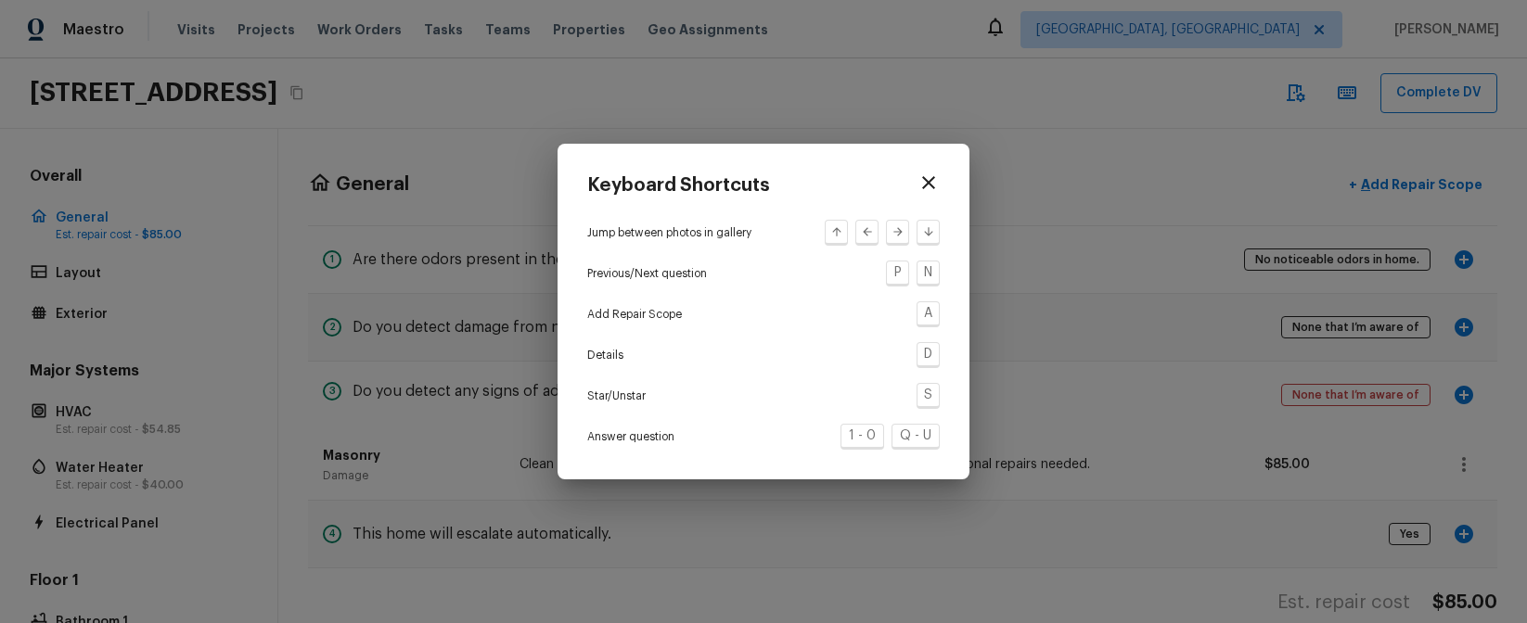
click at [1186, 98] on div "Keyboard Shortcuts Jump between photos in gallery Previous/Next question P N Ad…" at bounding box center [763, 311] width 1527 height 623
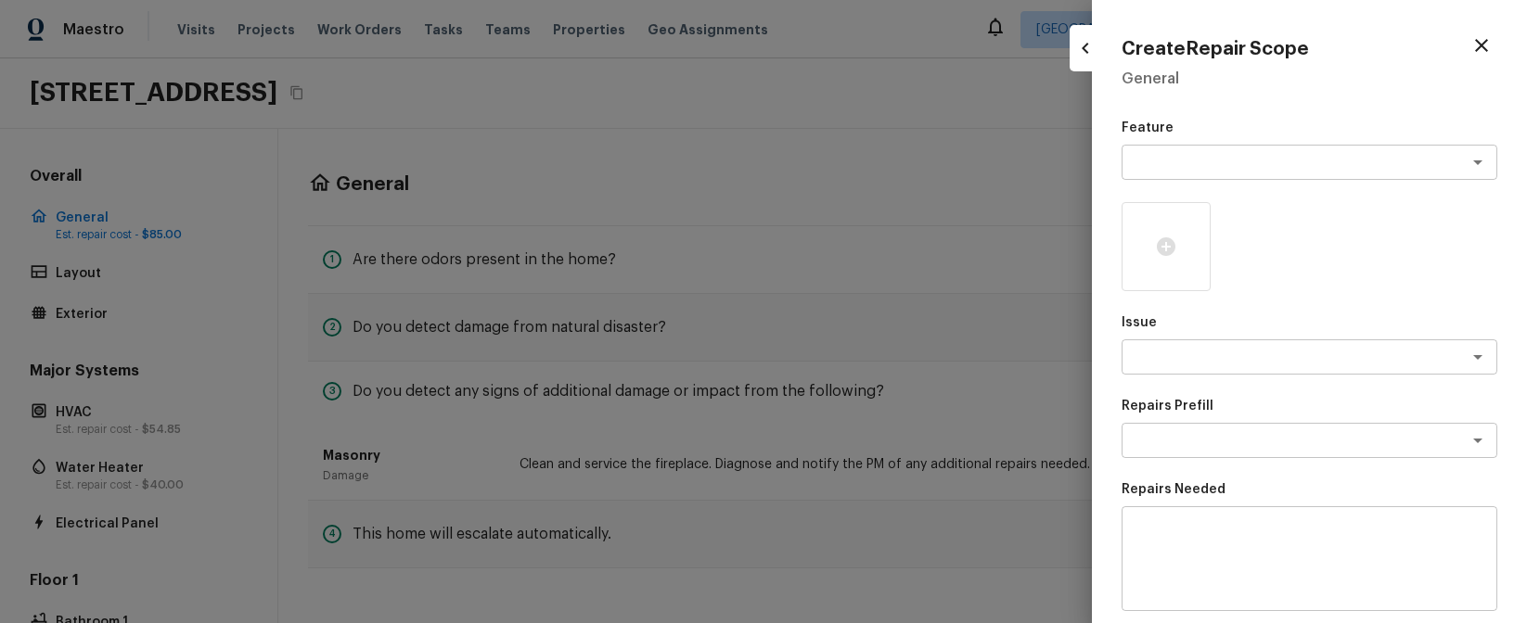
click at [1016, 123] on div at bounding box center [763, 311] width 1527 height 623
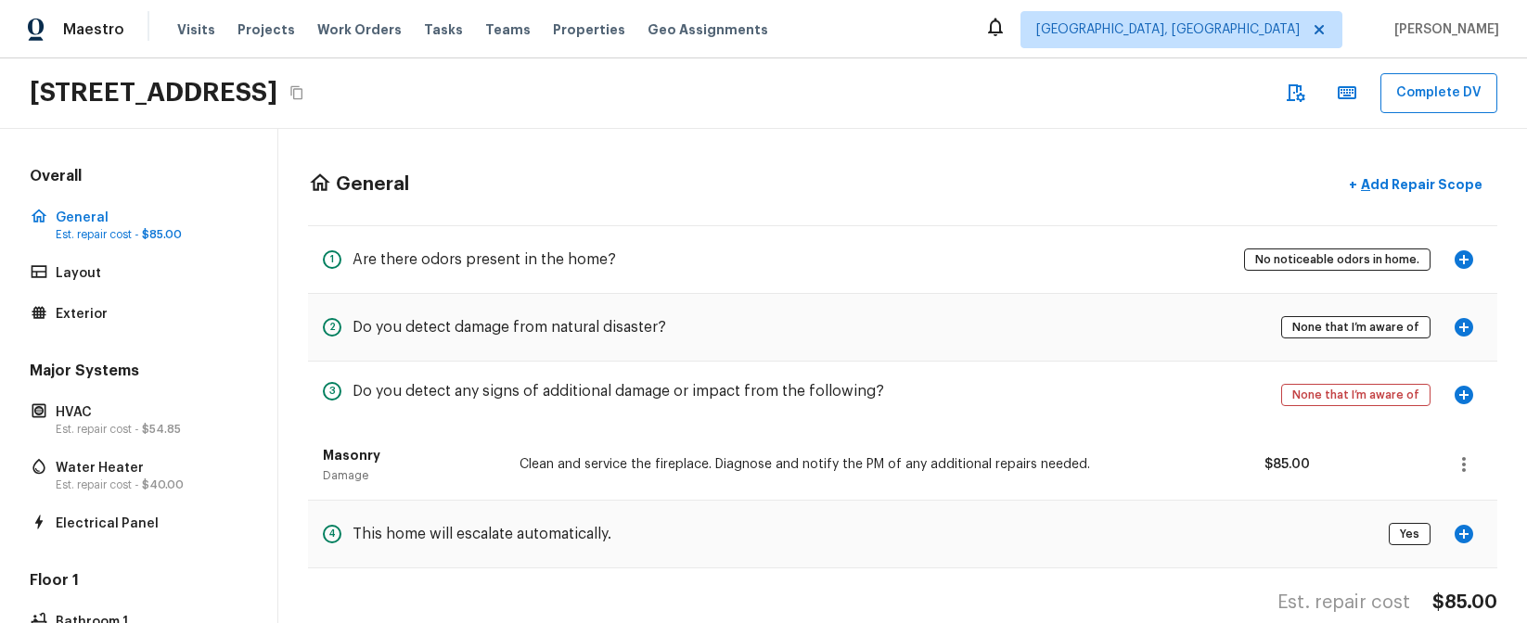
drag, startPoint x: 66, startPoint y: 476, endPoint x: 266, endPoint y: 416, distance: 209.0
click at [66, 476] on p "Water Heater" at bounding box center [148, 468] width 185 height 19
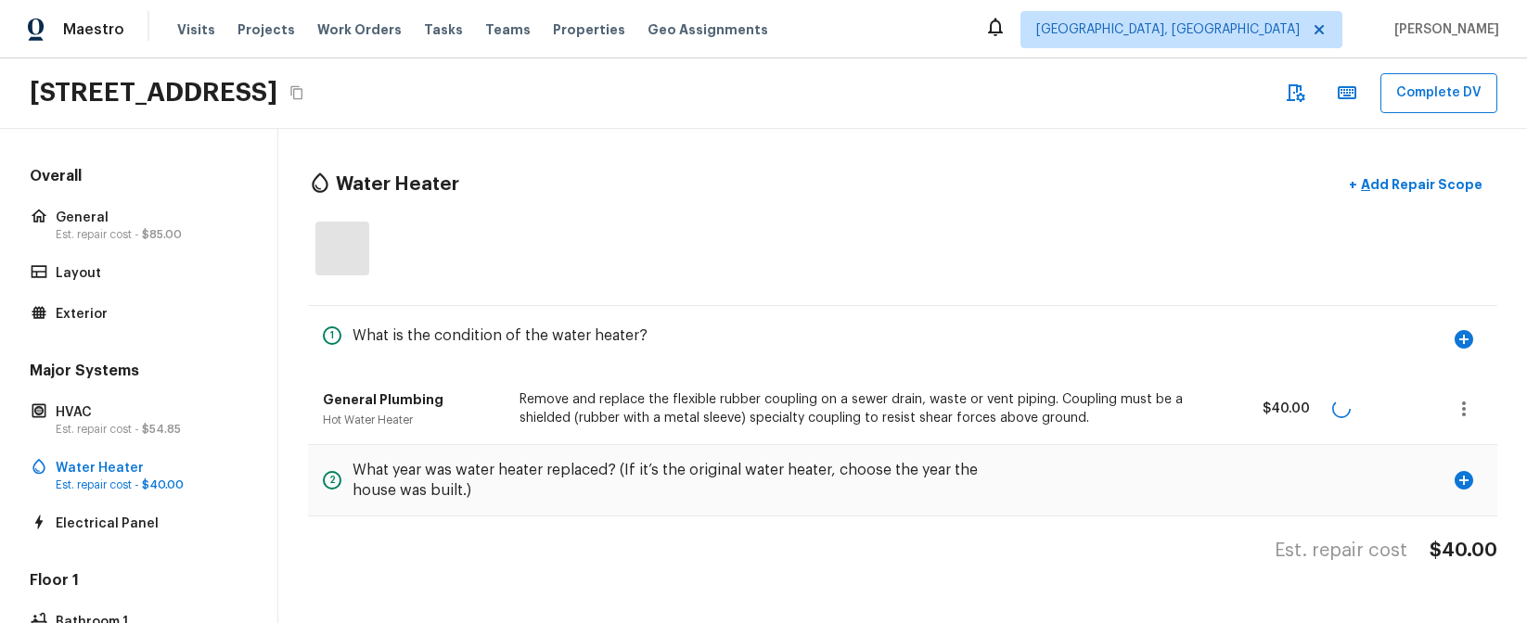
click at [880, 267] on div at bounding box center [902, 248] width 1189 height 69
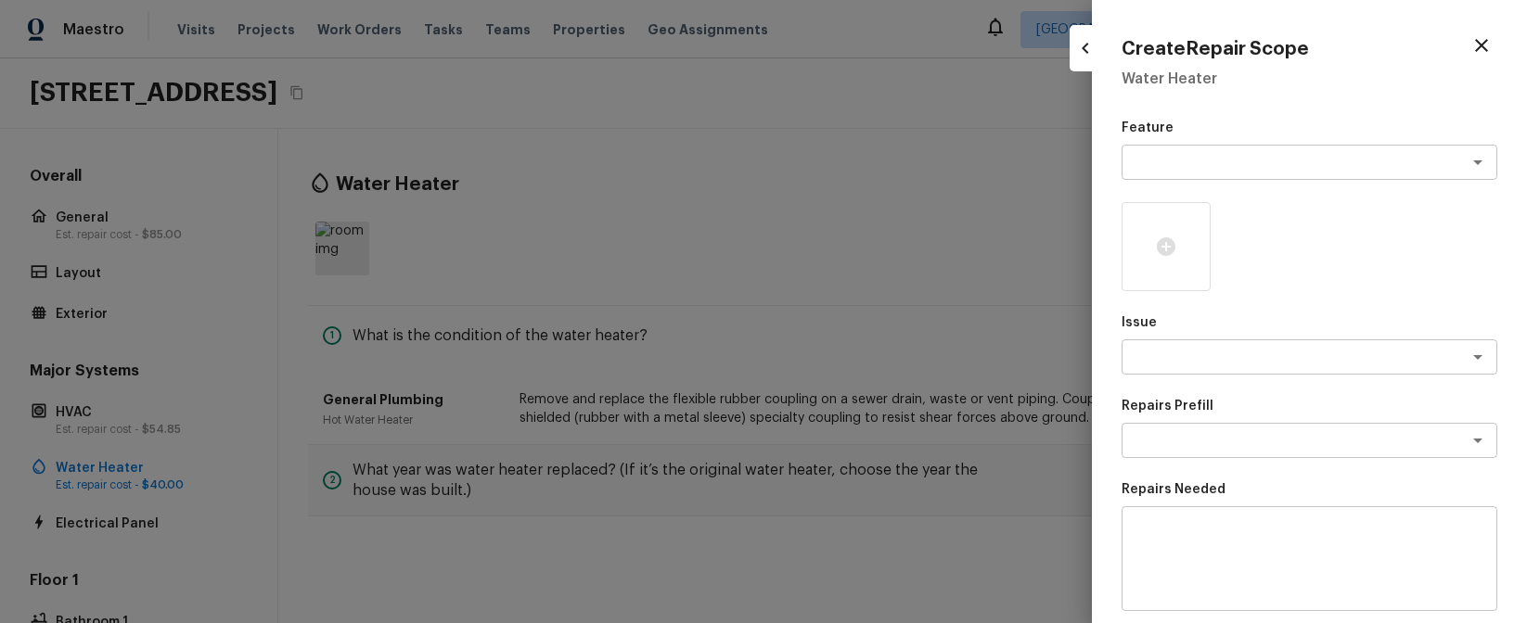
click at [794, 269] on div at bounding box center [763, 311] width 1527 height 623
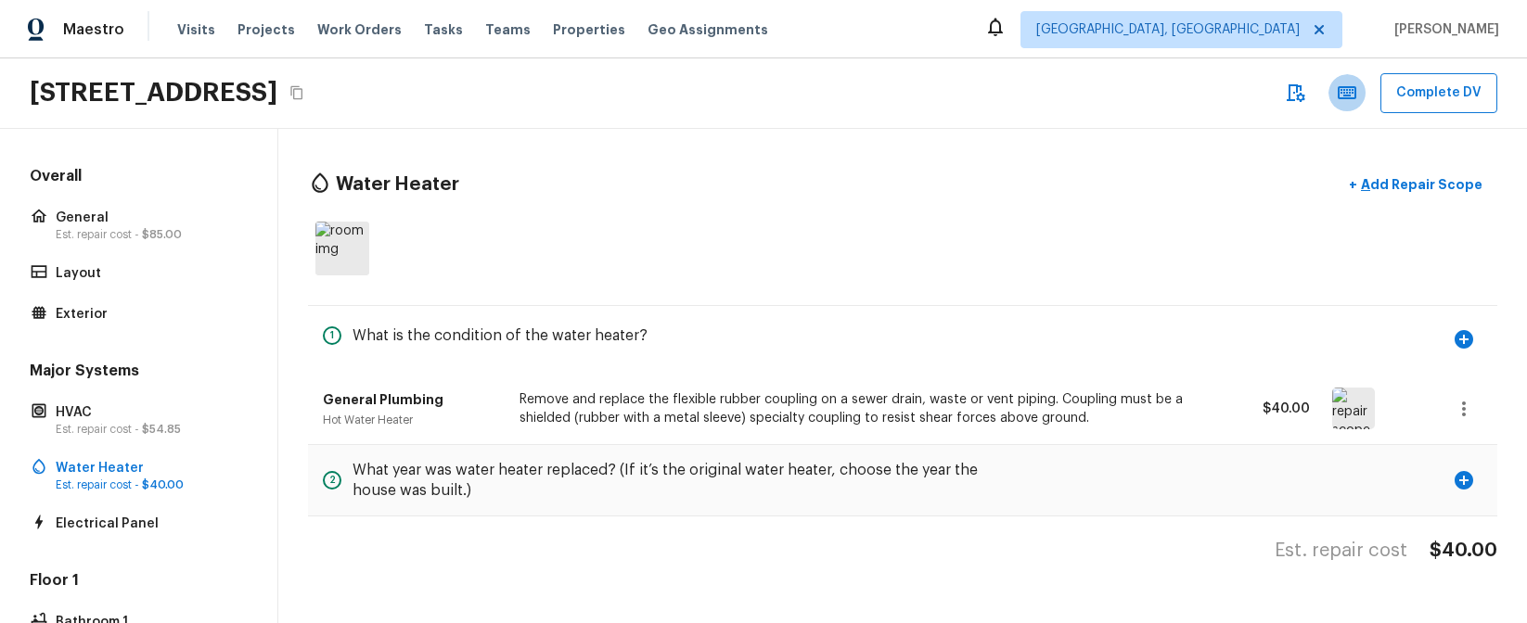
click at [1344, 97] on icon "button" at bounding box center [1347, 92] width 19 height 13
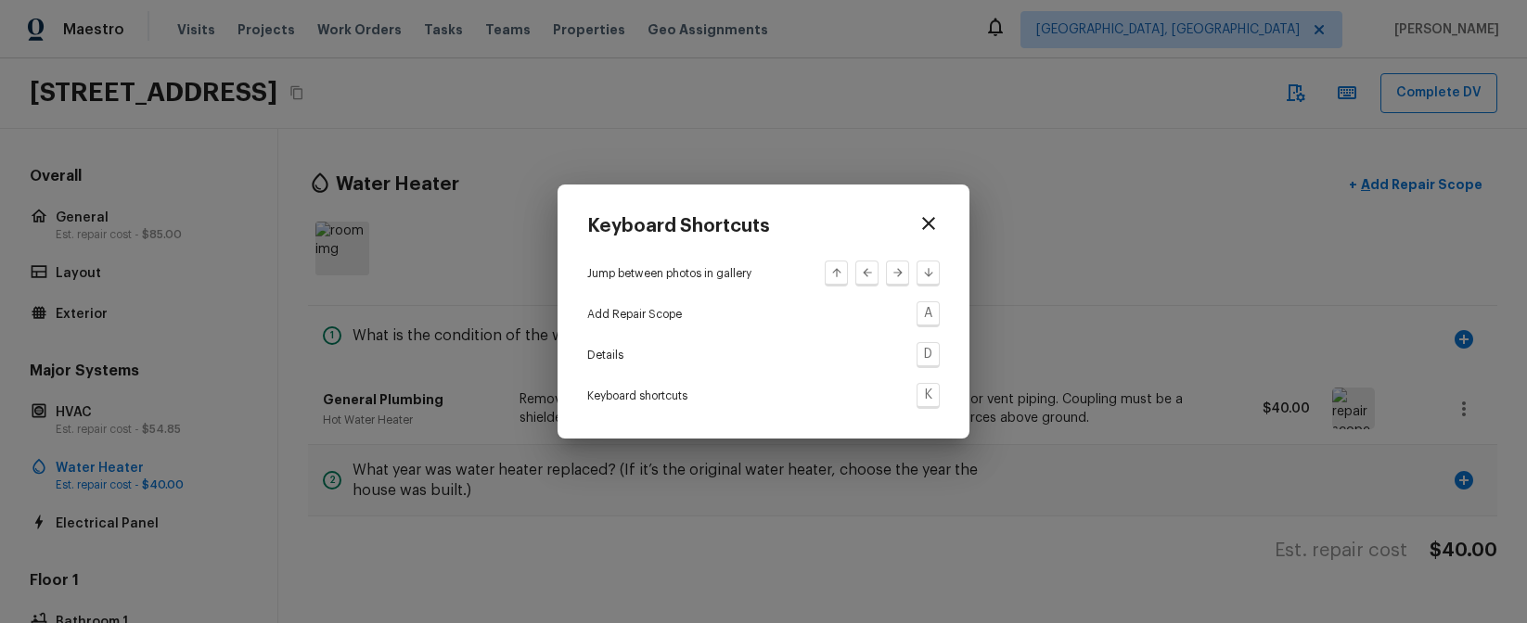
click at [1103, 142] on div "Keyboard Shortcuts Jump between photos in gallery Add Repair Scope A Details D …" at bounding box center [763, 311] width 1527 height 623
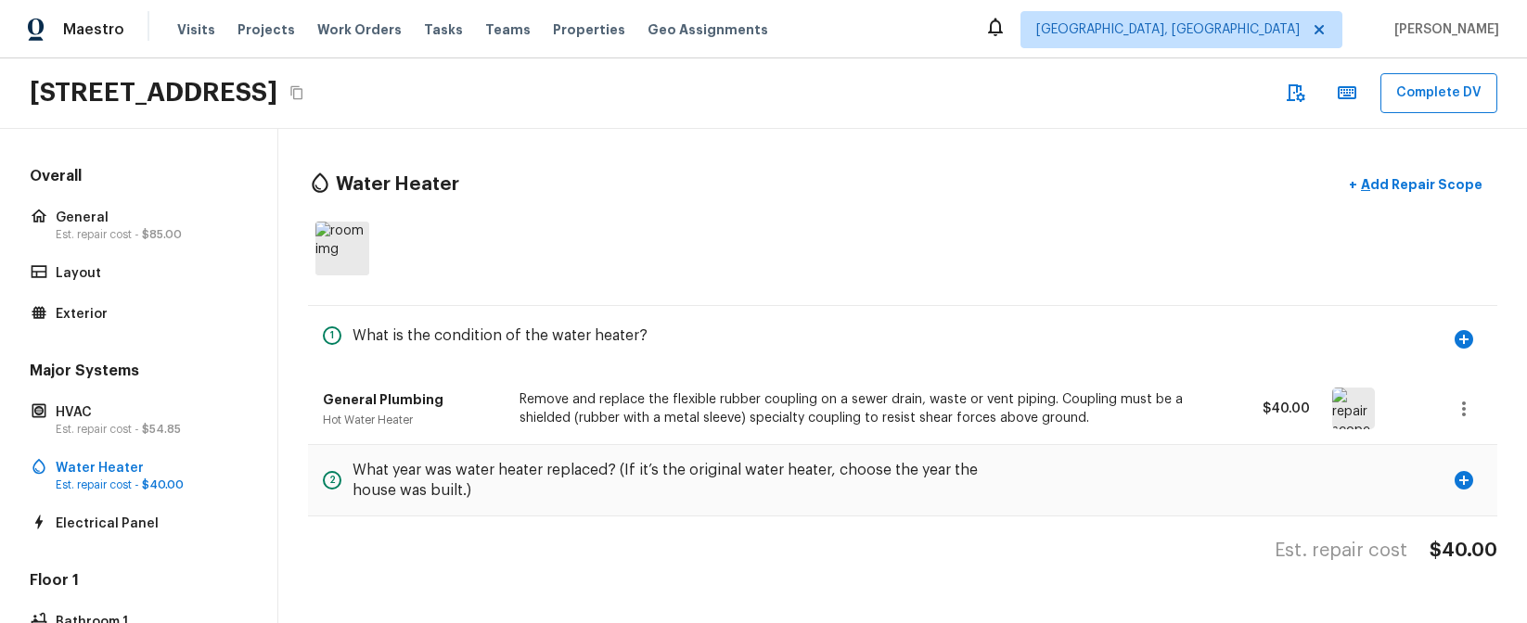
click at [1103, 142] on div "Keyboard Shortcuts Jump between photos in gallery Add Repair Scope A Details D …" at bounding box center [763, 311] width 1527 height 623
click at [1399, 176] on p "Add Repair Scope" at bounding box center [1419, 184] width 125 height 19
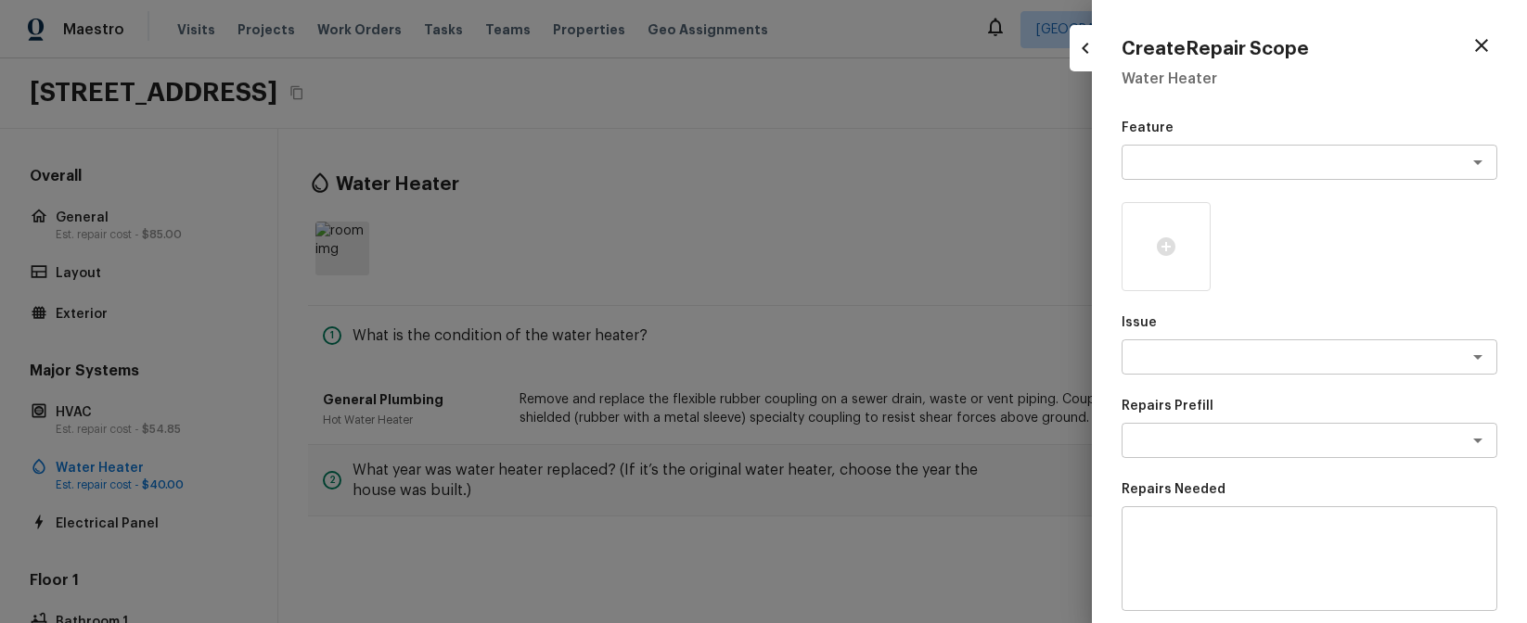
click at [1102, 61] on div "Create Repair Scope Water Heater Feature x ​ Issue x ​ Repairs Prefill x ​ Repa…" at bounding box center [1309, 311] width 435 height 623
click at [1091, 56] on icon "button" at bounding box center [1085, 48] width 22 height 22
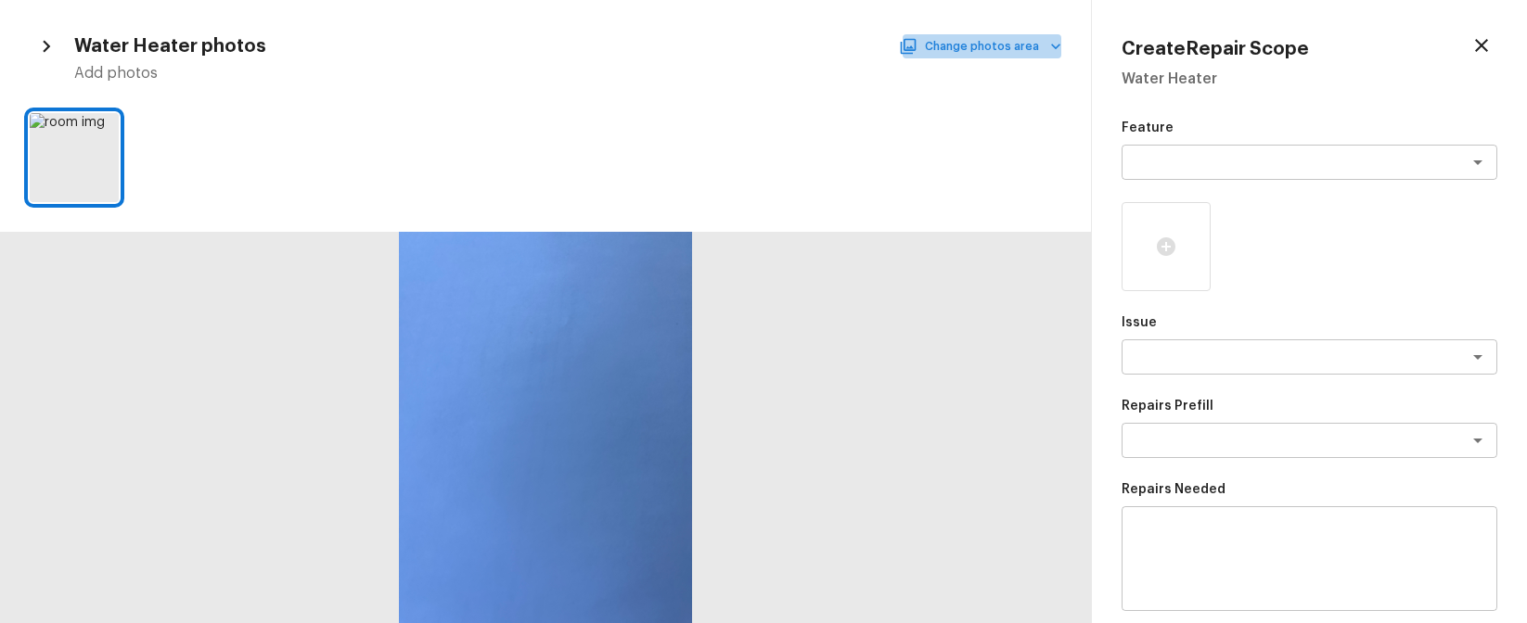
click at [989, 43] on button "Change photos area" at bounding box center [982, 46] width 159 height 24
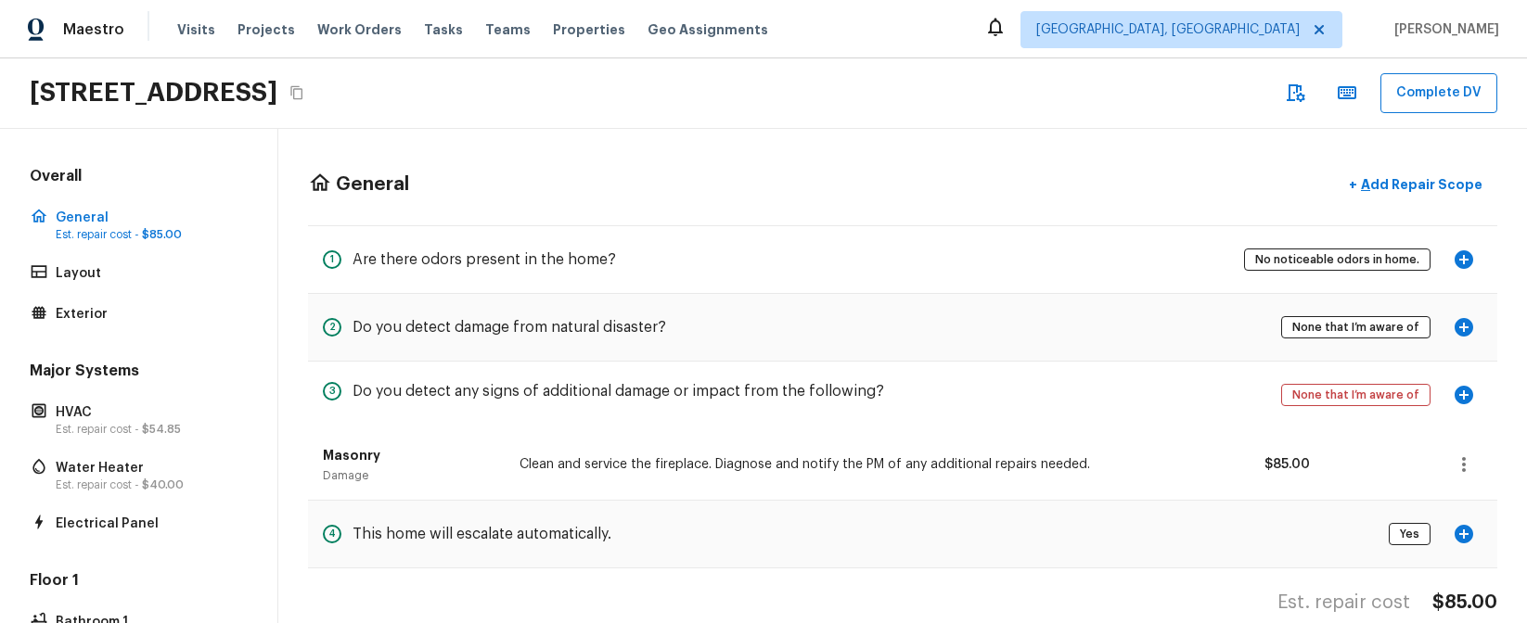
click at [1343, 96] on icon "button" at bounding box center [1347, 93] width 22 height 22
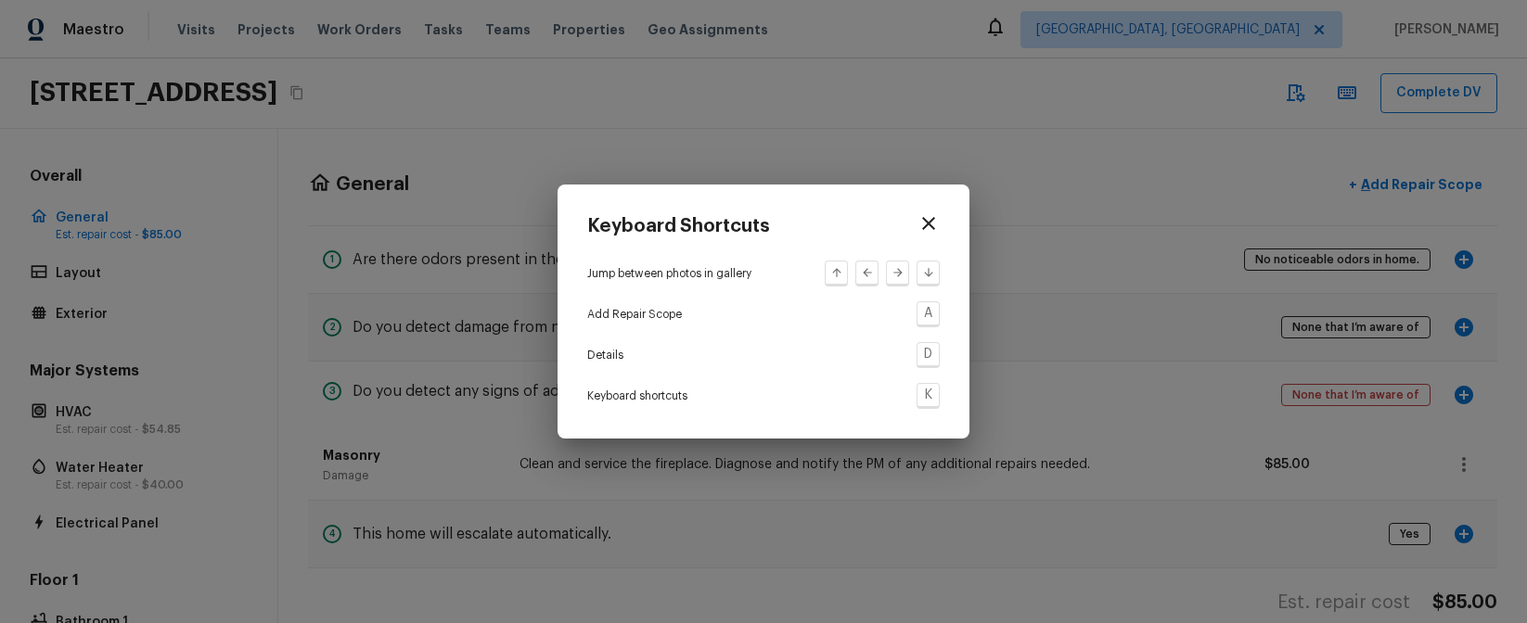
click at [1053, 104] on div "Keyboard Shortcuts Jump between photos in gallery Add Repair Scope A Details D …" at bounding box center [763, 311] width 1527 height 623
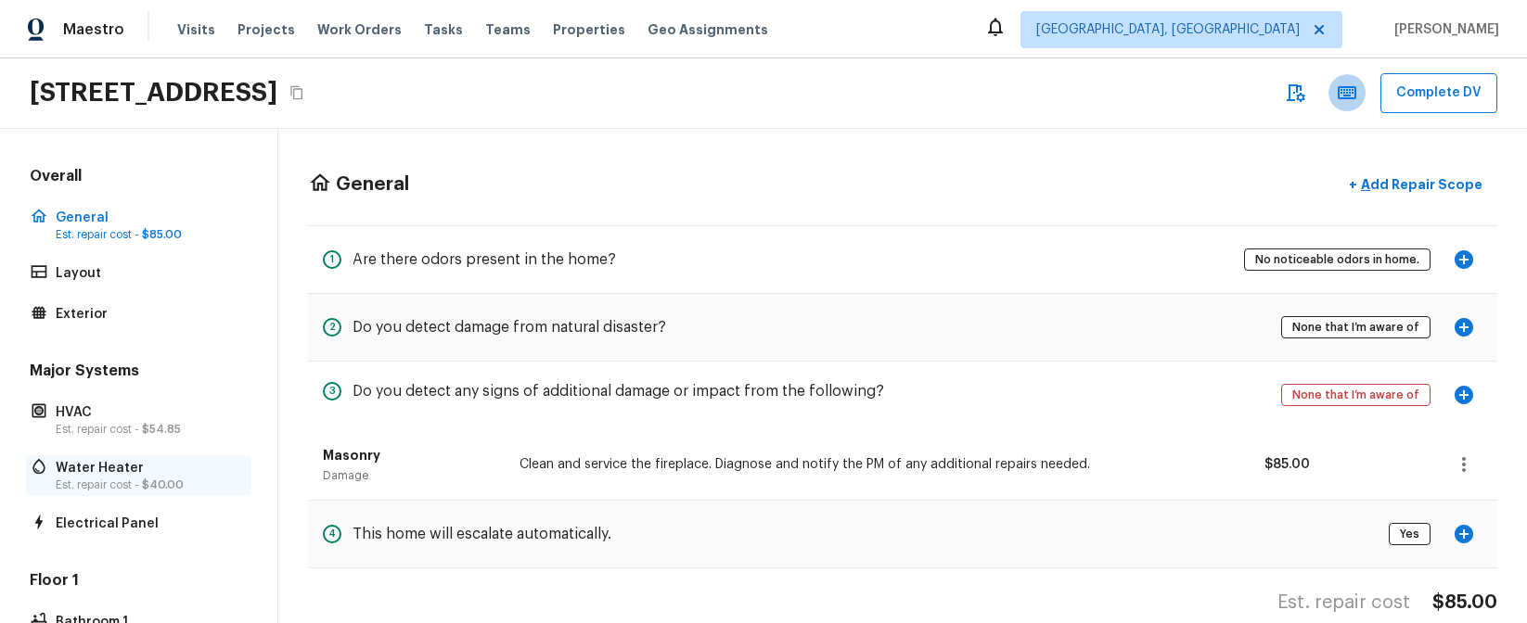
drag, startPoint x: 133, startPoint y: 470, endPoint x: 145, endPoint y: 469, distance: 12.1
click at [133, 470] on p "Water Heater" at bounding box center [148, 468] width 185 height 19
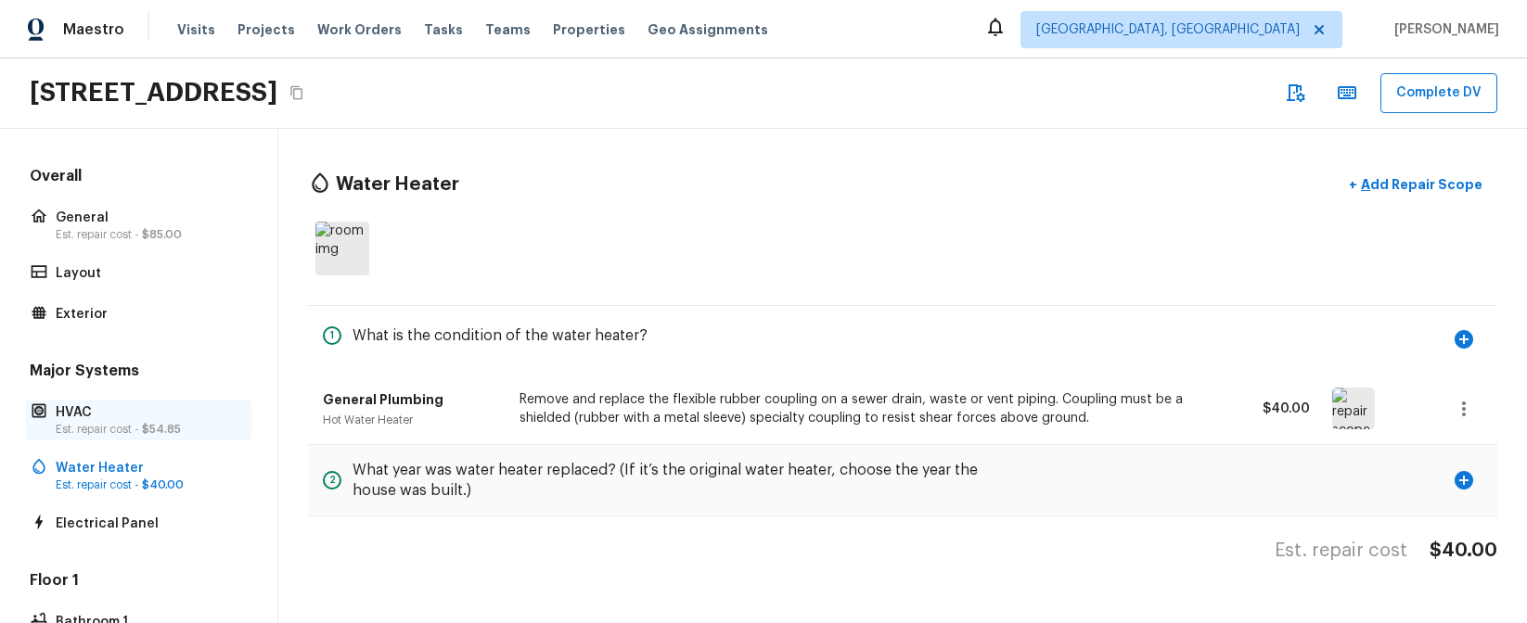
click at [93, 410] on p "HVAC" at bounding box center [148, 412] width 185 height 19
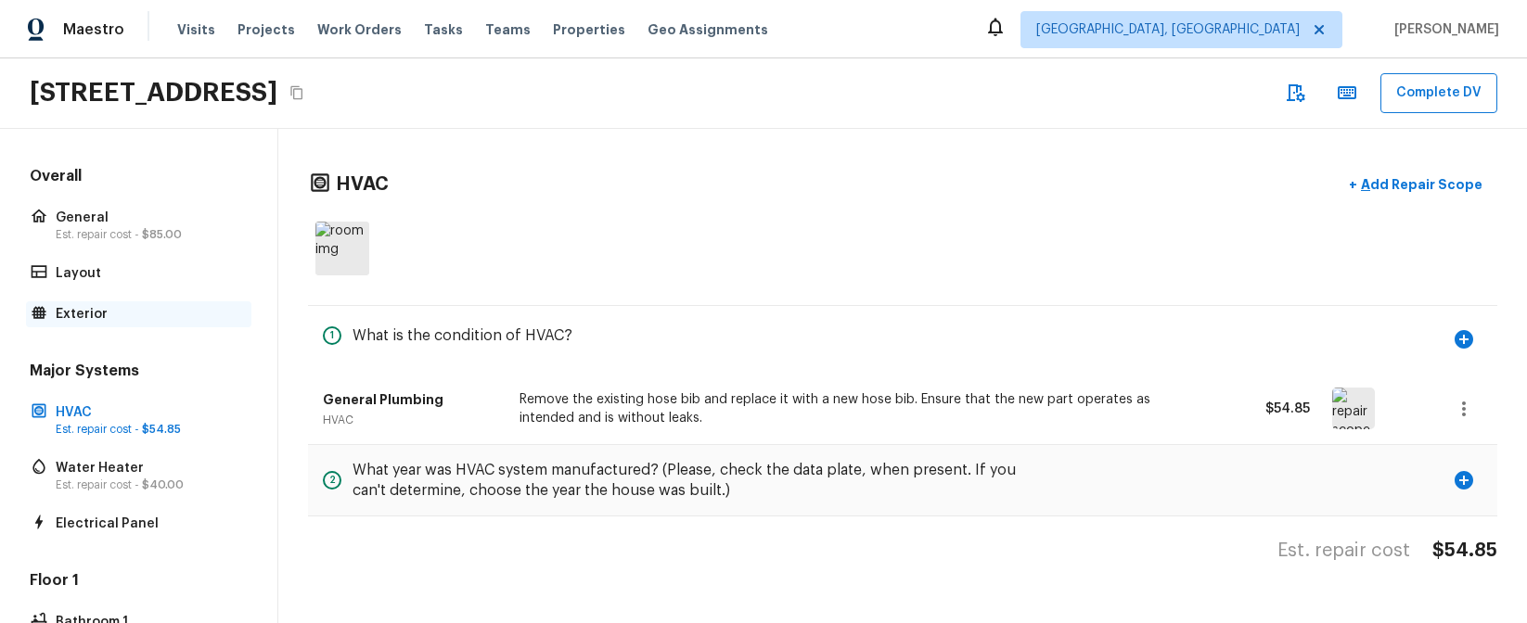
click at [144, 317] on p "Exterior" at bounding box center [148, 314] width 185 height 19
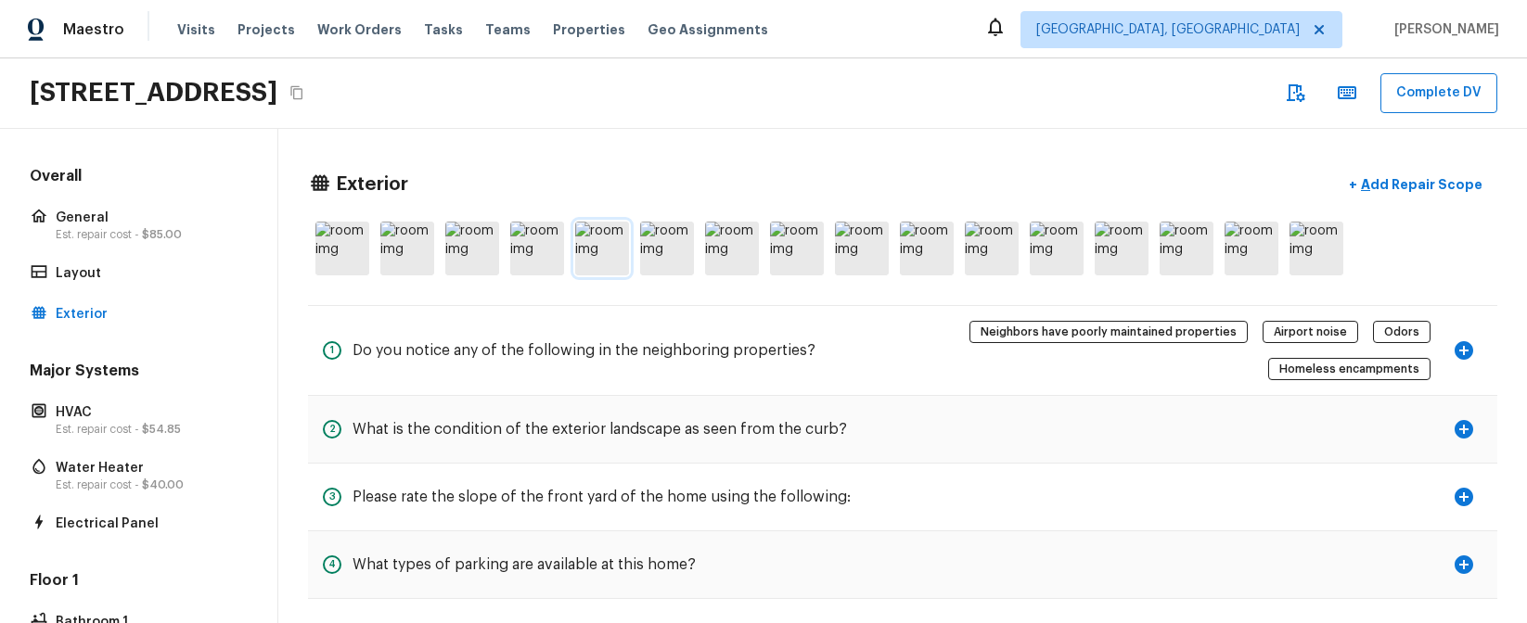
click at [598, 250] on img at bounding box center [602, 249] width 54 height 54
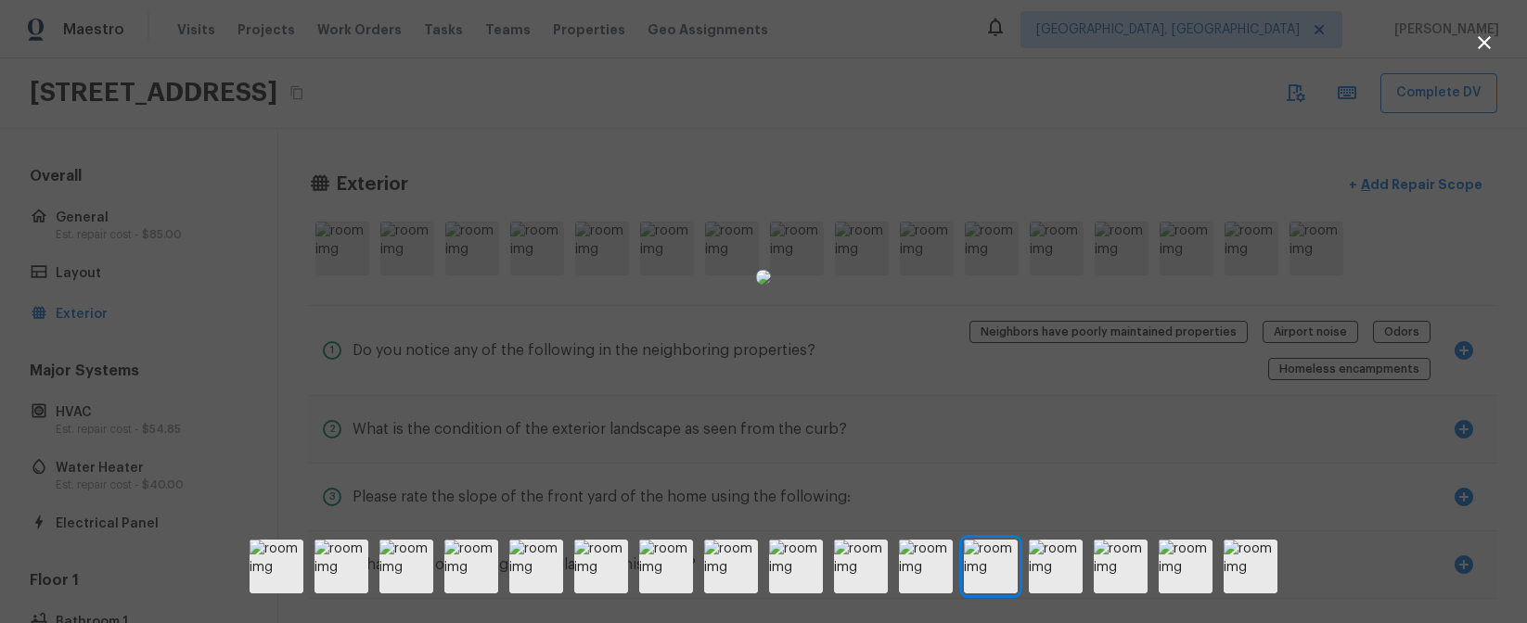
click at [1093, 182] on div at bounding box center [763, 277] width 1527 height 495
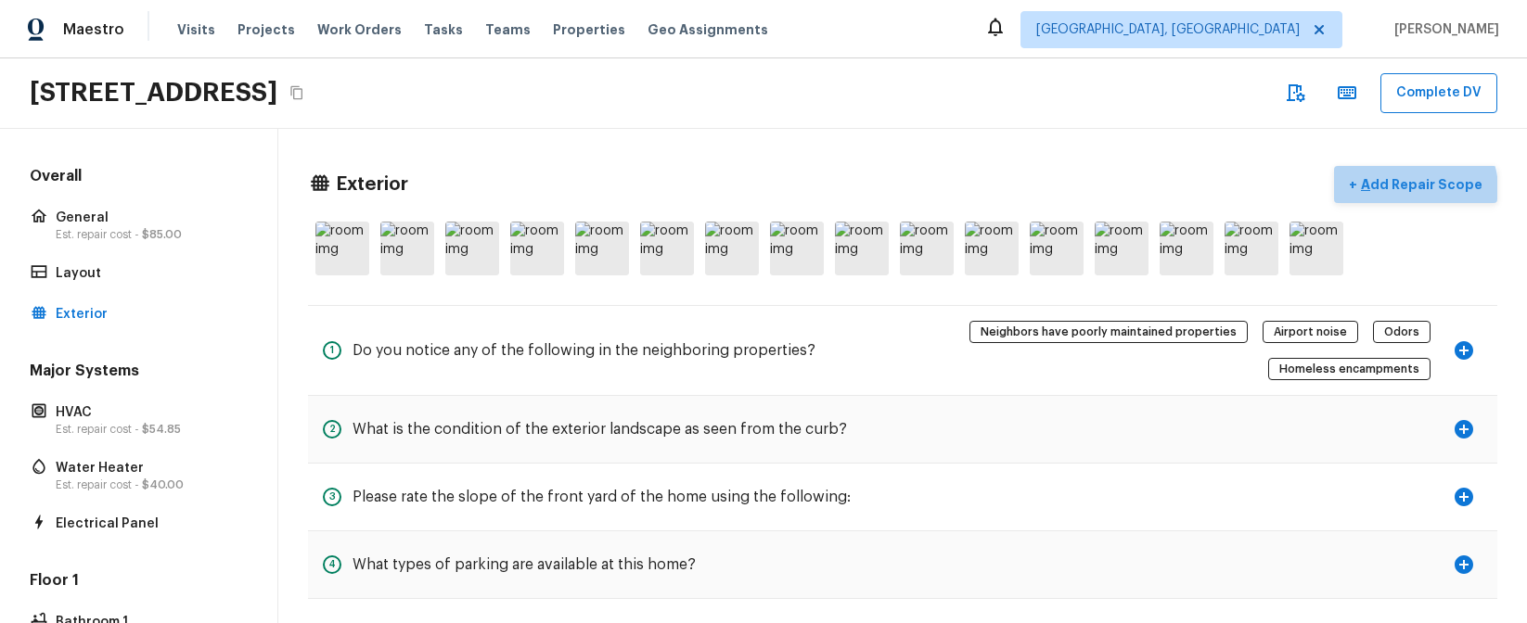
click at [1425, 189] on p "Add Repair Scope" at bounding box center [1419, 184] width 125 height 19
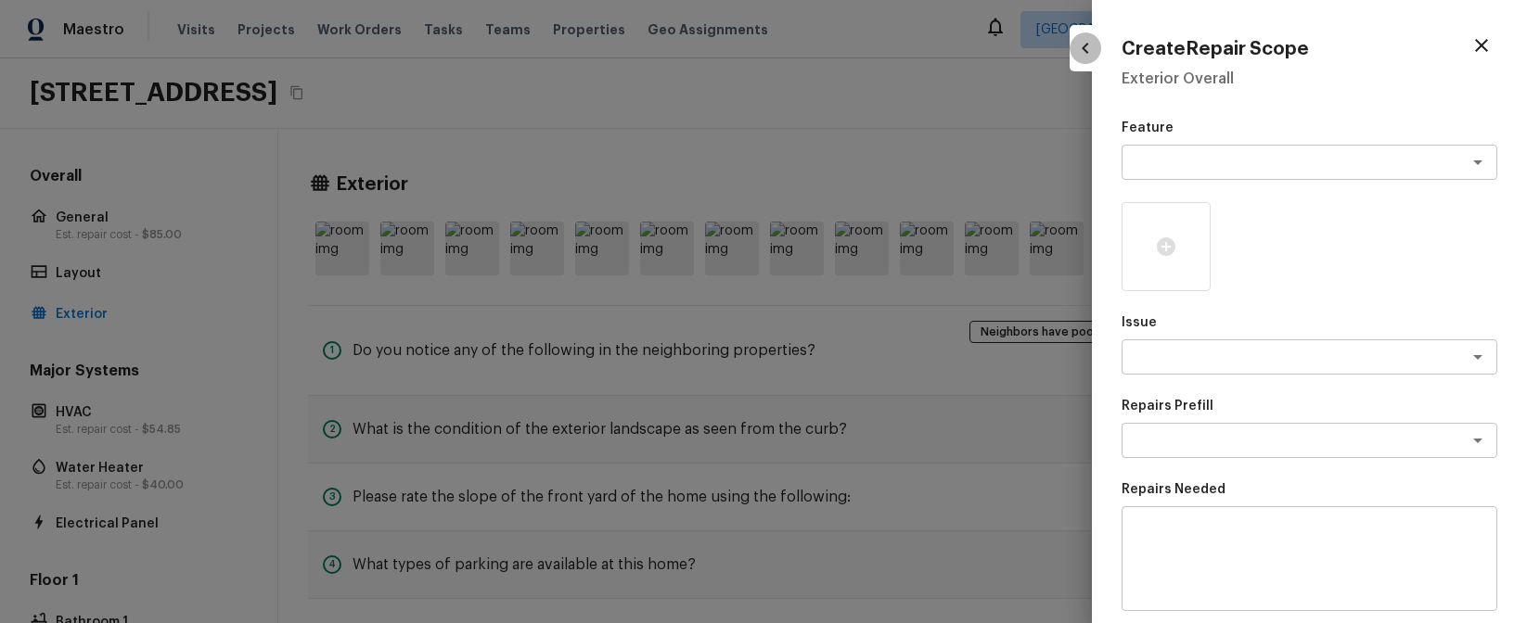
click at [1087, 63] on button "button" at bounding box center [1085, 48] width 32 height 32
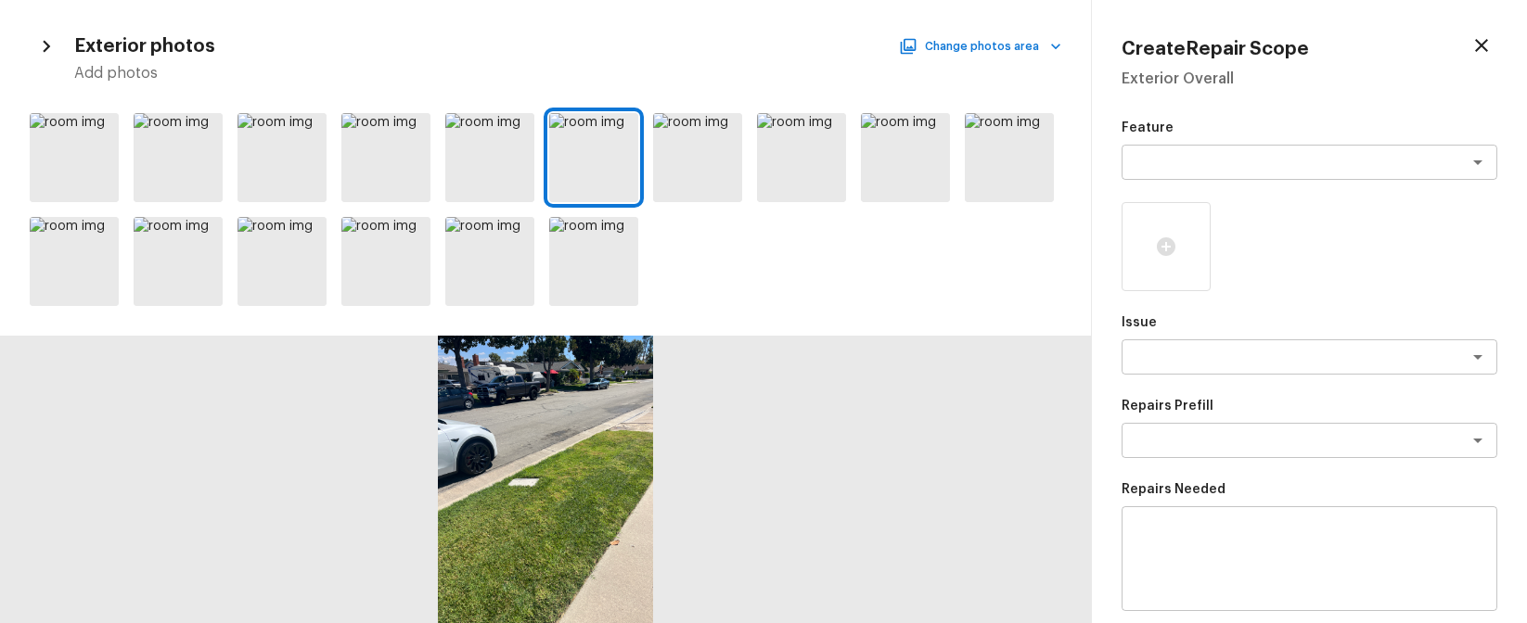
click at [1486, 32] on button "button" at bounding box center [1482, 46] width 32 height 32
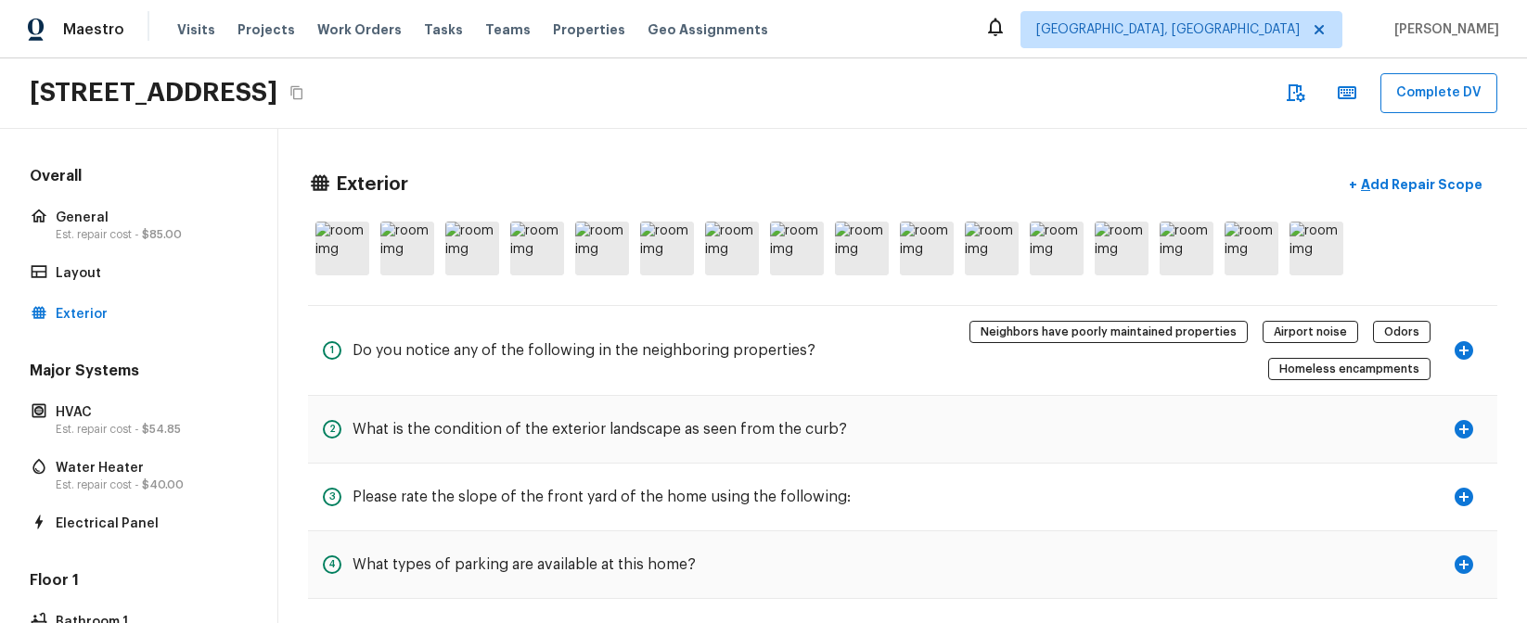
click at [109, 237] on p "Est. repair cost - $85.00" at bounding box center [148, 234] width 185 height 15
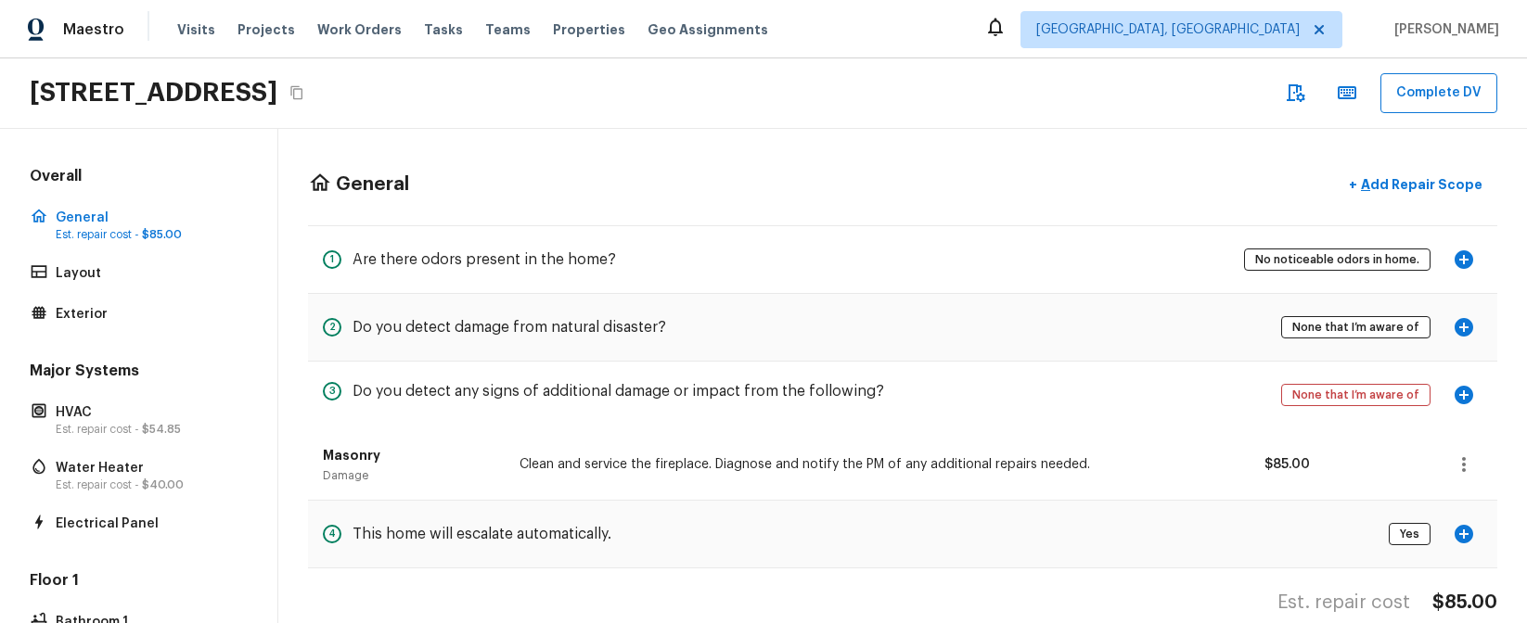
scroll to position [29, 0]
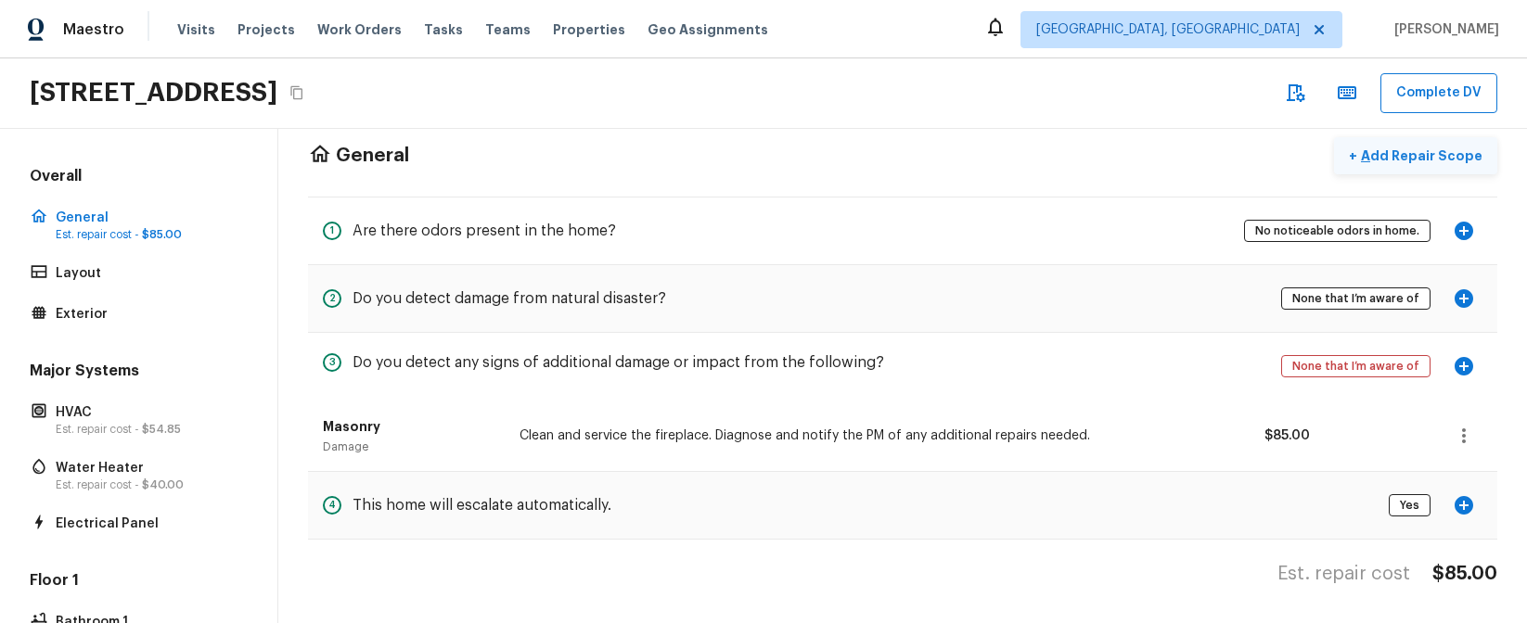
click at [1441, 163] on p "Add Repair Scope" at bounding box center [1419, 156] width 125 height 19
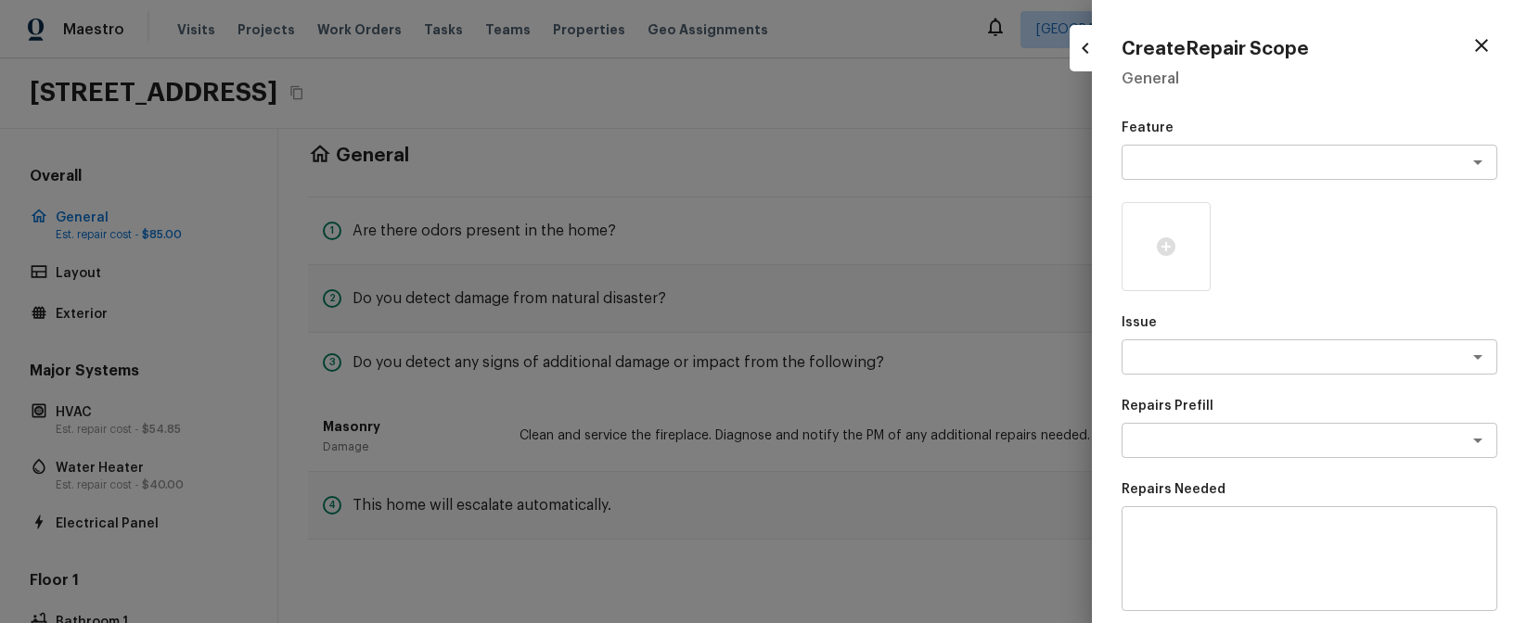
drag, startPoint x: 904, startPoint y: 225, endPoint x: 995, endPoint y: 226, distance: 90.9
click at [904, 225] on div at bounding box center [763, 311] width 1527 height 623
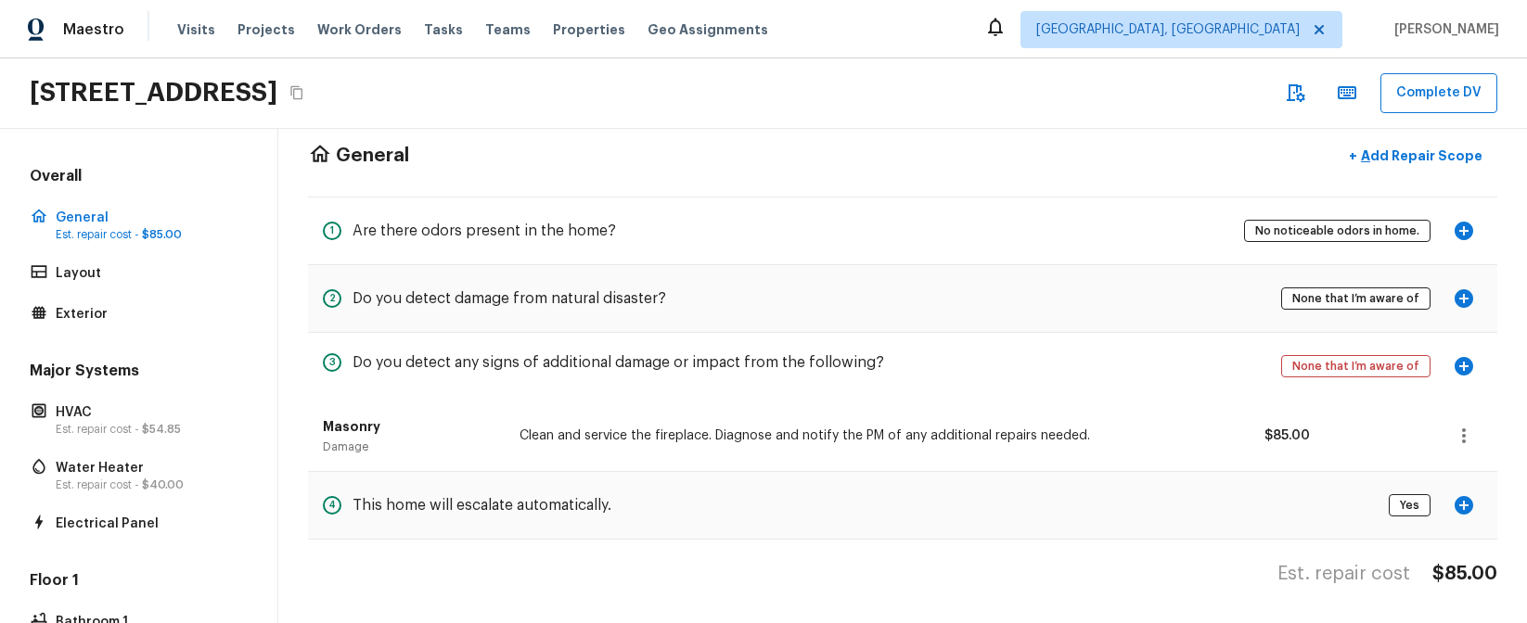
click at [1296, 101] on icon "button" at bounding box center [1295, 93] width 22 height 22
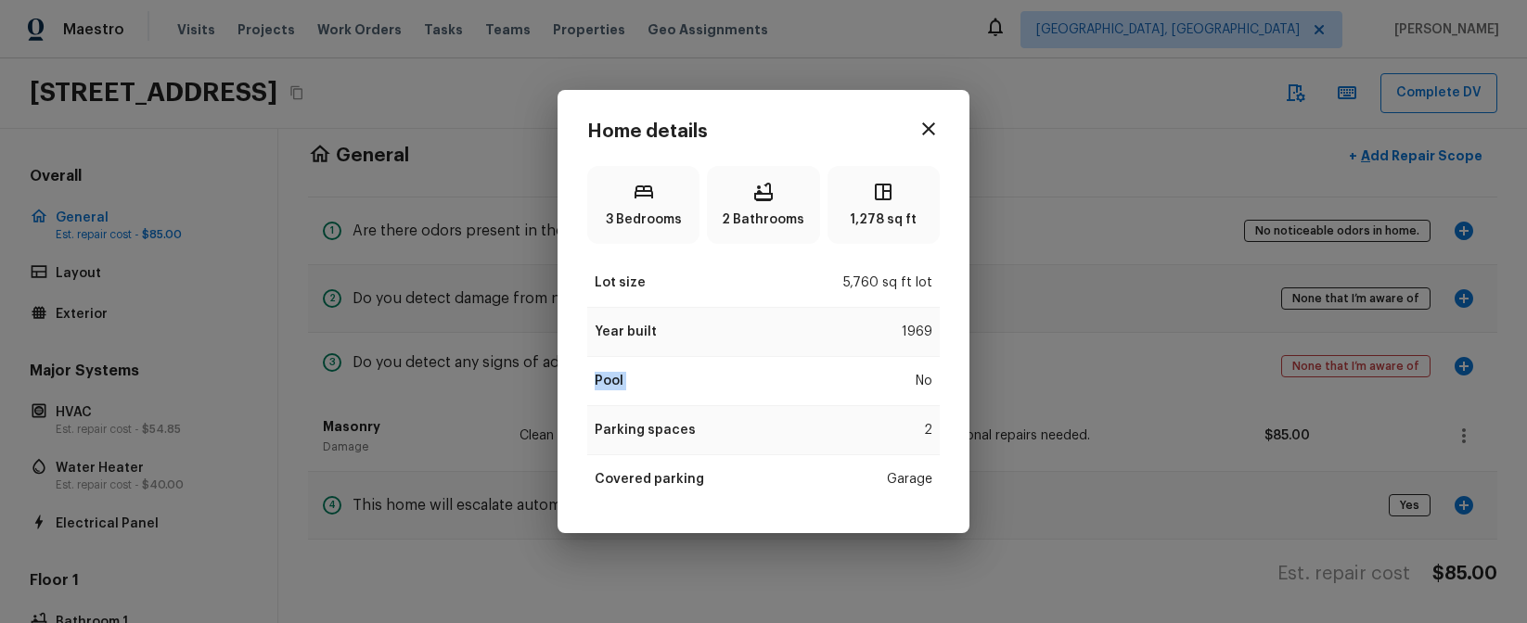
drag, startPoint x: 589, startPoint y: 381, endPoint x: 918, endPoint y: 378, distance: 329.3
click at [890, 379] on div "Pool No" at bounding box center [763, 381] width 352 height 49
drag, startPoint x: 911, startPoint y: 379, endPoint x: 940, endPoint y: 378, distance: 28.8
click at [940, 378] on div "Home details 3 Bedrooms 2 Bathrooms 1,278 sq ft Lot size 5,760 sq ft lot Year b…" at bounding box center [763, 311] width 412 height 443
drag, startPoint x: 598, startPoint y: 480, endPoint x: 689, endPoint y: 481, distance: 90.9
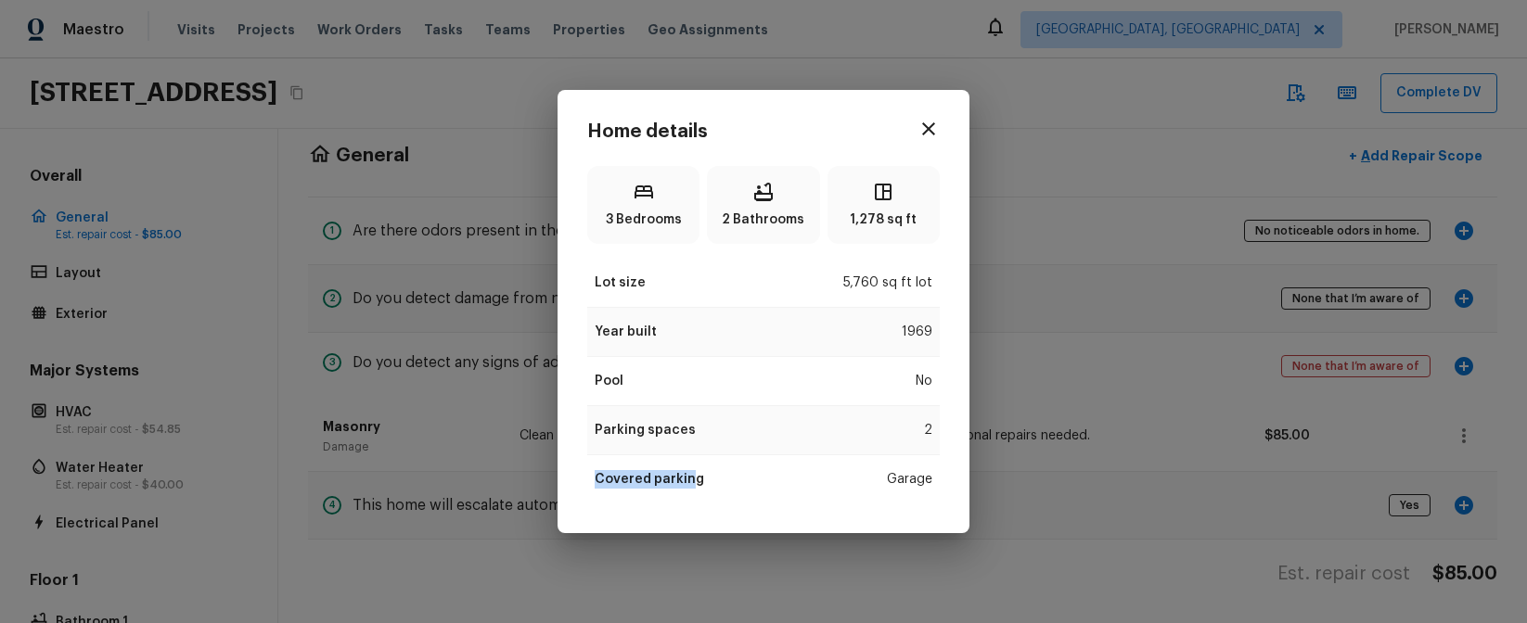
click at [689, 481] on p "Covered parking" at bounding box center [649, 479] width 109 height 19
drag, startPoint x: 884, startPoint y: 482, endPoint x: 943, endPoint y: 480, distance: 59.4
click at [943, 480] on div "Home details 3 Bedrooms 2 Bathrooms 1,278 sq ft Lot size 5,760 sq ft lot Year b…" at bounding box center [763, 311] width 412 height 443
click at [941, 429] on div "Home details 3 Bedrooms 2 Bathrooms 1,278 sq ft Lot size 5,760 sq ft lot Year b…" at bounding box center [763, 311] width 412 height 443
drag, startPoint x: 889, startPoint y: 478, endPoint x: 940, endPoint y: 479, distance: 51.0
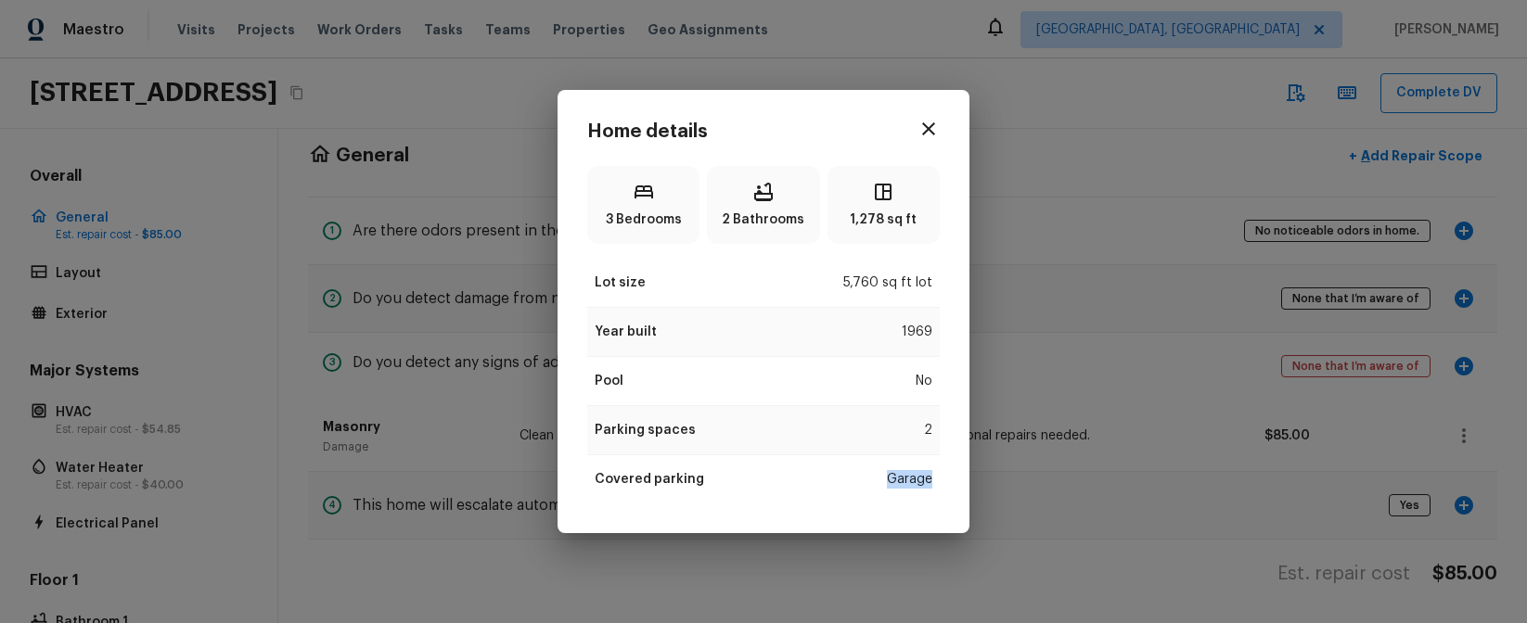
click at [940, 479] on div "Home details 3 Bedrooms 2 Bathrooms 1,278 sq ft Lot size 5,760 sq ft lot Year b…" at bounding box center [763, 311] width 412 height 443
click at [926, 132] on icon "button" at bounding box center [928, 128] width 13 height 13
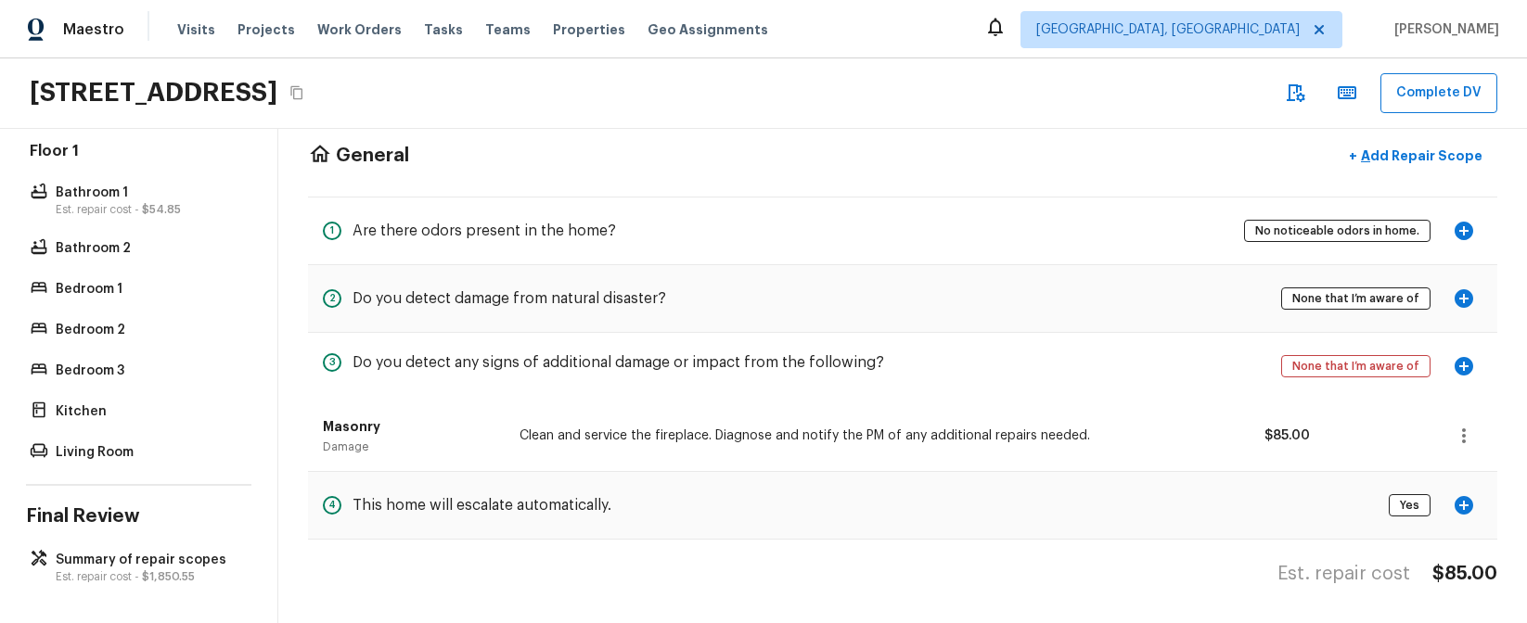
scroll to position [431, 0]
click at [144, 288] on p "Bedroom 1" at bounding box center [148, 287] width 185 height 19
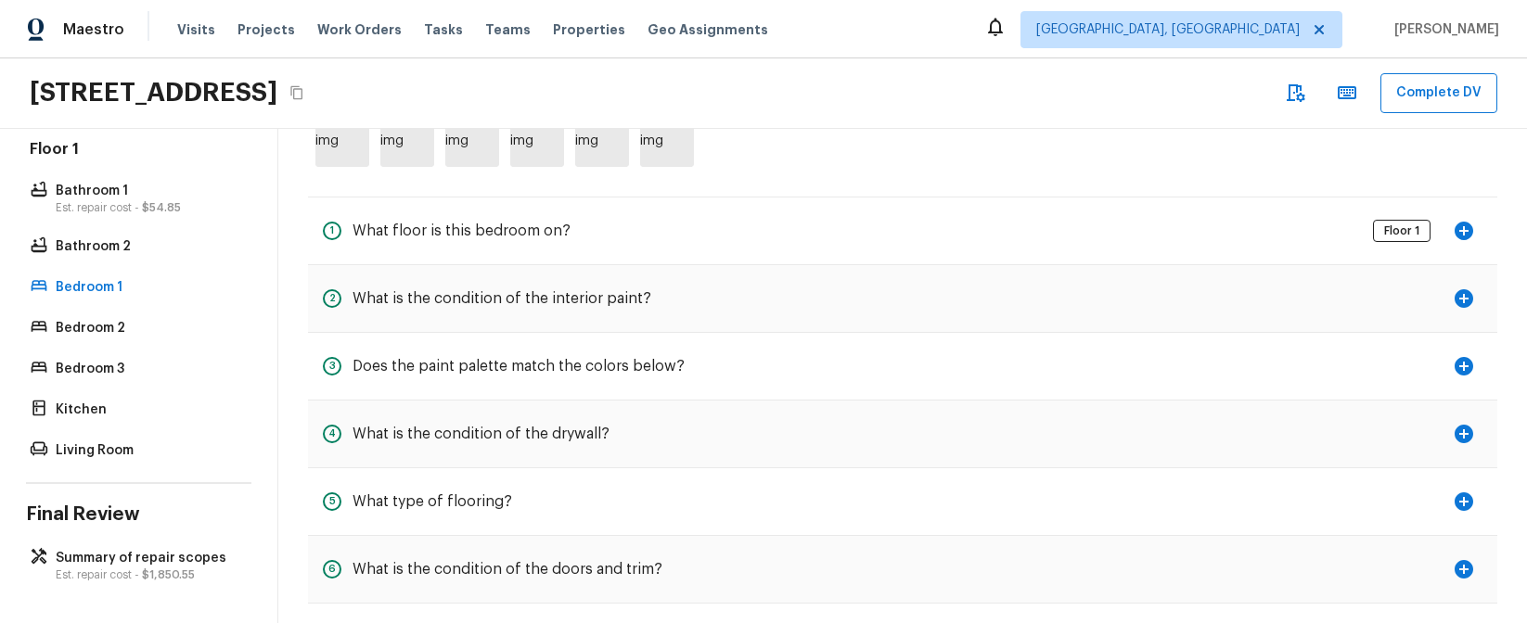
scroll to position [0, 0]
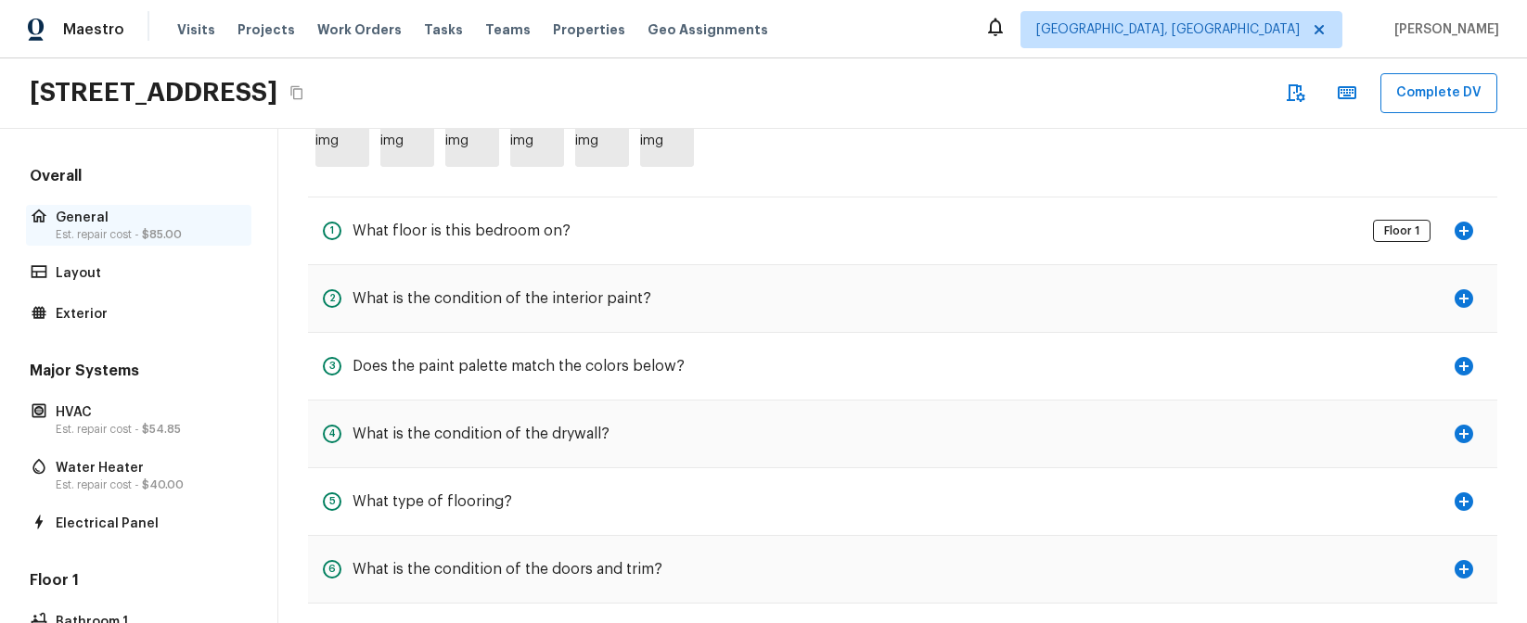
click at [146, 221] on p "General" at bounding box center [148, 218] width 185 height 19
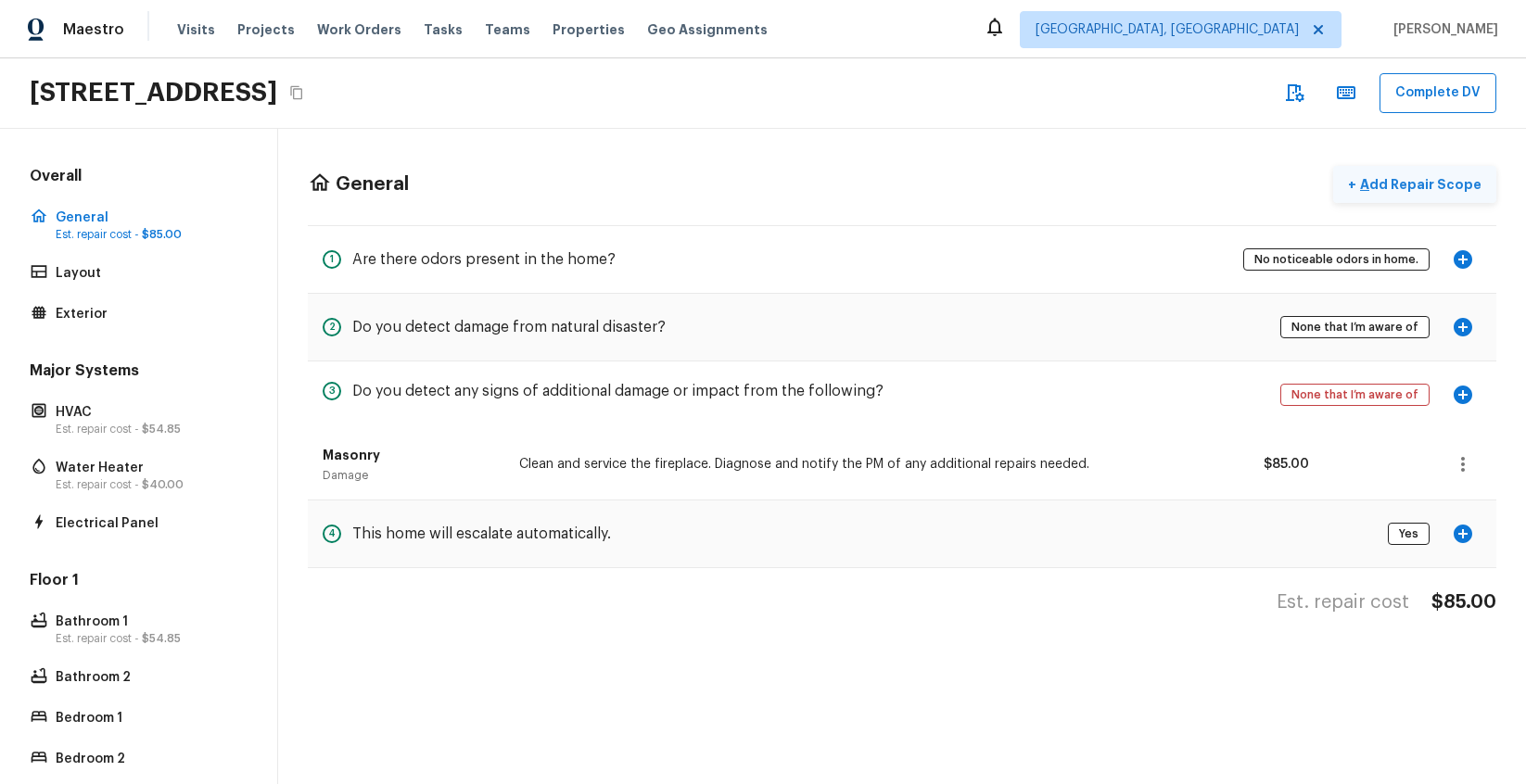
click at [1407, 193] on button "+ Add Repair Scope" at bounding box center [1414, 185] width 163 height 38
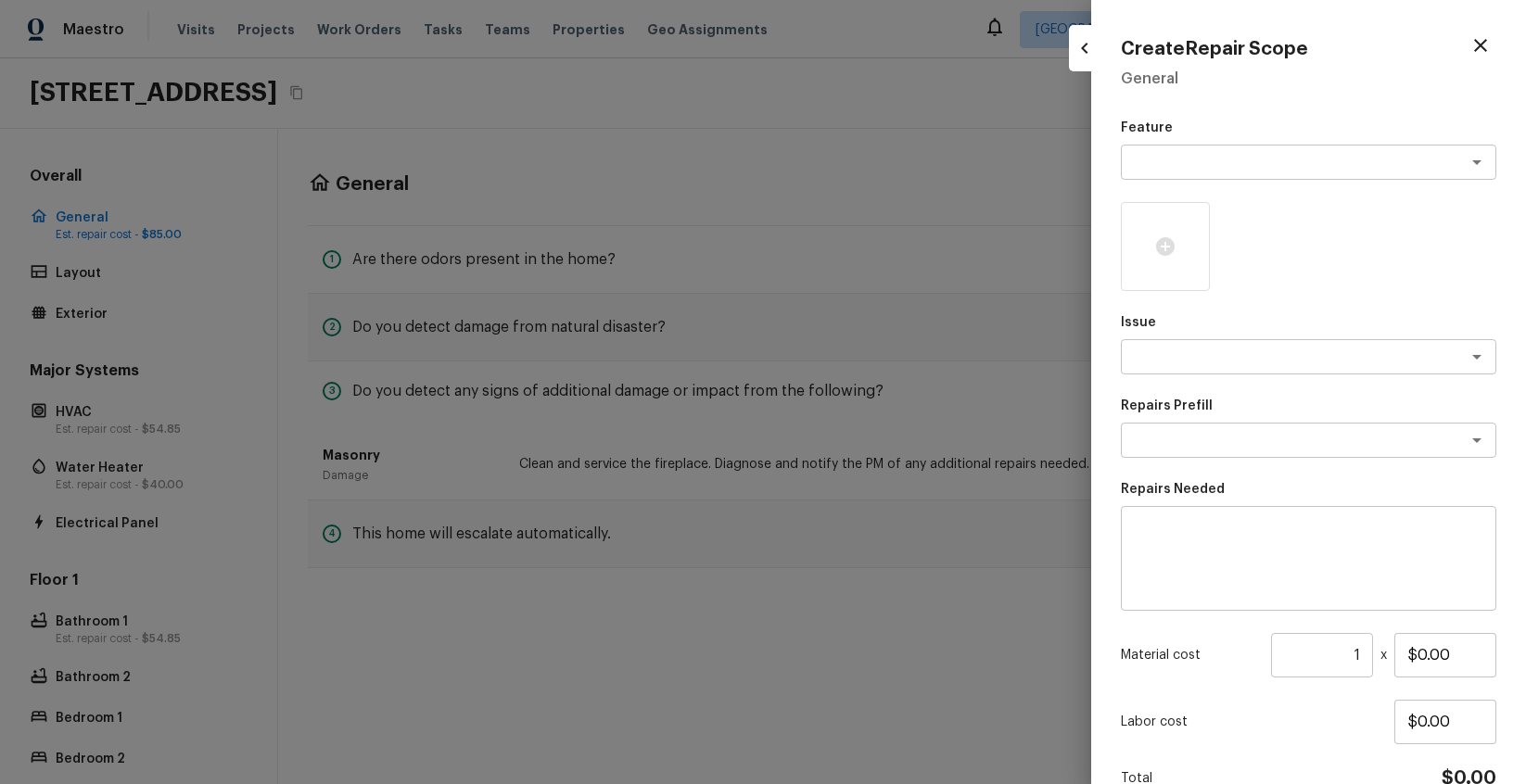
click at [1318, 535] on textarea at bounding box center [1308, 558] width 350 height 74
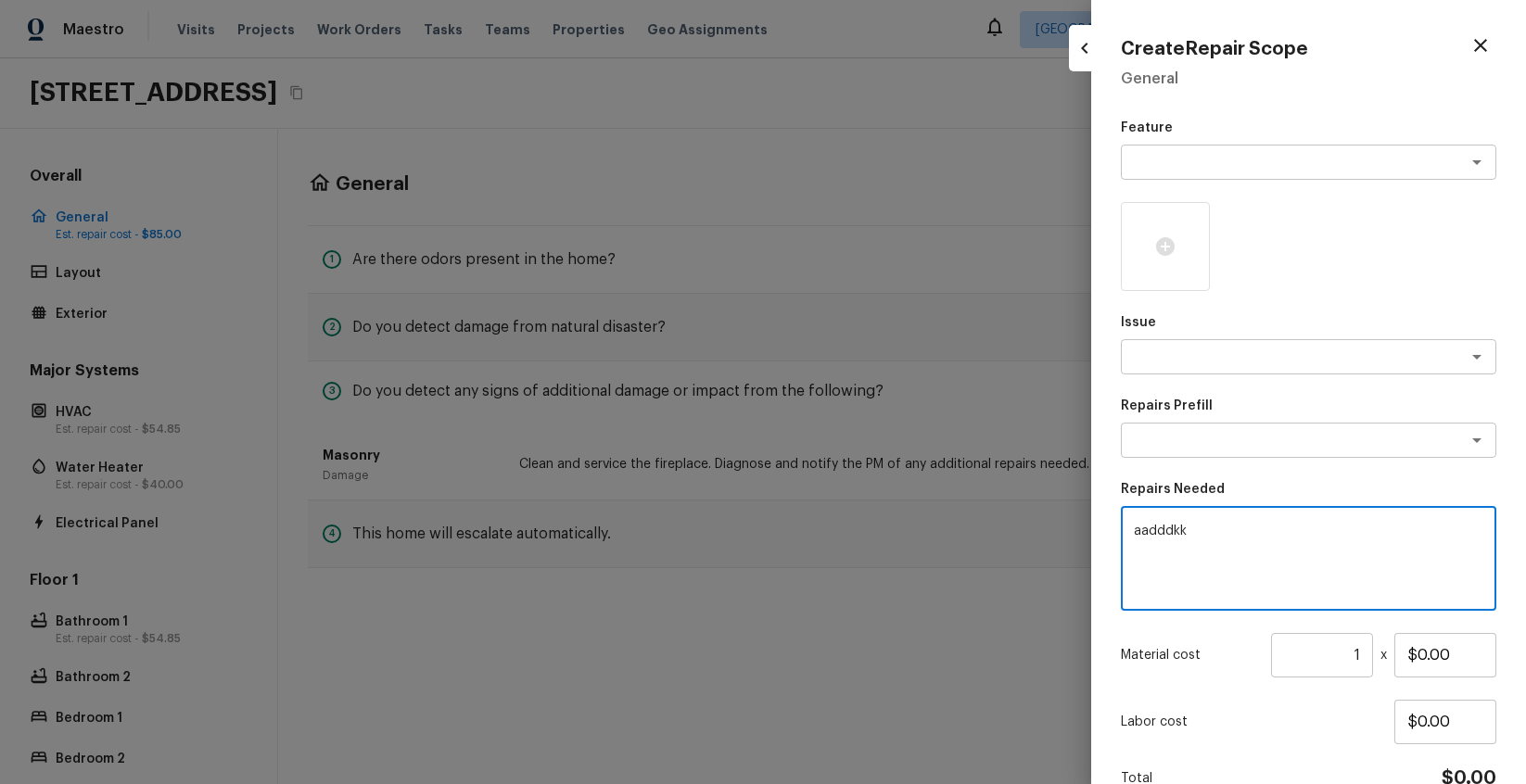
type textarea "aadddkkk"
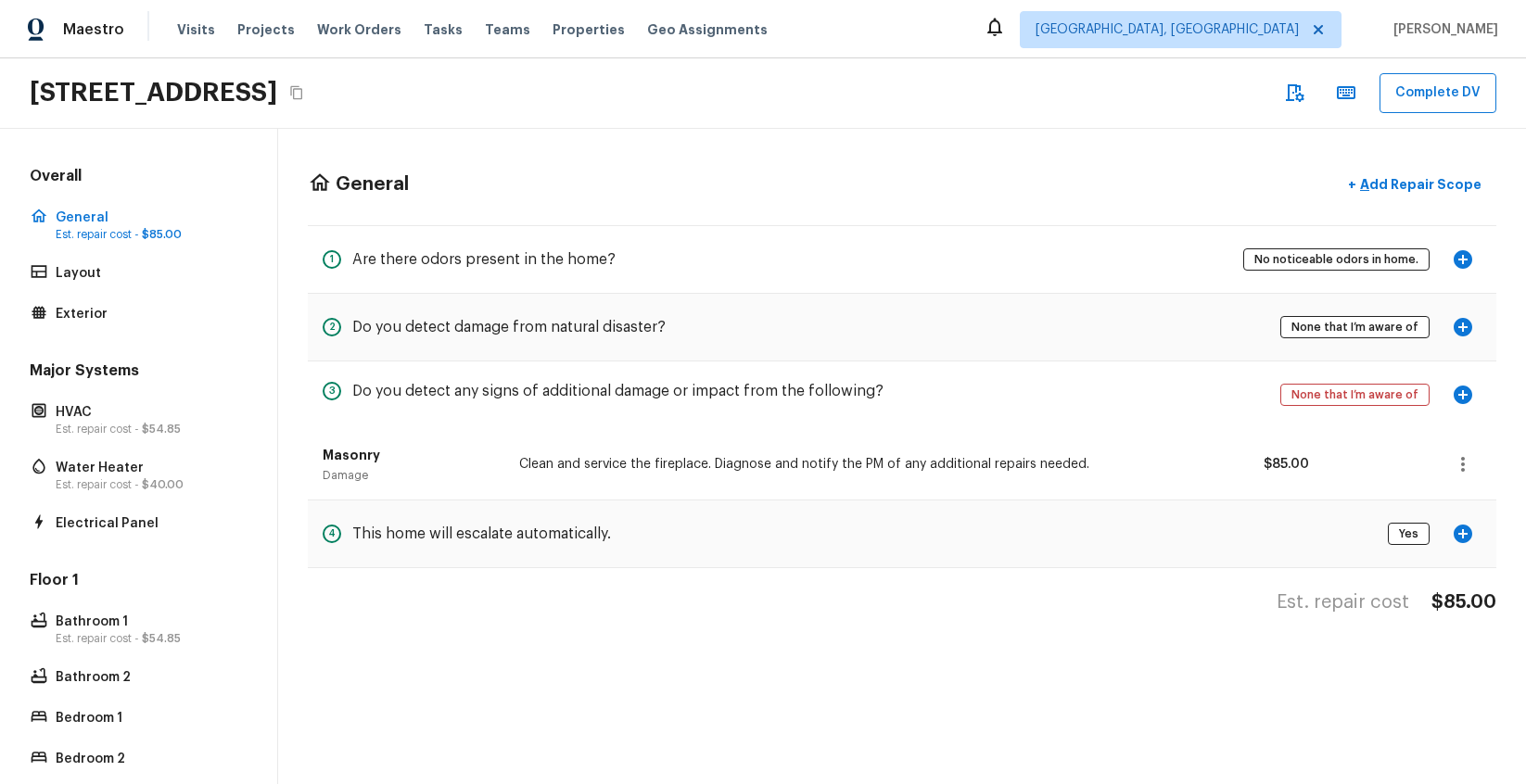
drag, startPoint x: 1357, startPoint y: 468, endPoint x: 1374, endPoint y: 464, distance: 17.5
click at [1362, 466] on div at bounding box center [1376, 463] width 91 height 42
click at [1460, 458] on icon "button" at bounding box center [1463, 464] width 22 height 22
click at [1457, 563] on li "Remove" at bounding box center [1468, 573] width 86 height 56
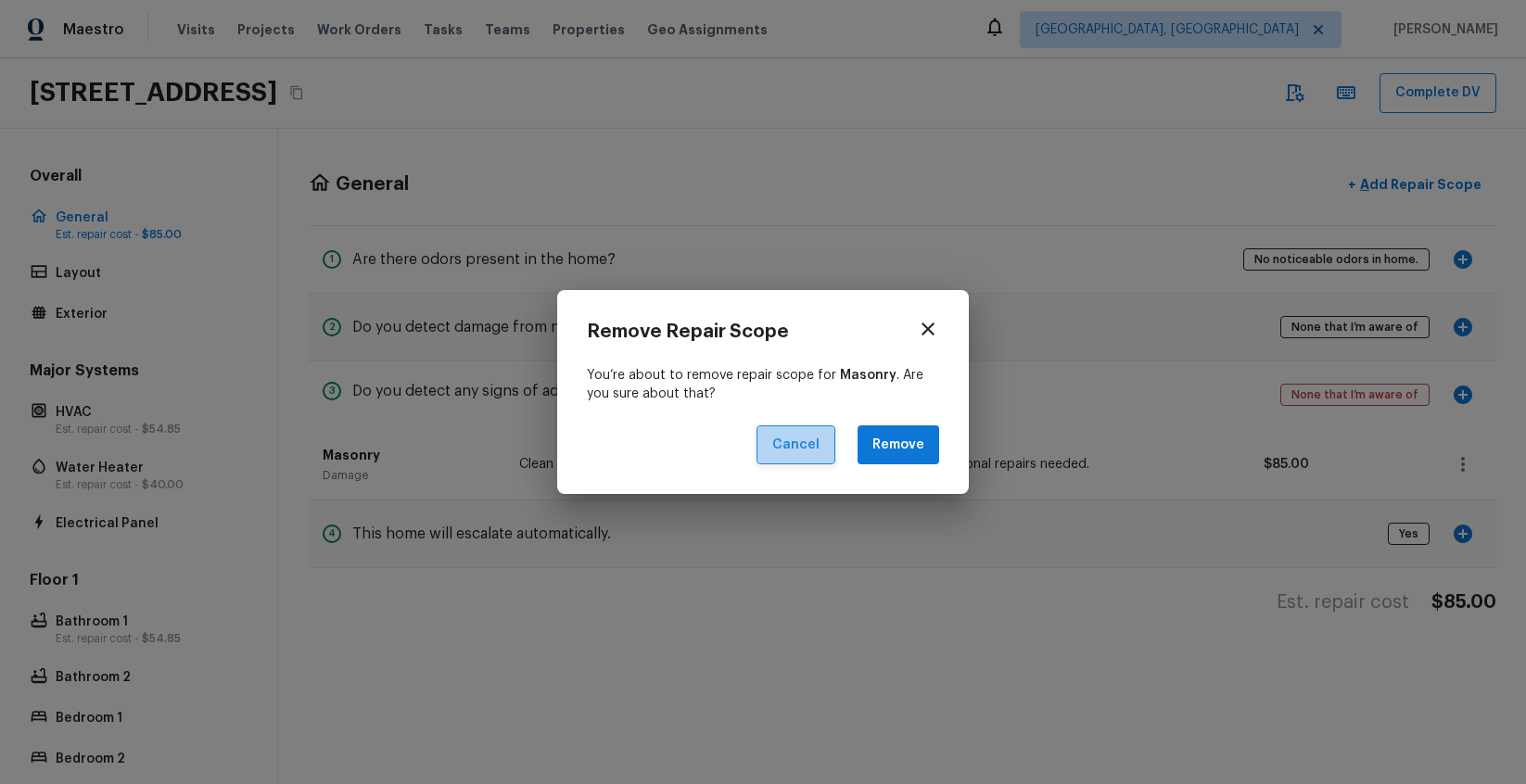
click at [821, 449] on button "Cancel" at bounding box center [795, 445] width 79 height 40
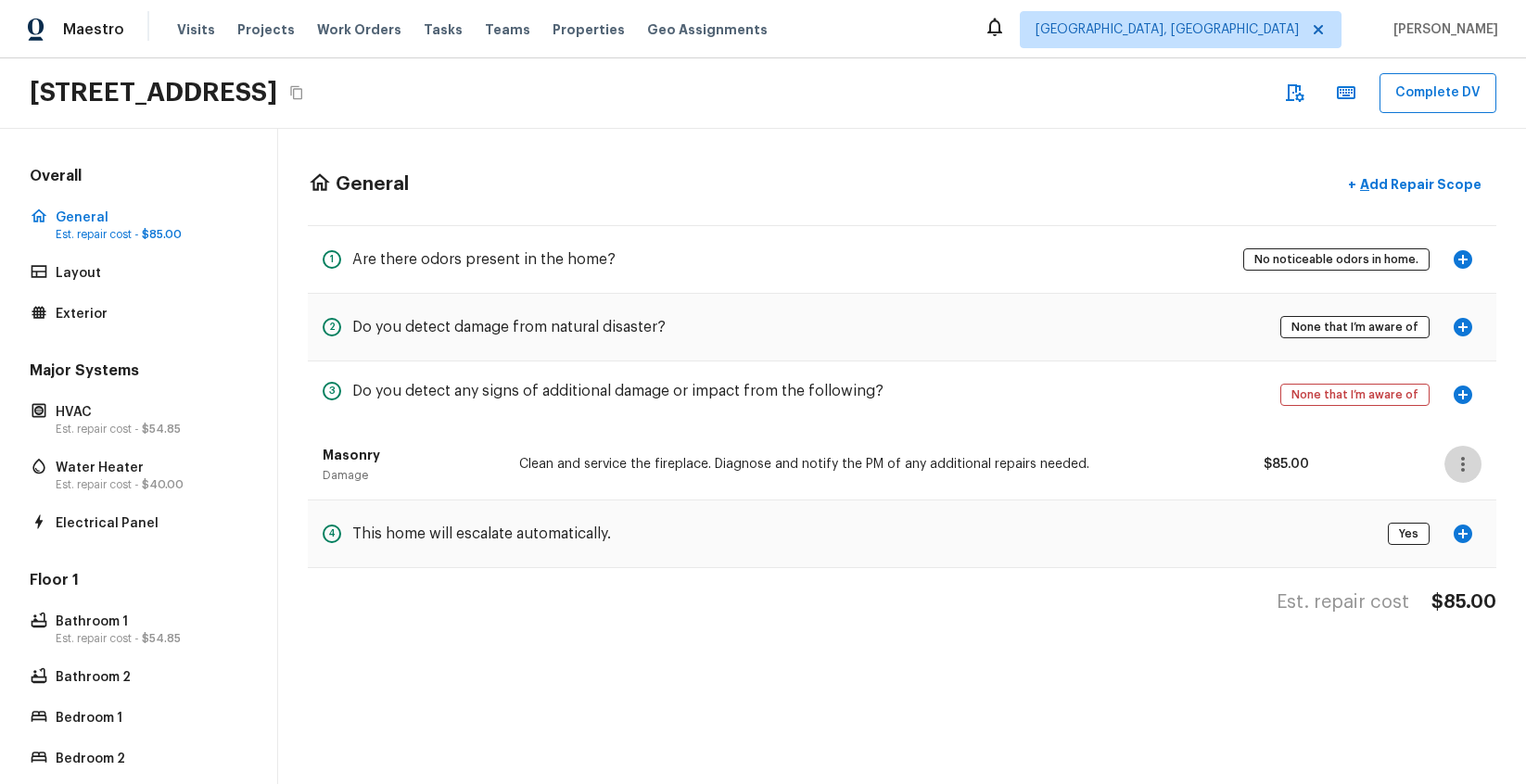
click at [1459, 474] on icon "button" at bounding box center [1463, 464] width 22 height 22
click at [1447, 511] on li "Edit" at bounding box center [1468, 518] width 86 height 56
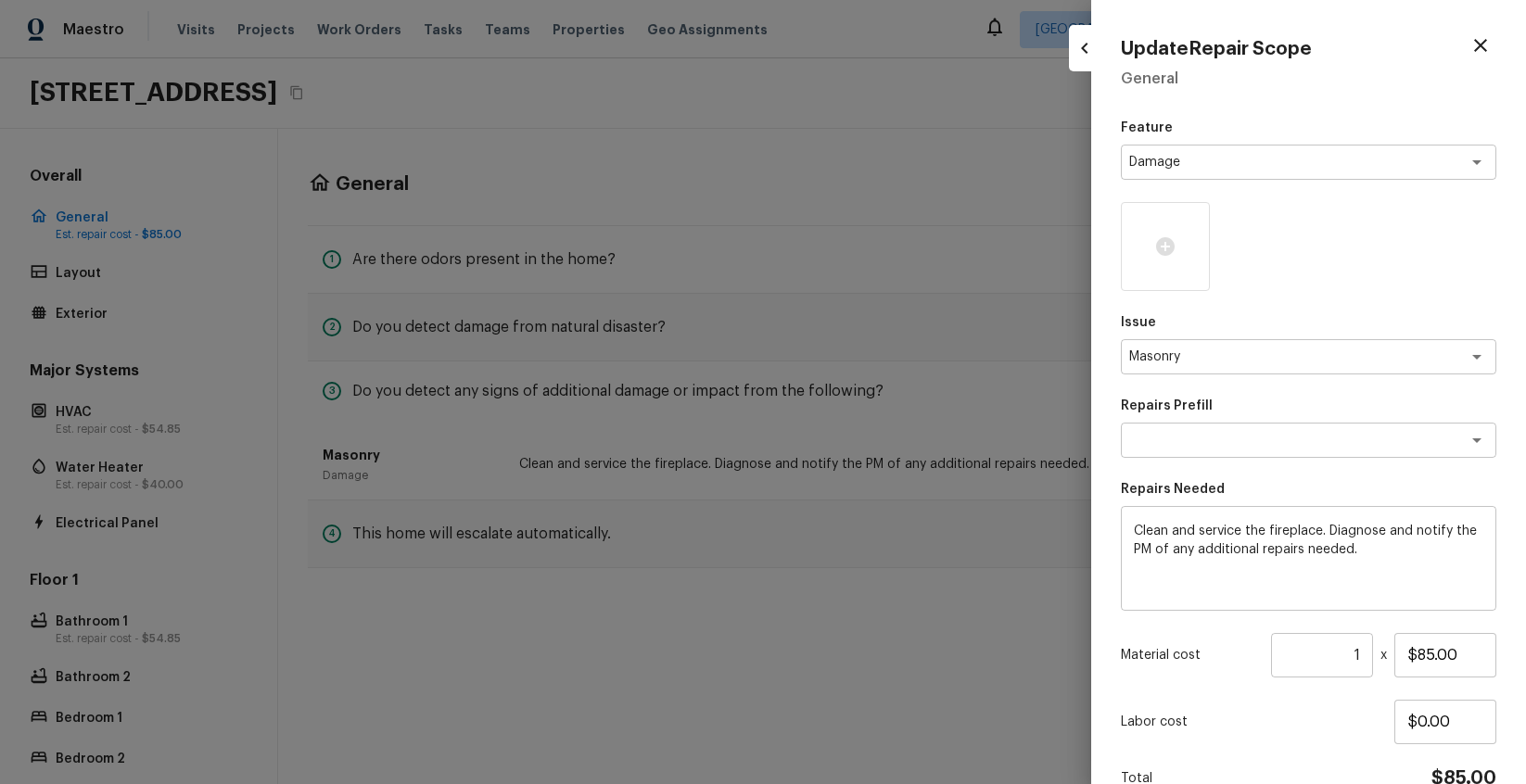
drag, startPoint x: 940, startPoint y: 494, endPoint x: 822, endPoint y: 481, distance: 118.7
click at [940, 494] on div at bounding box center [763, 392] width 1526 height 784
type input "$0.00"
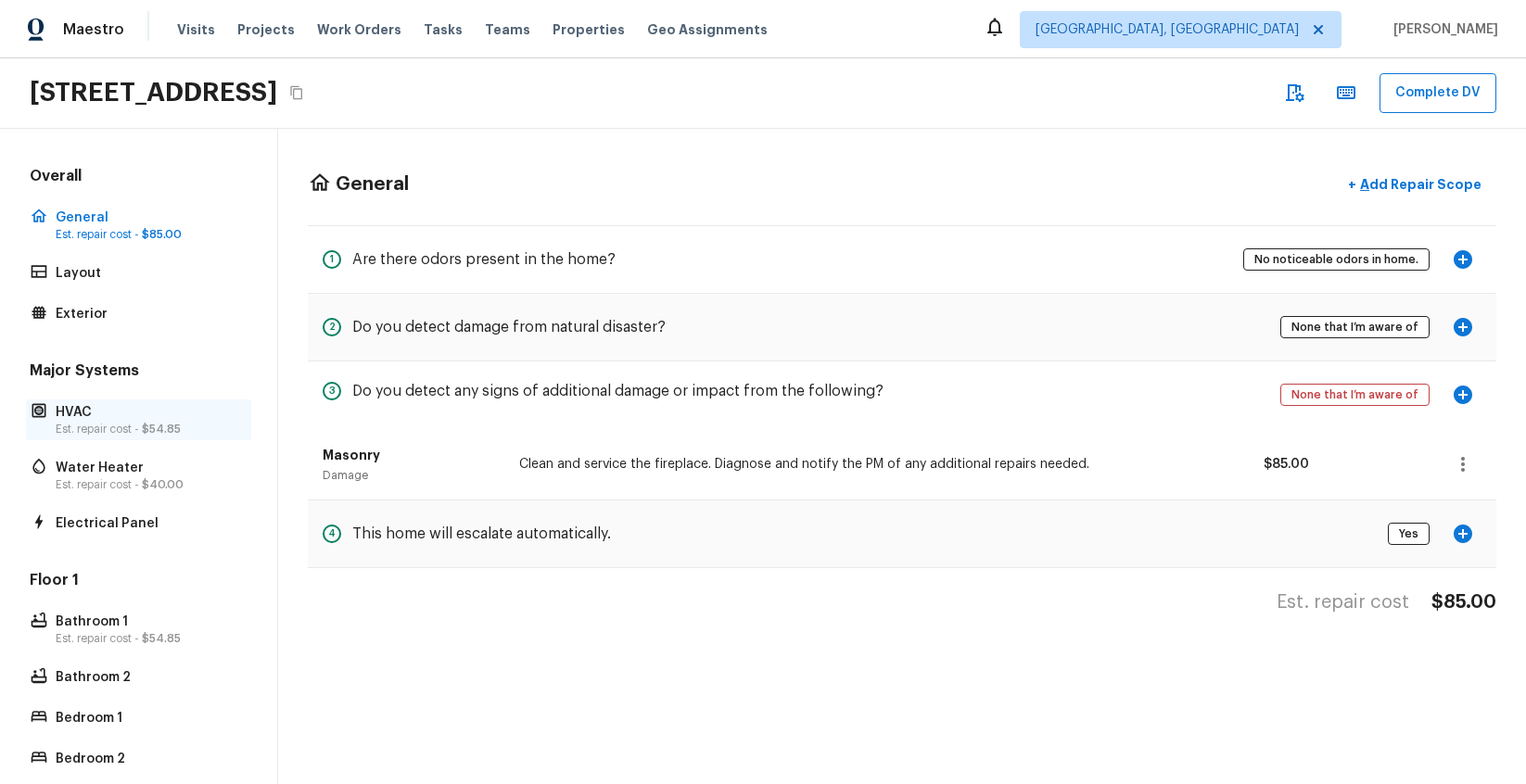
click at [160, 415] on p "HVAC" at bounding box center [148, 411] width 185 height 19
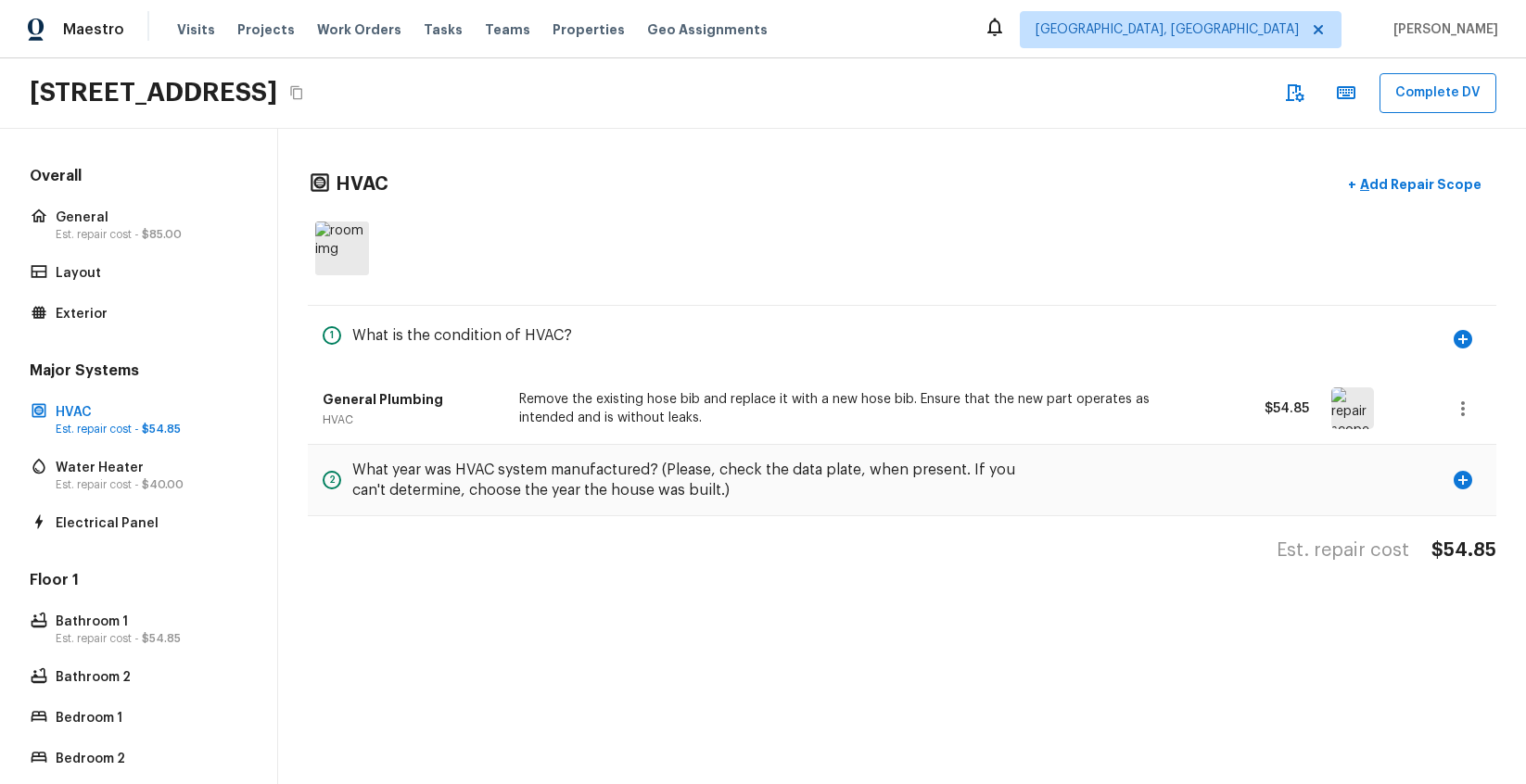
click at [1465, 428] on div "General Plumbing HVAC Remove the existing hose bib and replace it with a new ho…" at bounding box center [901, 407] width 1158 height 71
click at [1464, 419] on button "button" at bounding box center [1462, 408] width 37 height 37
drag, startPoint x: 1466, startPoint y: 460, endPoint x: 1450, endPoint y: 466, distance: 17.1
click at [1465, 461] on li "Edit" at bounding box center [1468, 462] width 86 height 56
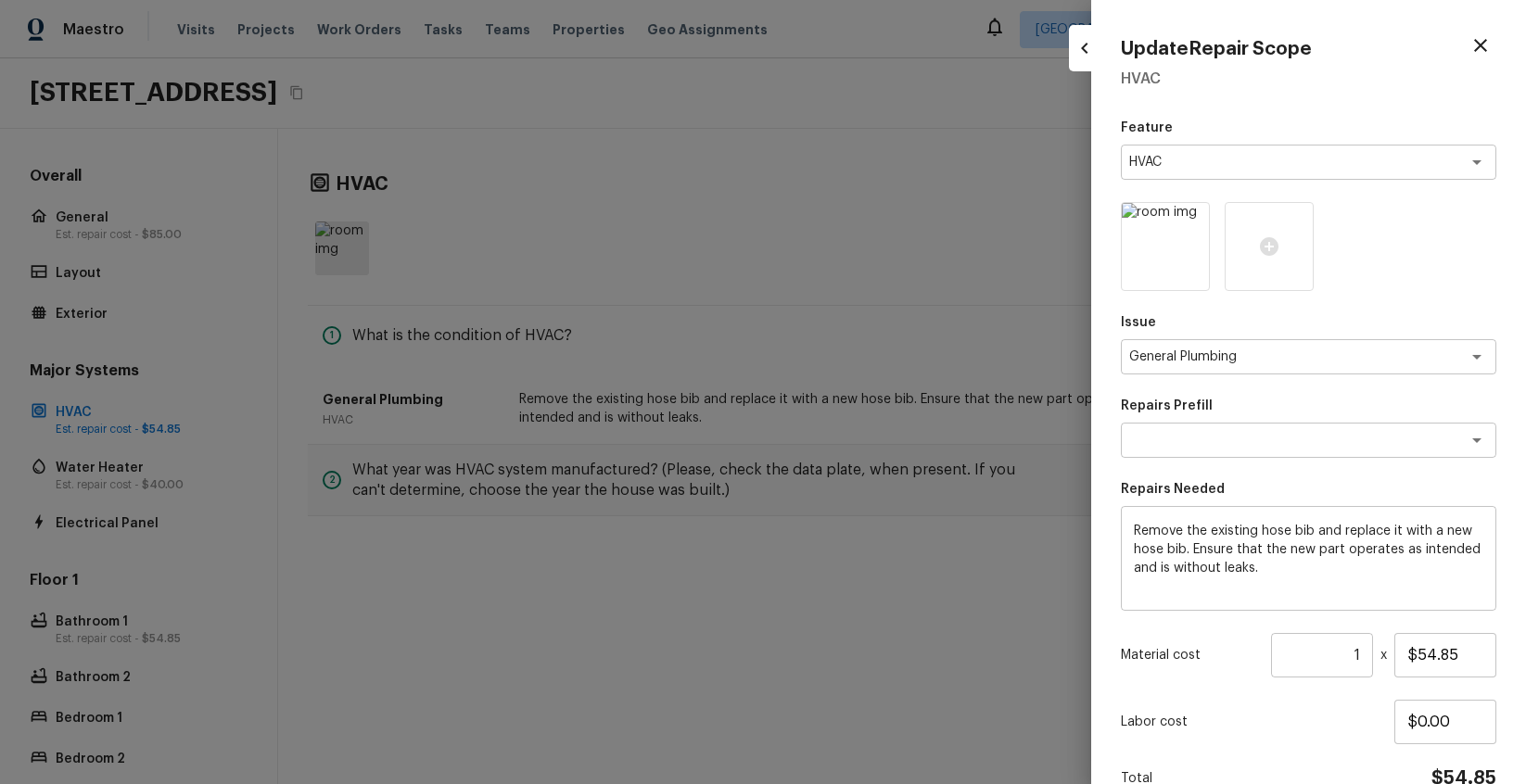
drag, startPoint x: 431, startPoint y: 532, endPoint x: 415, endPoint y: 532, distance: 16.0
click at [430, 532] on div at bounding box center [763, 392] width 1526 height 784
type input "$0.00"
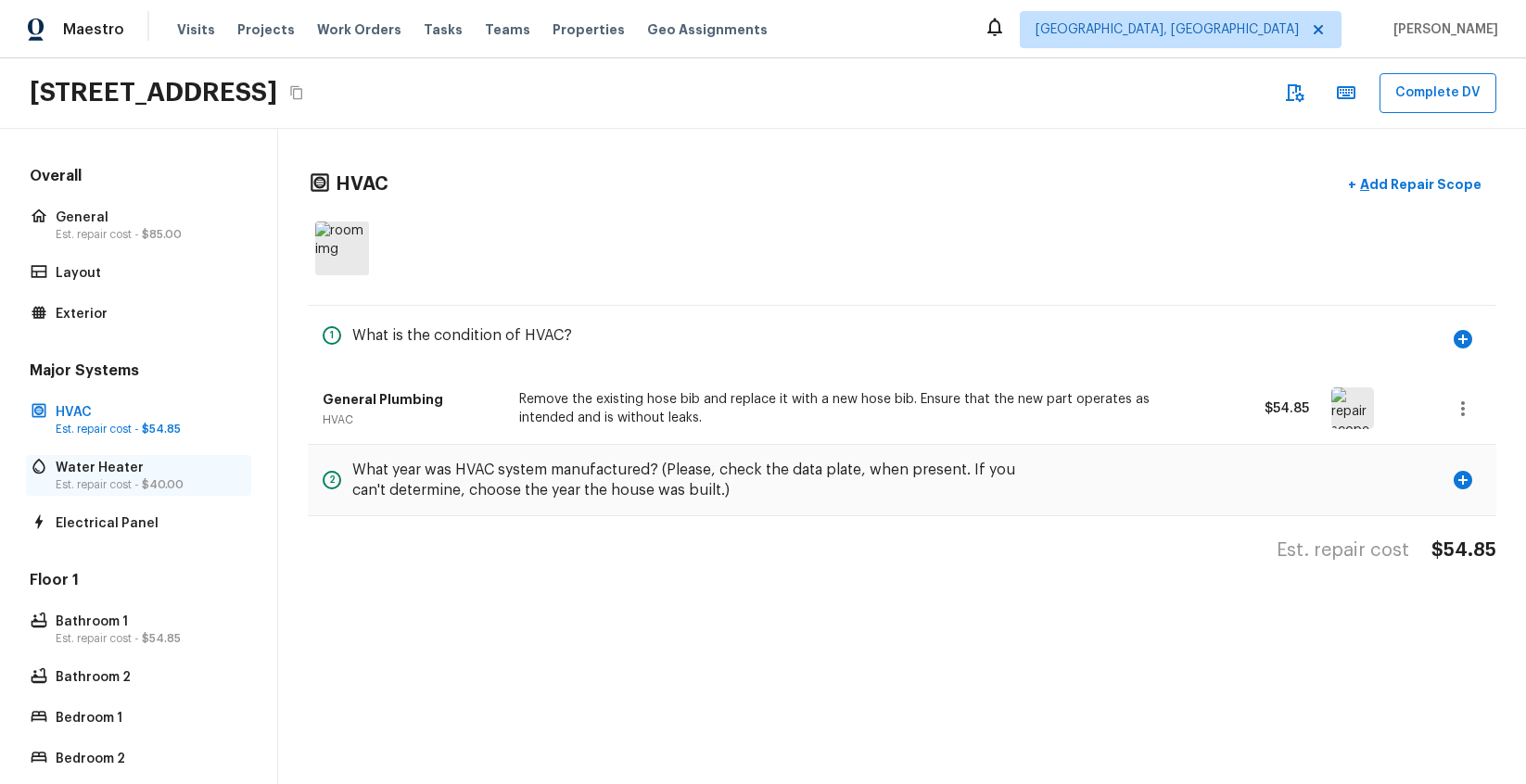
click at [110, 472] on p "Water Heater" at bounding box center [148, 467] width 185 height 19
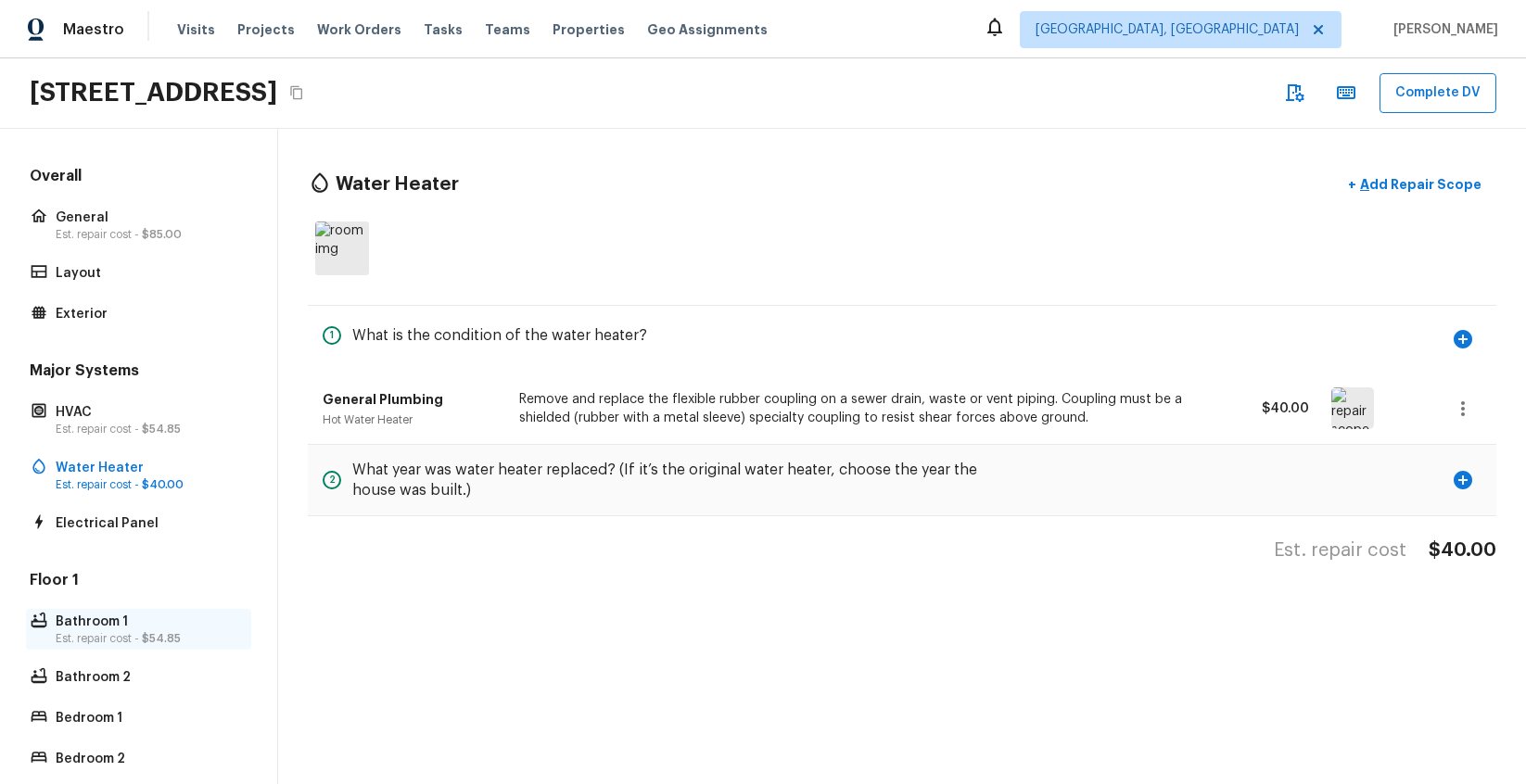
click at [127, 631] on p "Est. repair cost - $54.85" at bounding box center [148, 638] width 185 height 15
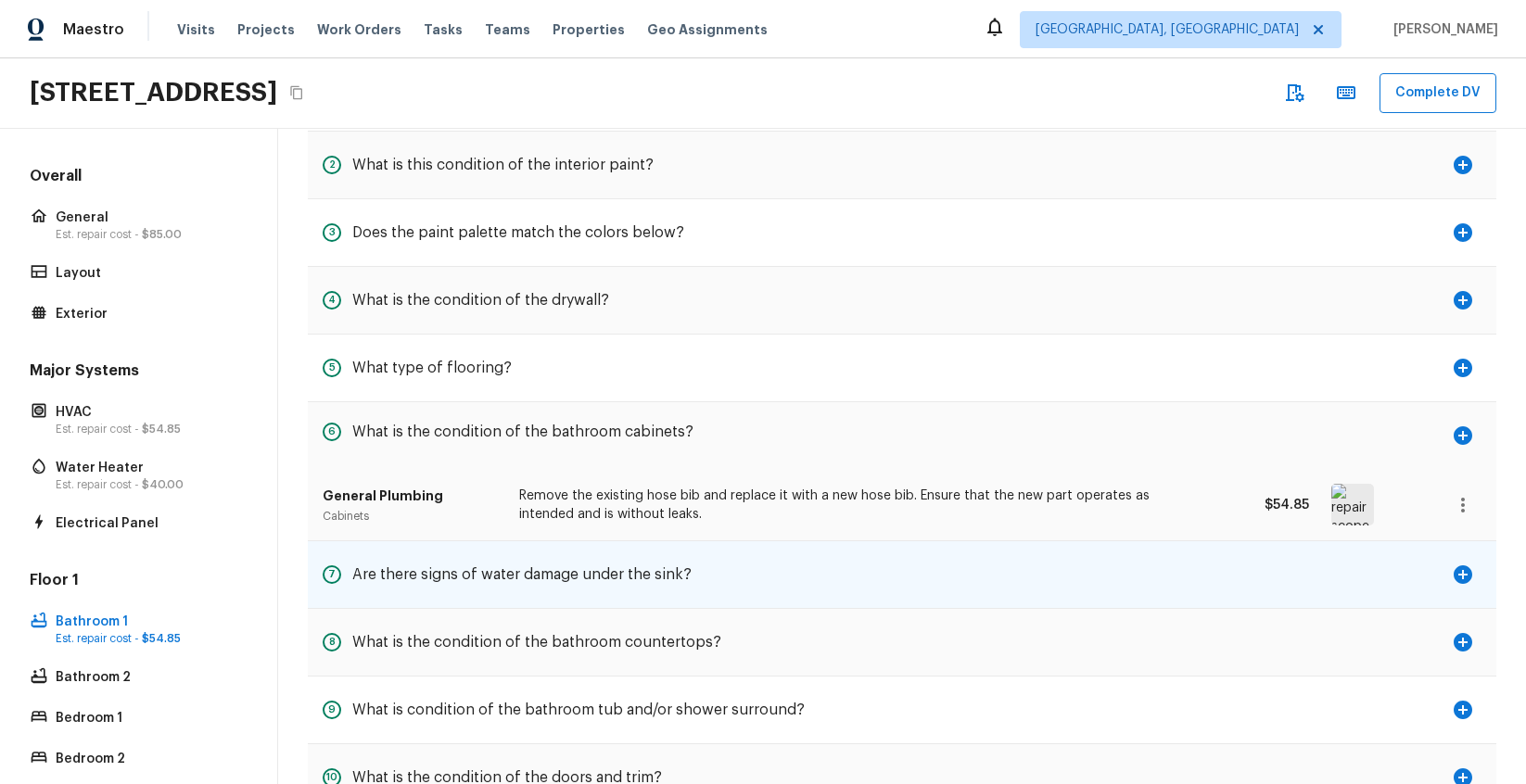
scroll to position [289, 0]
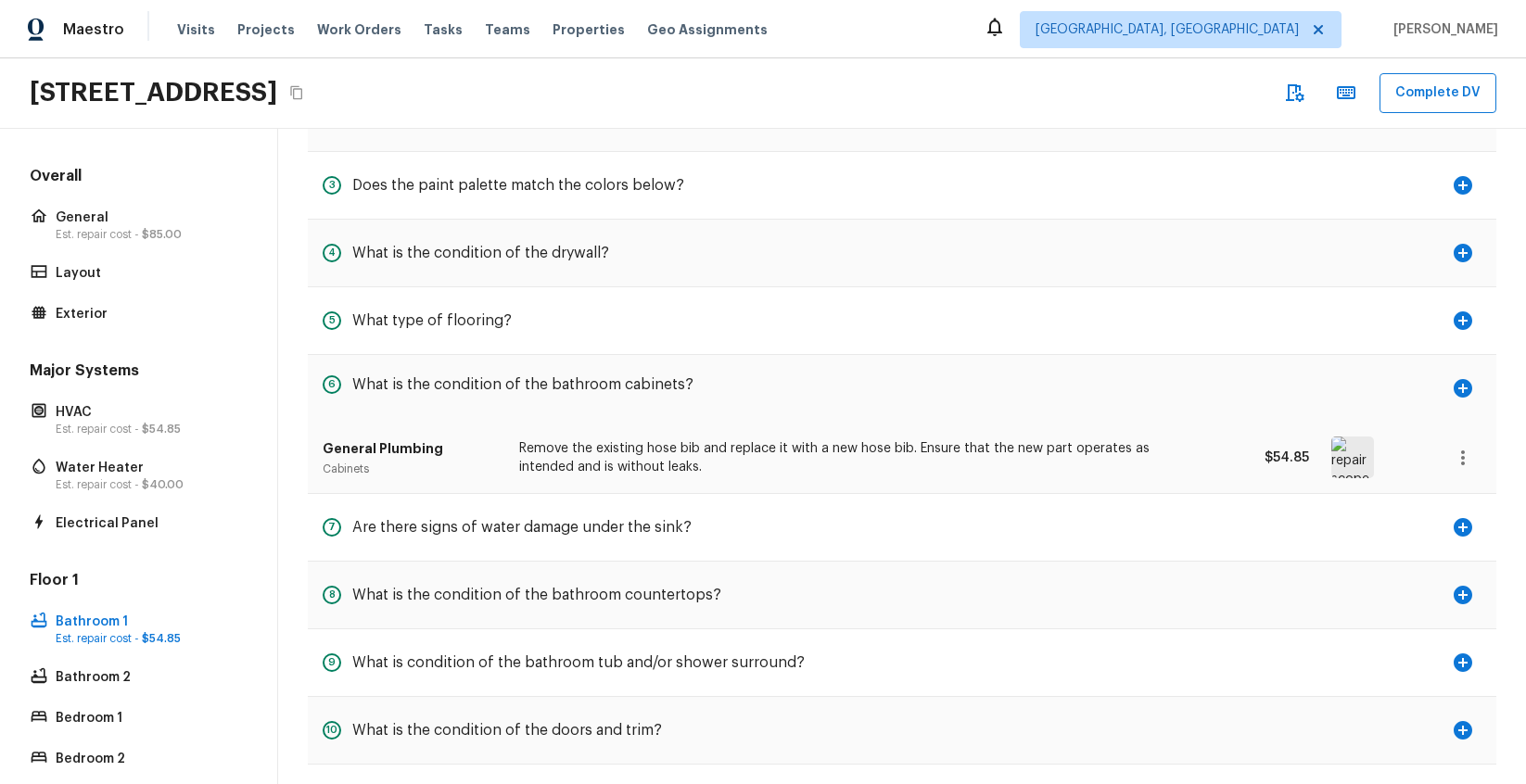
click at [1462, 451] on icon "button" at bounding box center [1463, 457] width 4 height 15
click at [1453, 498] on li "Edit" at bounding box center [1468, 511] width 86 height 56
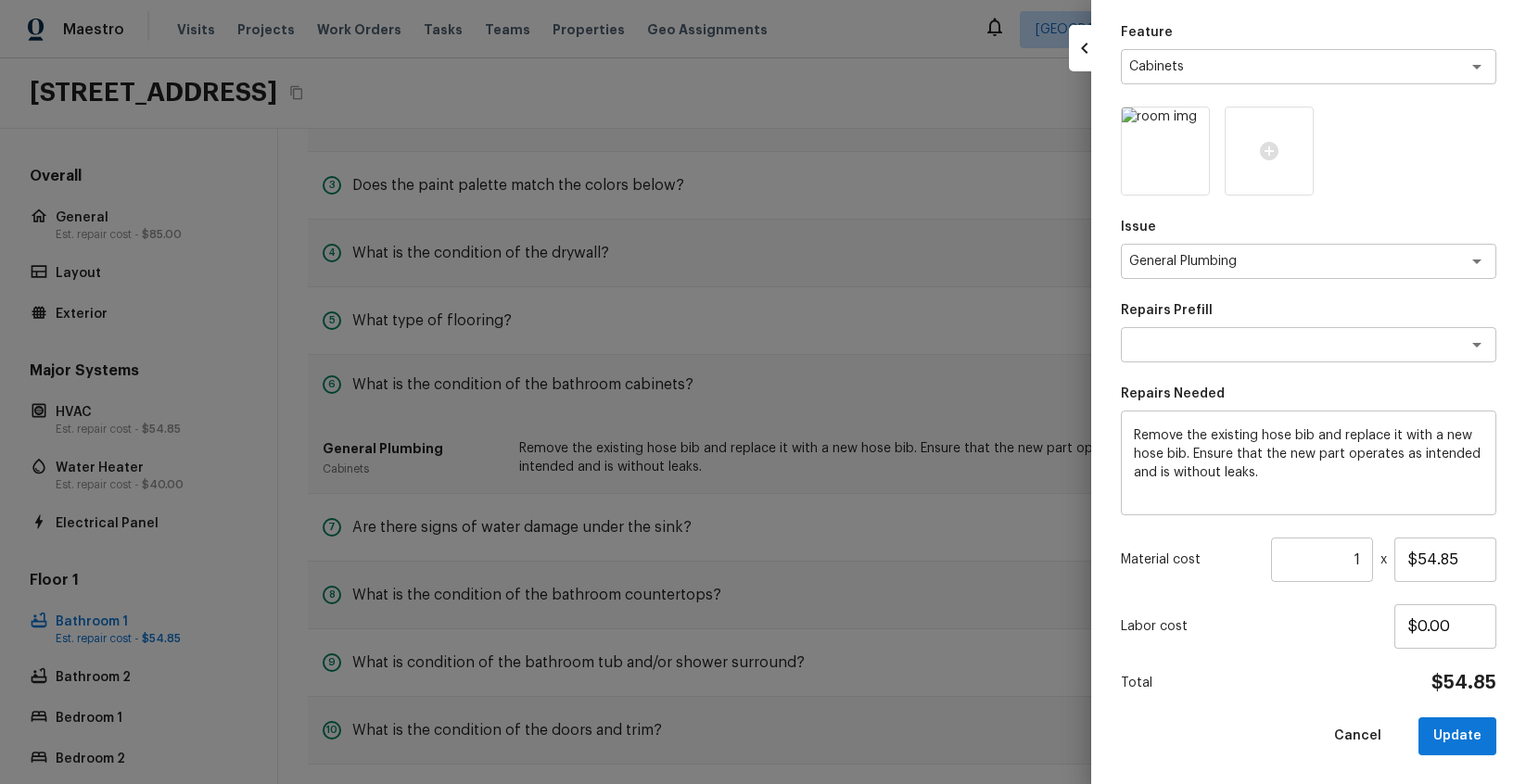
scroll to position [0, 0]
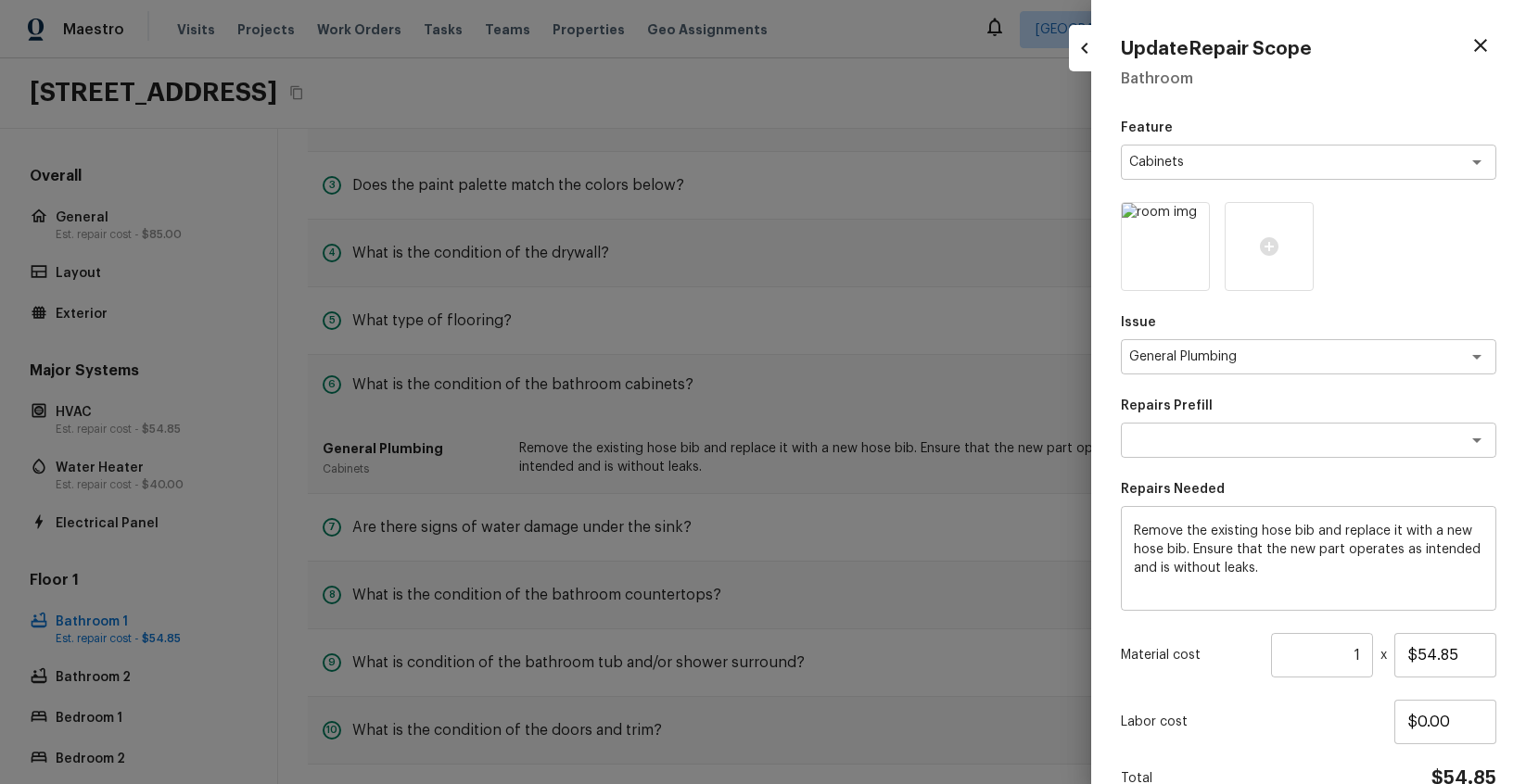
click at [983, 415] on div at bounding box center [763, 392] width 1526 height 784
type input "$0.00"
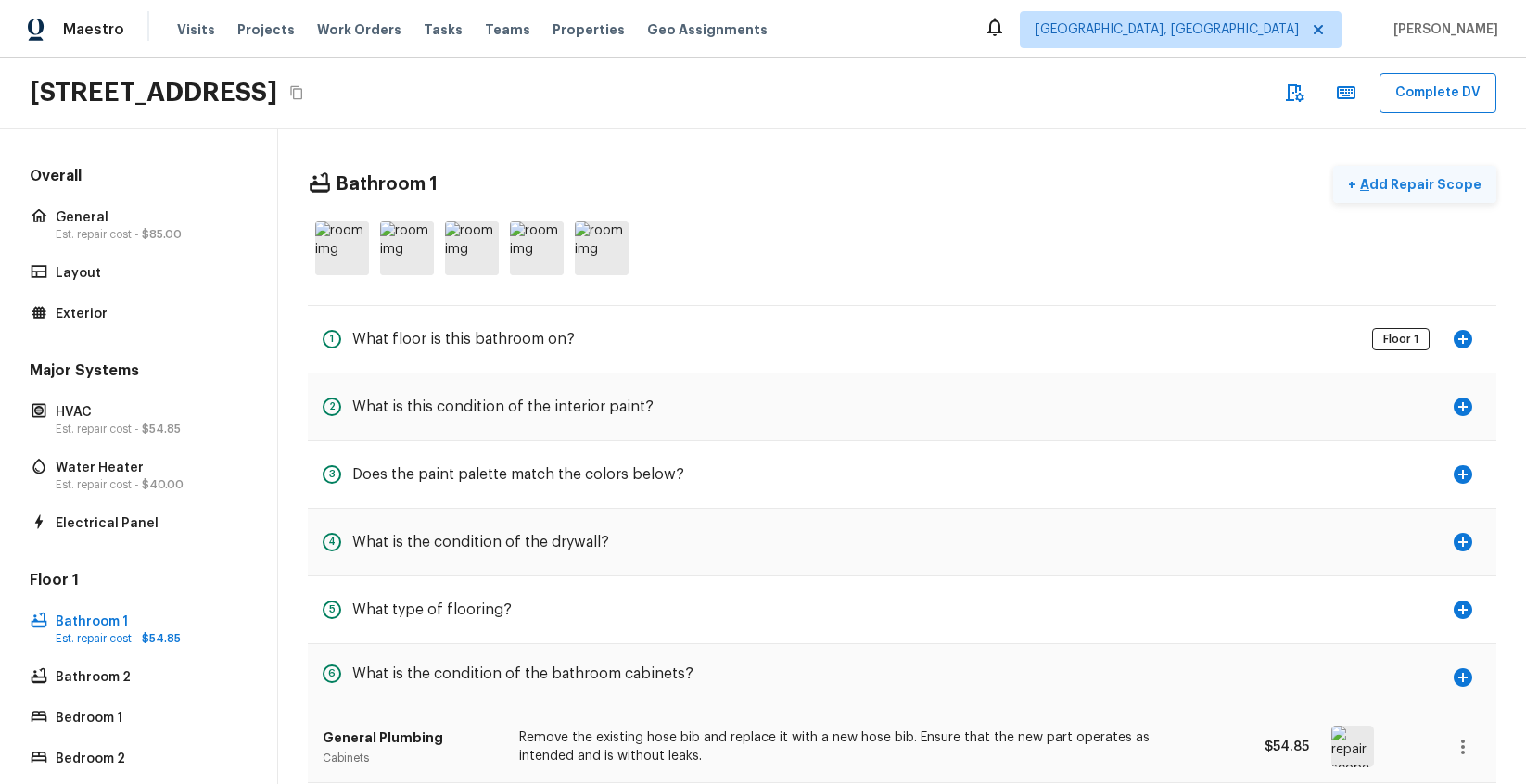
click at [1409, 182] on p "Add Repair Scope" at bounding box center [1418, 184] width 125 height 19
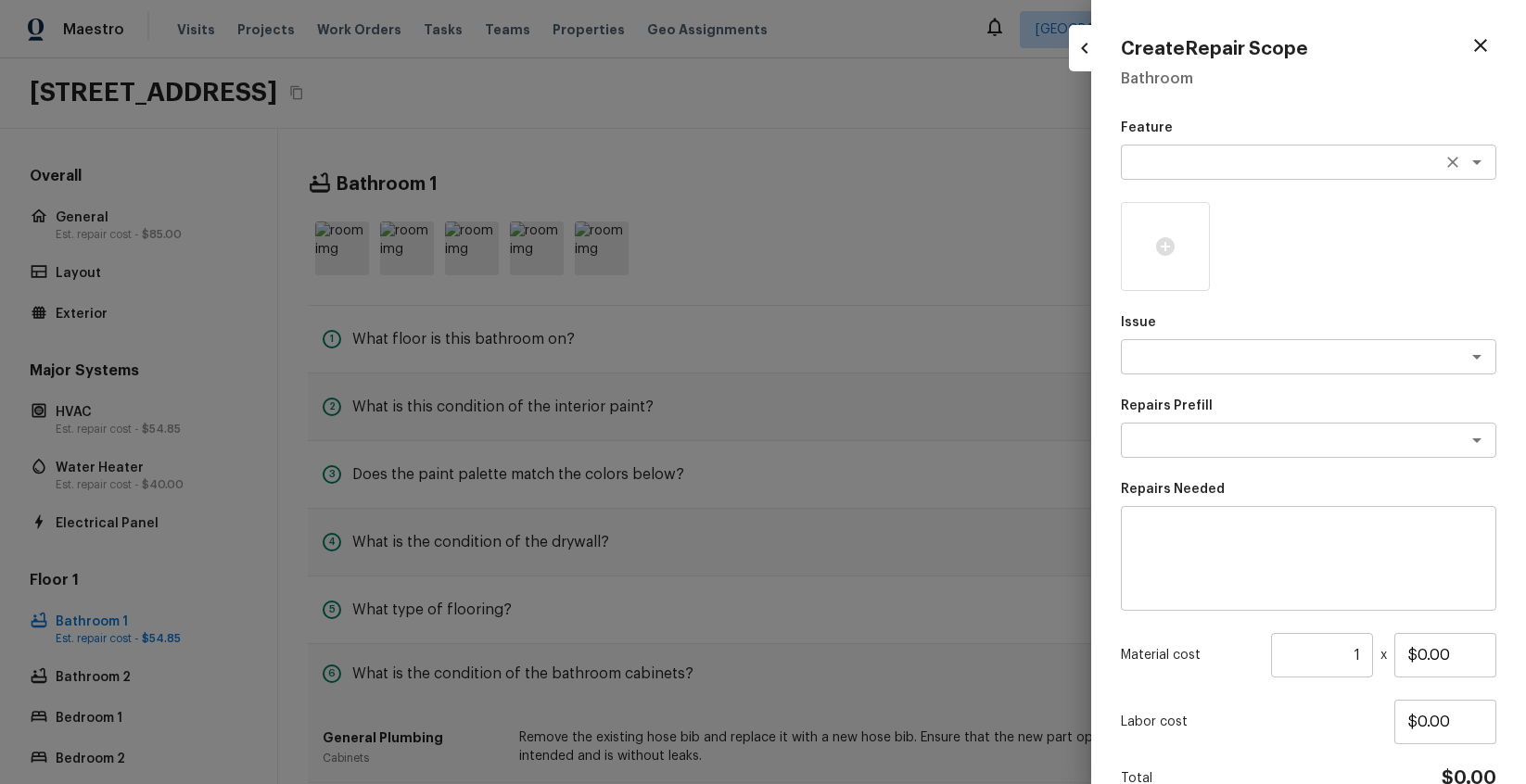
click at [1295, 163] on textarea at bounding box center [1282, 162] width 307 height 19
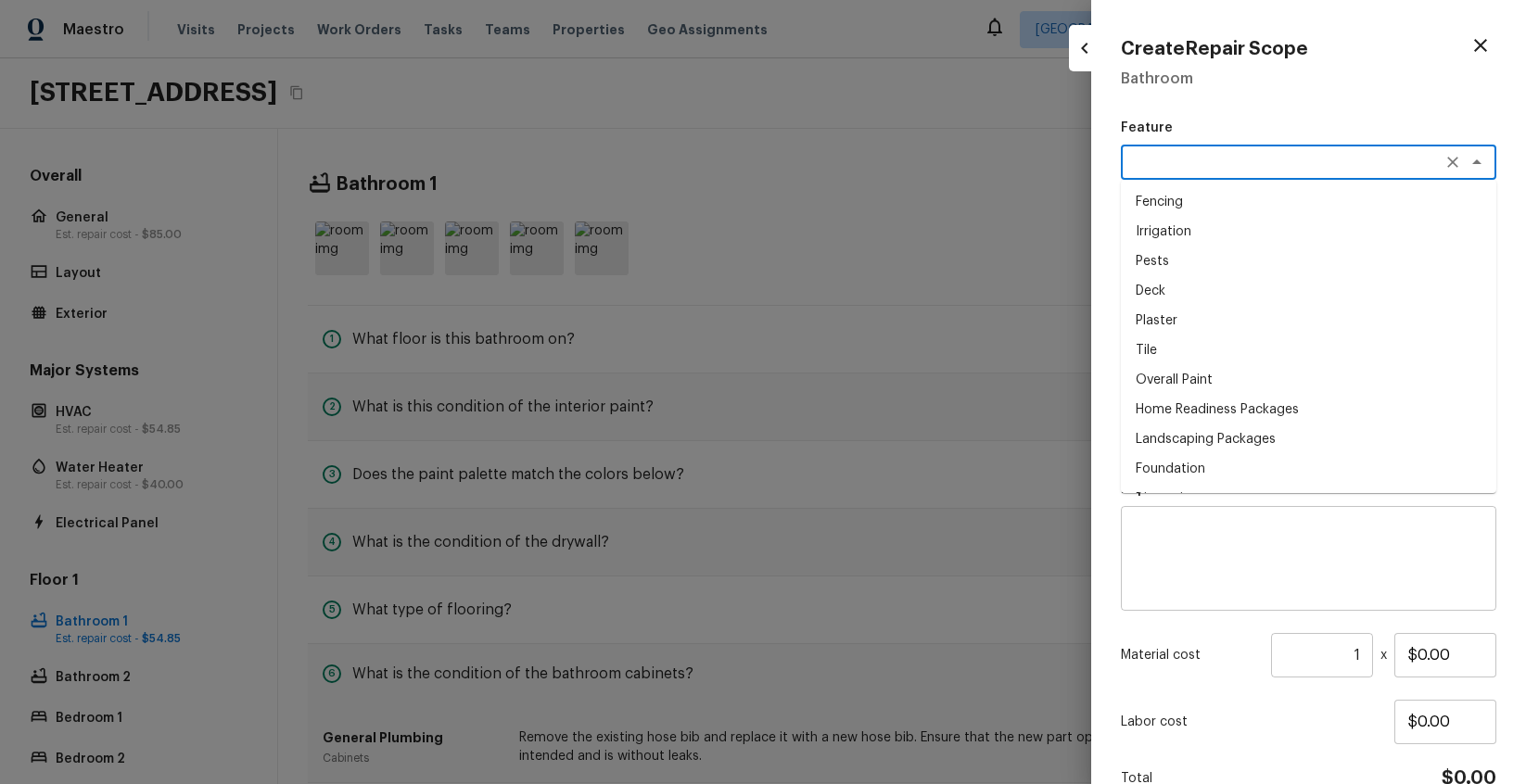
click at [1286, 195] on li "Fencing" at bounding box center [1308, 202] width 376 height 30
type textarea "Fencing"
click at [1313, 362] on textarea at bounding box center [1282, 357] width 307 height 19
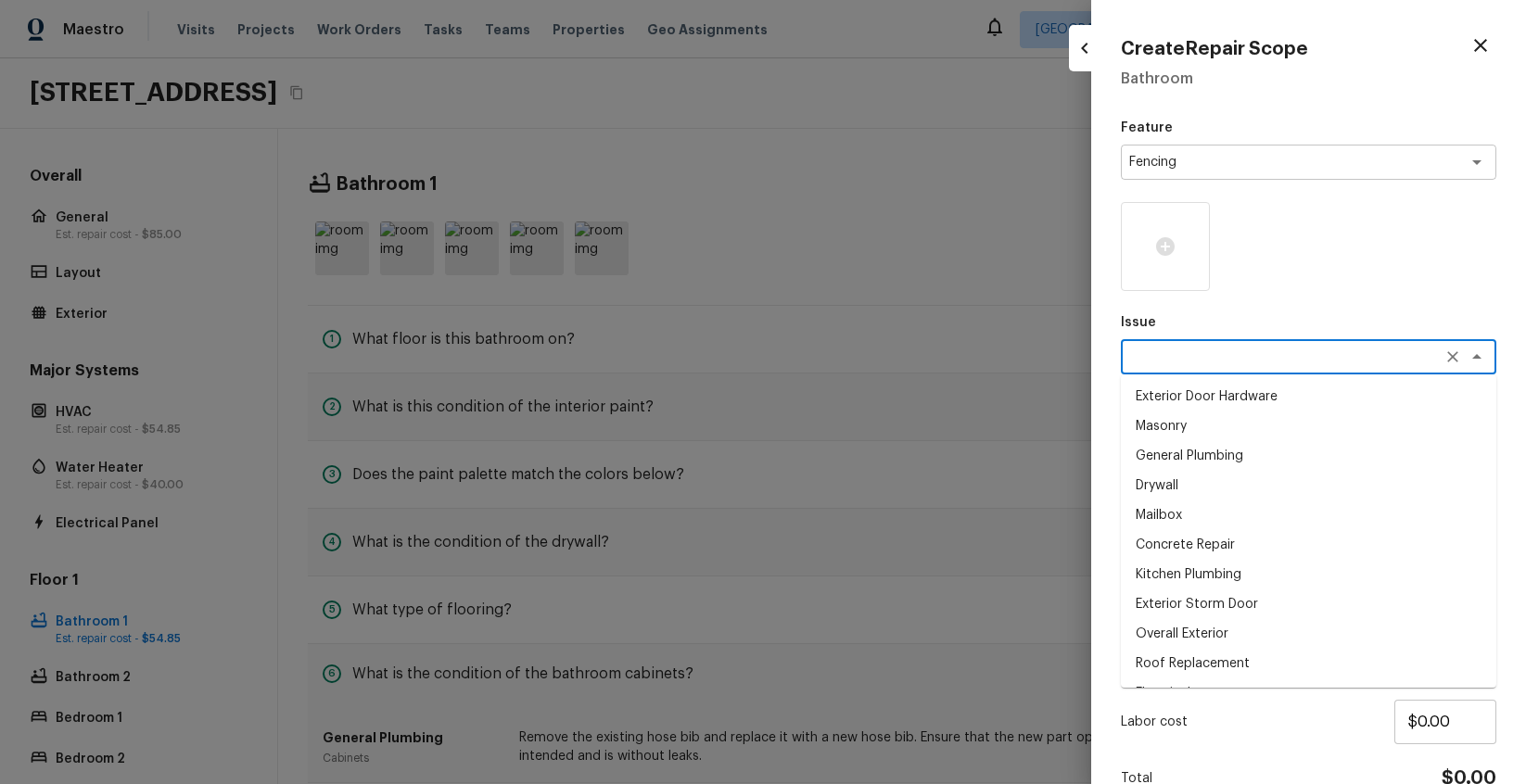
click at [1276, 479] on li "Drywall" at bounding box center [1308, 485] width 376 height 30
type textarea "Drywall"
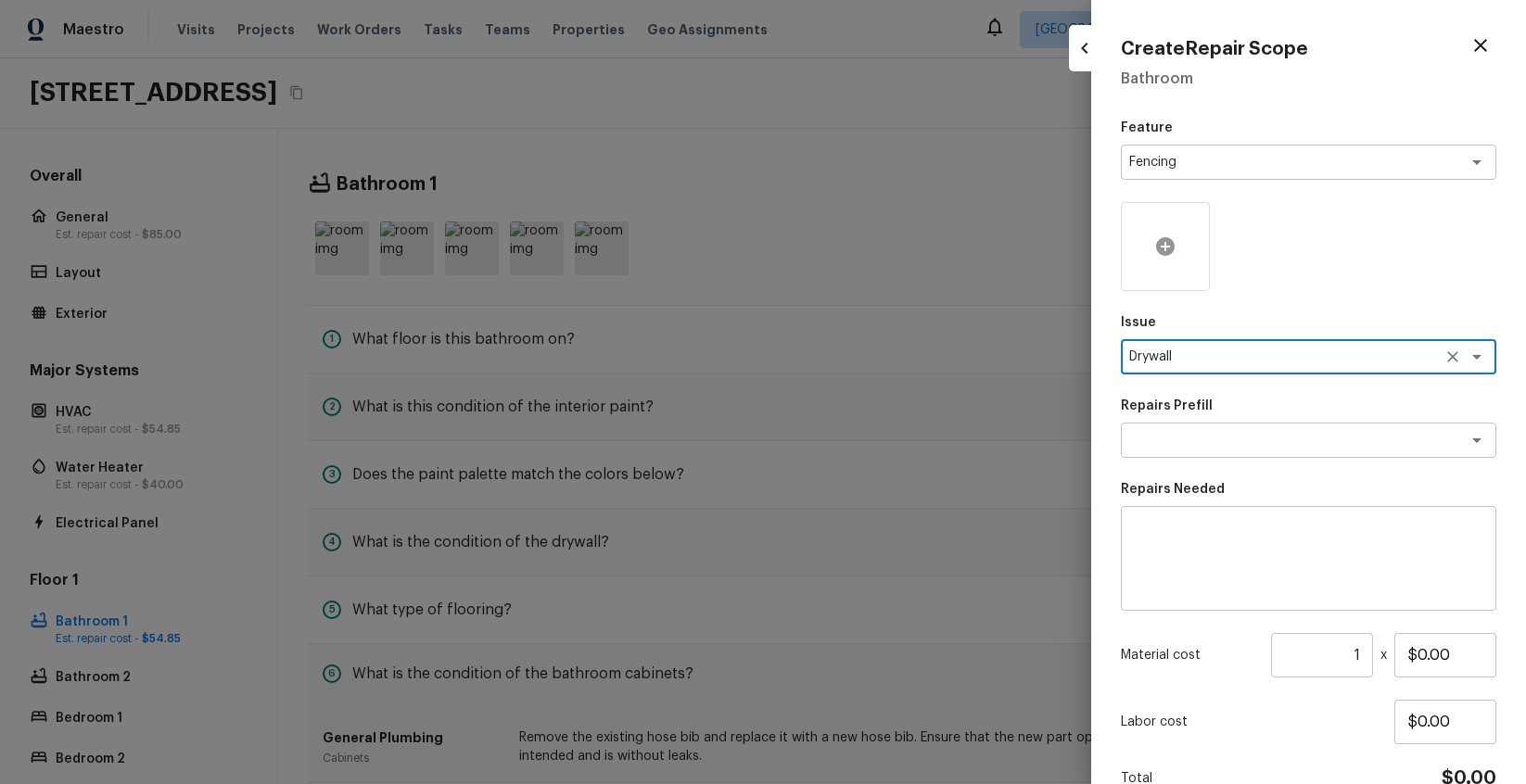
click at [1163, 253] on icon at bounding box center [1165, 246] width 19 height 19
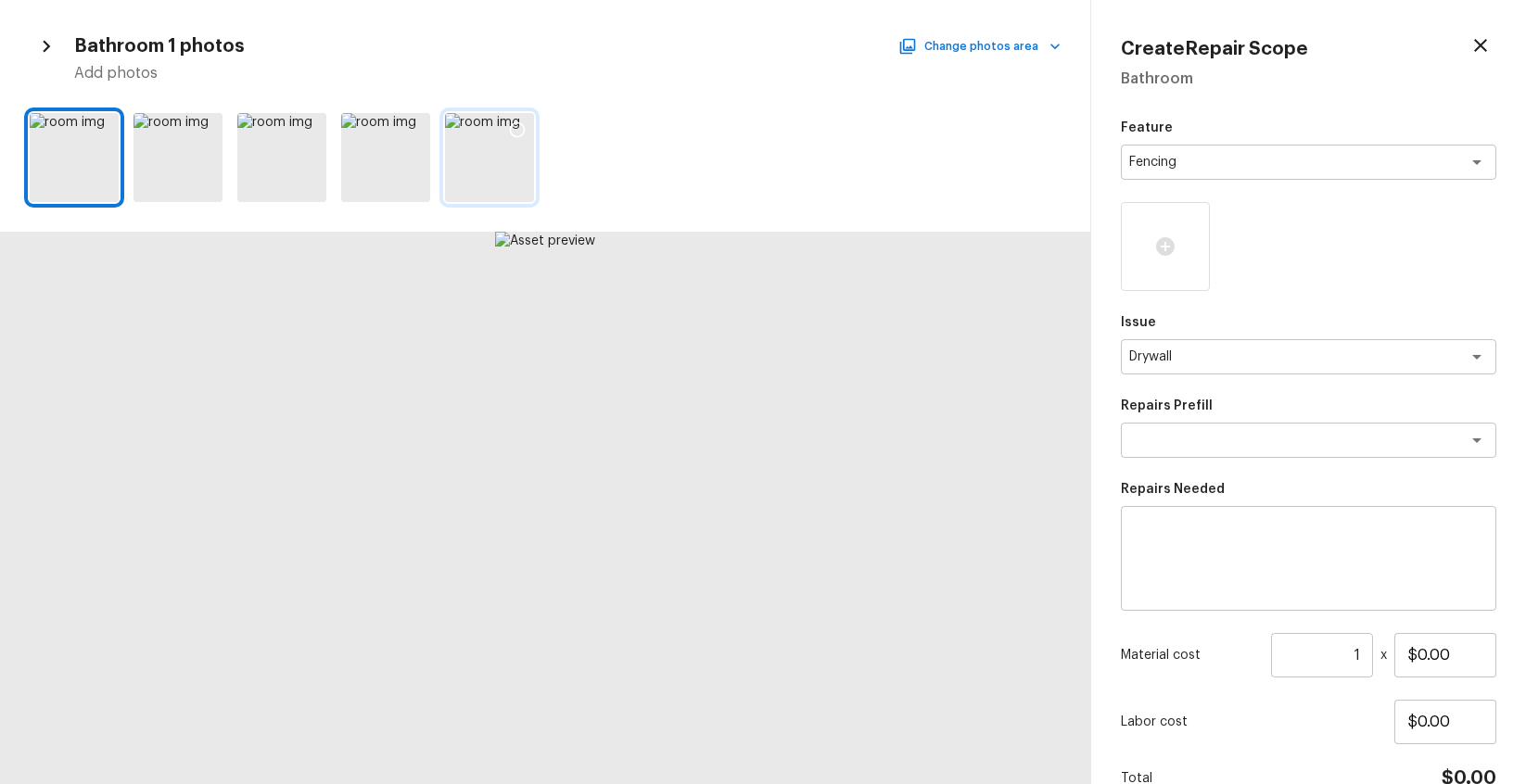
drag, startPoint x: 518, startPoint y: 127, endPoint x: 503, endPoint y: 126, distance: 15.0
click at [515, 127] on icon at bounding box center [517, 130] width 19 height 19
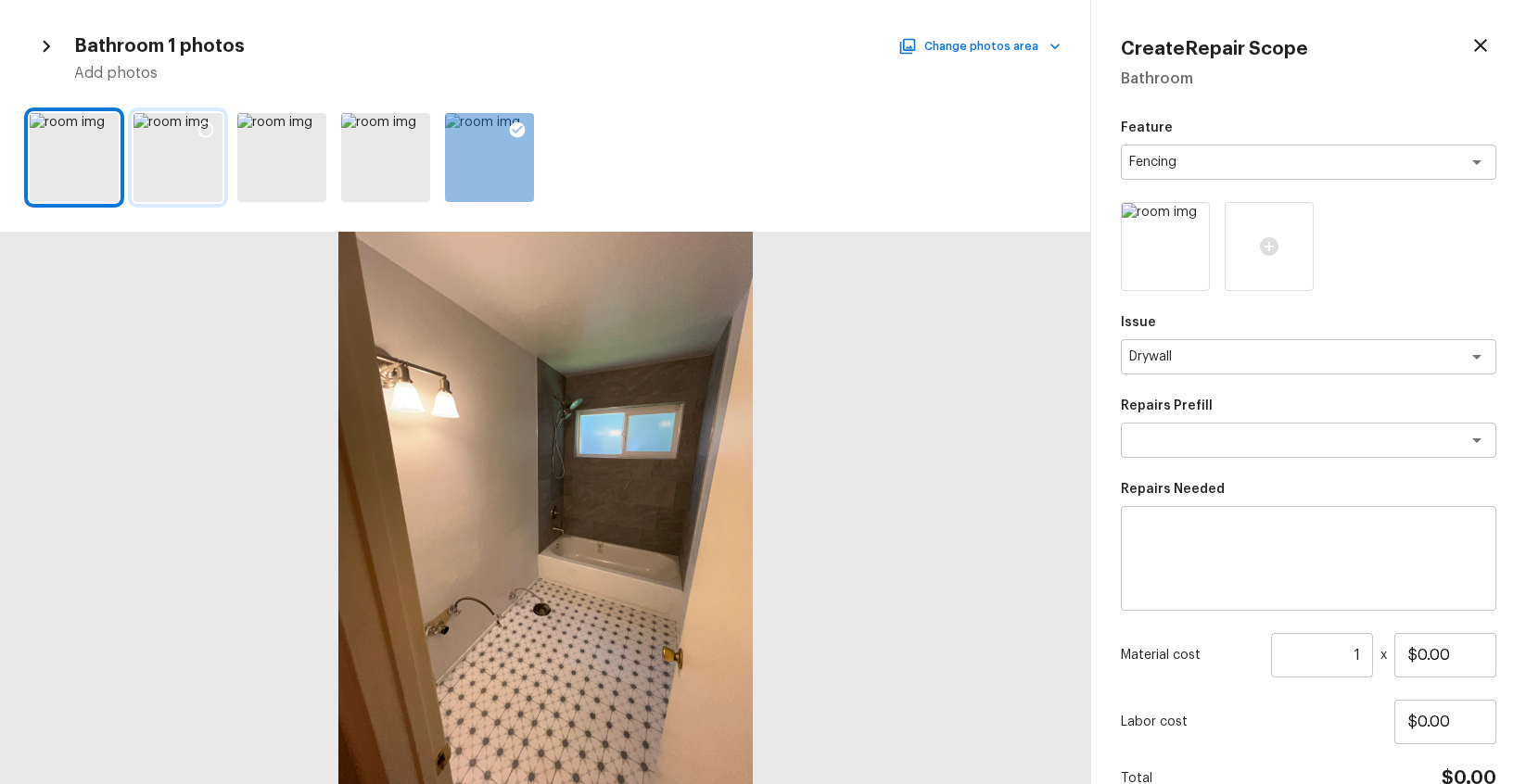
click at [202, 126] on icon at bounding box center [206, 130] width 19 height 19
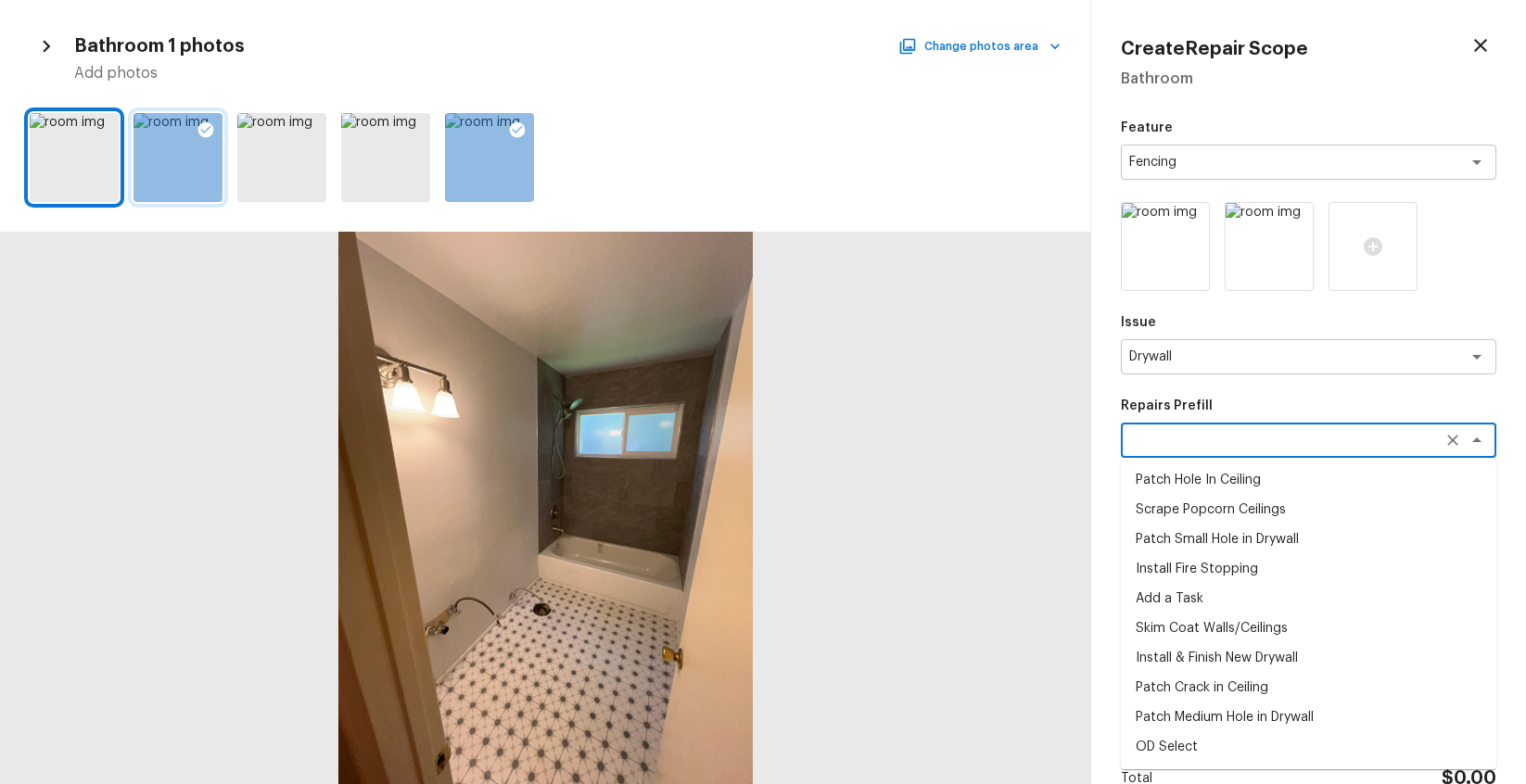
click at [1377, 441] on textarea at bounding box center [1282, 439] width 307 height 19
click at [1362, 566] on li "Install Fire Stopping" at bounding box center [1308, 569] width 376 height 30
type textarea "Install Fire Stopping"
type textarea "Install proper fire stopping at all openings in ceiling, floors, walls or openi…"
type input "$10.00"
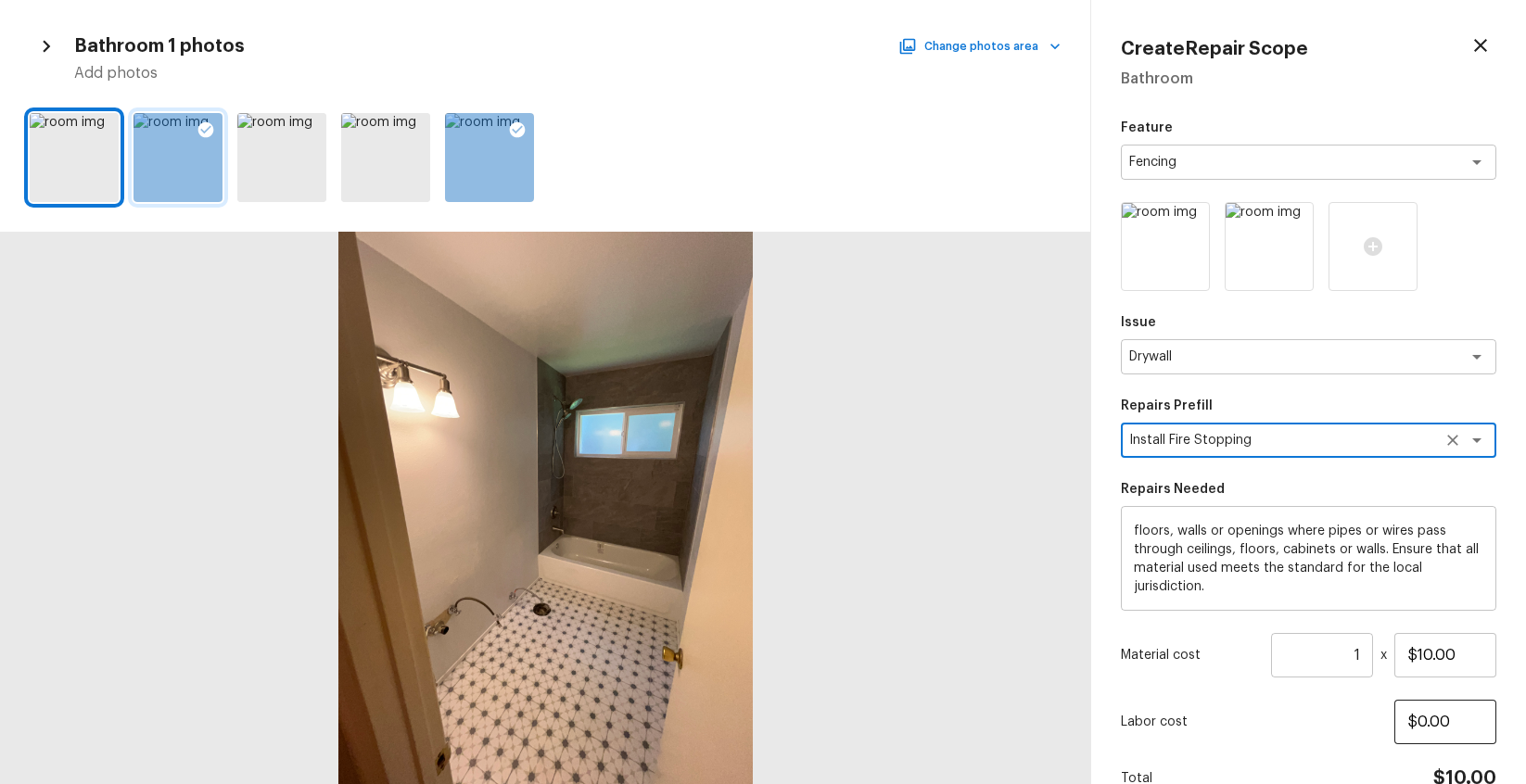
scroll to position [96, 0]
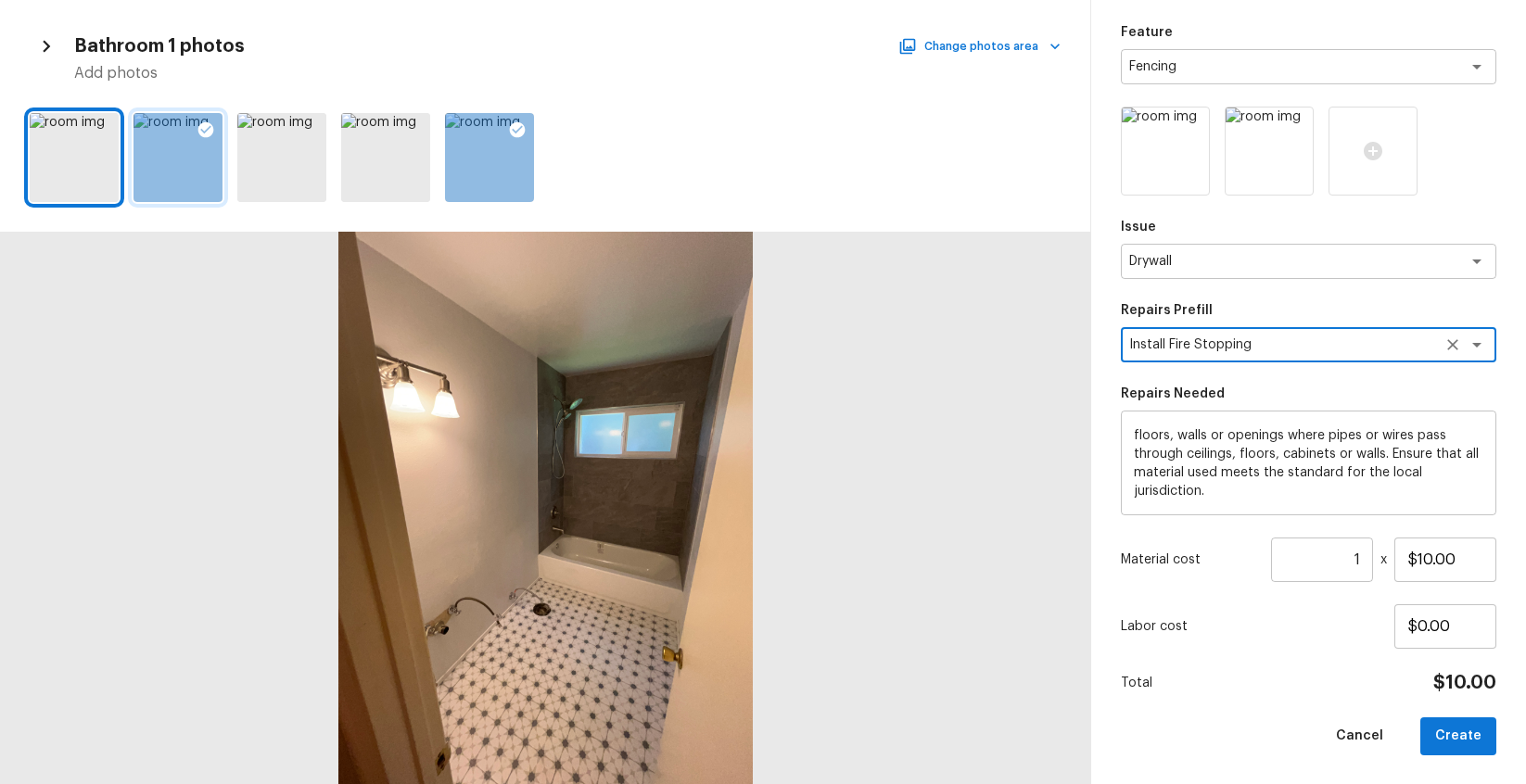
click at [1465, 731] on button "Create" at bounding box center [1458, 736] width 76 height 38
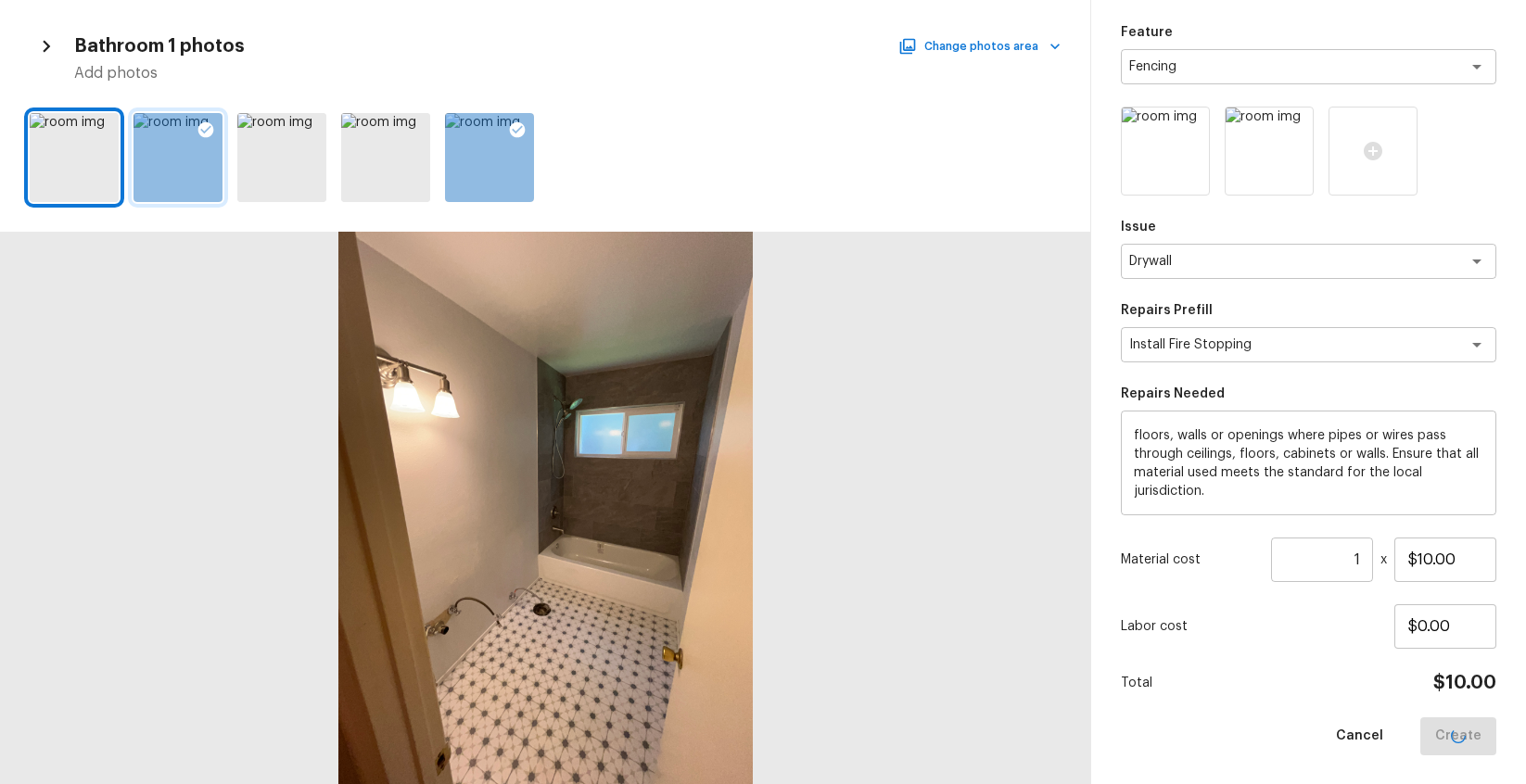
type input "$0.00"
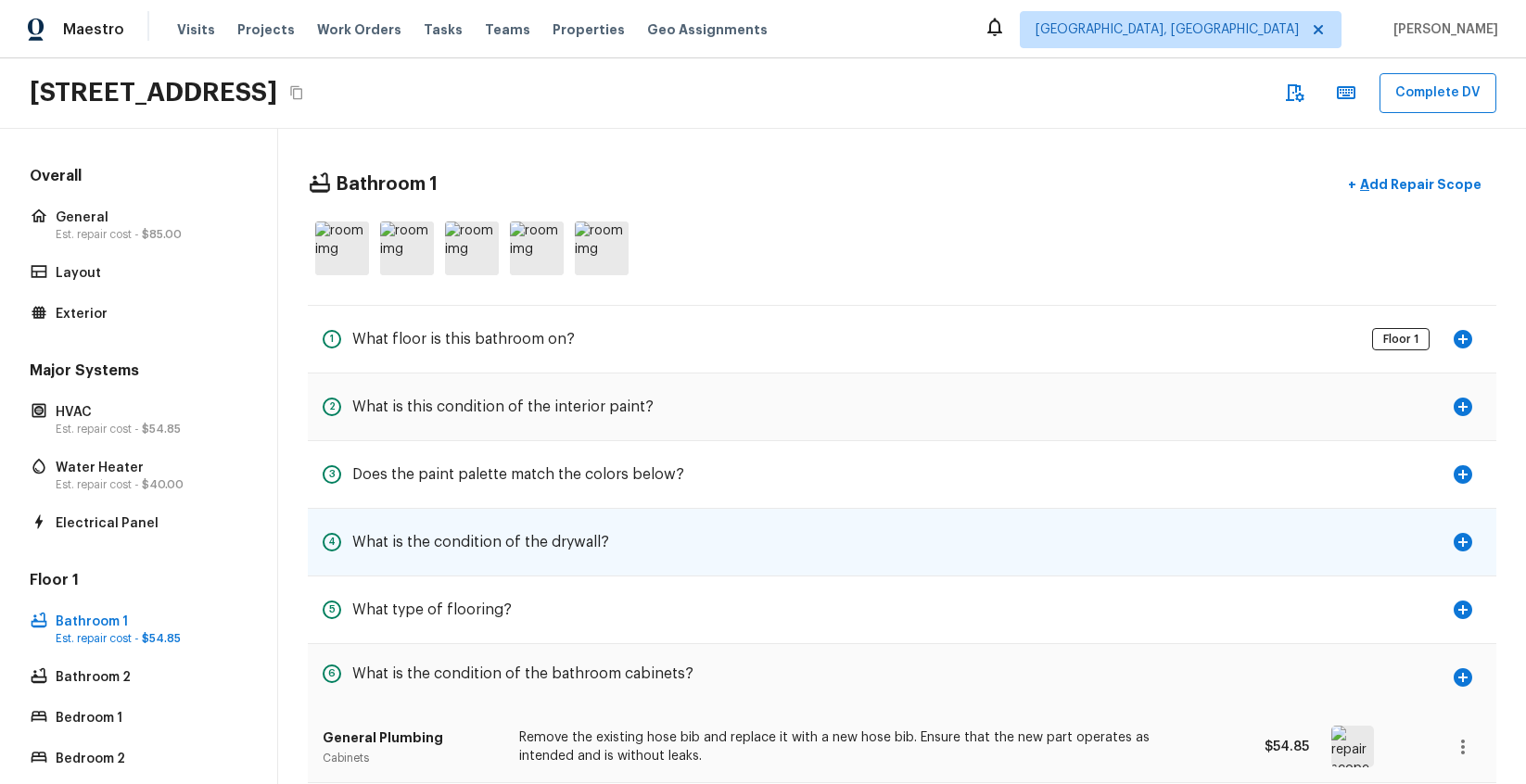
scroll to position [353, 0]
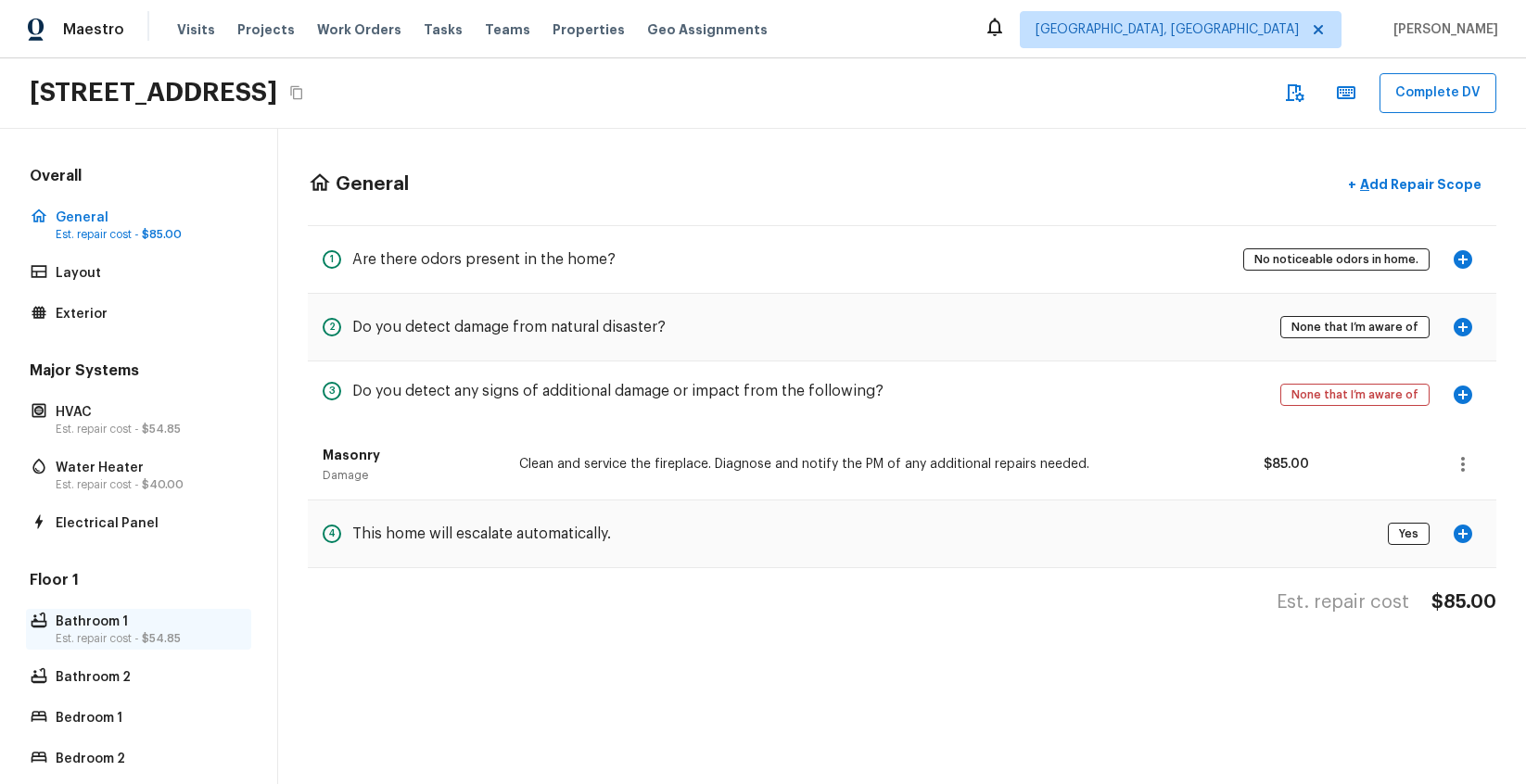
click at [78, 629] on p "Bathroom 1" at bounding box center [148, 621] width 185 height 19
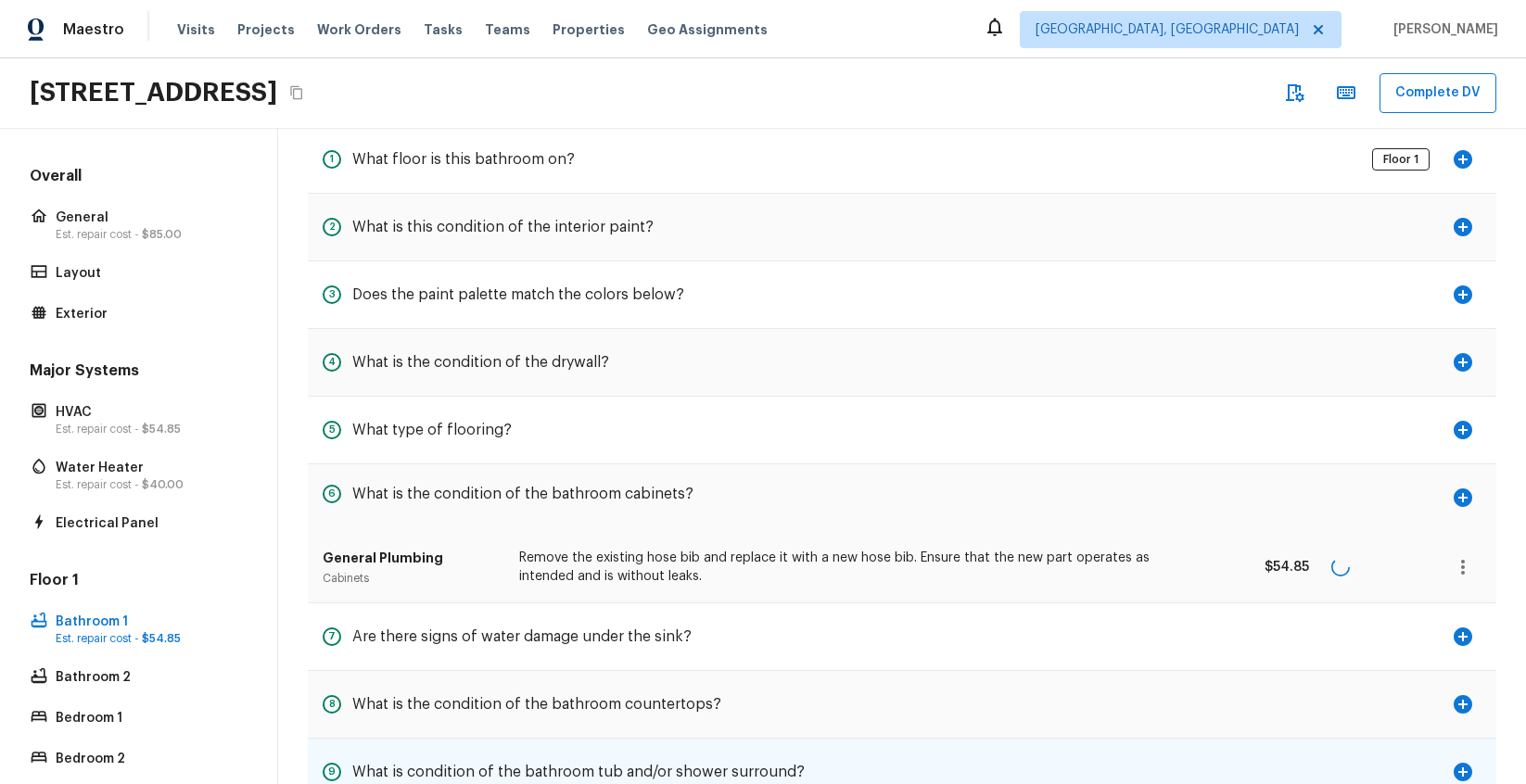
scroll to position [353, 0]
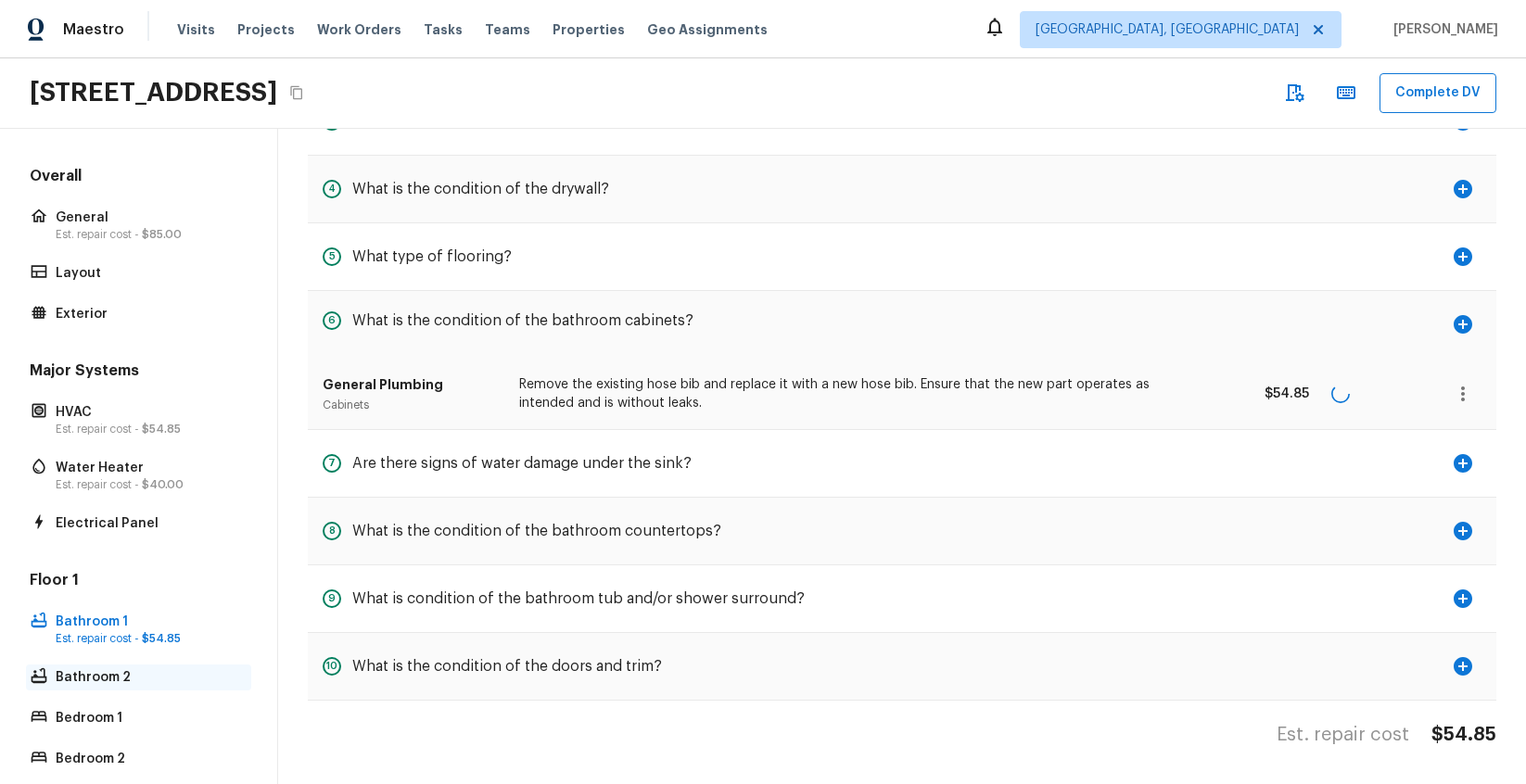
click at [165, 677] on p "Bathroom 2" at bounding box center [148, 677] width 185 height 19
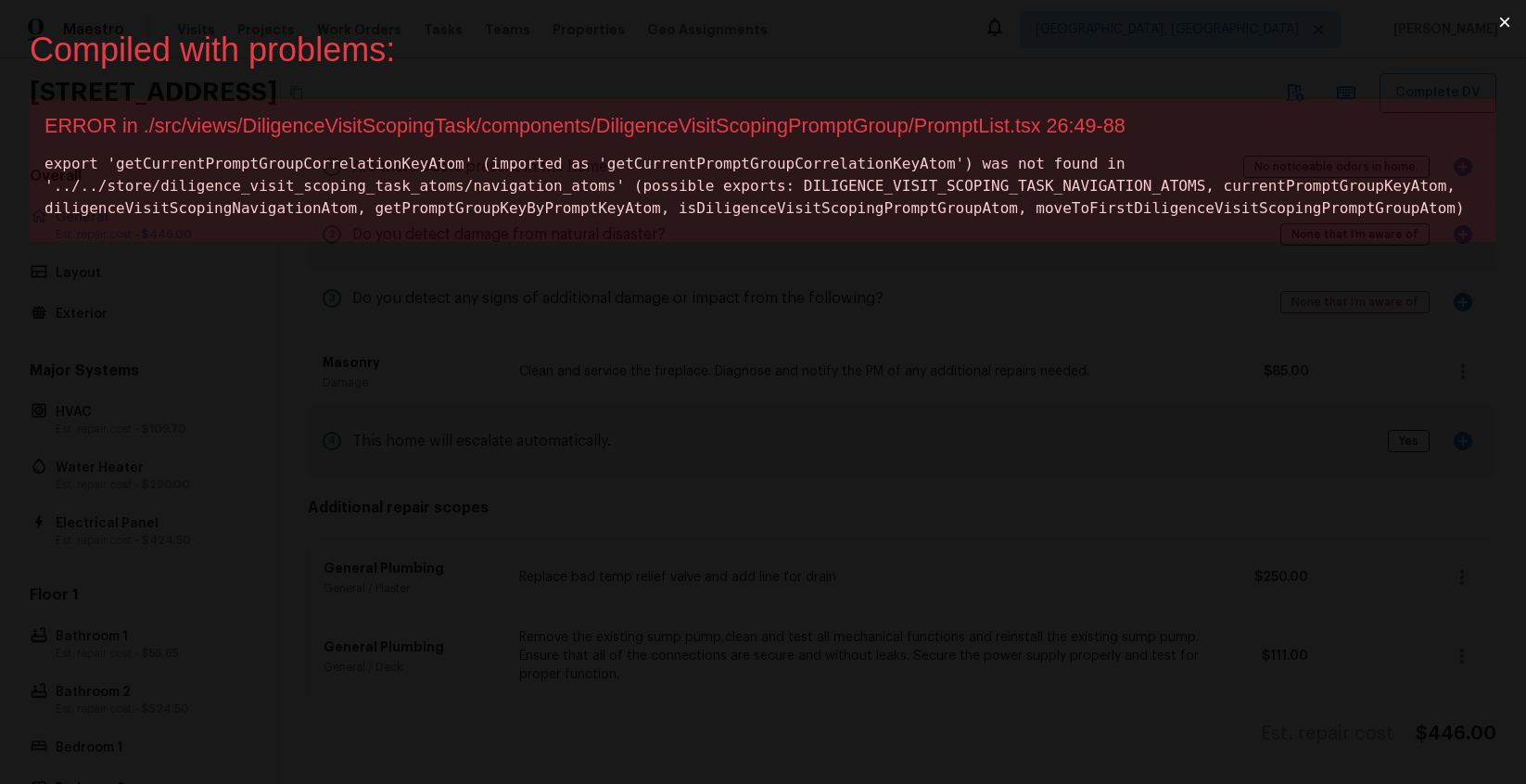
scroll to position [92, 0]
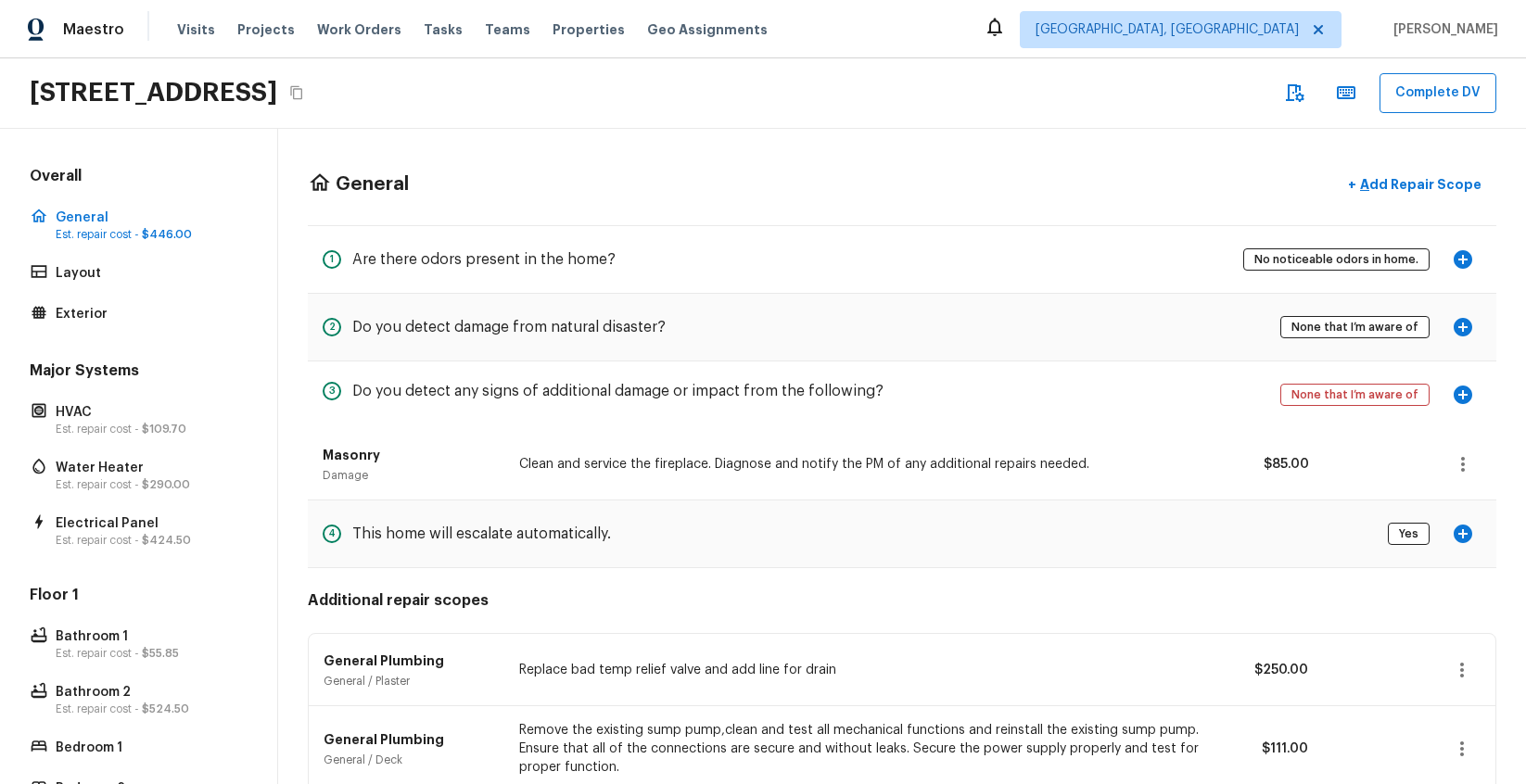
click at [763, 135] on div "General + Add Repair Scope 1 Are there odors present in the home? No noticeable…" at bounding box center [901, 502] width 1248 height 748
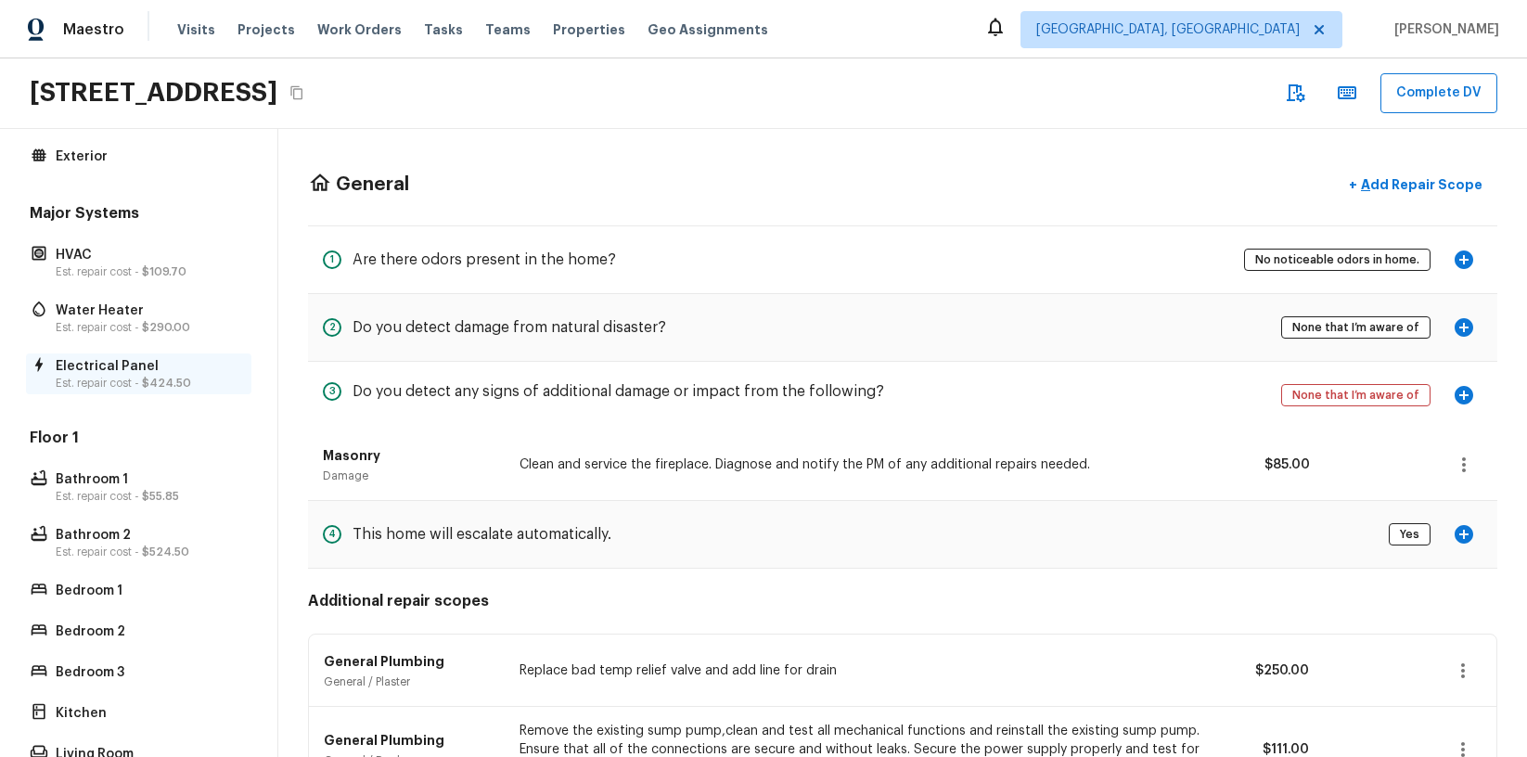
scroll to position [250, 0]
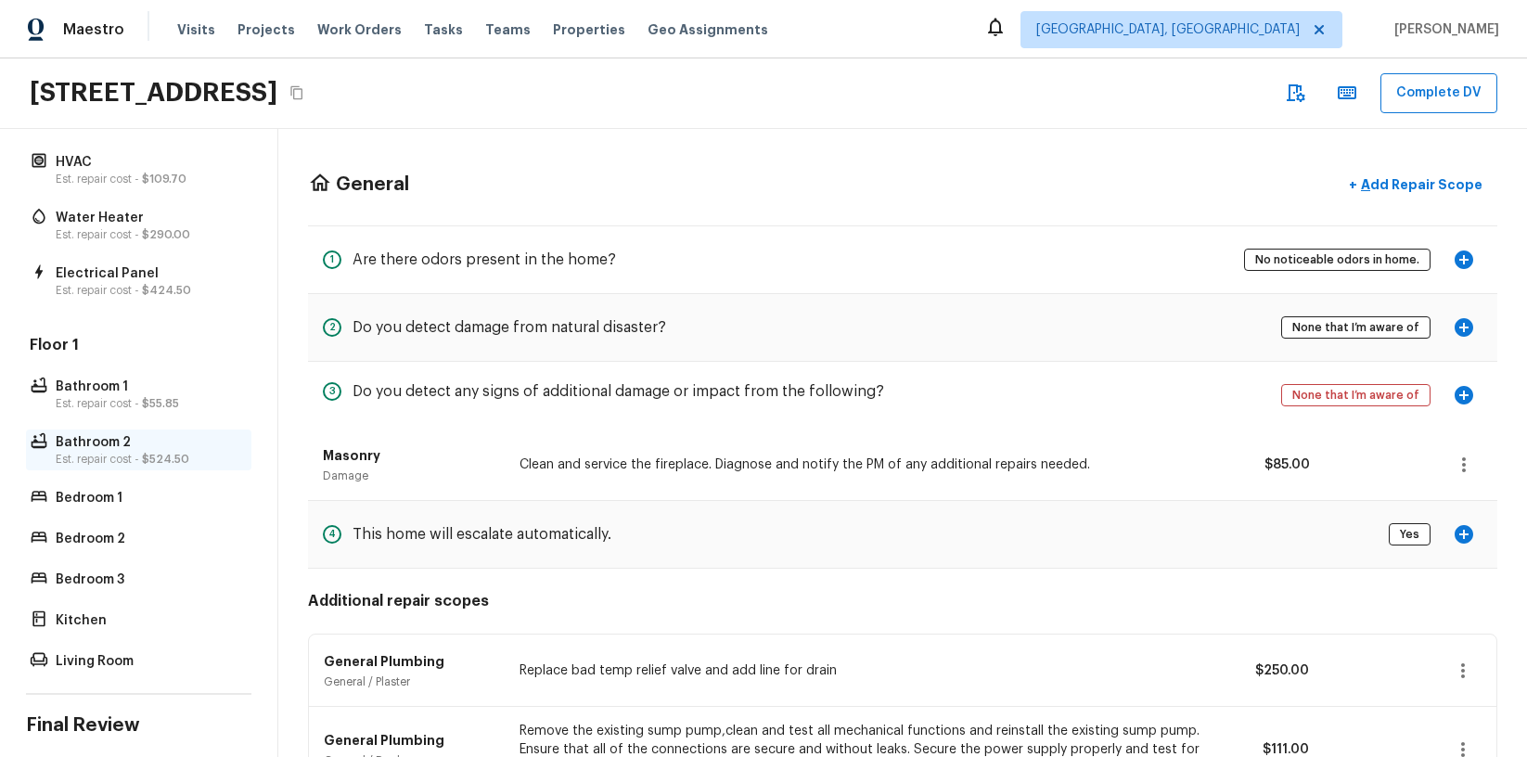
click at [138, 457] on p "Est. repair cost - $524.50" at bounding box center [148, 459] width 185 height 15
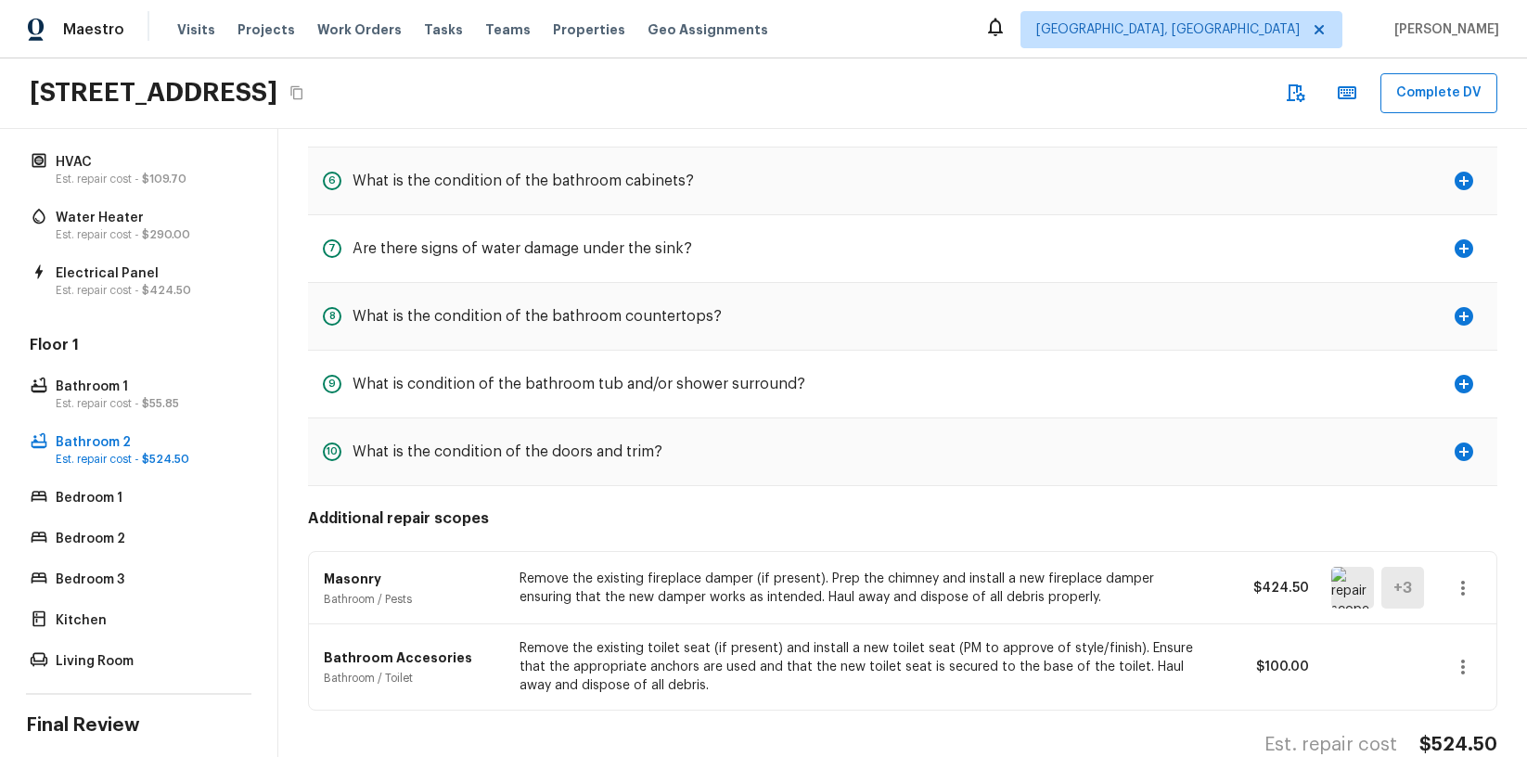
scroll to position [534, 0]
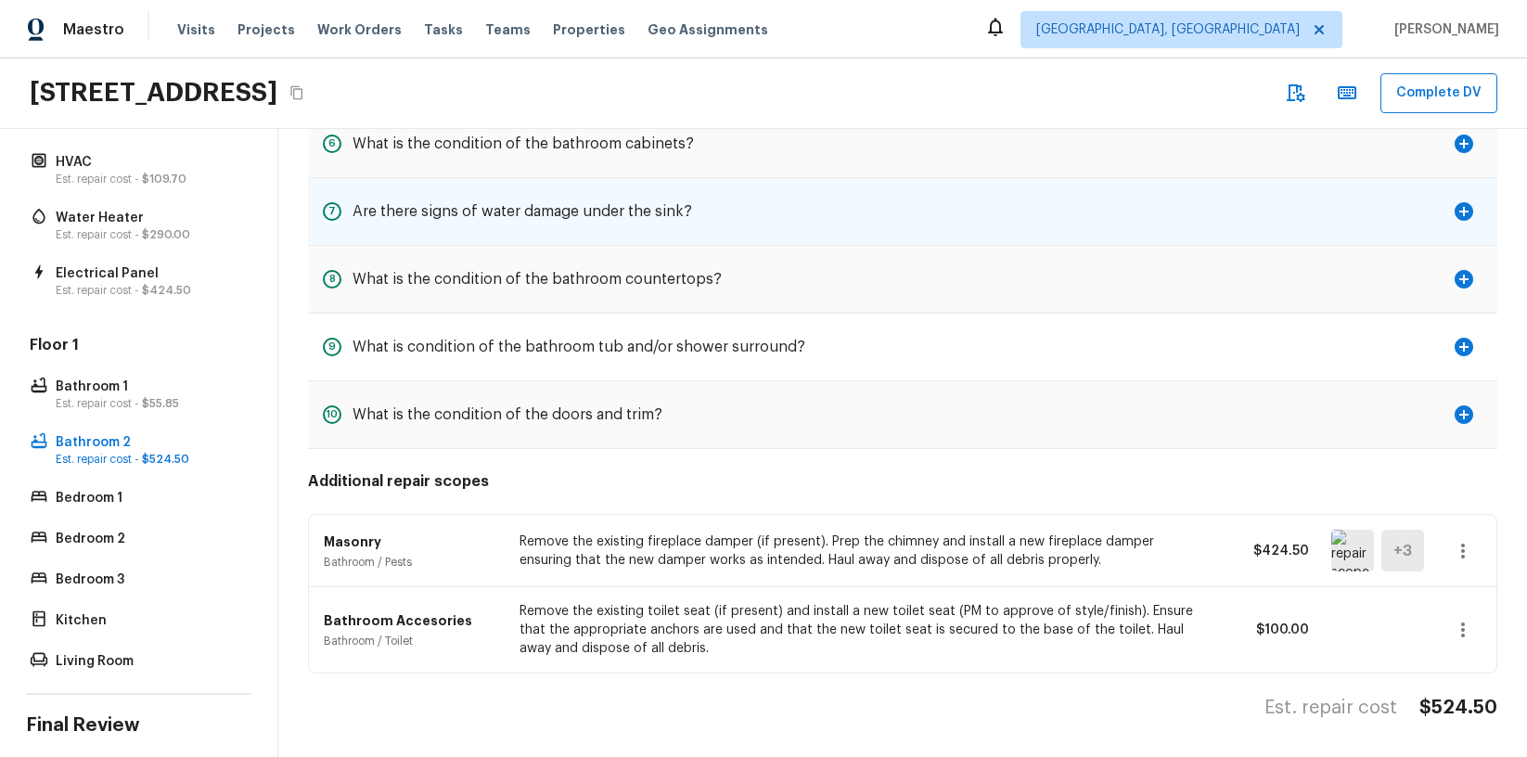
click at [1174, 221] on div "7 Are there signs of water damage under the sink?" at bounding box center [902, 211] width 1189 height 67
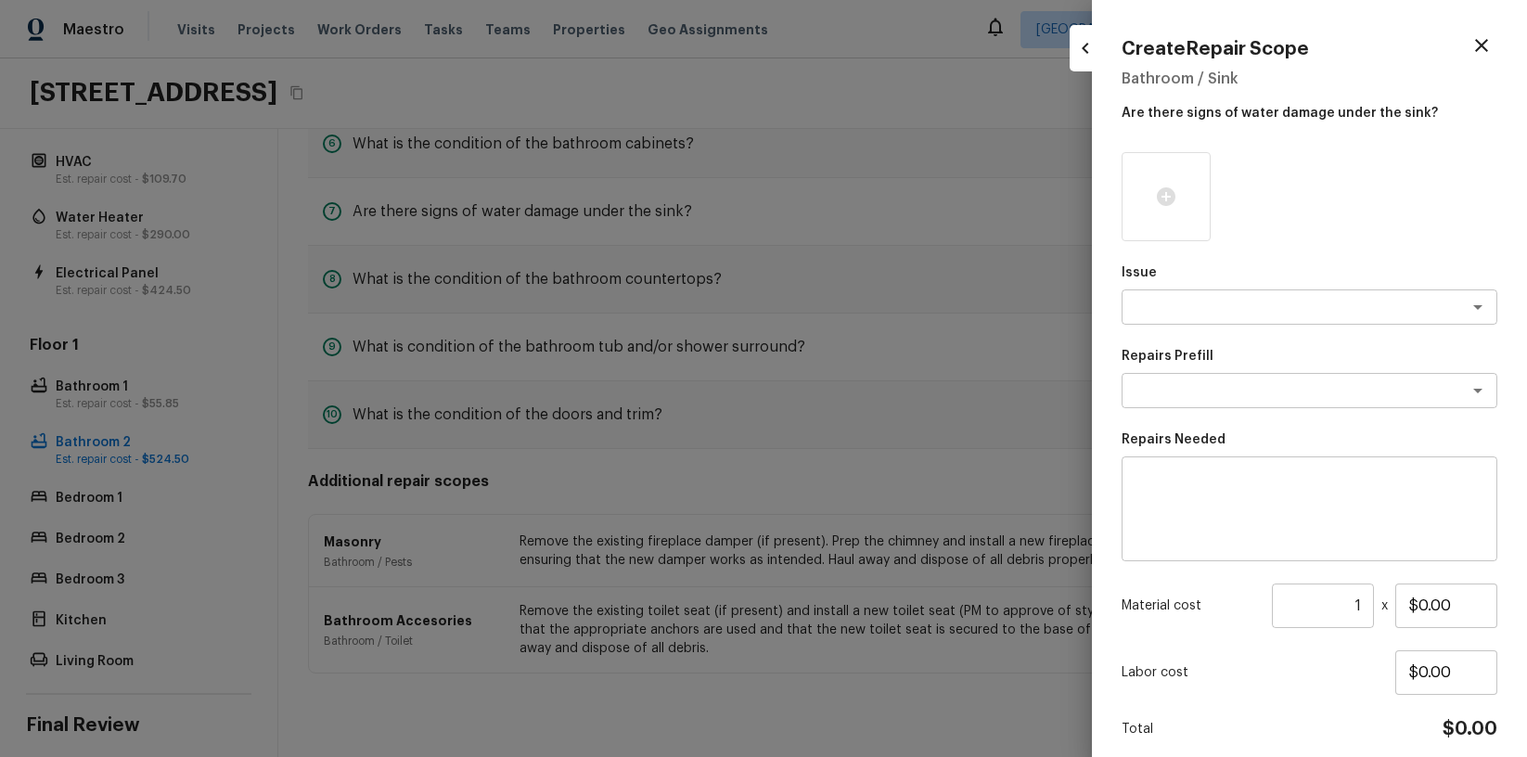
click at [1025, 236] on div at bounding box center [763, 378] width 1527 height 757
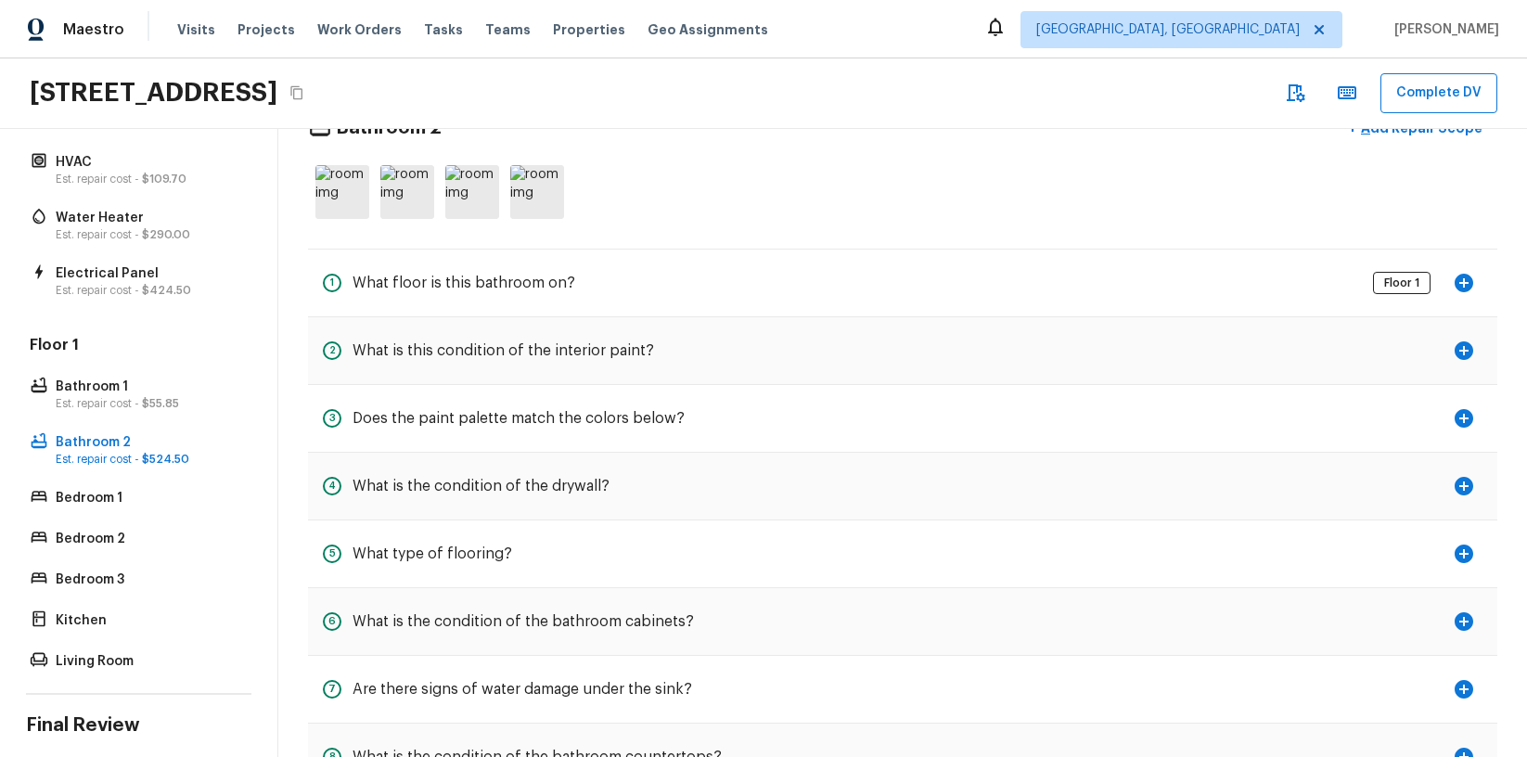
scroll to position [0, 0]
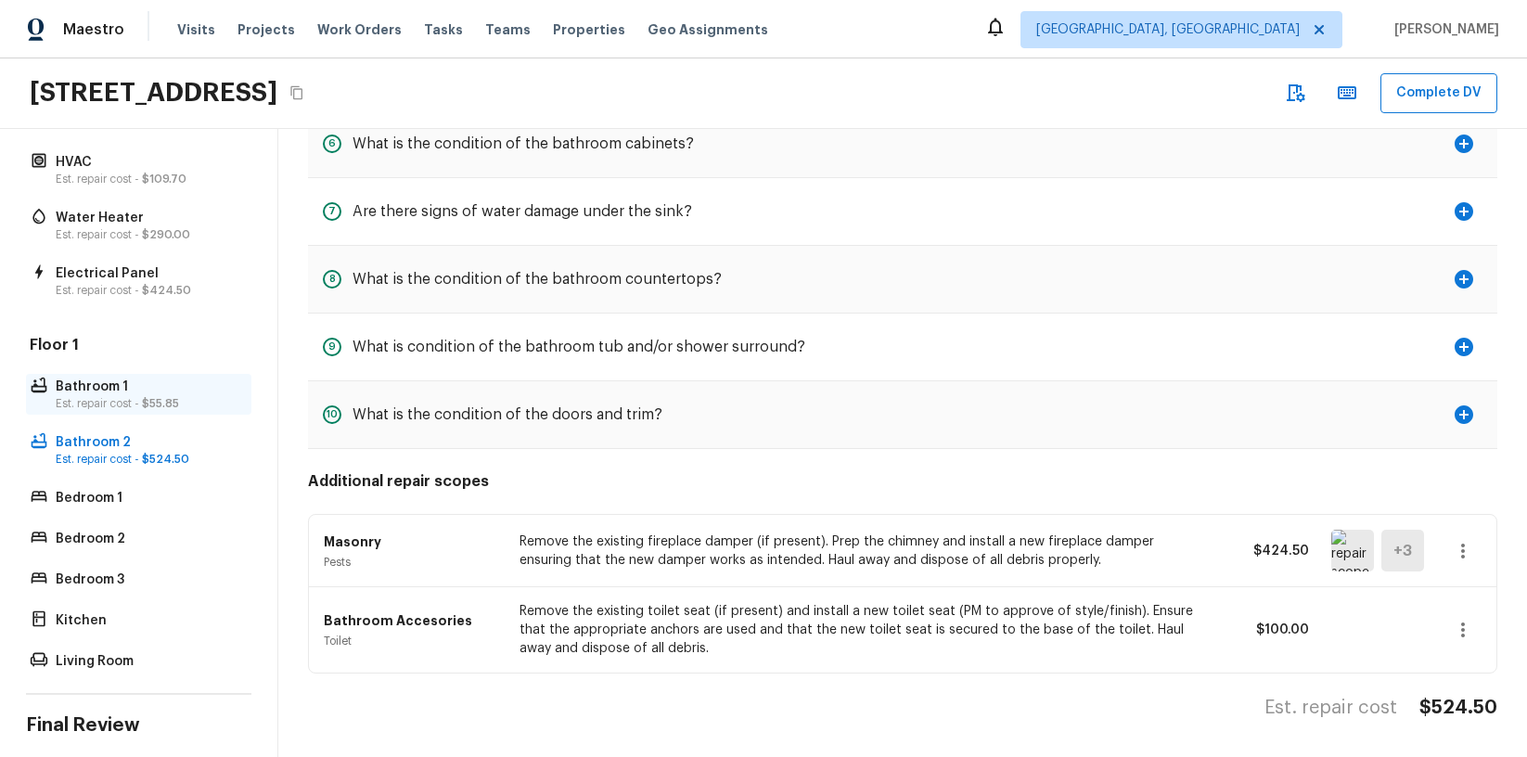
click at [139, 399] on p "Est. repair cost - $55.85" at bounding box center [148, 403] width 185 height 15
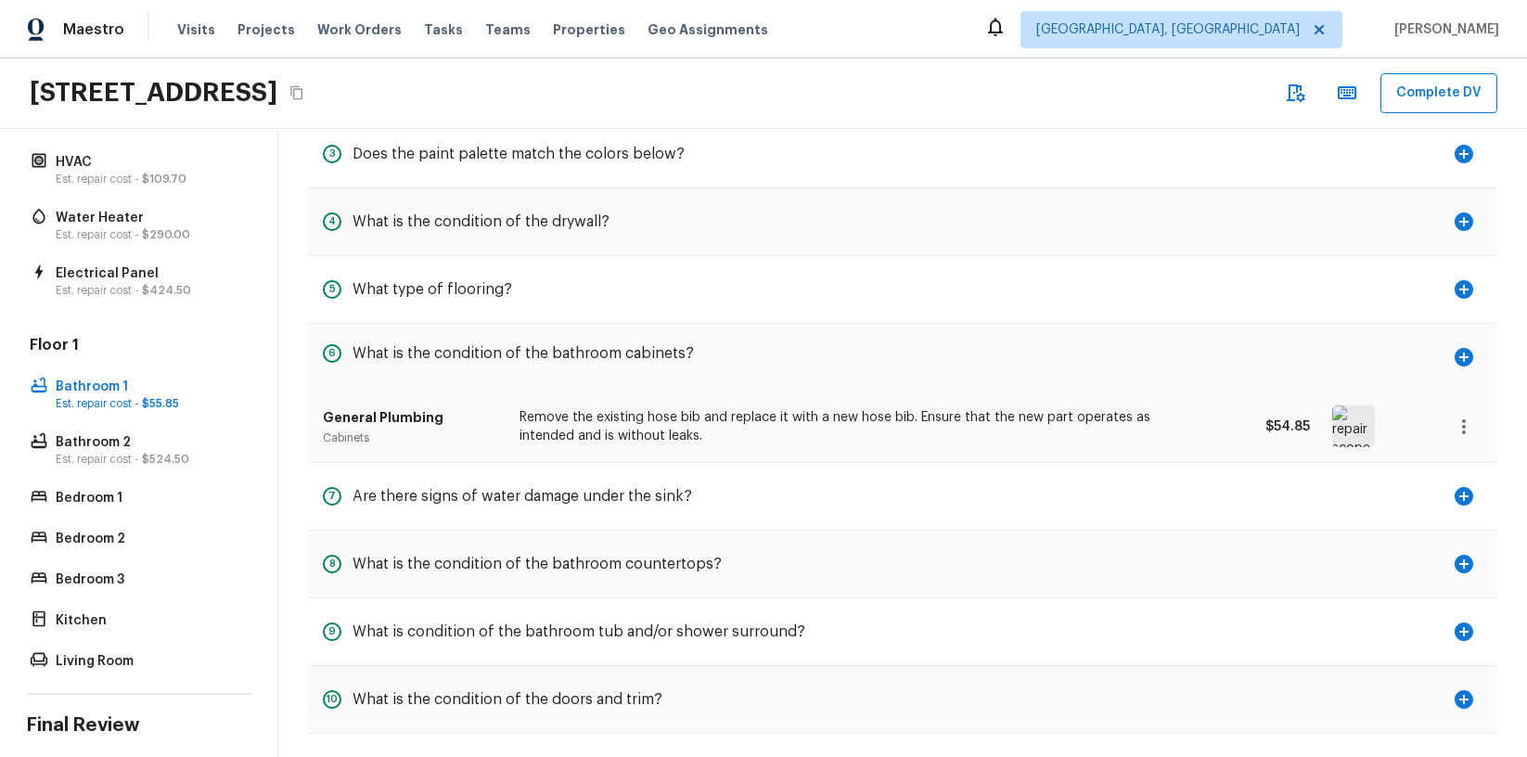
scroll to position [519, 0]
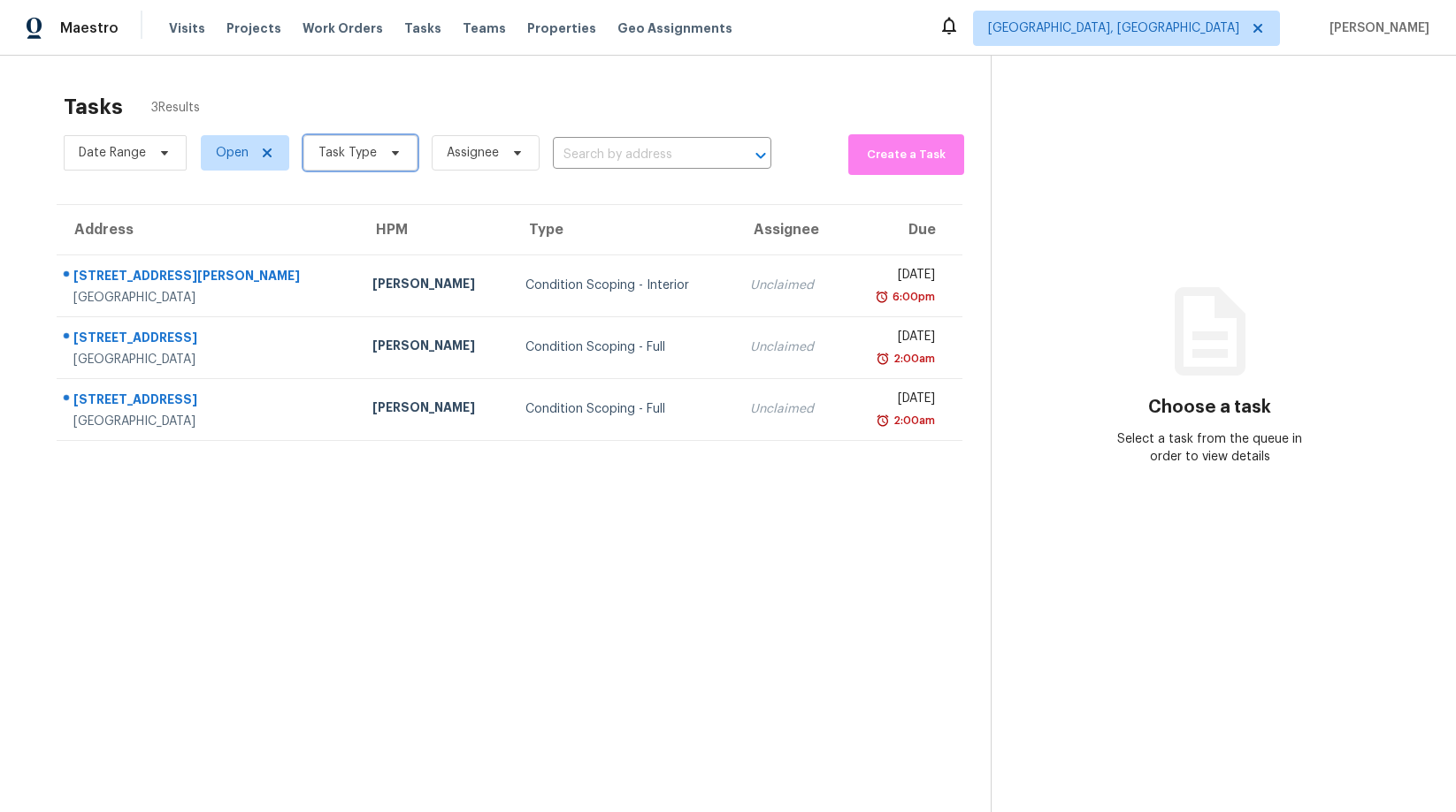
click at [355, 140] on span "Task Type" at bounding box center [360, 152] width 114 height 35
click at [773, 526] on section "Tasks 3 Results Date Range Open Task Type Assignee ​ Create a Task Address HPM …" at bounding box center [509, 476] width 962 height 784
click at [380, 161] on span "Task Type" at bounding box center [360, 152] width 114 height 35
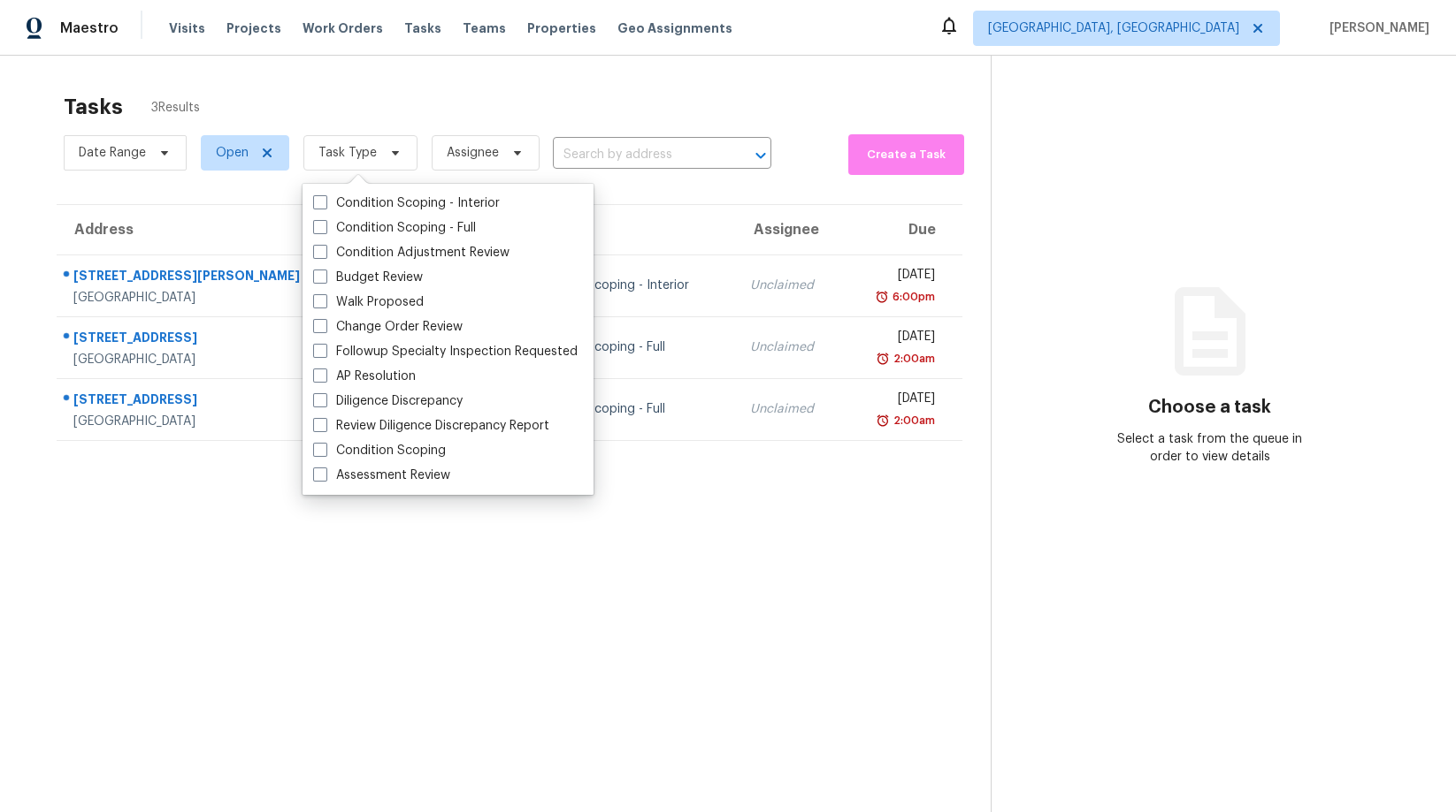
drag, startPoint x: 509, startPoint y: 584, endPoint x: 525, endPoint y: 569, distance: 21.9
click at [511, 580] on section "Tasks 3 Results Date Range Open Task Type Assignee ​ Create a Task Address HPM …" at bounding box center [509, 476] width 962 height 784
